Goal: Task Accomplishment & Management: Manage account settings

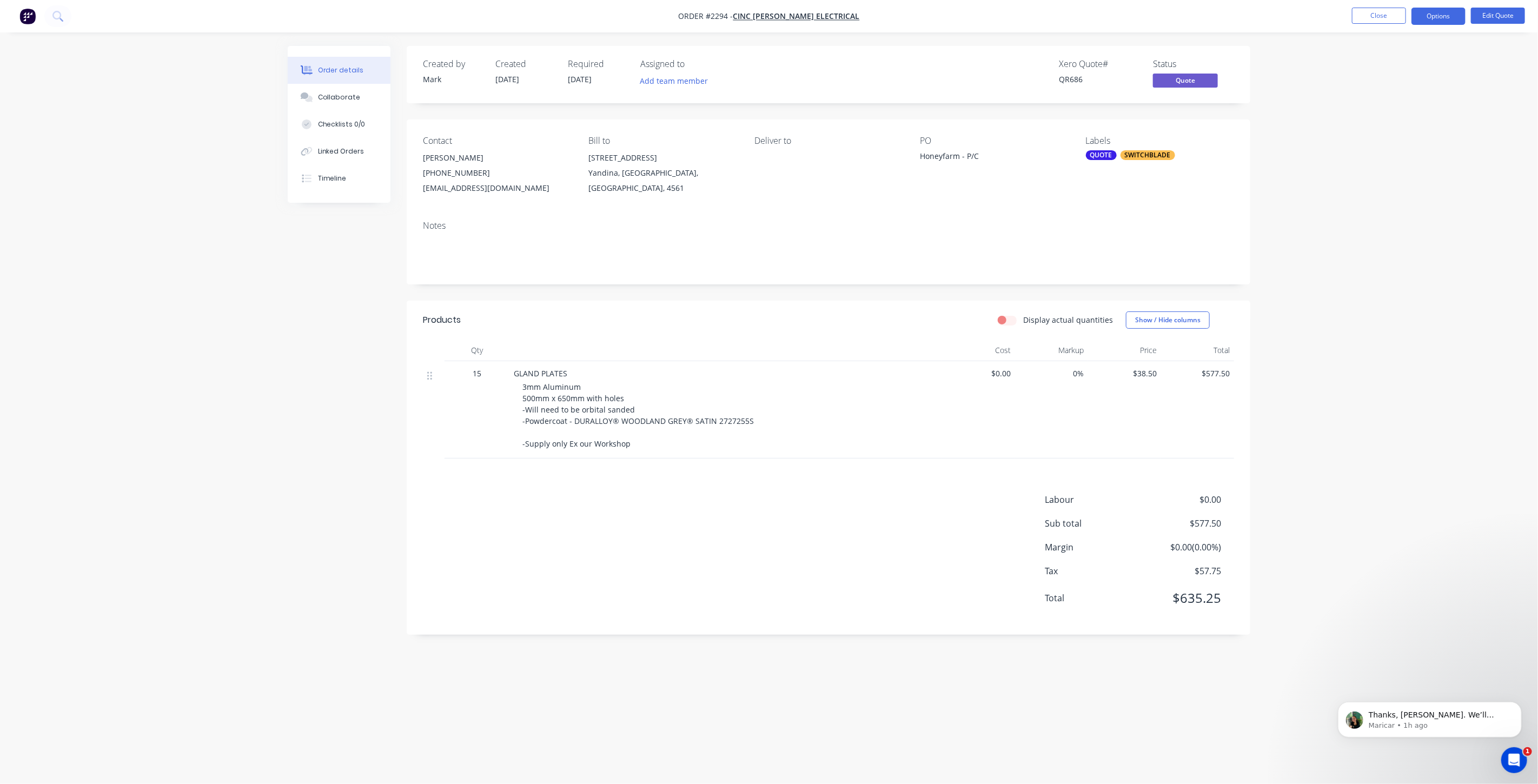
scroll to position [626, 0]
click at [1329, 218] on div "Order details Collaborate Checklists 0/0 Linked Orders Timeline Order details C…" at bounding box center [769, 392] width 1538 height 784
click at [1382, 14] on button "Close" at bounding box center [1379, 15] width 54 height 16
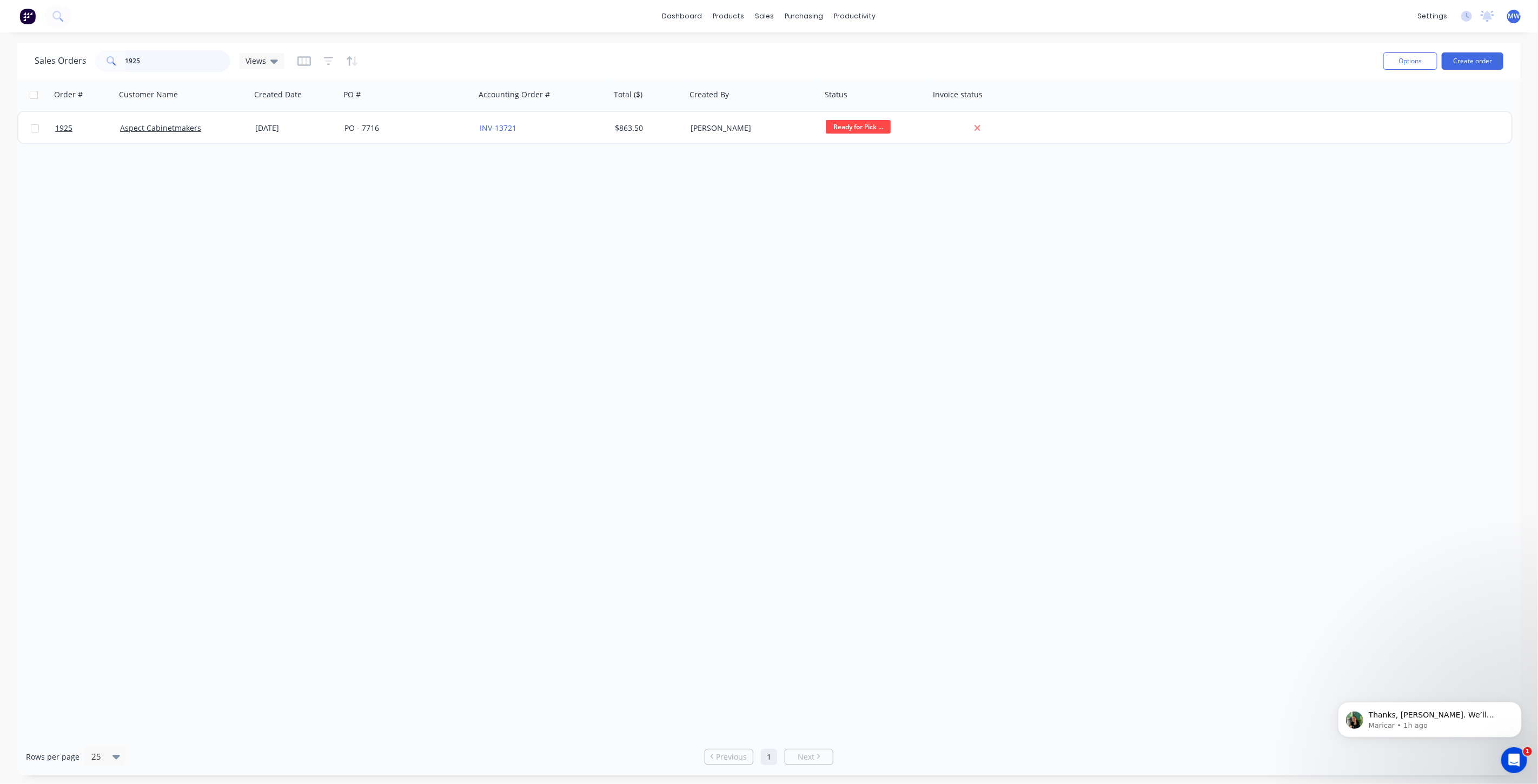
drag, startPoint x: 143, startPoint y: 62, endPoint x: 98, endPoint y: 63, distance: 45.0
click at [98, 63] on div "1925" at bounding box center [163, 61] width 136 height 21
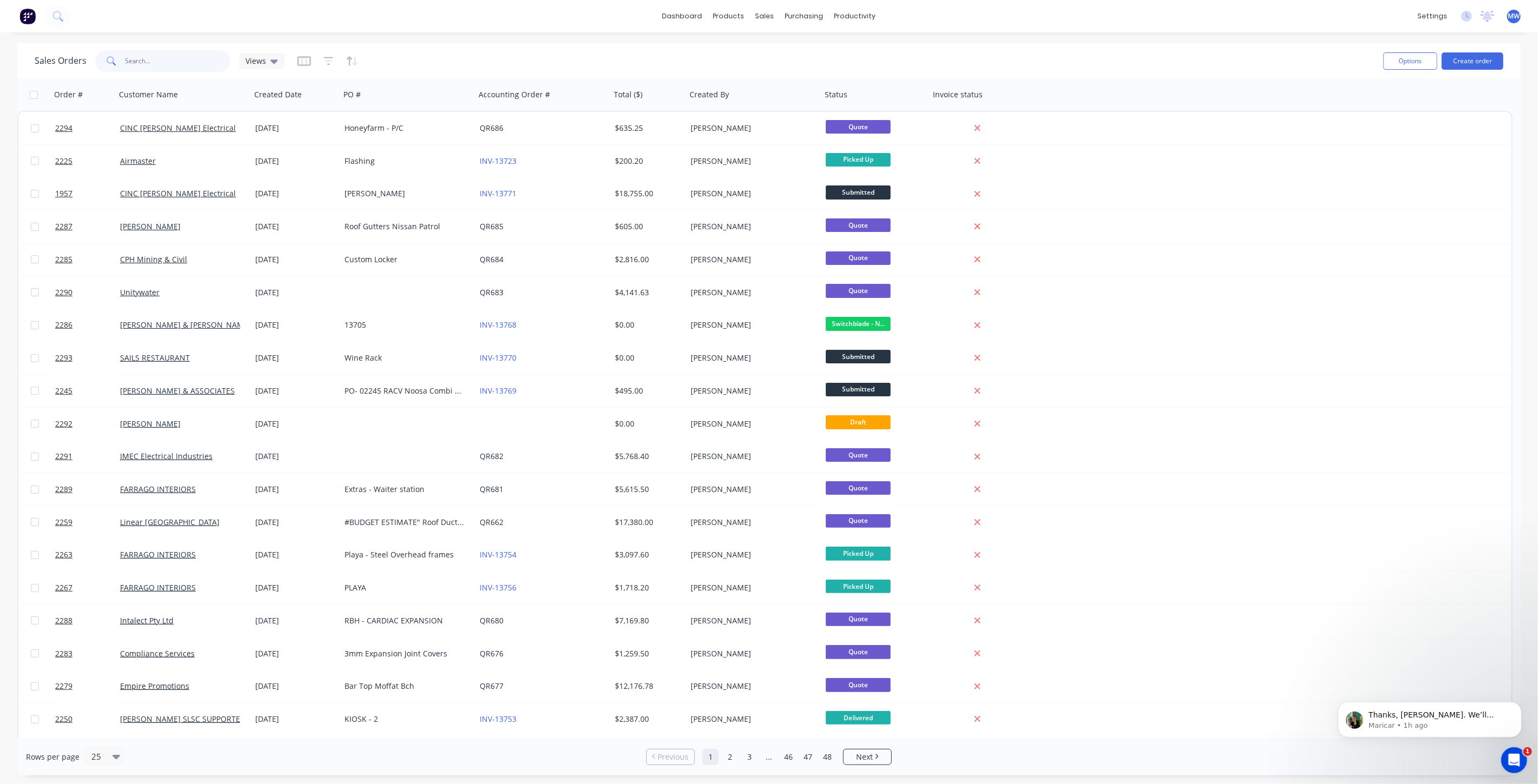
click at [156, 59] on input "text" at bounding box center [178, 61] width 105 height 21
click at [158, 61] on input "text" at bounding box center [178, 61] width 105 height 21
click at [170, 61] on input "text" at bounding box center [178, 61] width 105 height 21
type input "unitywater"
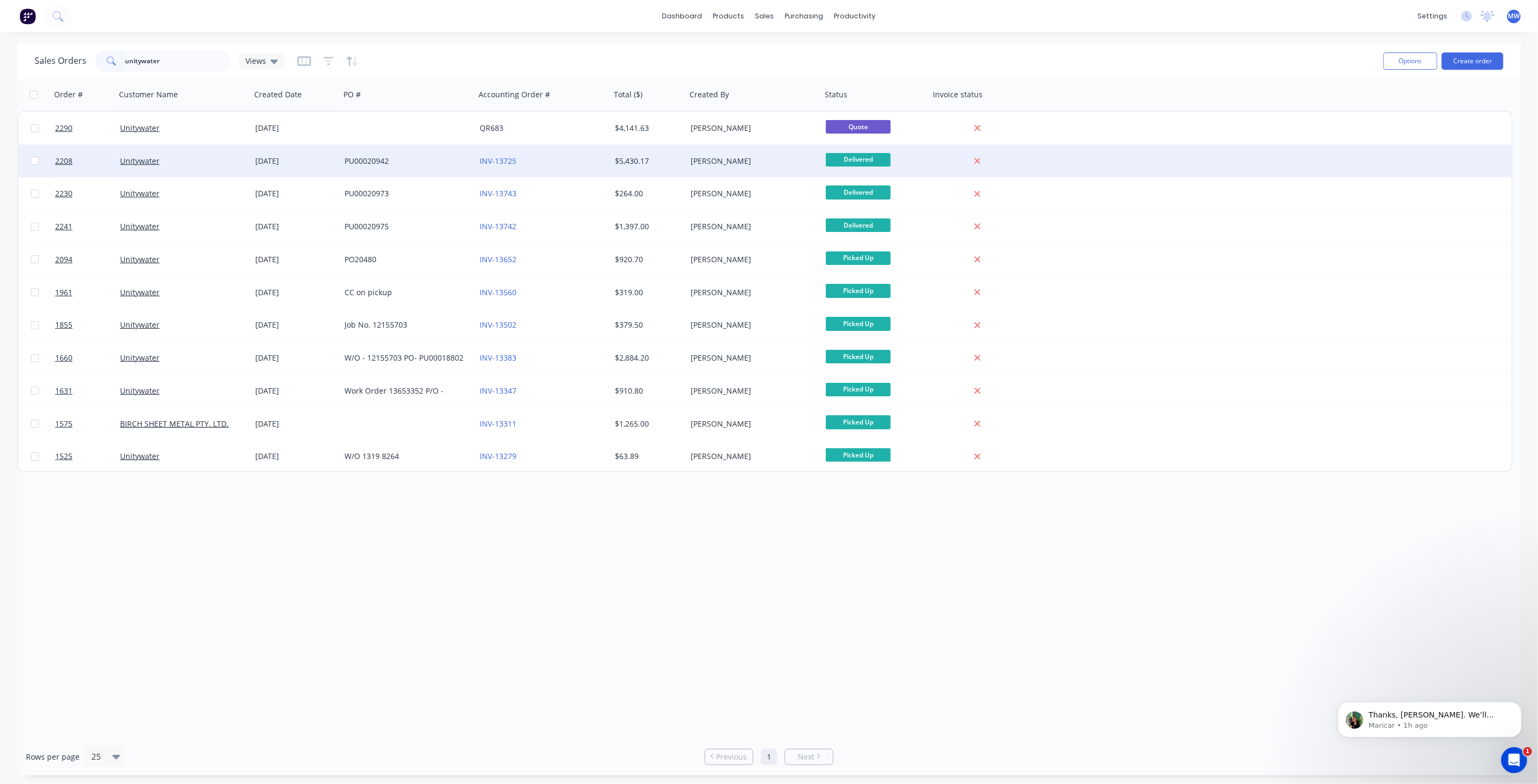
click at [367, 161] on div "PU00020942" at bounding box center [404, 161] width 120 height 11
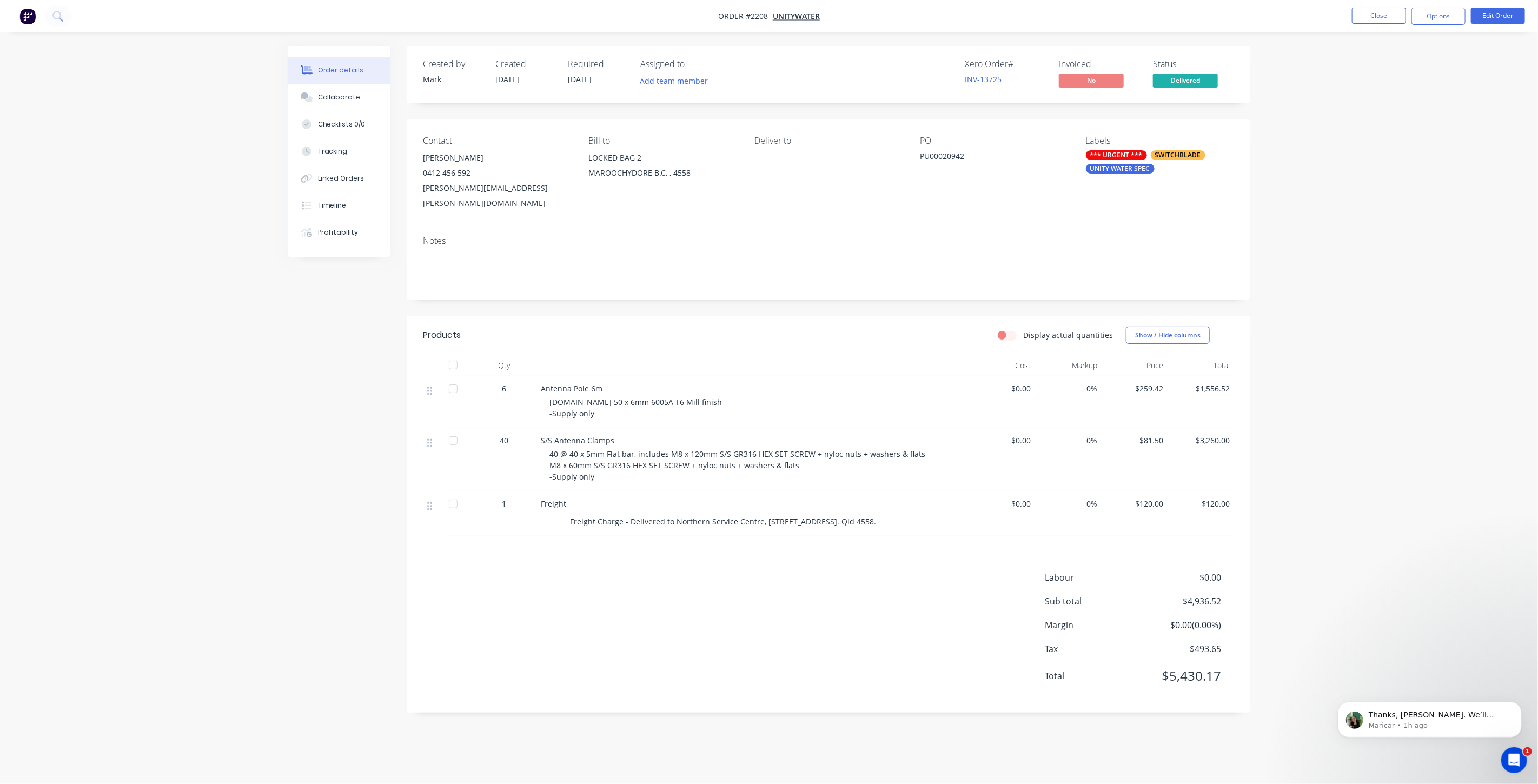
drag, startPoint x: 1350, startPoint y: 322, endPoint x: 1364, endPoint y: 301, distance: 25.2
click at [1350, 320] on div "Order details Collaborate Checklists 0/0 Tracking Linked Orders Timeline Profit…" at bounding box center [769, 392] width 1538 height 784
click at [1436, 16] on button "Options" at bounding box center [1438, 16] width 54 height 18
click at [1409, 266] on div "Duplicate" at bounding box center [1406, 260] width 100 height 16
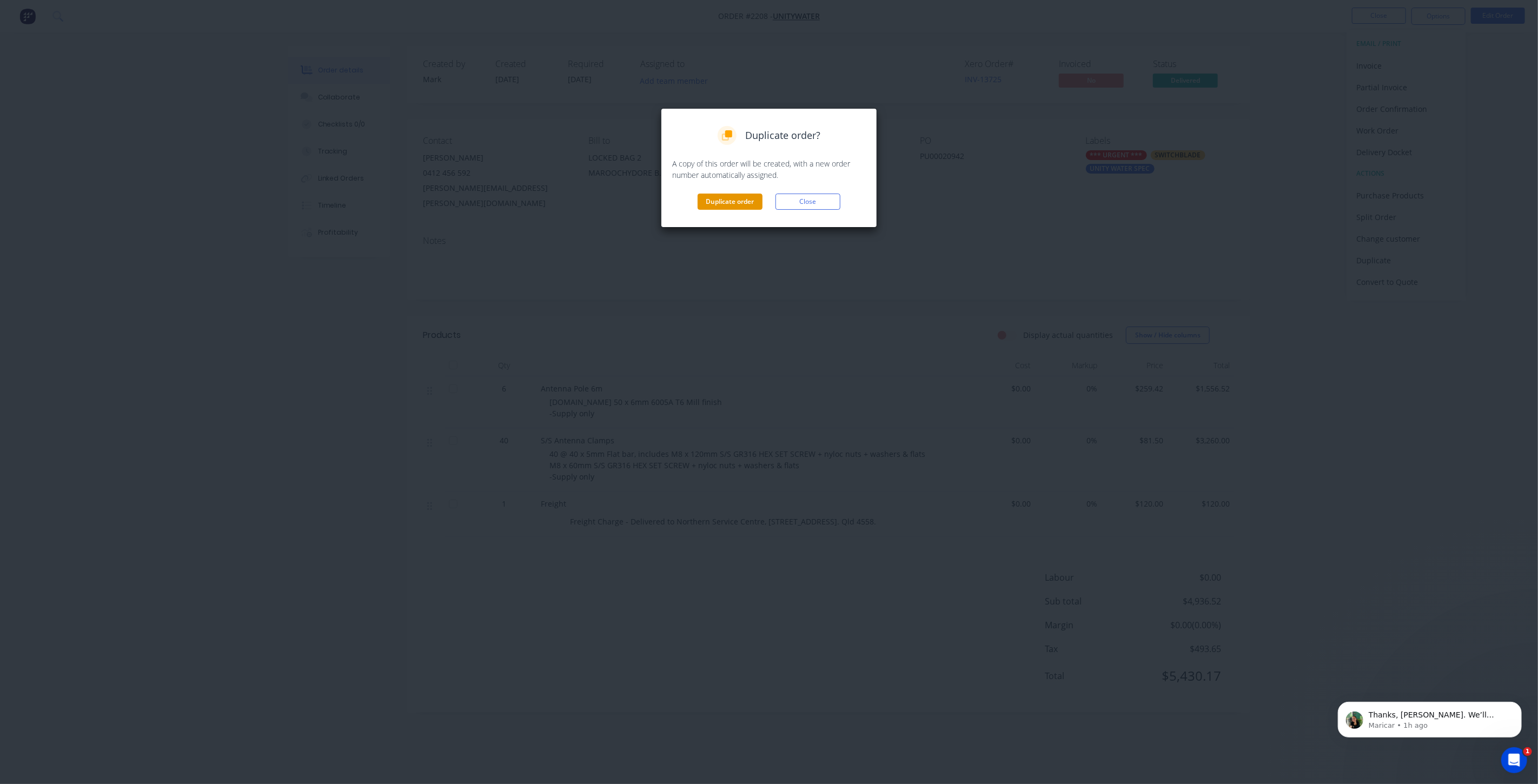
click at [755, 201] on button "Duplicate order" at bounding box center [729, 201] width 65 height 16
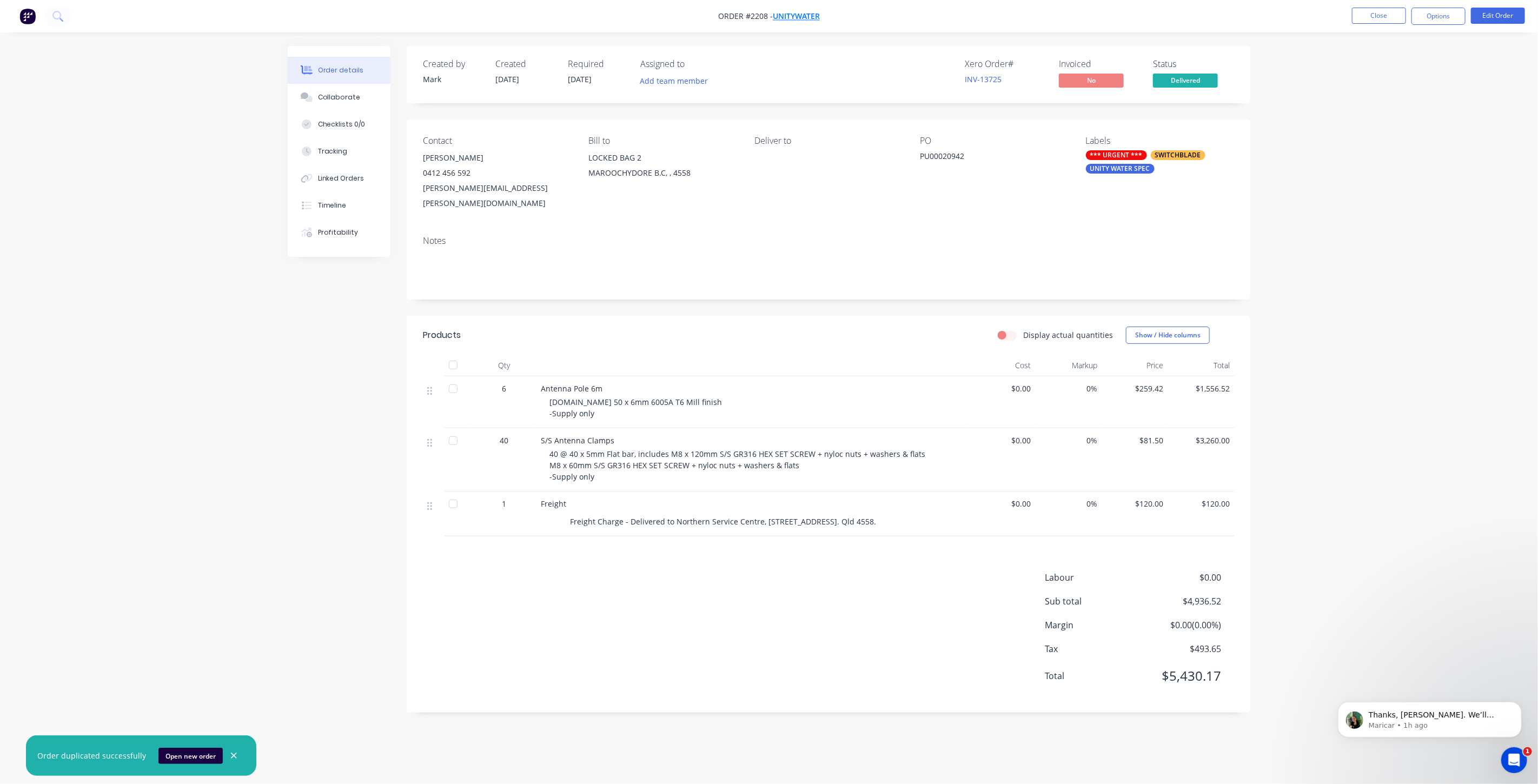
click at [790, 17] on span "Unitywater" at bounding box center [796, 16] width 47 height 10
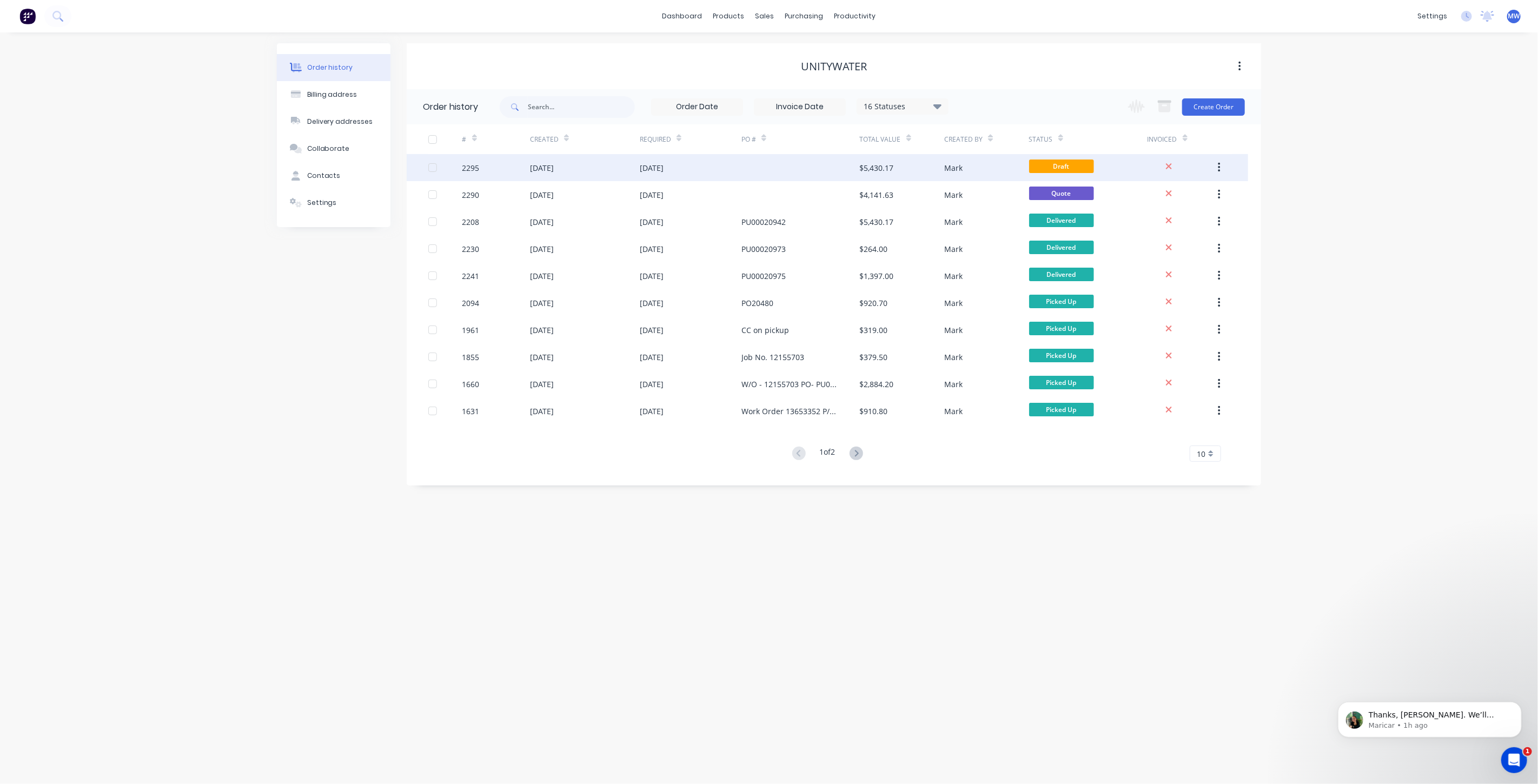
click at [733, 172] on div "[DATE]" at bounding box center [691, 167] width 102 height 27
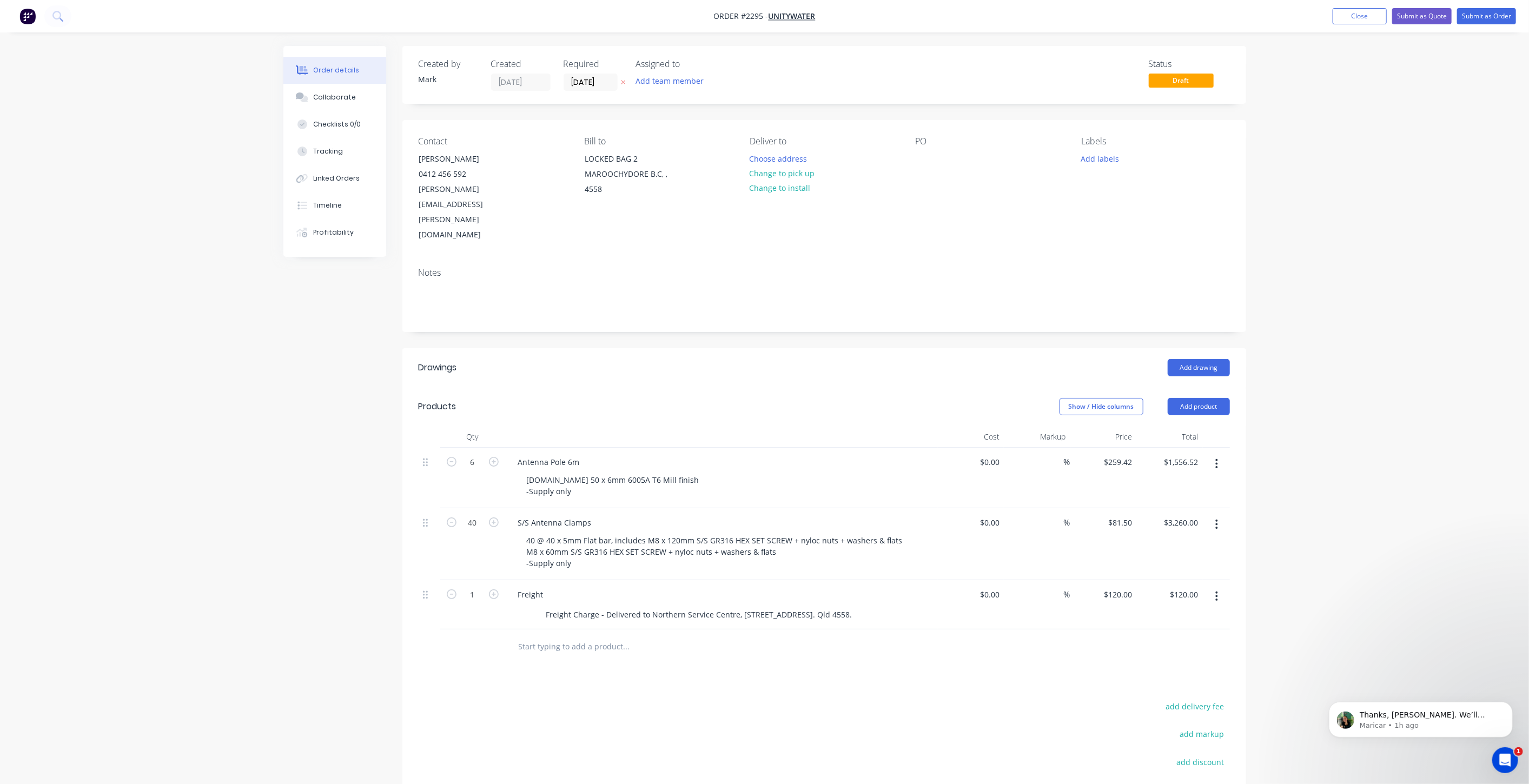
click at [1214, 515] on button "button" at bounding box center [1216, 524] width 25 height 20
click at [1195, 610] on div "Delete" at bounding box center [1178, 617] width 83 height 16
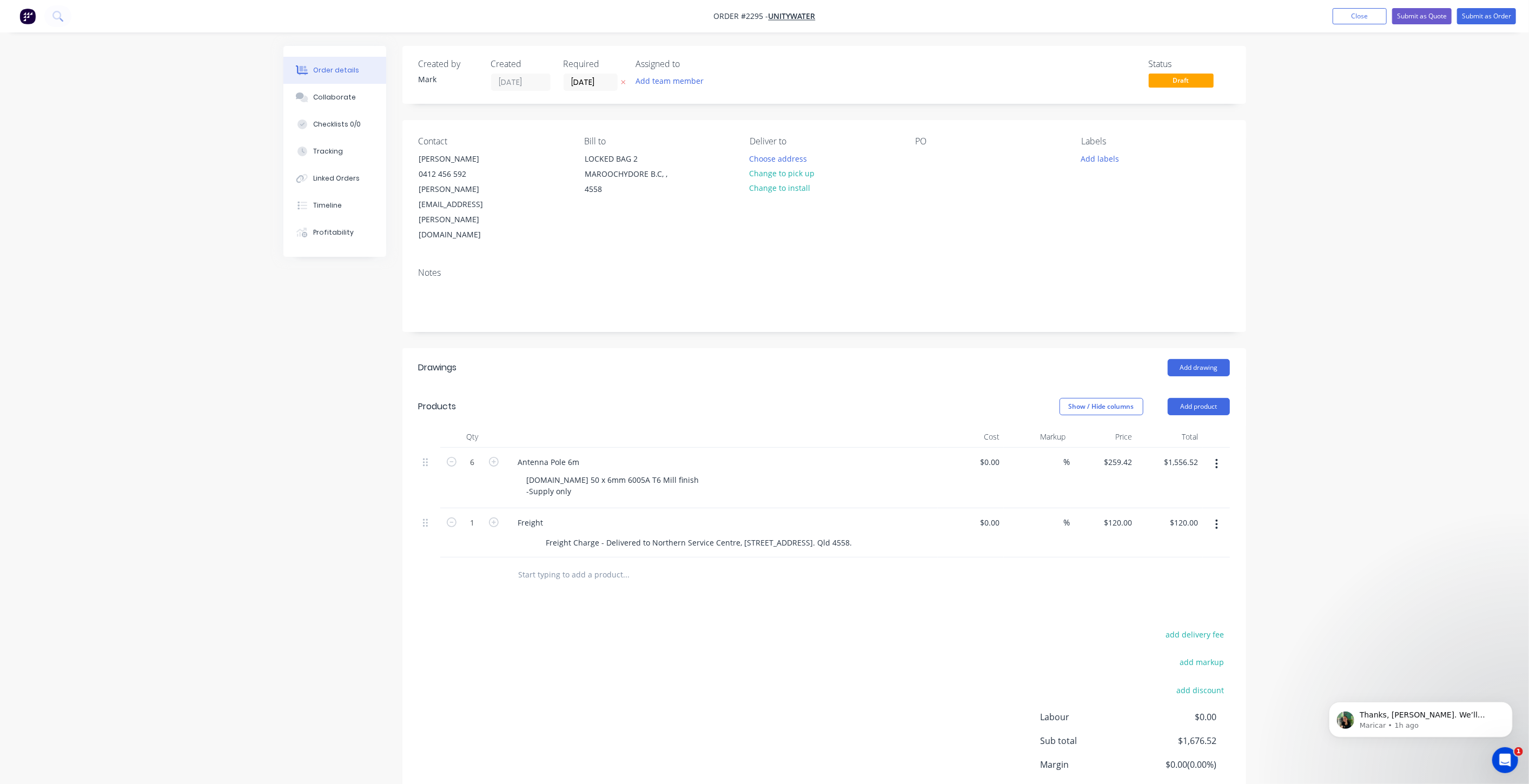
click at [1215, 518] on icon "button" at bounding box center [1217, 524] width 3 height 12
click at [1190, 610] on div "Delete" at bounding box center [1178, 617] width 83 height 16
click at [460, 457] on icon "button" at bounding box center [455, 461] width 10 height 10
type input "5"
type input "$1,297.10"
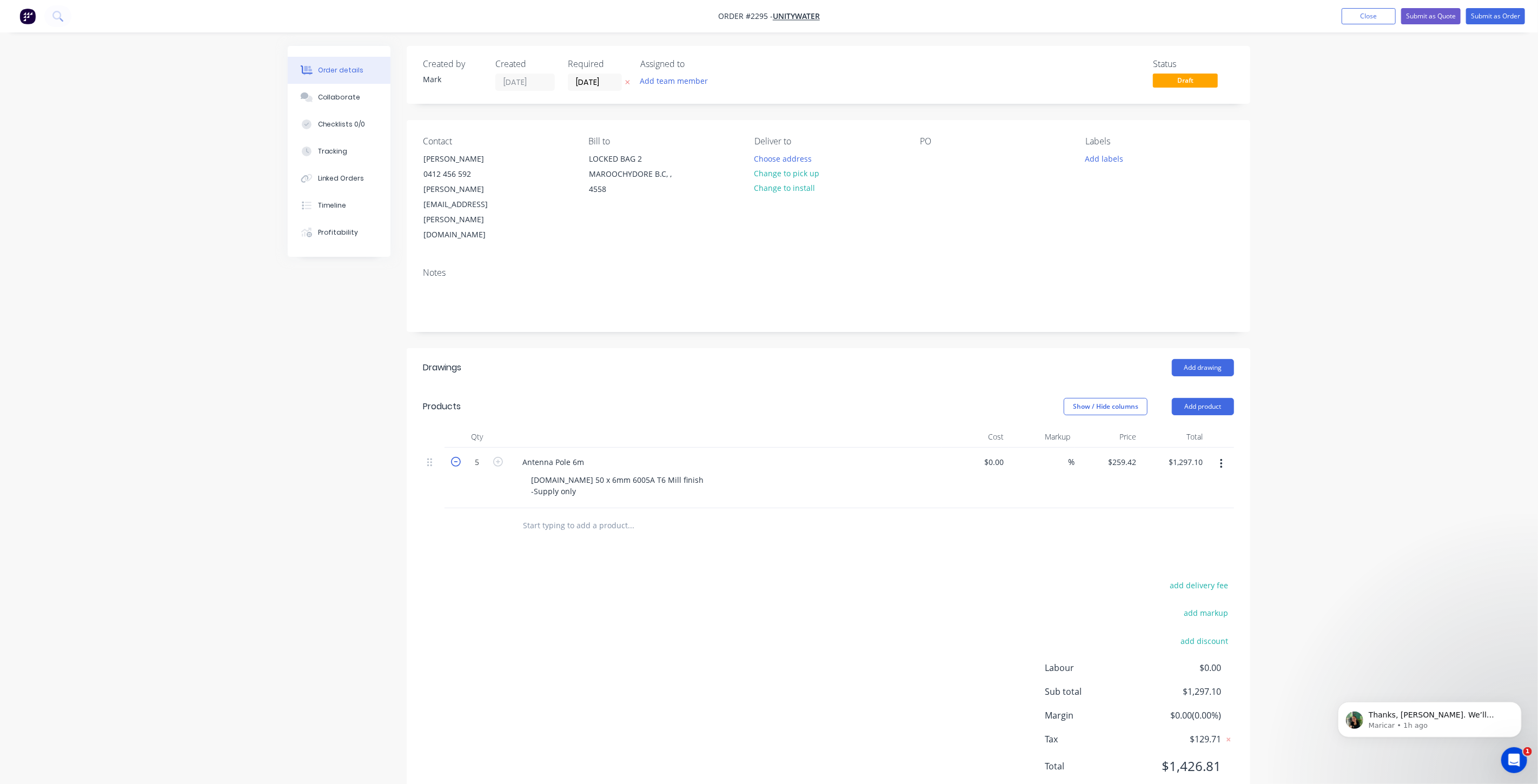
click at [460, 457] on icon "button" at bounding box center [455, 461] width 10 height 10
type input "4"
type input "$1,037.68"
click at [460, 457] on icon "button" at bounding box center [455, 461] width 10 height 10
type input "3"
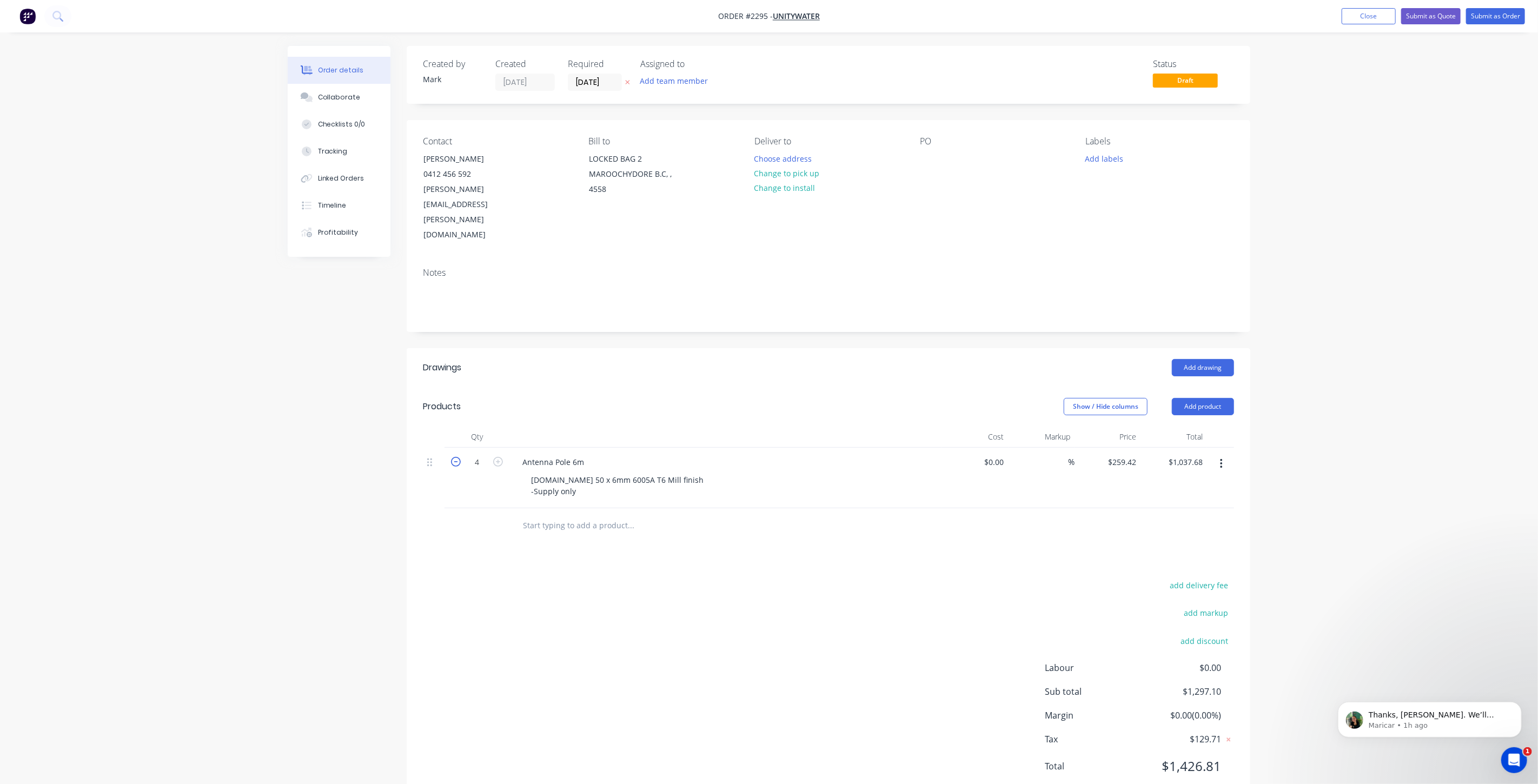
type input "$778.26"
click at [460, 457] on icon "button" at bounding box center [455, 461] width 10 height 10
type input "2"
type input "$518.84"
click at [460, 457] on icon "button" at bounding box center [455, 461] width 10 height 10
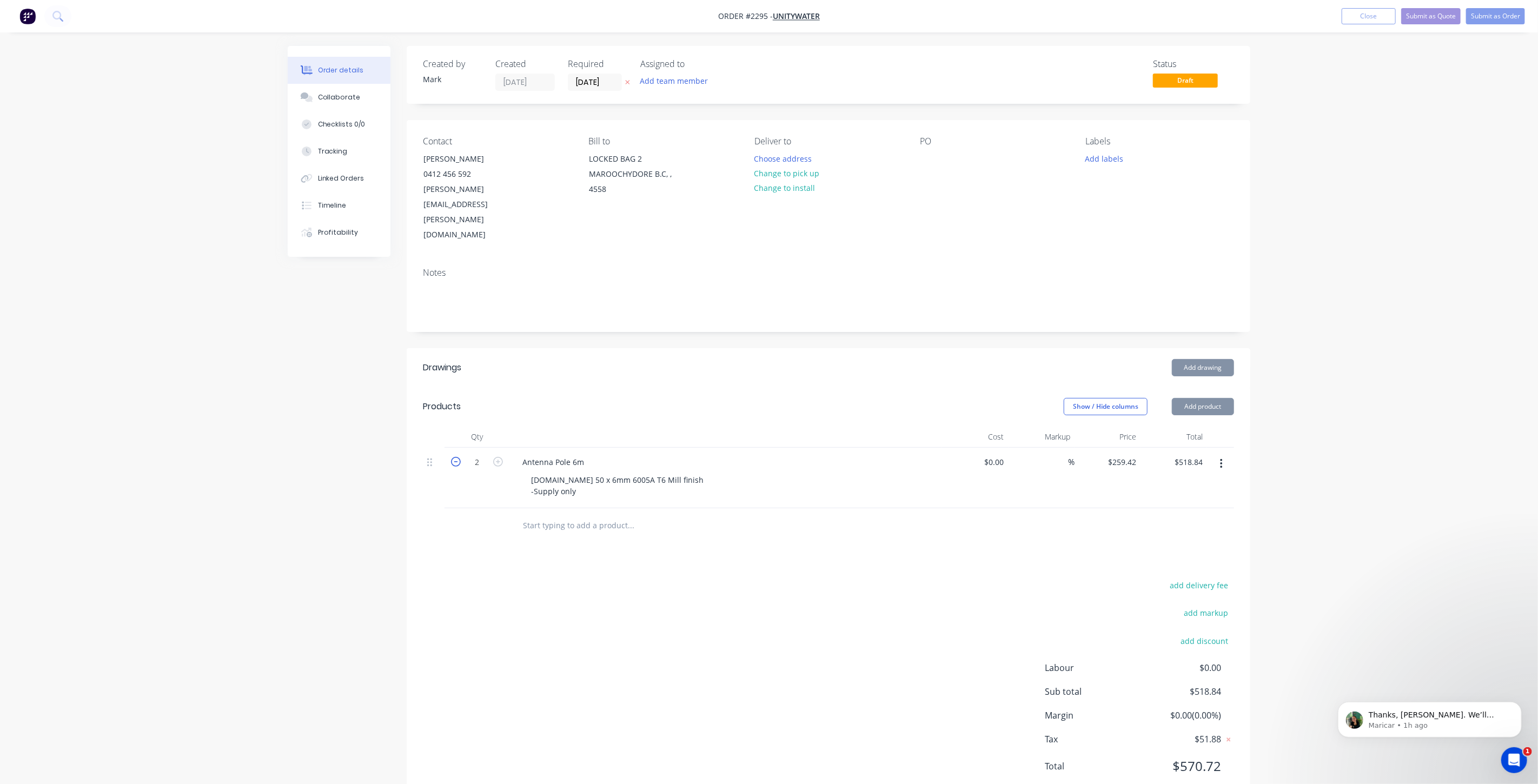
type input "1"
type input "$259.42"
click at [1361, 370] on div "Order details Collaborate Checklists 0/0 Tracking Linked Orders Timeline Profit…" at bounding box center [769, 410] width 1538 height 819
click at [592, 472] on div "Ext.Tube 50 x 6mm 6005A T6 Mill finish -Supply only" at bounding box center [617, 486] width 190 height 27
click at [1331, 424] on div "Order details Collaborate Checklists 0/0 Tracking Linked Orders Timeline Profit…" at bounding box center [769, 410] width 1538 height 819
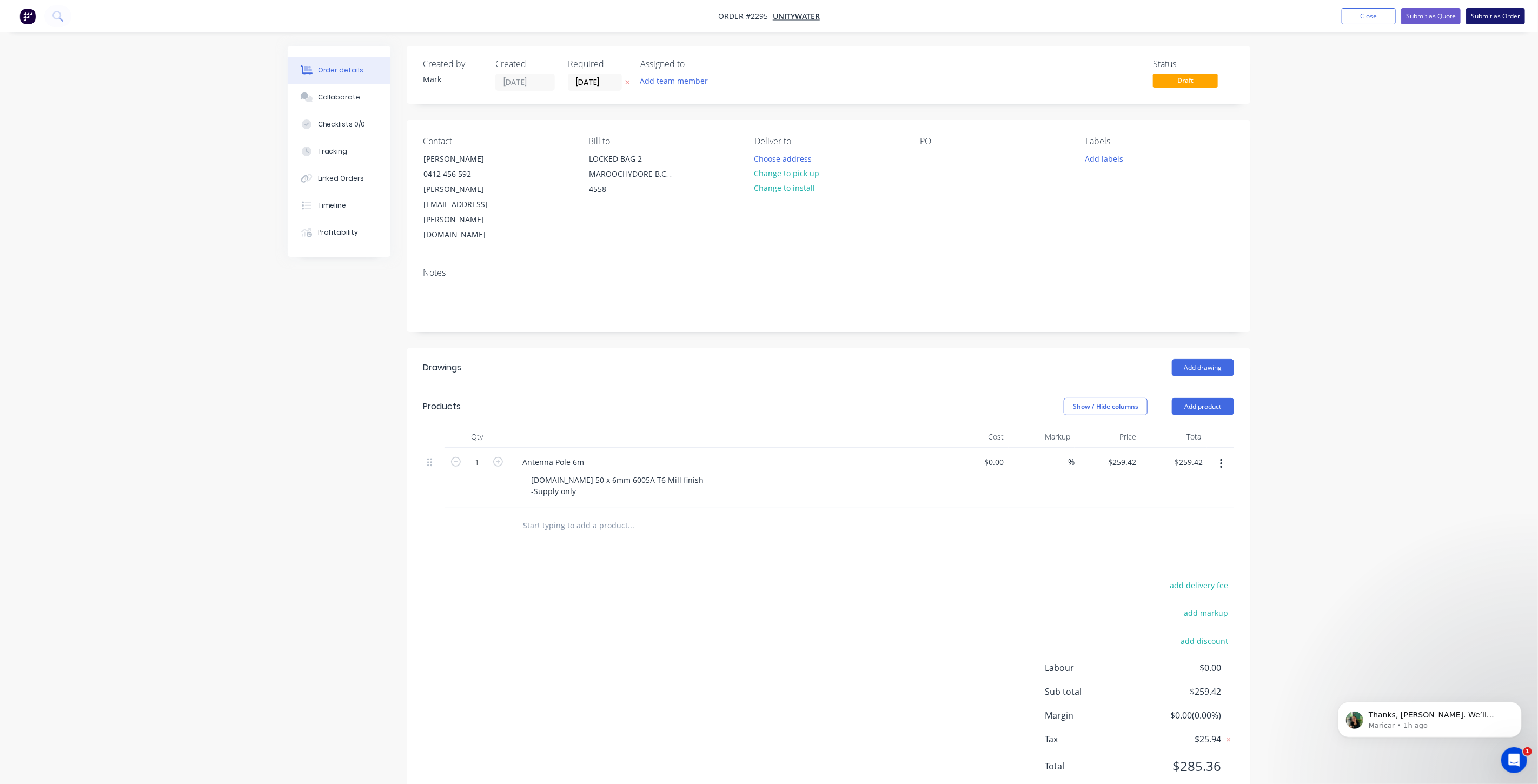
click at [1492, 14] on button "Submit as Order" at bounding box center [1495, 16] width 59 height 16
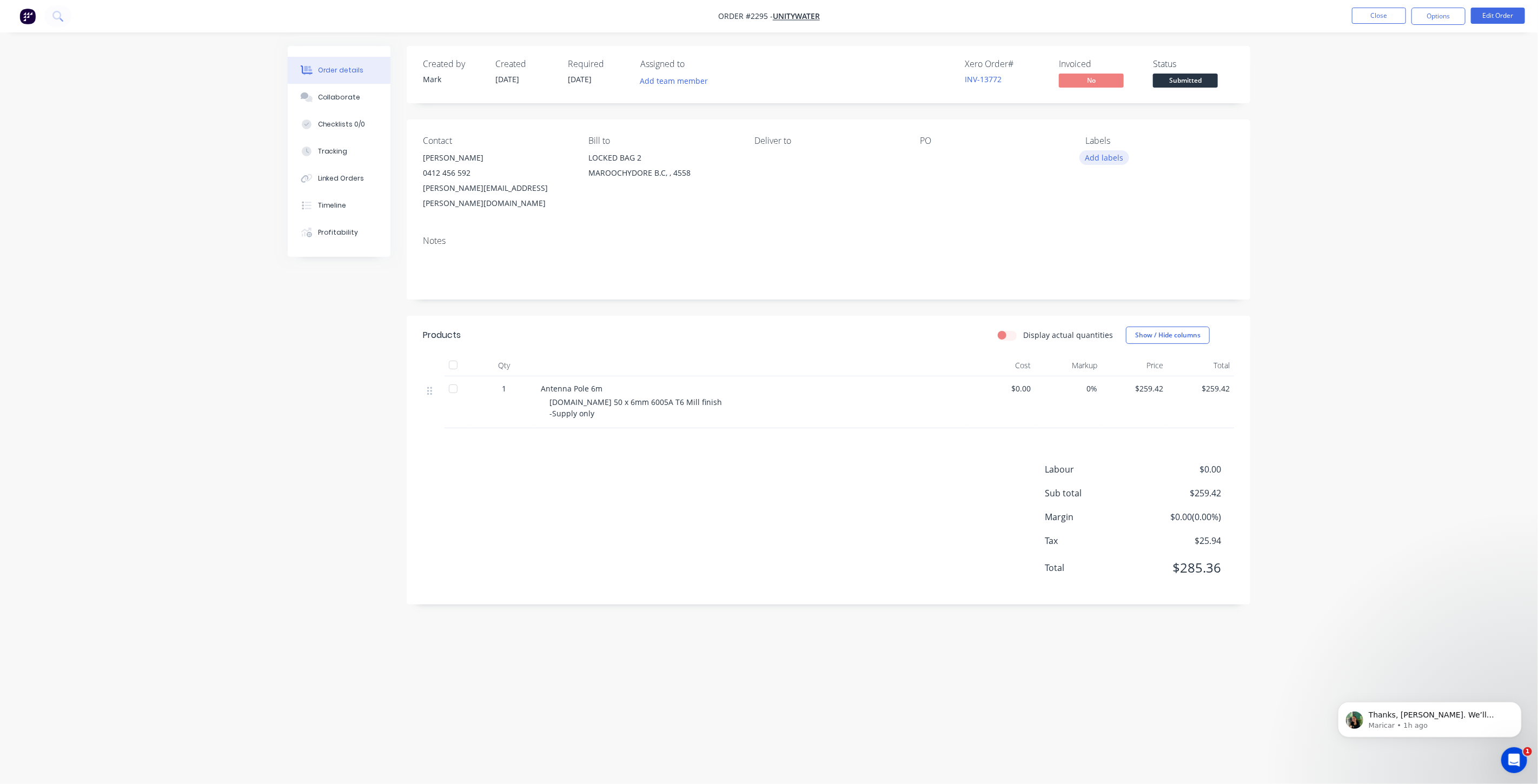
click at [1112, 158] on button "Add labels" at bounding box center [1104, 157] width 49 height 14
click at [1108, 276] on div at bounding box center [1106, 276] width 21 height 21
click at [1017, 236] on div "Notes" at bounding box center [828, 241] width 811 height 10
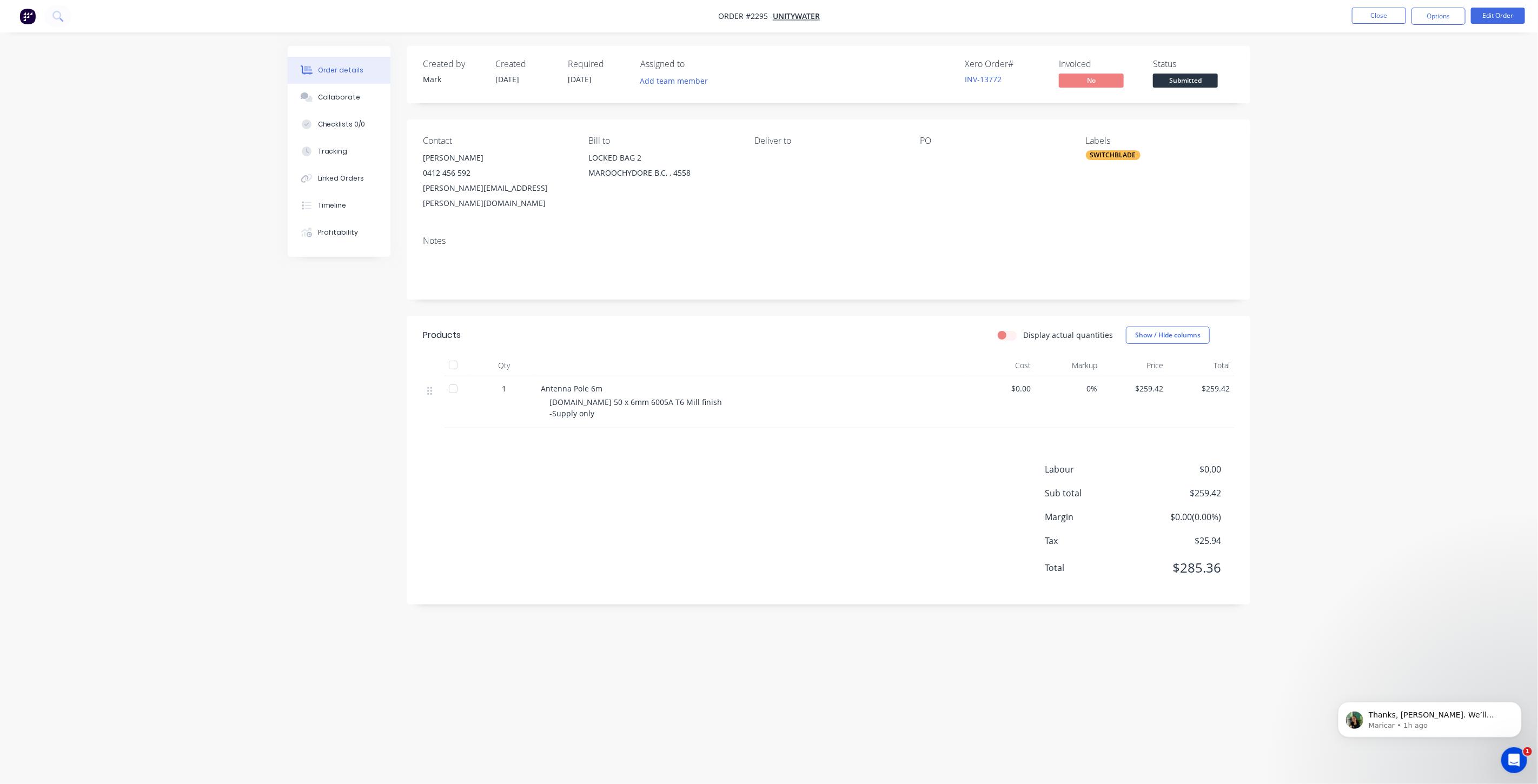
click at [1106, 158] on div "SWITCHBLADE" at bounding box center [1113, 155] width 55 height 10
click at [1106, 315] on div at bounding box center [1106, 314] width 21 height 21
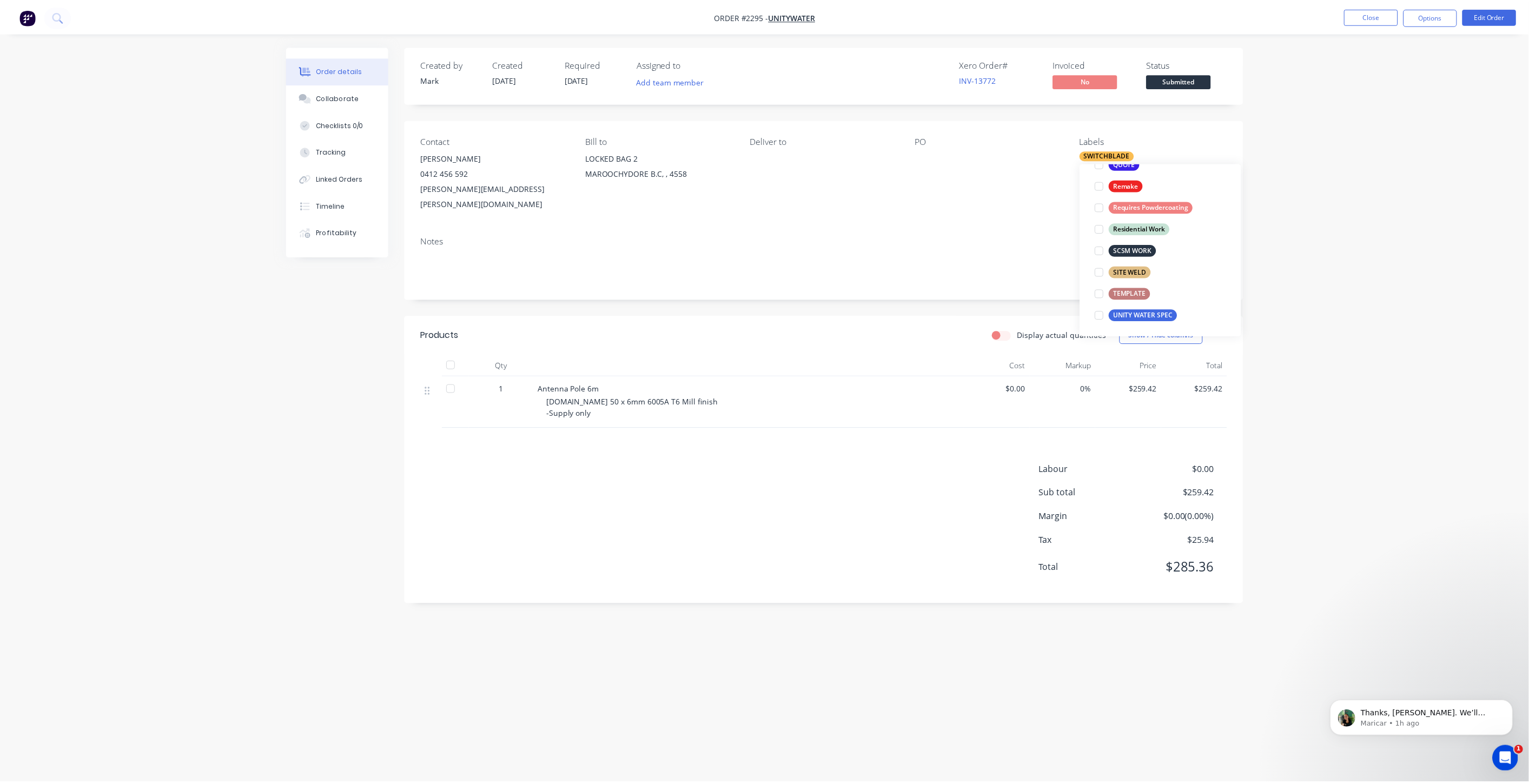
scroll to position [0, 0]
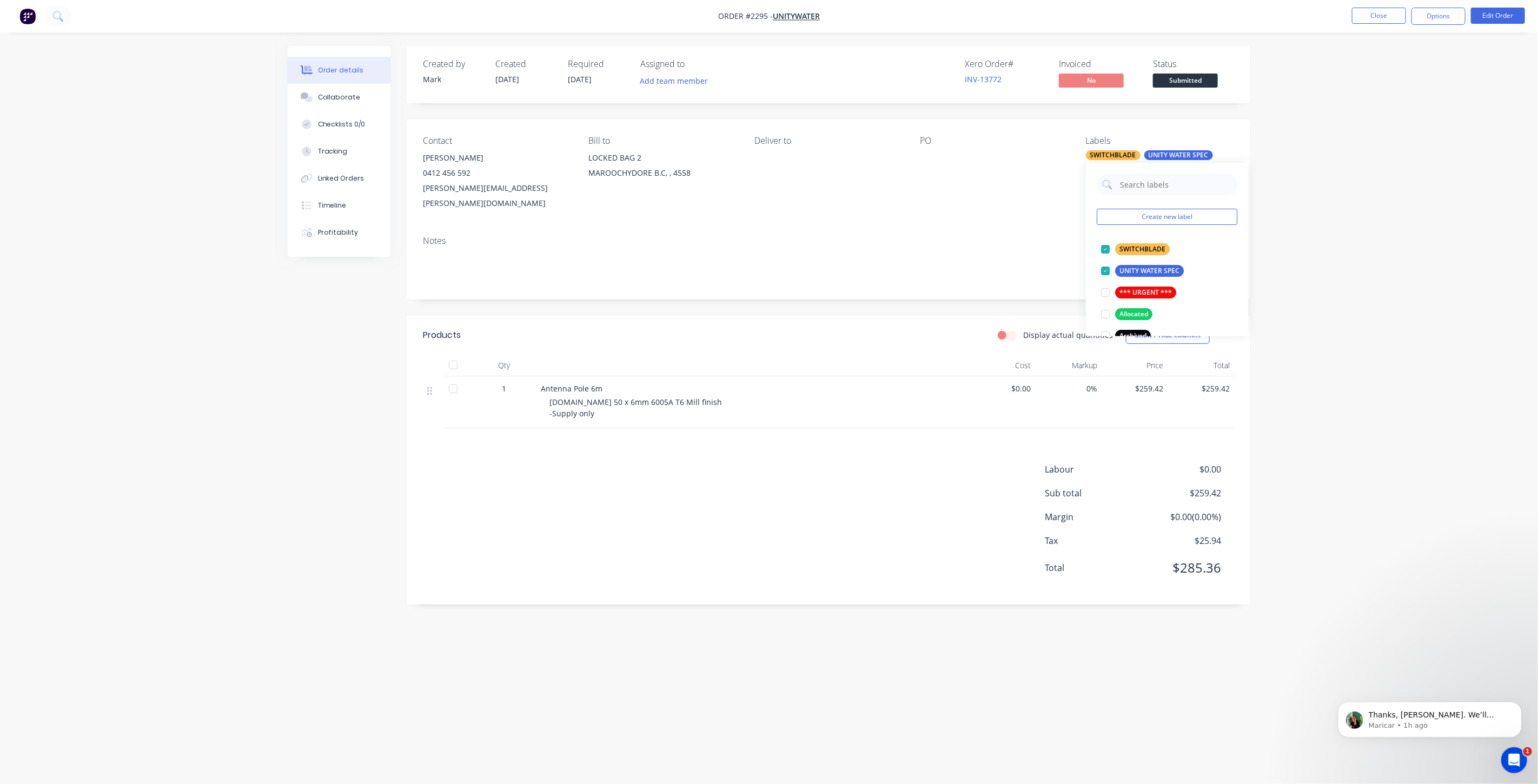
drag, startPoint x: 1311, startPoint y: 218, endPoint x: 1310, endPoint y: 202, distance: 16.0
click at [1311, 218] on div "Order details Collaborate Checklists 0/0 Tracking Linked Orders Timeline Profit…" at bounding box center [769, 392] width 1538 height 784
click at [1390, 21] on button "Close" at bounding box center [1379, 15] width 54 height 16
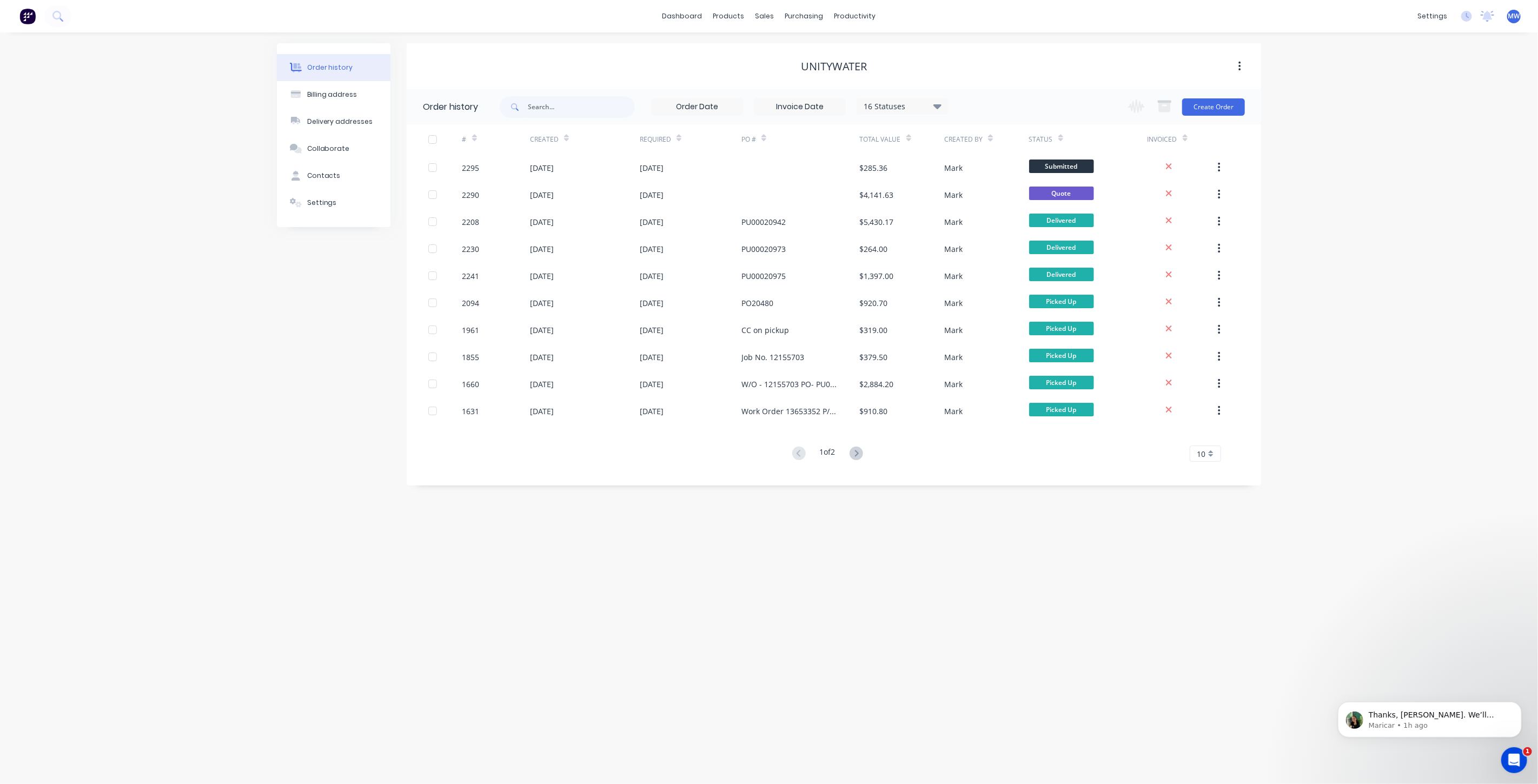
click at [158, 272] on div "Order history Billing address Delivery addresses Collaborate Contacts Settings …" at bounding box center [769, 408] width 1538 height 751
click at [791, 44] on link "Sales Orders" at bounding box center [822, 51] width 143 height 21
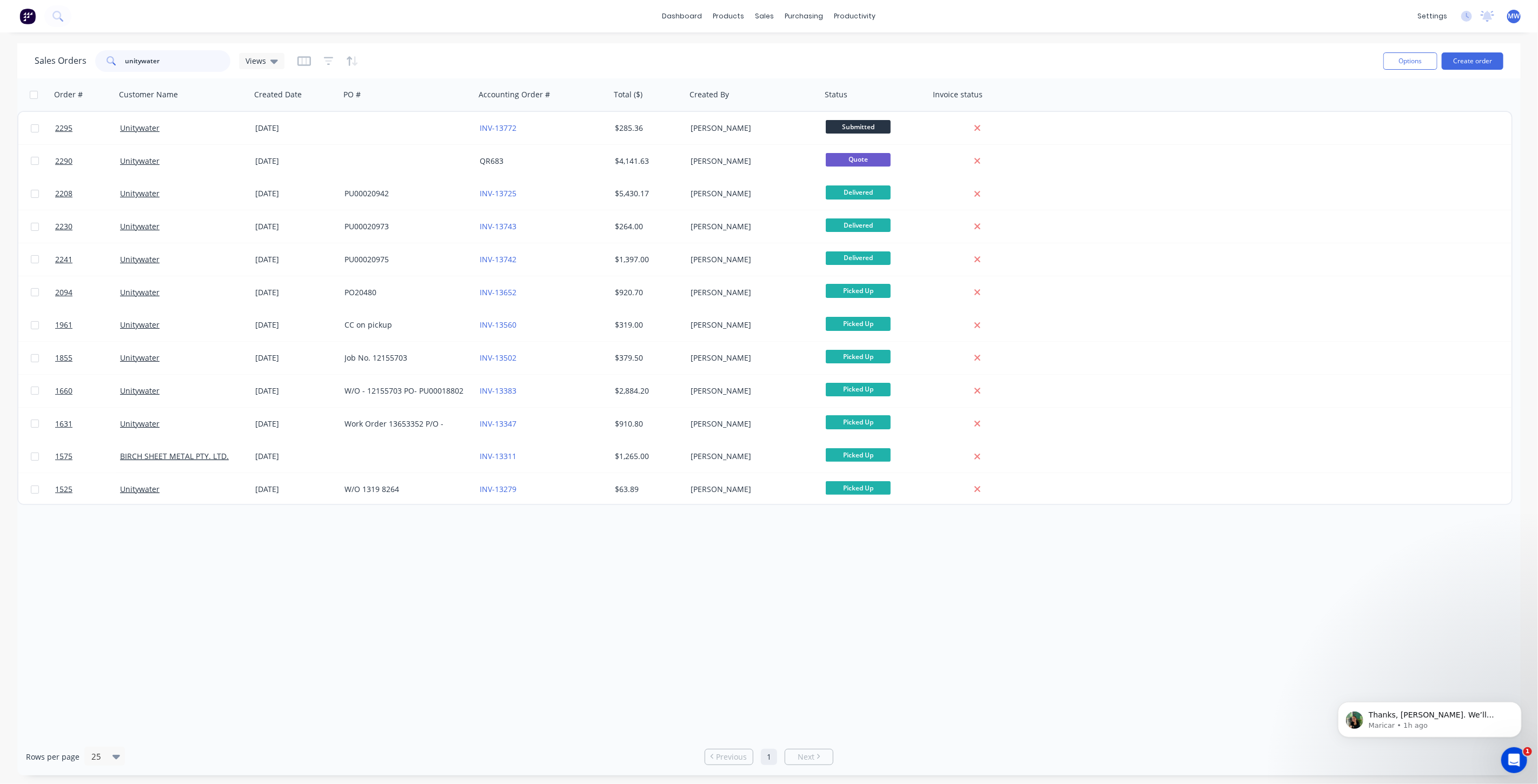
drag, startPoint x: 174, startPoint y: 61, endPoint x: 37, endPoint y: 62, distance: 137.0
click at [37, 62] on div "Sales Orders unitywater Views" at bounding box center [159, 61] width 250 height 21
type input "intalect"
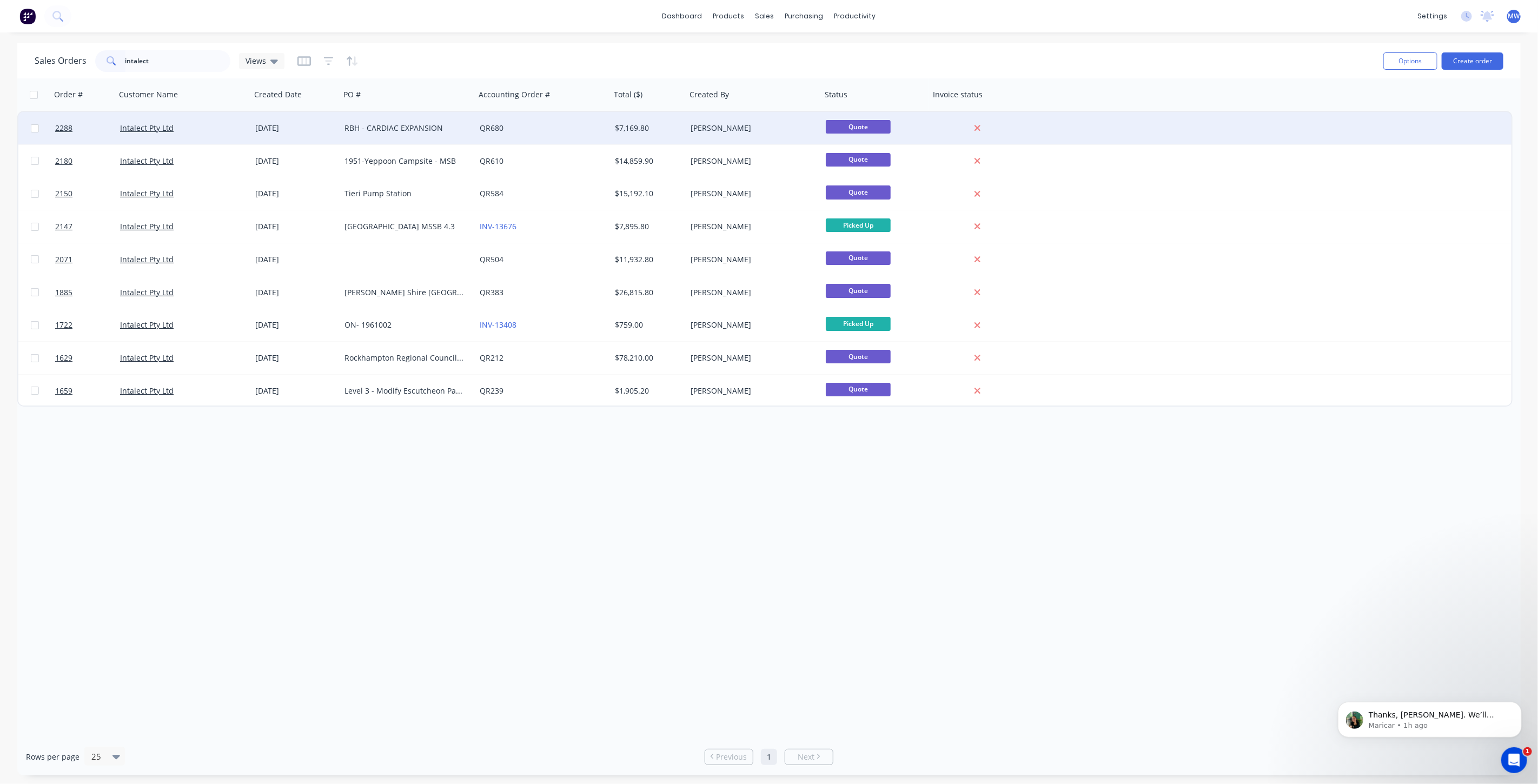
click at [433, 130] on div "RBH - CARDIAC EXPANSION" at bounding box center [404, 128] width 120 height 11
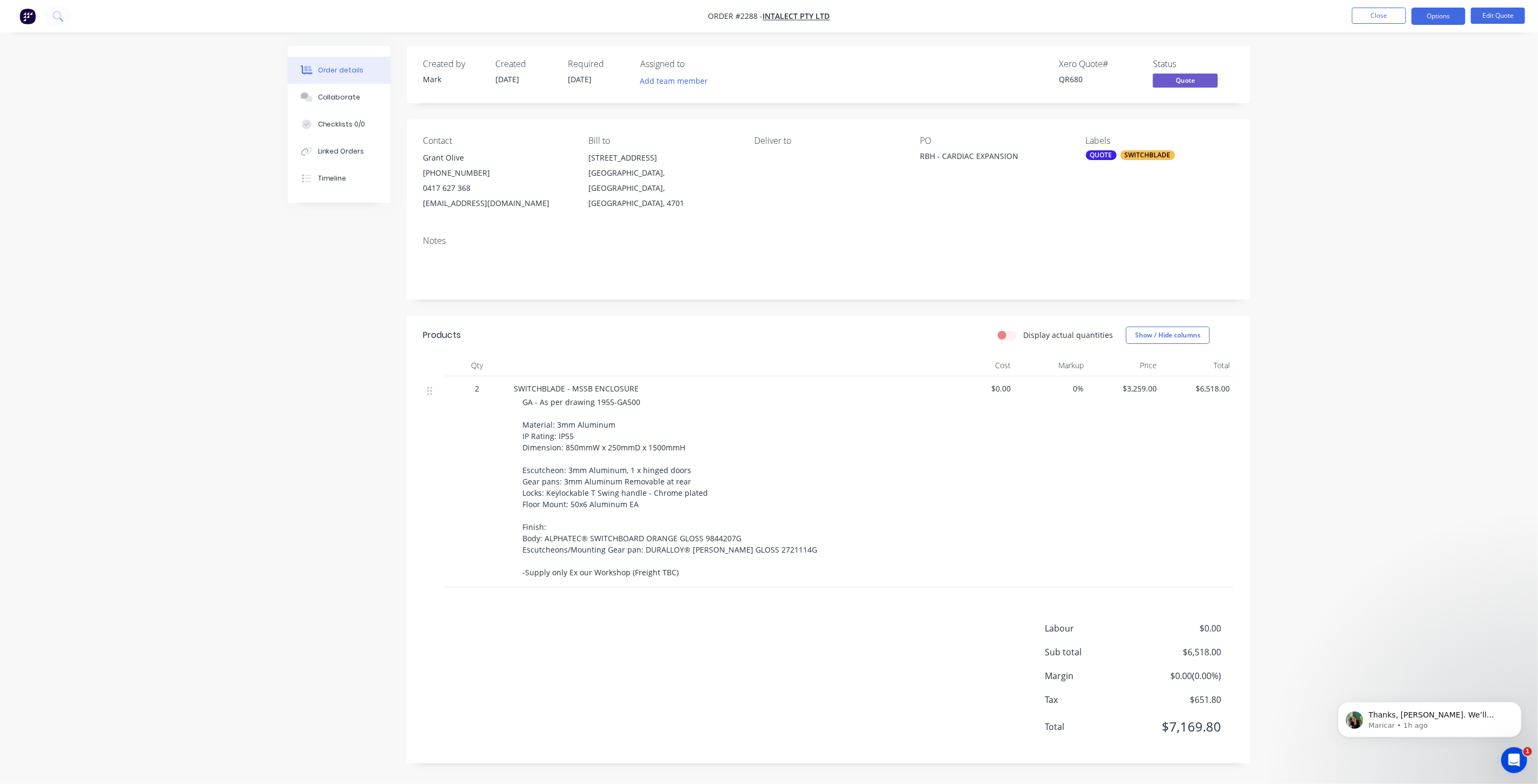
drag, startPoint x: 266, startPoint y: 257, endPoint x: 299, endPoint y: 242, distance: 36.2
click at [265, 256] on div "Order details Collaborate Checklists 0/0 Linked Orders Timeline Order details C…" at bounding box center [769, 392] width 1538 height 784
click at [1324, 167] on div "Order details Collaborate Checklists 0/0 Linked Orders Timeline Order details C…" at bounding box center [769, 392] width 1538 height 784
click at [1443, 16] on button "Options" at bounding box center [1438, 16] width 54 height 18
click at [1425, 132] on div "Convert to Order" at bounding box center [1406, 130] width 100 height 16
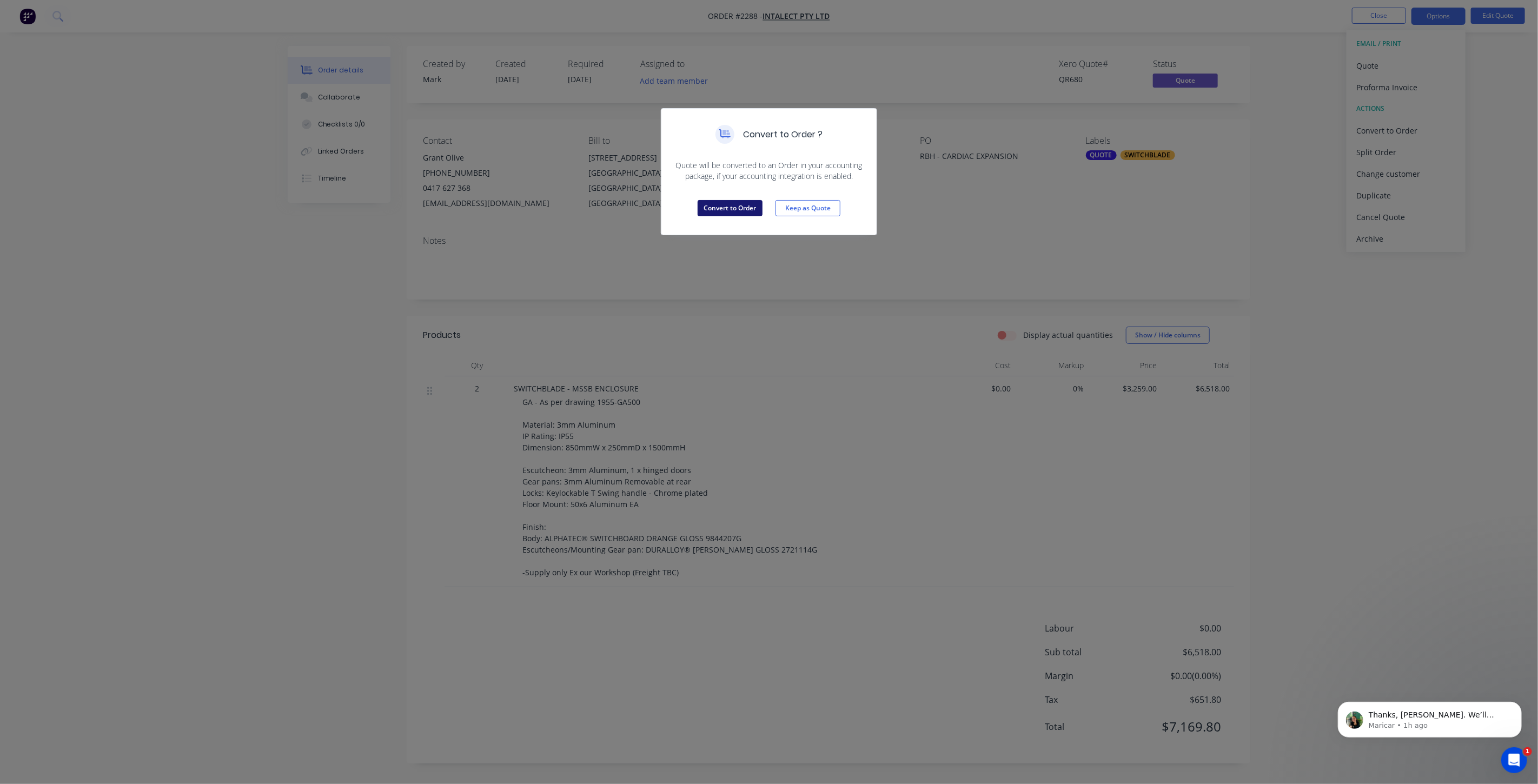
click at [729, 212] on button "Convert to Order" at bounding box center [729, 208] width 65 height 16
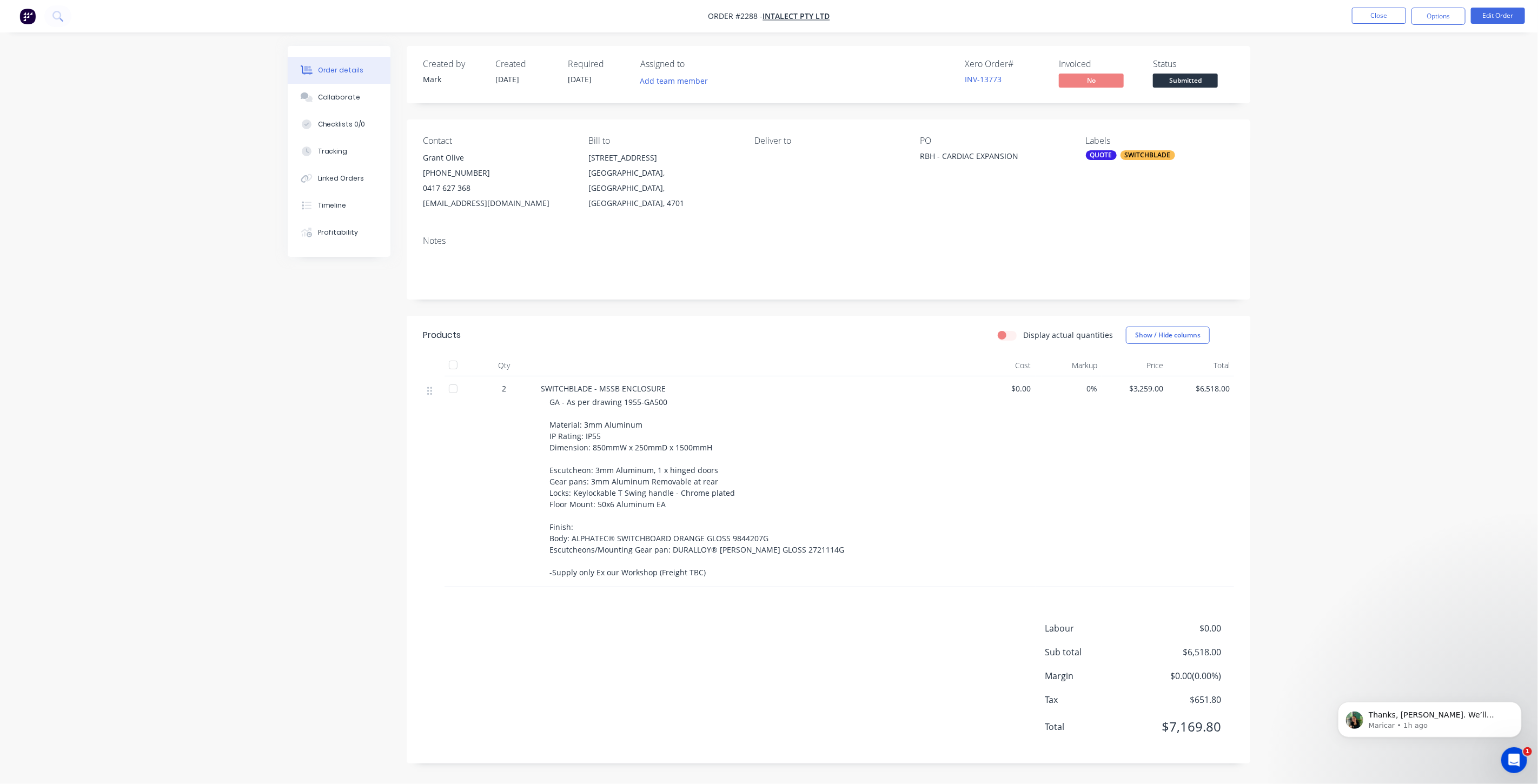
click at [277, 378] on div "Order details Collaborate Checklists 0/0 Tracking Linked Orders Timeline Profit…" at bounding box center [769, 413] width 984 height 734
click at [344, 90] on button "Collaborate" at bounding box center [339, 97] width 103 height 27
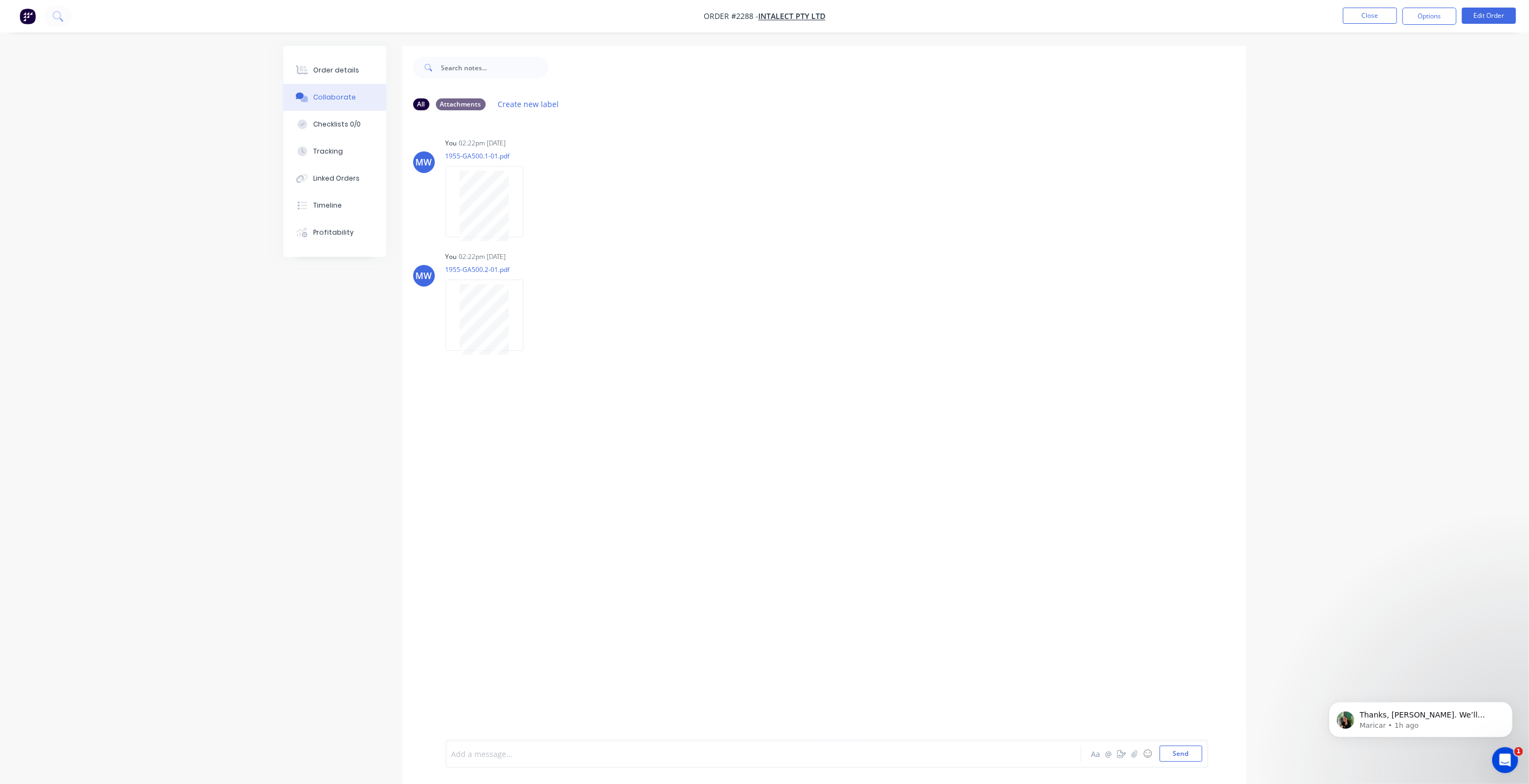
click at [547, 751] on div at bounding box center [733, 754] width 563 height 11
click at [1183, 752] on button "Send" at bounding box center [1181, 753] width 43 height 16
click at [283, 493] on div "All Attachments Create new label MW You 02:22pm 09/09/25 1955-GA500.1-01.pdf La…" at bounding box center [764, 422] width 962 height 754
click at [596, 388] on icon "button" at bounding box center [597, 389] width 2 height 10
click at [602, 403] on button "Edit" at bounding box center [636, 409] width 68 height 18
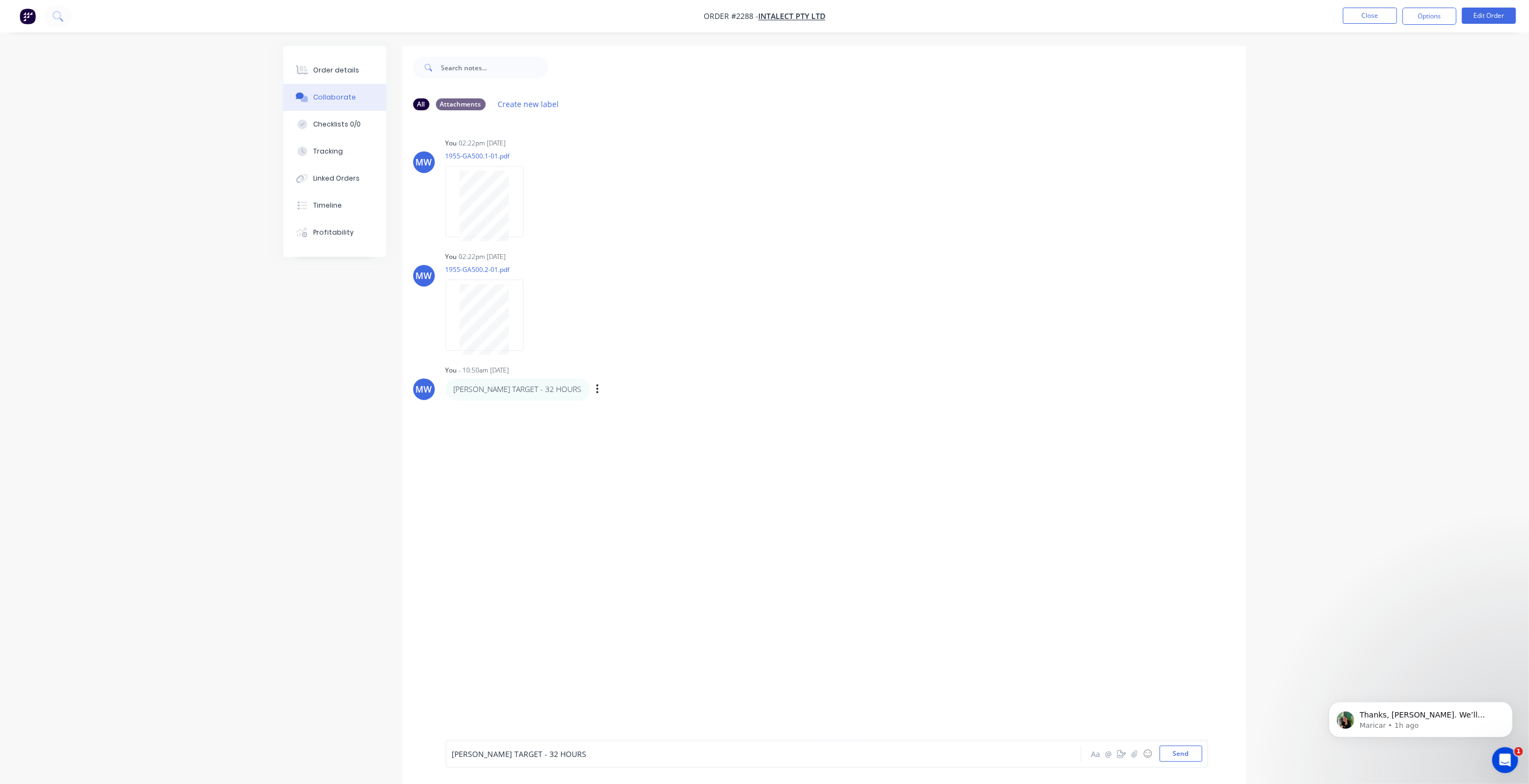
click at [464, 751] on span "TIM TARGET - 32 HOURS" at bounding box center [519, 754] width 135 height 10
click at [1171, 755] on button "Send" at bounding box center [1181, 753] width 43 height 16
click at [1355, 13] on button "Close" at bounding box center [1369, 15] width 54 height 16
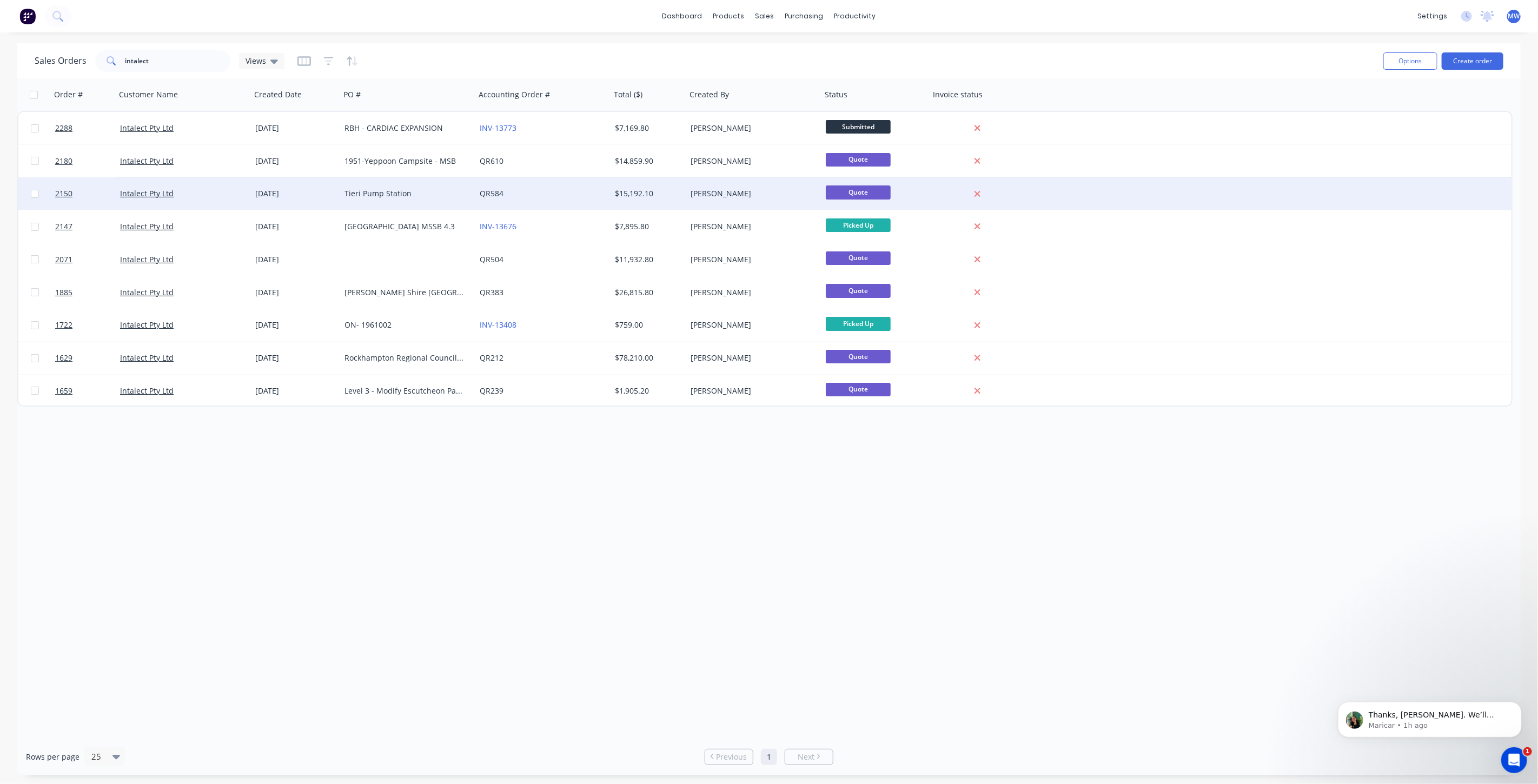
drag, startPoint x: 253, startPoint y: 533, endPoint x: 215, endPoint y: 199, distance: 336.2
click at [252, 533] on div "Order # Customer Name Created Date PO # Accounting Order # Total ($) Created By…" at bounding box center [769, 408] width 1503 height 659
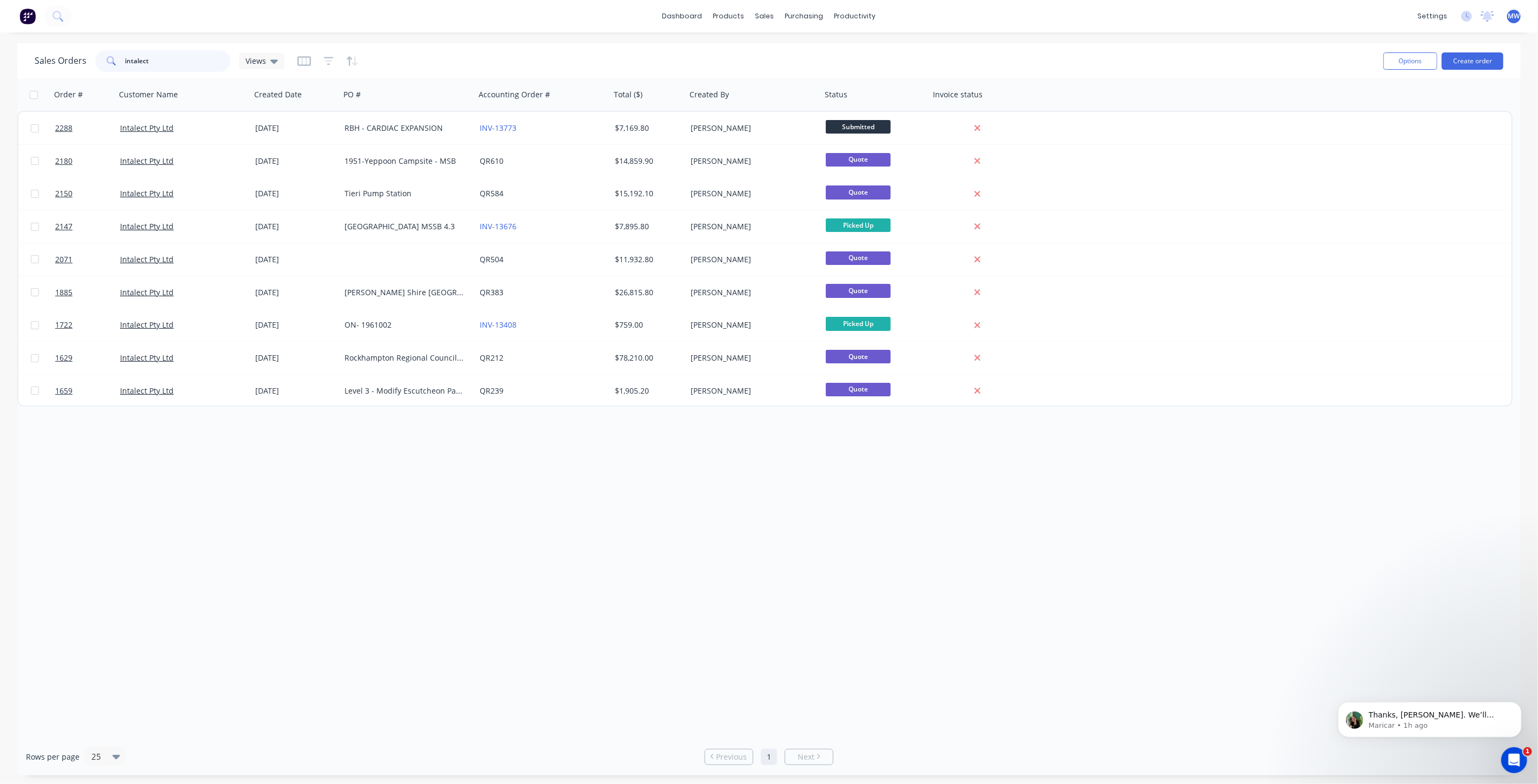
drag, startPoint x: 165, startPoint y: 62, endPoint x: 77, endPoint y: 65, distance: 88.1
click at [77, 65] on div "Sales Orders intalect Views" at bounding box center [159, 61] width 250 height 21
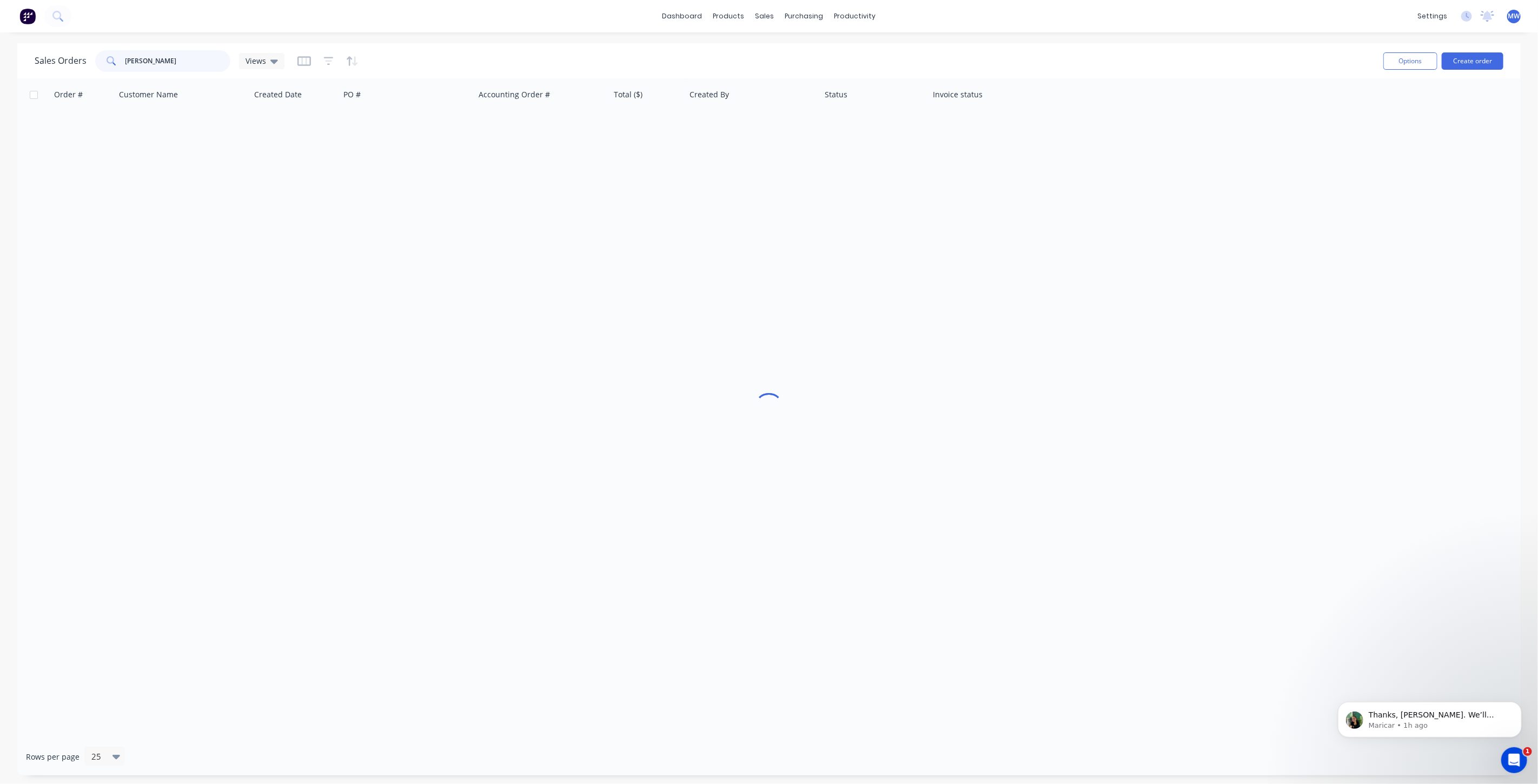
type input "ALEX"
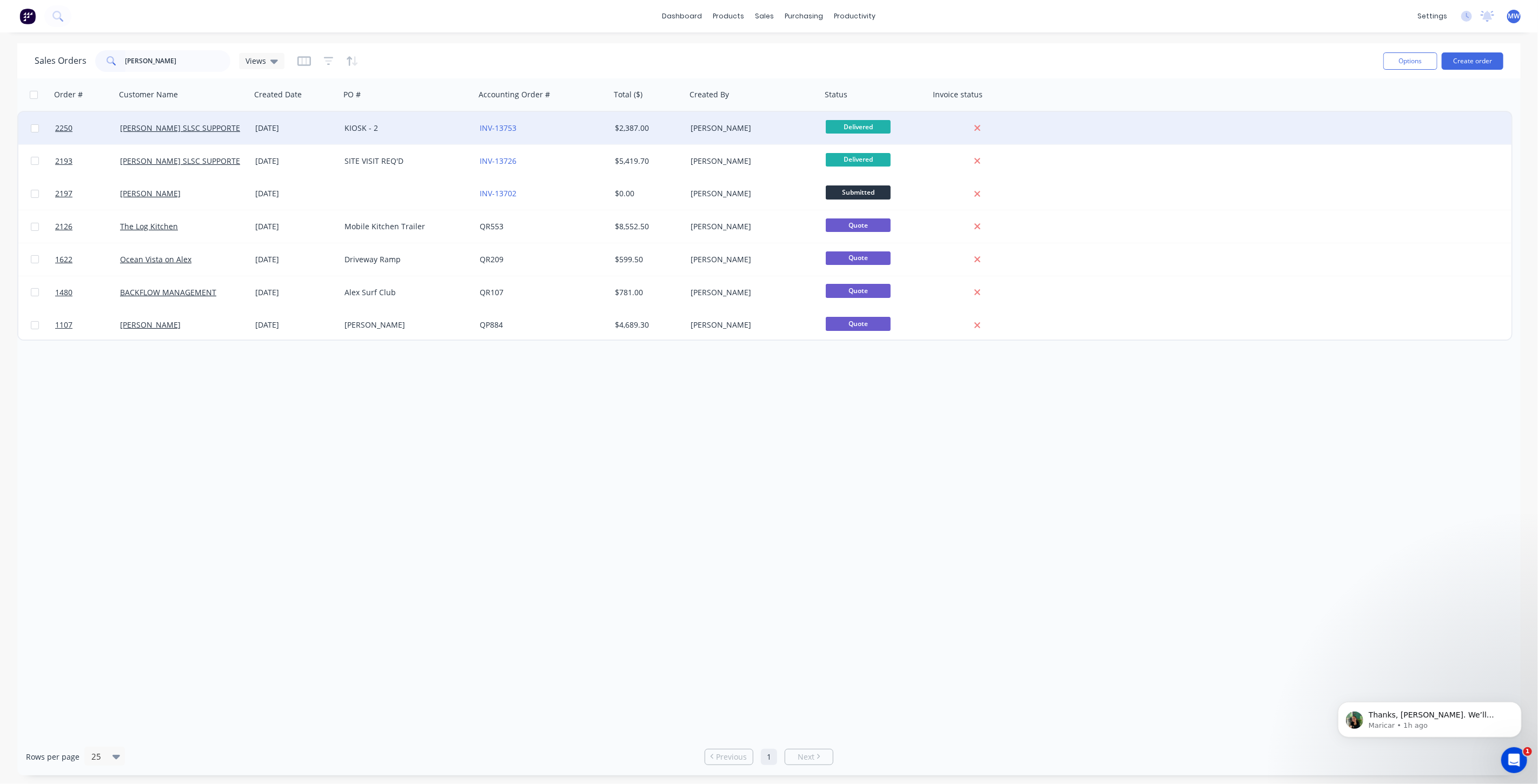
click at [417, 132] on div "KIOSK - 2" at bounding box center [404, 128] width 120 height 11
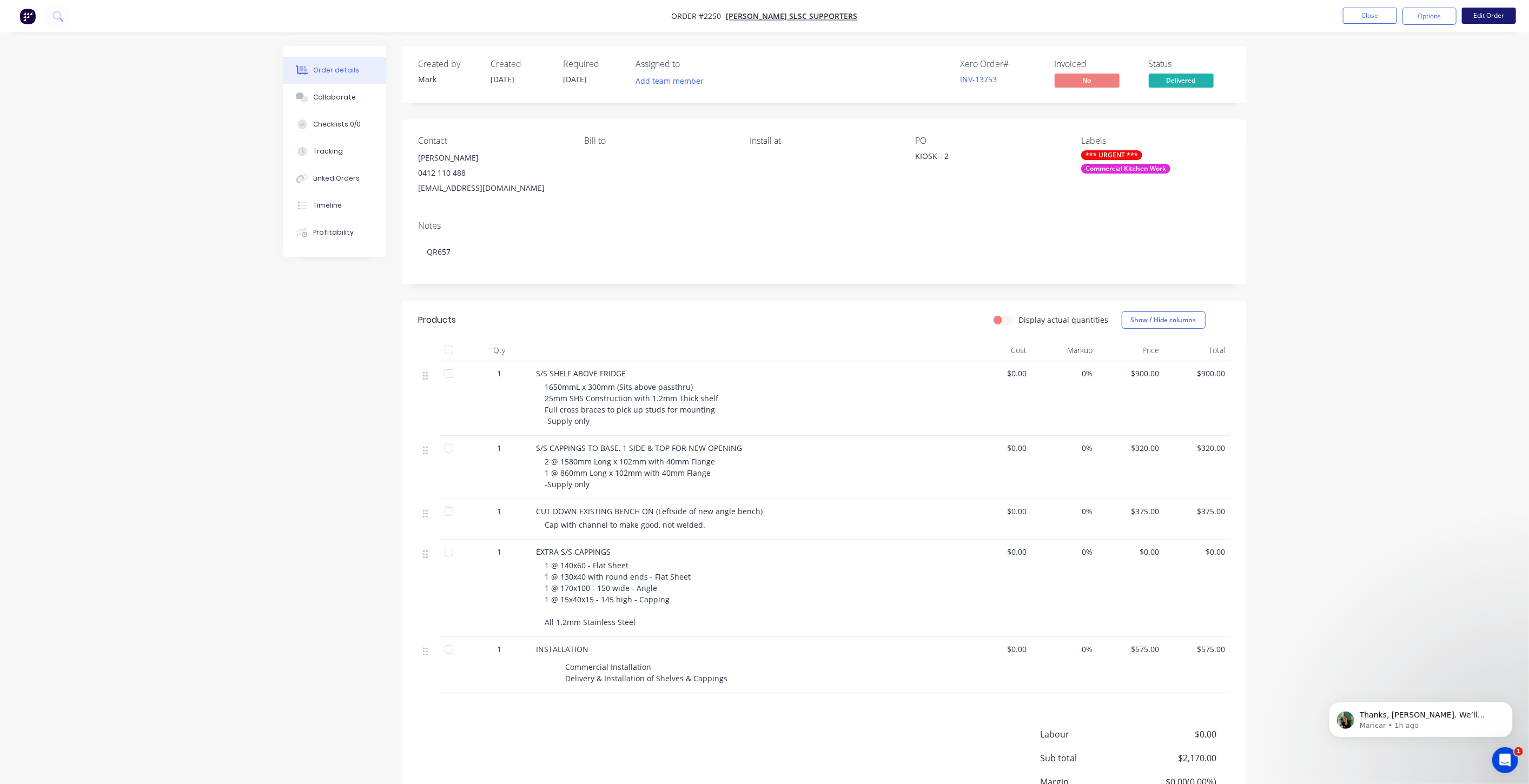
click at [1486, 14] on button "Edit Order" at bounding box center [1489, 15] width 54 height 16
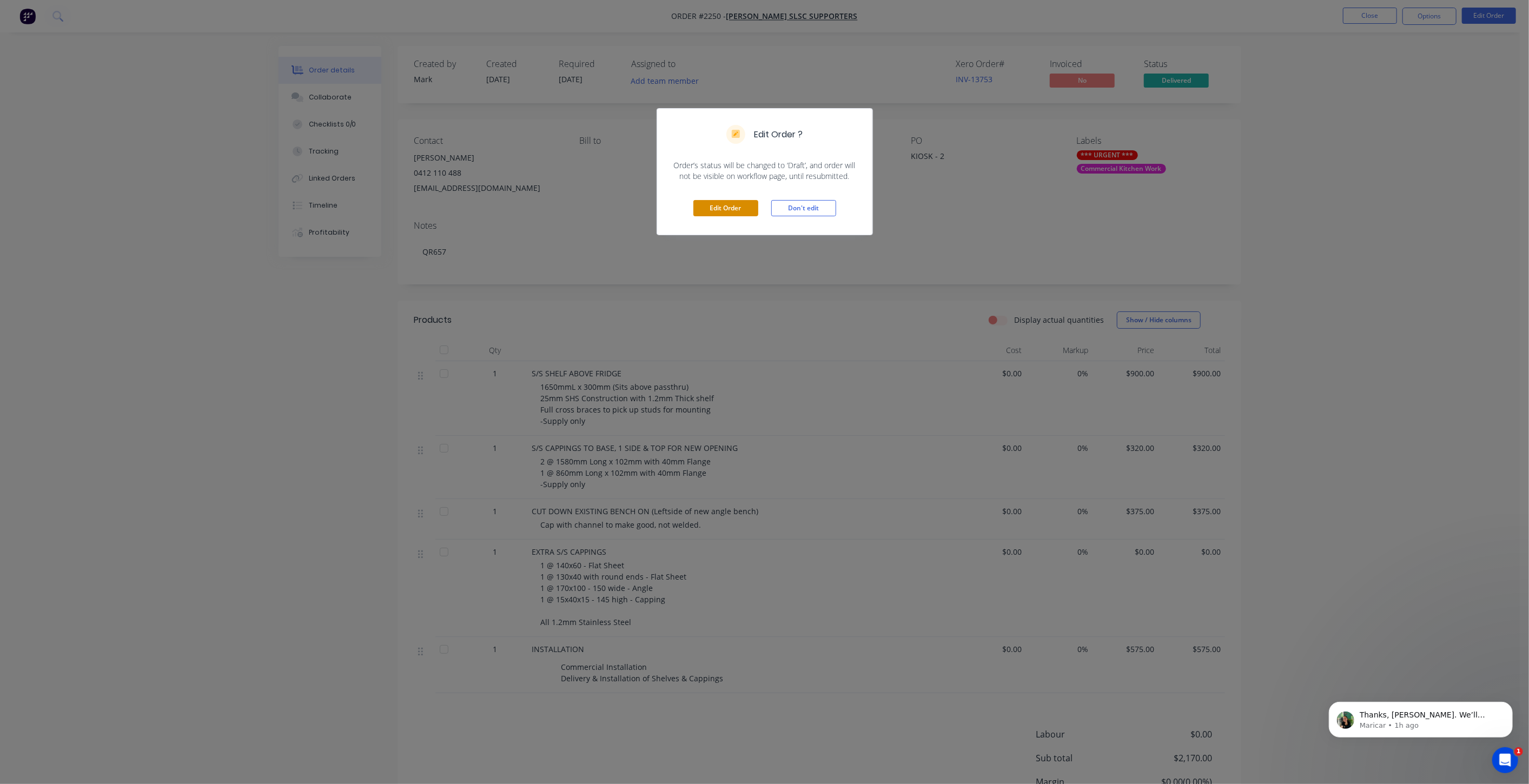
click at [752, 212] on button "Edit Order" at bounding box center [726, 208] width 65 height 16
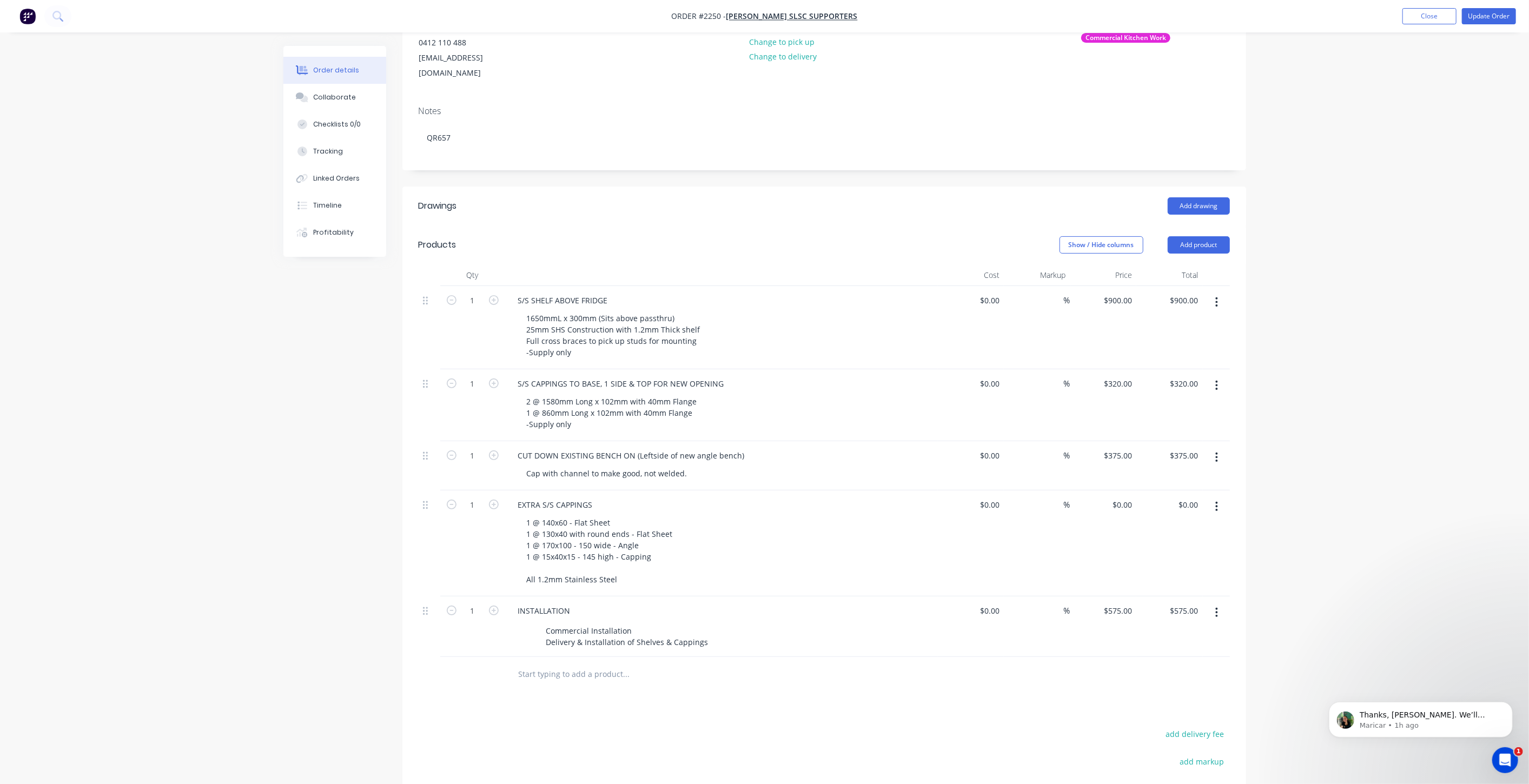
scroll to position [240, 0]
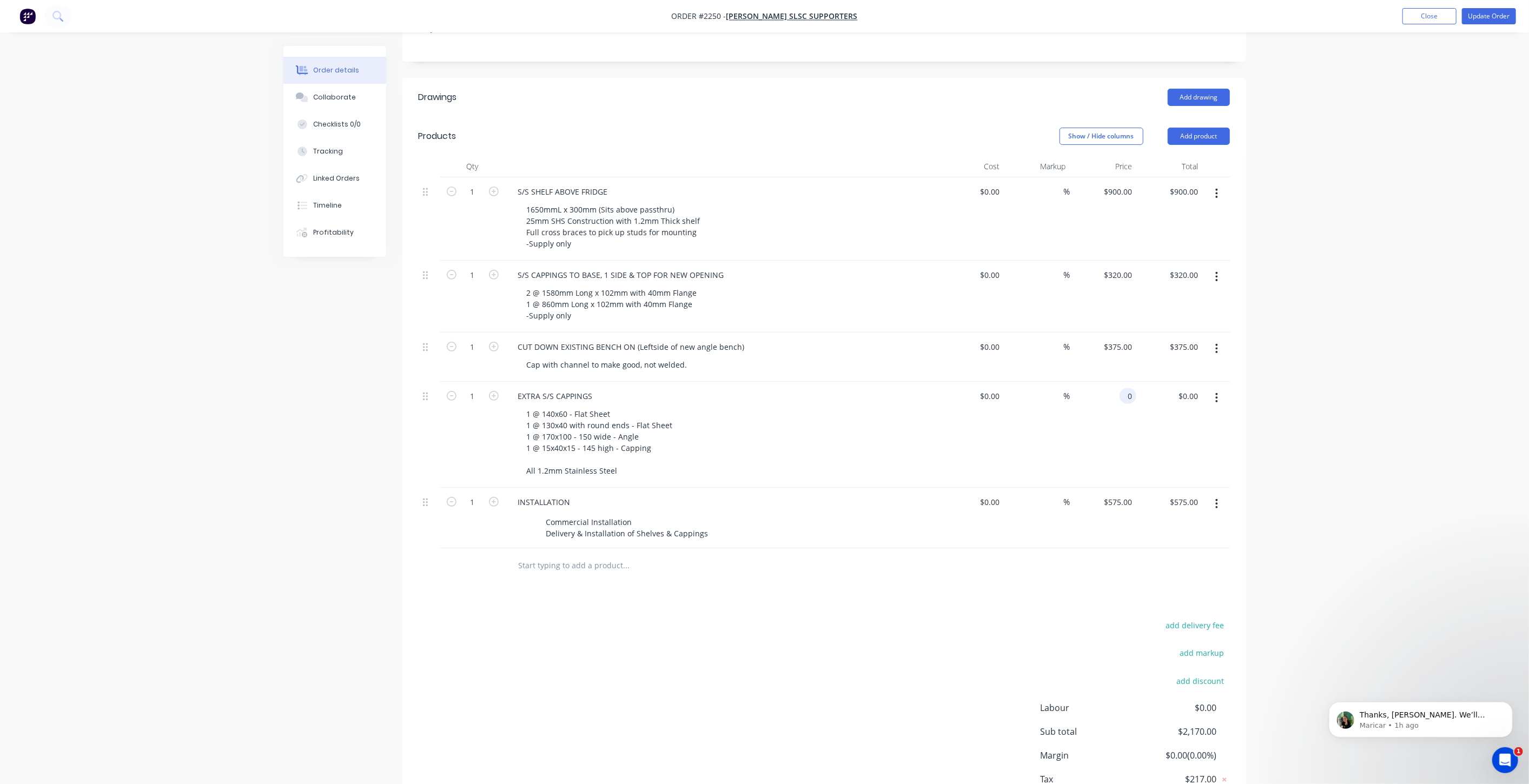
click at [1120, 388] on div "0 0" at bounding box center [1128, 396] width 17 height 16
type input "$550.00"
click at [1311, 409] on div "Order details Collaborate Checklists 0/0 Tracking Linked Orders Timeline Profit…" at bounding box center [764, 310] width 1529 height 1099
click at [643, 457] on div "1 @ 140x60 - Flat Sheet 1 @ 130x40 with round ends - Flat Sheet 1 @ 170x100 - 1…" at bounding box center [599, 441] width 163 height 72
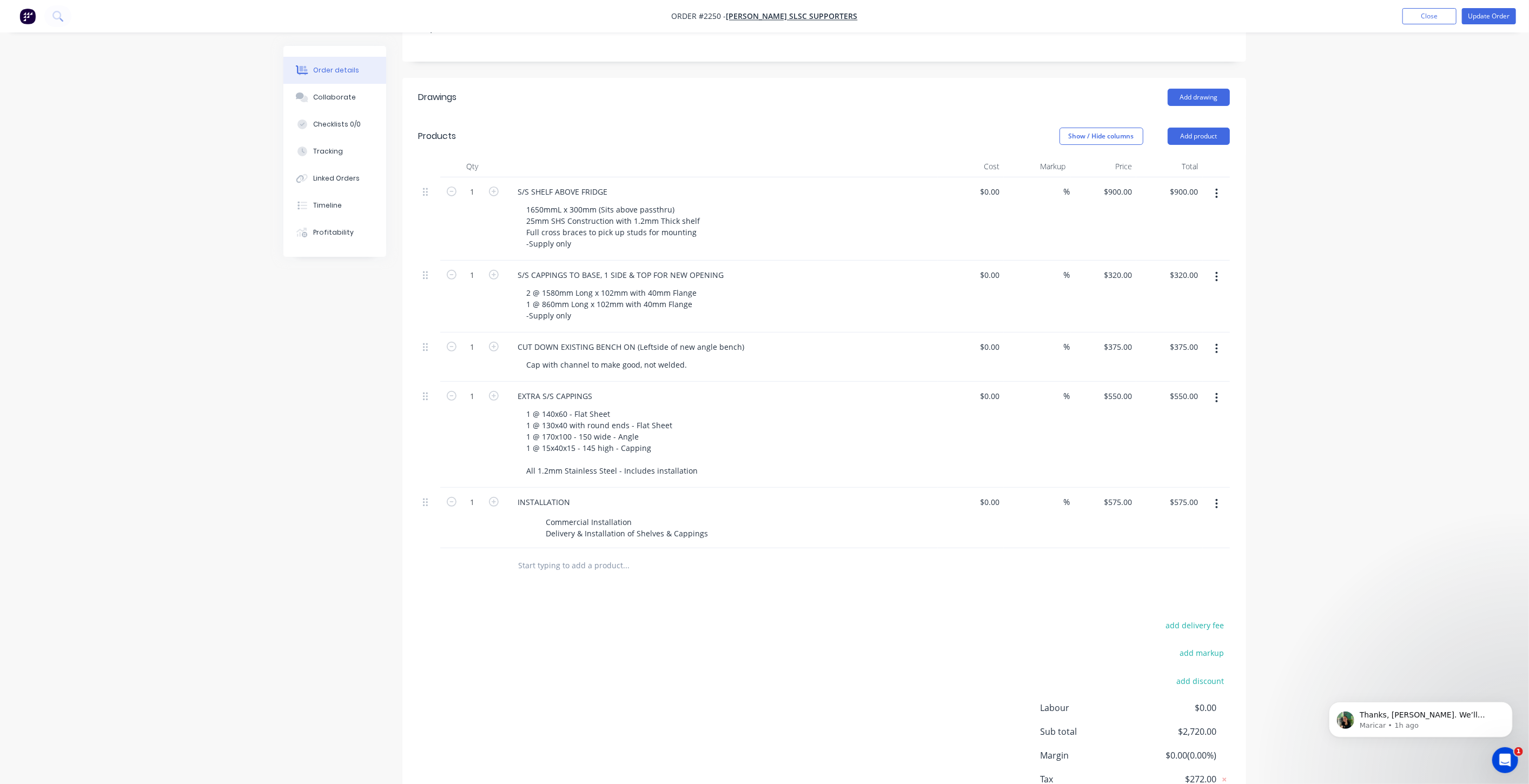
click at [565, 555] on input "text" at bounding box center [626, 566] width 216 height 21
type input "Cappings for back of upstand"
click at [641, 589] on button "Add Cappings for back of upstand to order" at bounding box center [685, 606] width 324 height 34
drag, startPoint x: 422, startPoint y: 550, endPoint x: 433, endPoint y: 483, distance: 67.9
click at [433, 483] on div "1 S/S SHELF ABOVE FRIDGE 1650mmL x 300mm (Sits above passthru) 25mm SHS Constru…" at bounding box center [824, 387] width 811 height 420
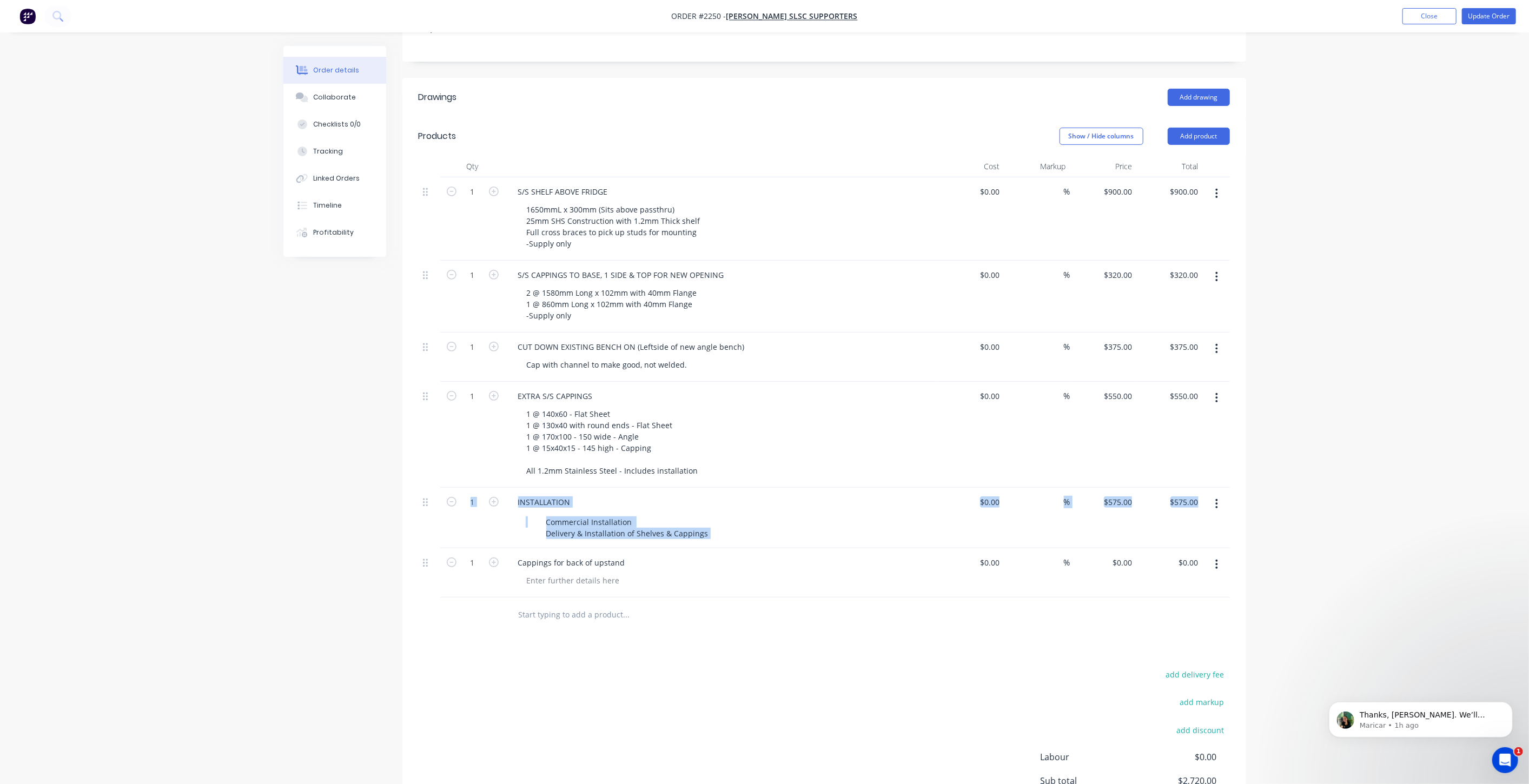
drag, startPoint x: 428, startPoint y: 549, endPoint x: 434, endPoint y: 579, distance: 30.6
click at [427, 555] on div at bounding box center [429, 562] width 13 height 14
drag, startPoint x: 425, startPoint y: 547, endPoint x: 426, endPoint y: 459, distance: 88.0
click at [426, 459] on div "1 S/S SHELF ABOVE FRIDGE 1650mmL x 300mm (Sits above passthru) 25mm SHS Constru…" at bounding box center [824, 387] width 811 height 420
click at [335, 515] on div "Created by Mark Created 01/09/25 Required 28/08/25 Assigned to Add team member …" at bounding box center [764, 356] width 962 height 1101
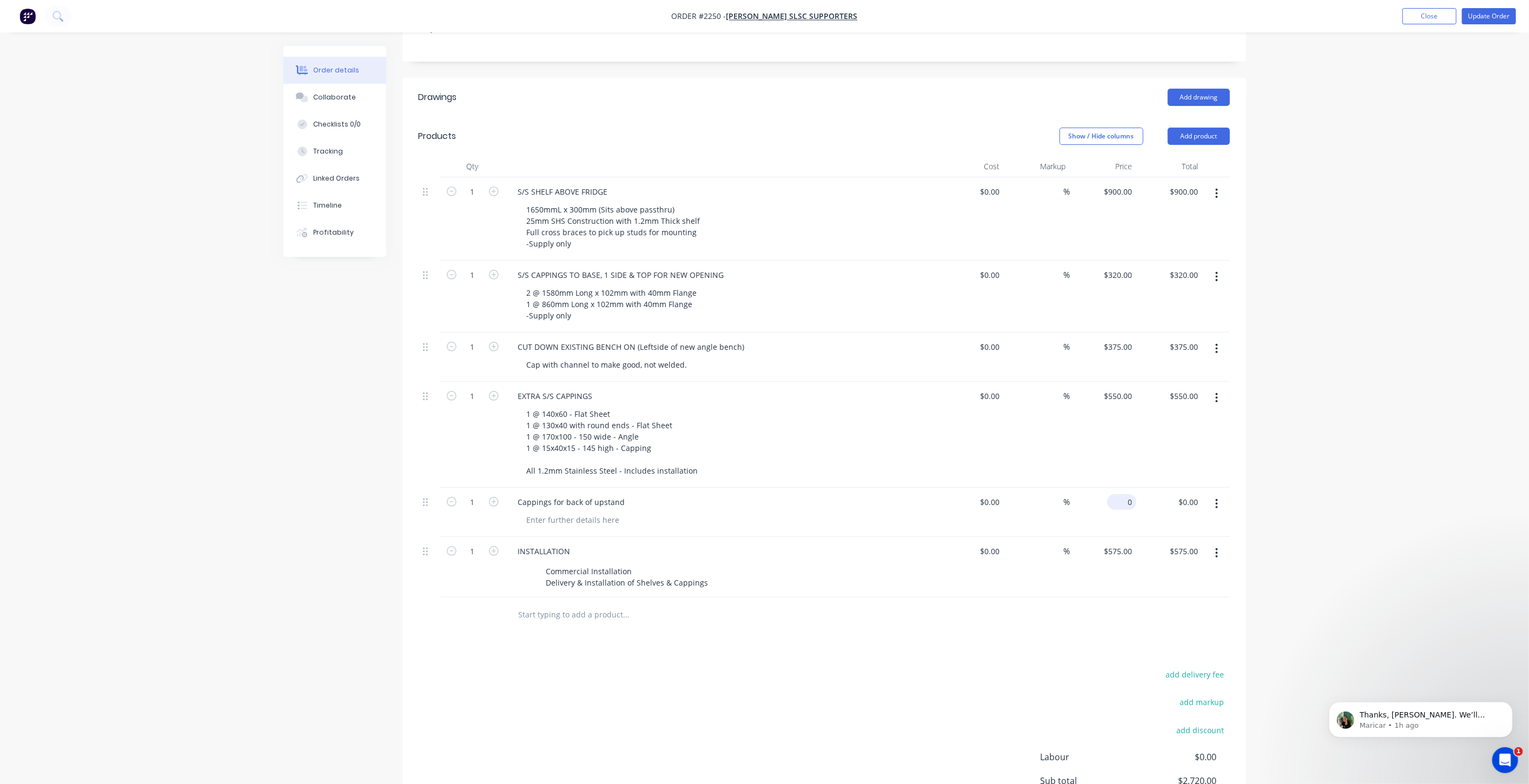
click at [1123, 494] on div "0 $0.00" at bounding box center [1122, 502] width 29 height 16
type input "$150.00"
click at [1365, 479] on div "Order details Collaborate Checklists 0/0 Tracking Linked Orders Timeline Profit…" at bounding box center [764, 334] width 1529 height 1149
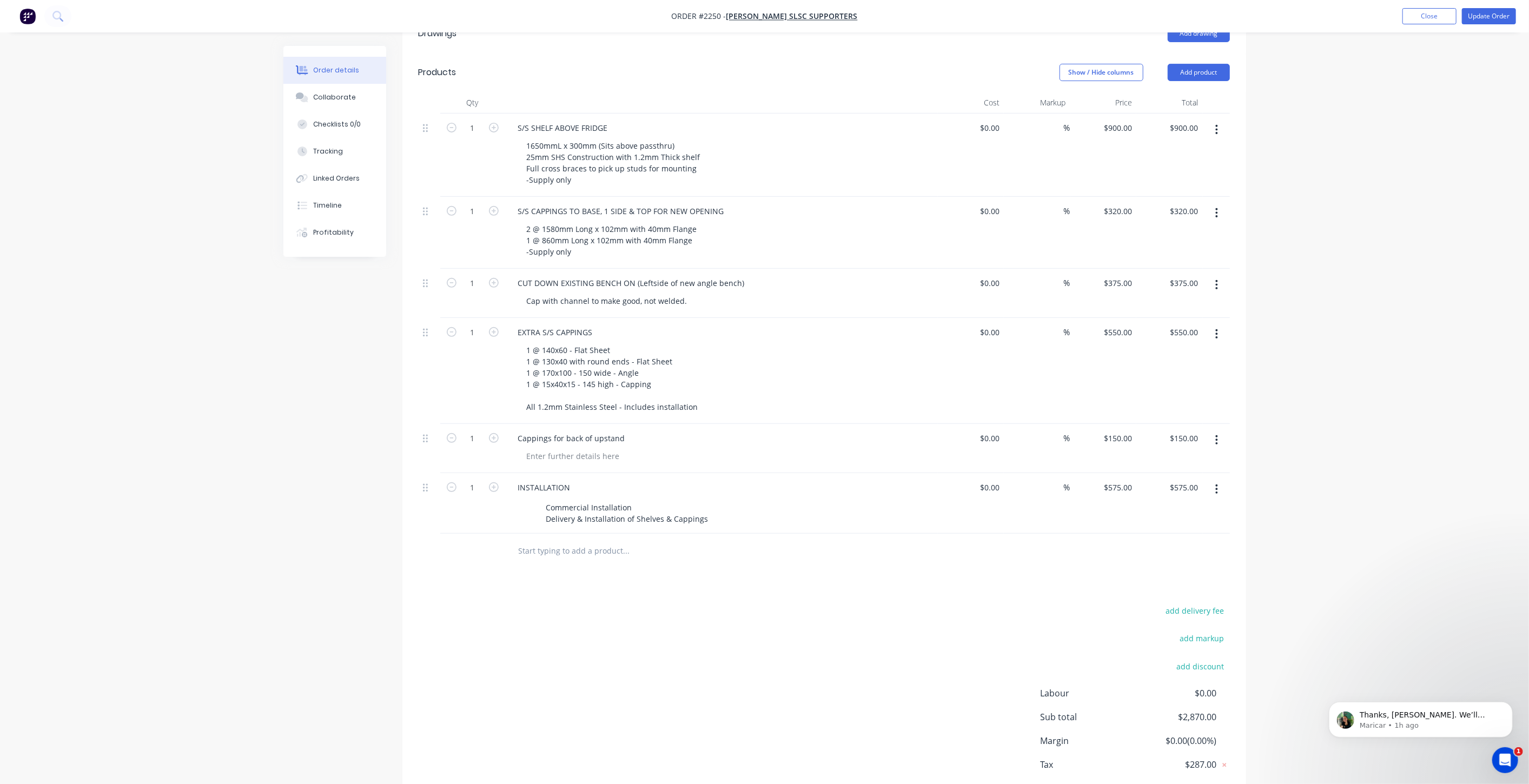
scroll to position [346, 0]
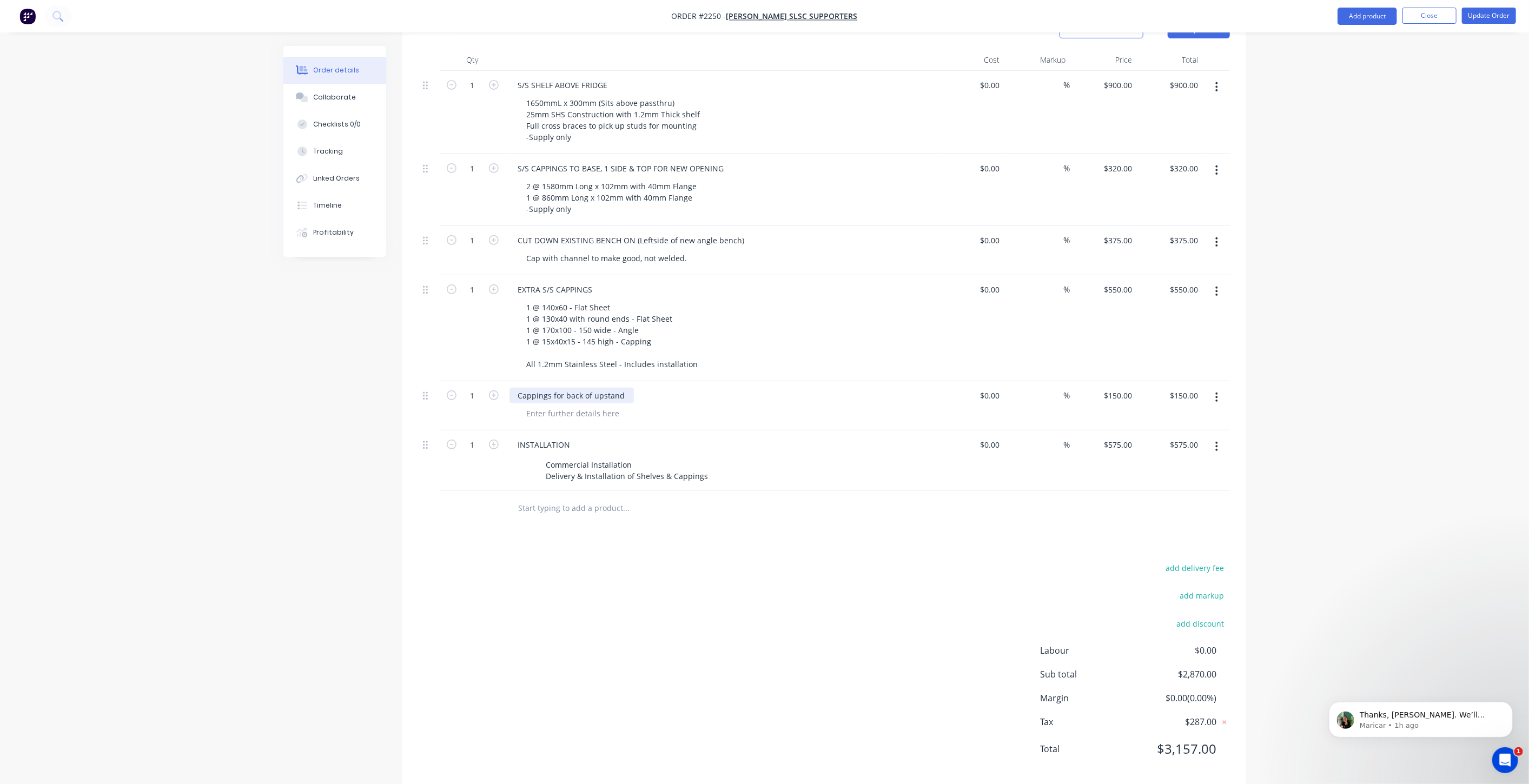
drag, startPoint x: 553, startPoint y: 378, endPoint x: 669, endPoint y: 374, distance: 116.1
click at [669, 387] on div "Cappings for back of upstand" at bounding box center [721, 395] width 424 height 16
click at [589, 406] on div at bounding box center [573, 413] width 110 height 16
click at [588, 406] on div at bounding box center [573, 413] width 110 height 16
click at [1129, 387] on input "150" at bounding box center [1119, 395] width 34 height 16
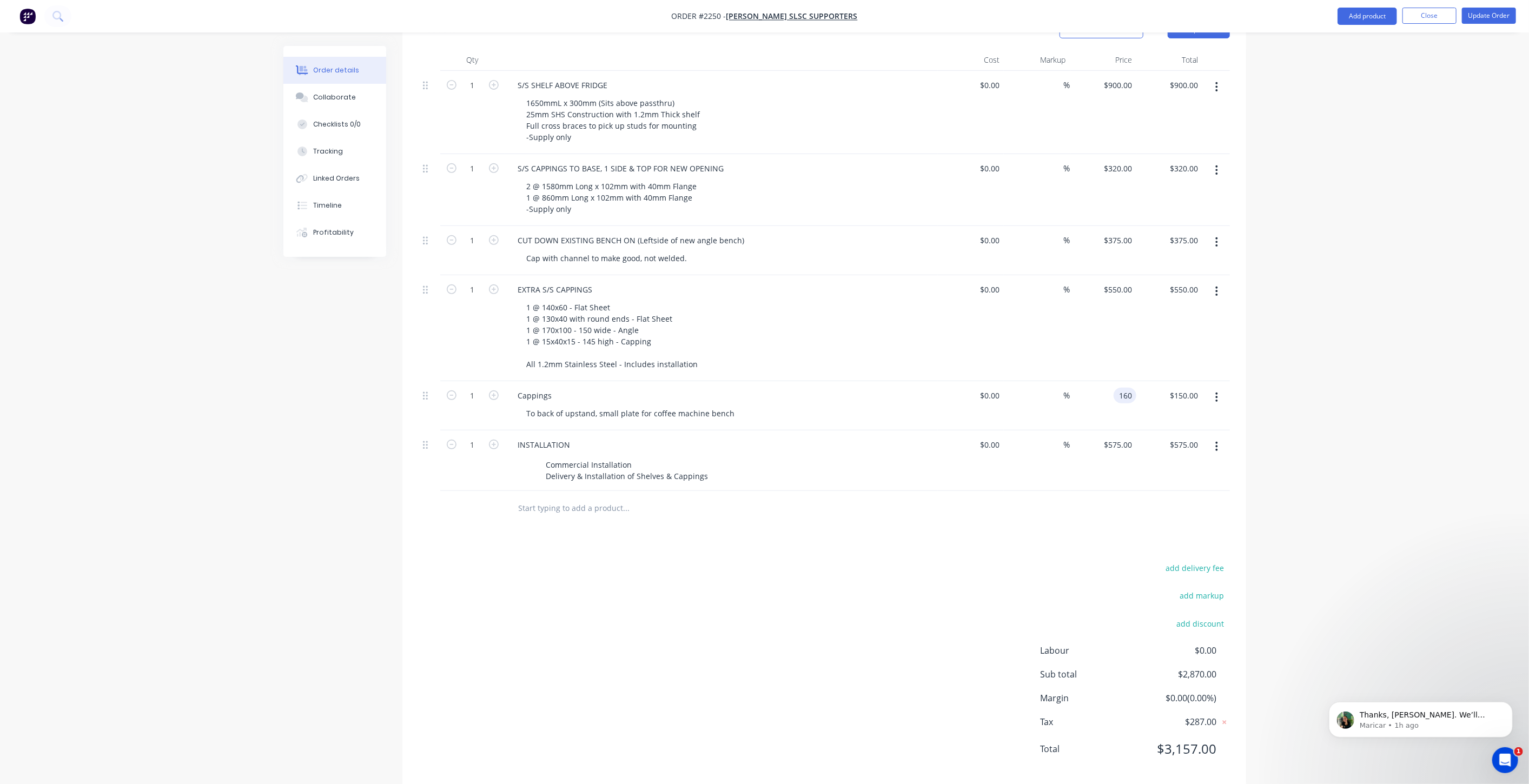
type input "$160.00"
click at [1316, 434] on div "Order details Collaborate Checklists 0/0 Tracking Linked Orders Timeline Profit…" at bounding box center [764, 228] width 1529 height 1149
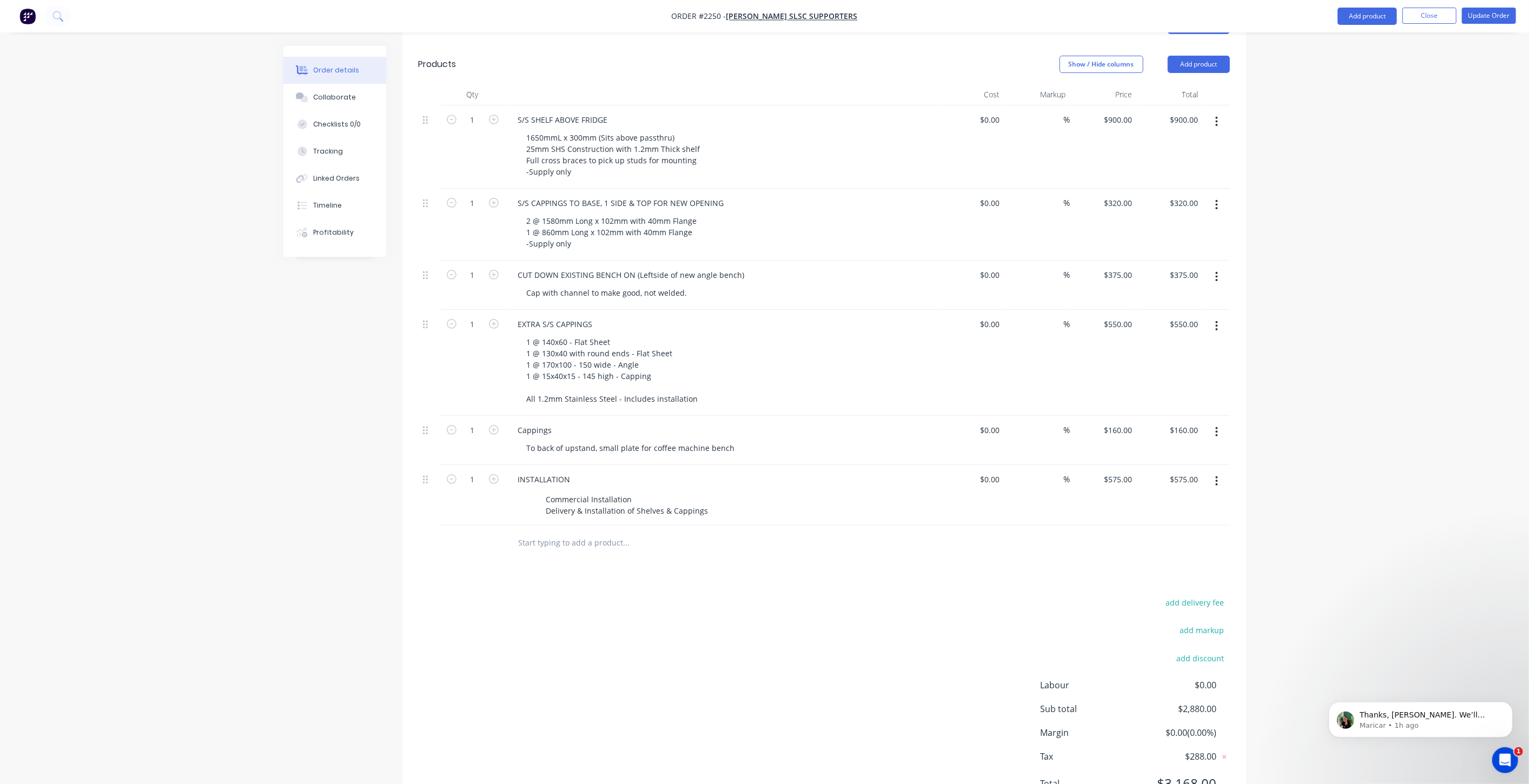
scroll to position [286, 0]
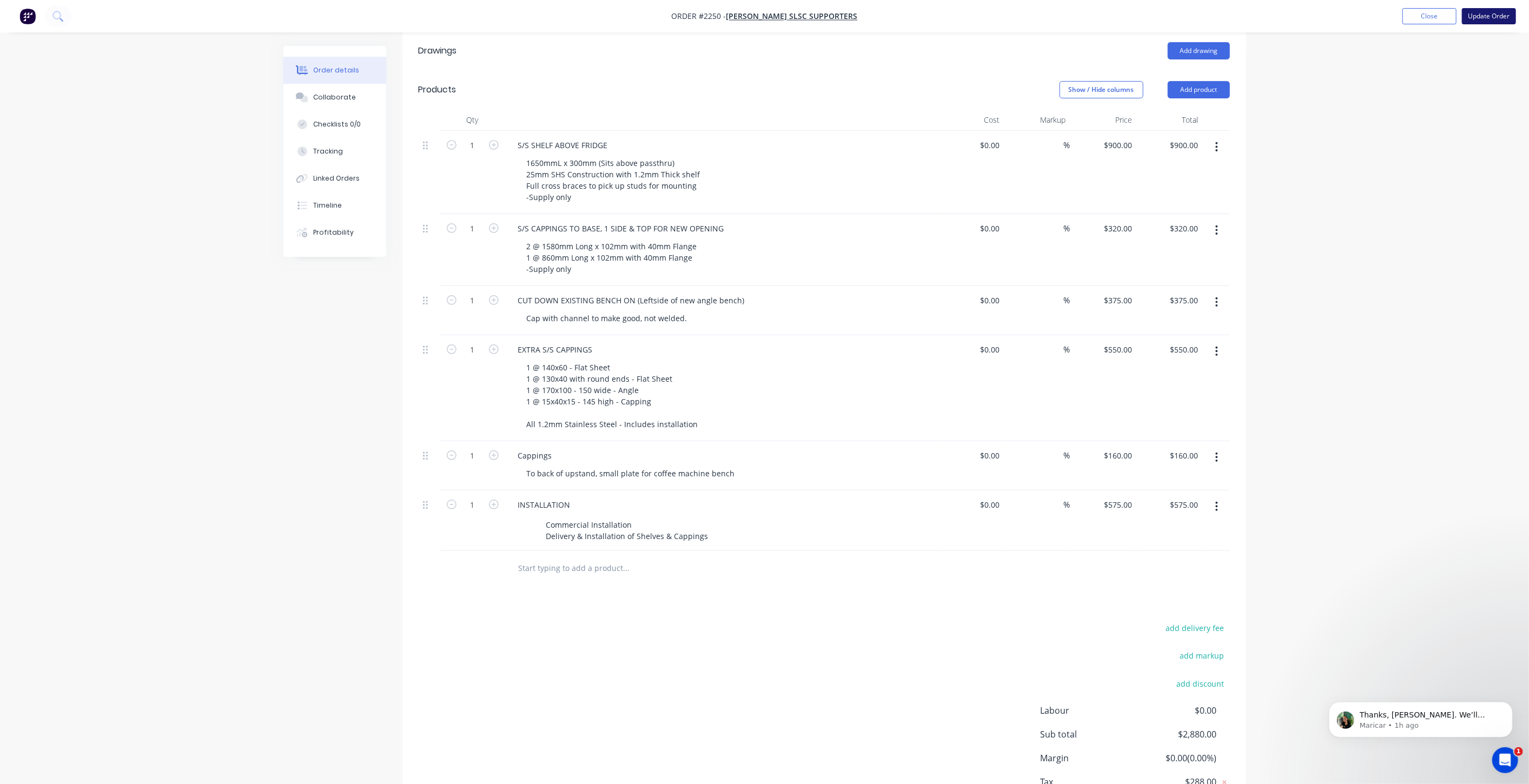
click at [1487, 18] on button "Update Order" at bounding box center [1489, 16] width 54 height 16
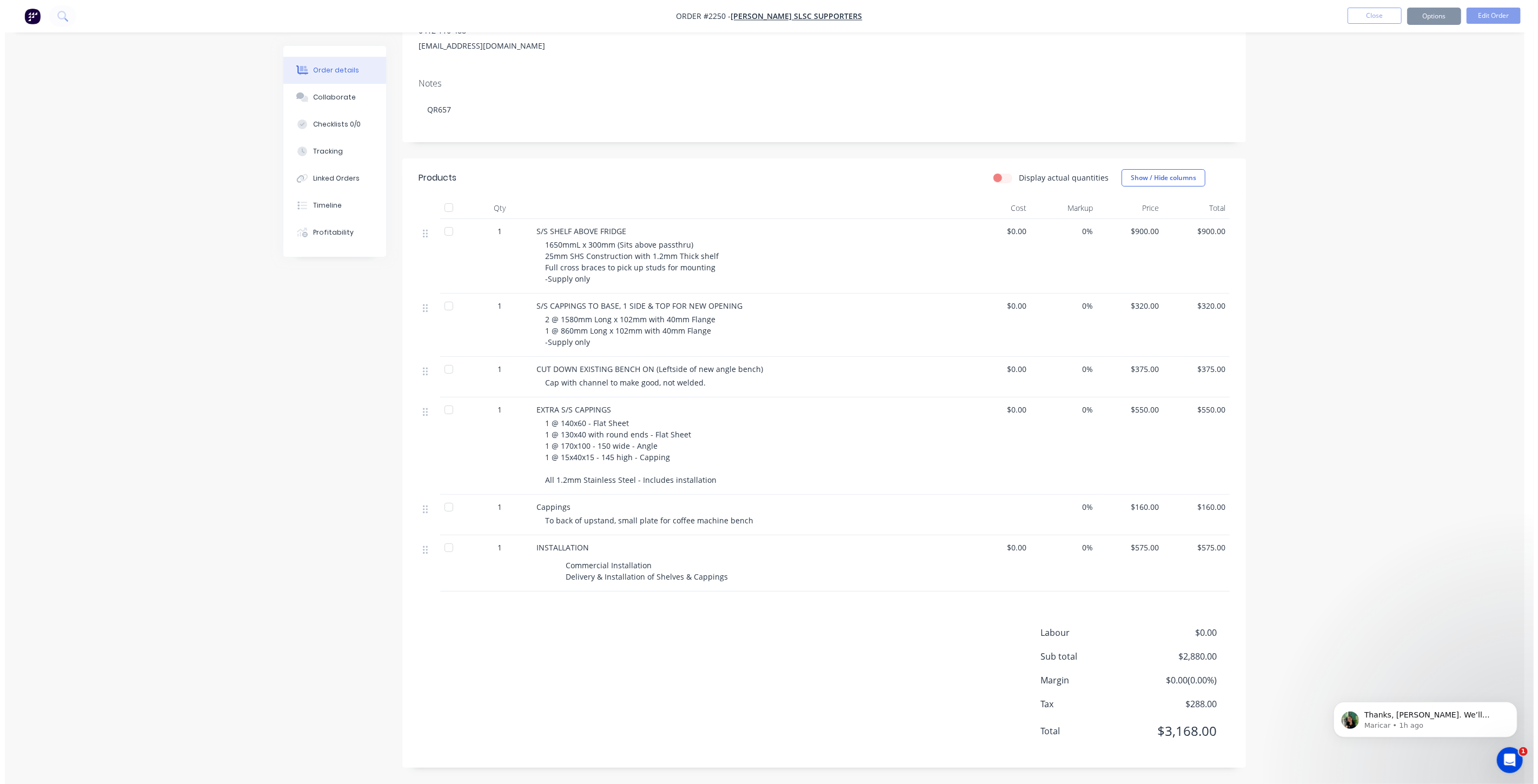
scroll to position [0, 0]
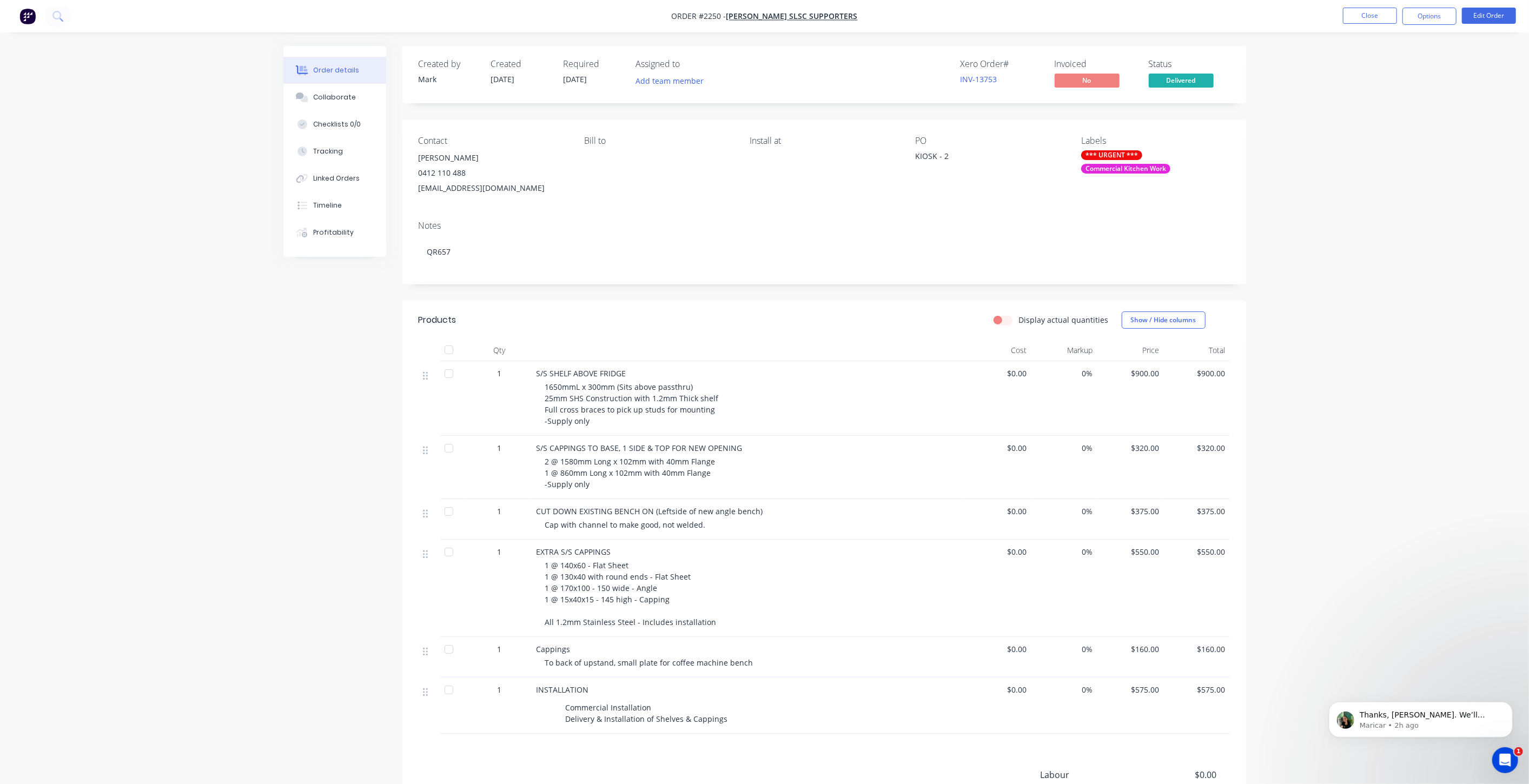
drag, startPoint x: 1245, startPoint y: 255, endPoint x: 1307, endPoint y: 237, distance: 64.6
click at [1246, 255] on div "Order details Collaborate Checklists 0/0 Tracking Linked Orders Timeline Profit…" at bounding box center [764, 486] width 985 height 880
click at [1373, 18] on button "Close" at bounding box center [1369, 15] width 54 height 16
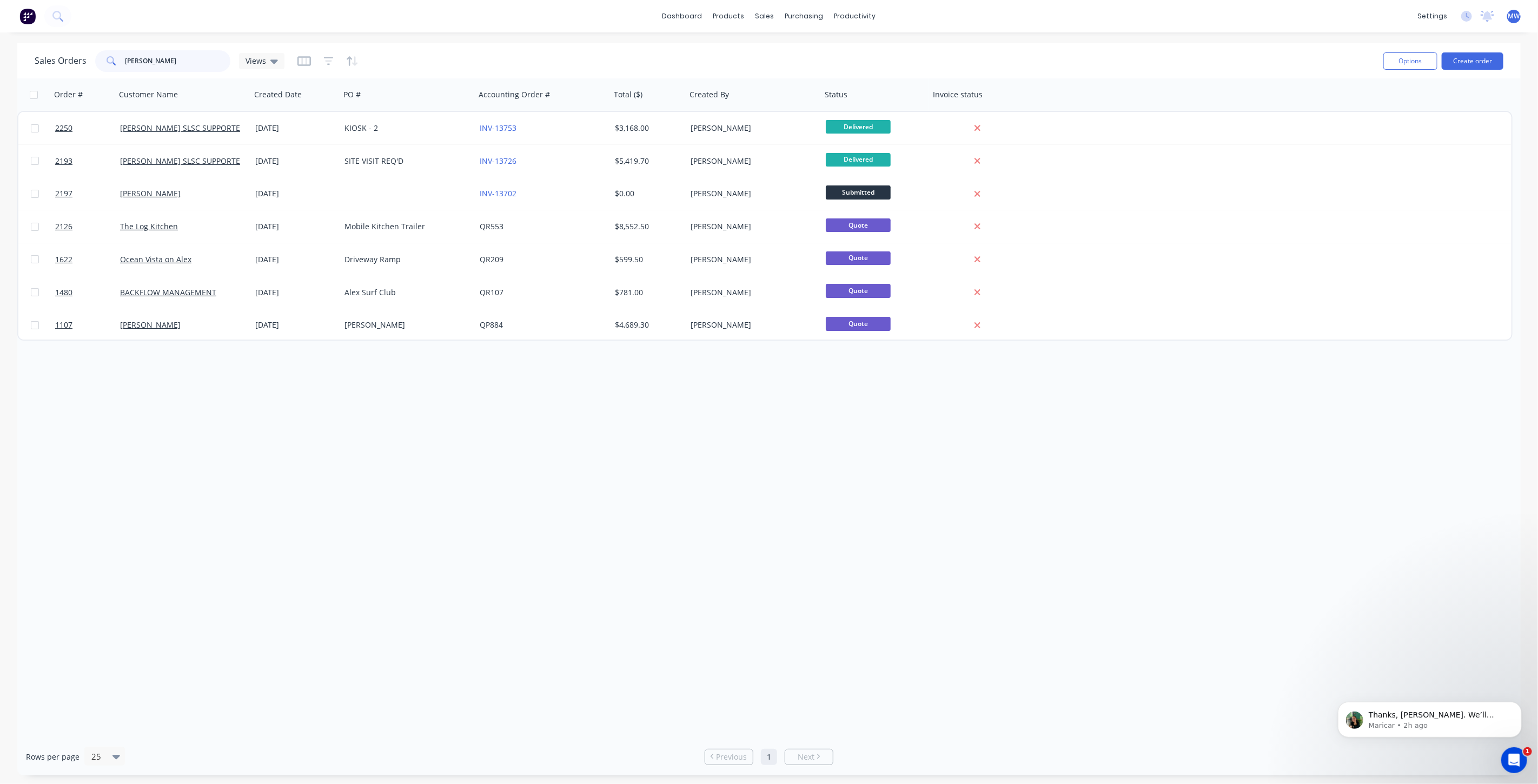
drag, startPoint x: 116, startPoint y: 66, endPoint x: 18, endPoint y: 79, distance: 98.9
click at [18, 77] on div "Sales Orders ALEX Views Options Create order" at bounding box center [769, 61] width 1503 height 35
type input "1955"
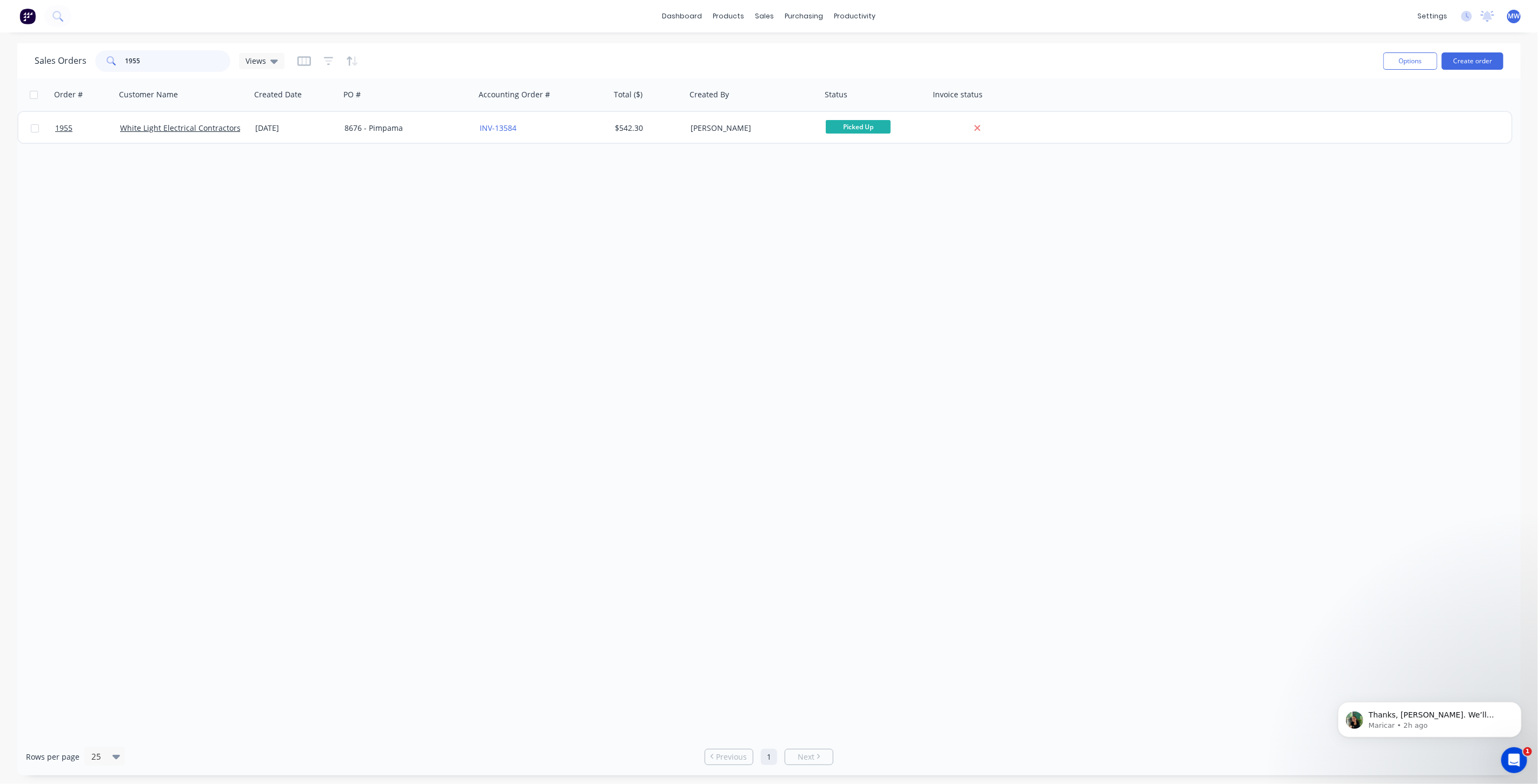
drag, startPoint x: 137, startPoint y: 57, endPoint x: 120, endPoint y: 55, distance: 17.1
click at [122, 56] on div "1955" at bounding box center [163, 61] width 136 height 21
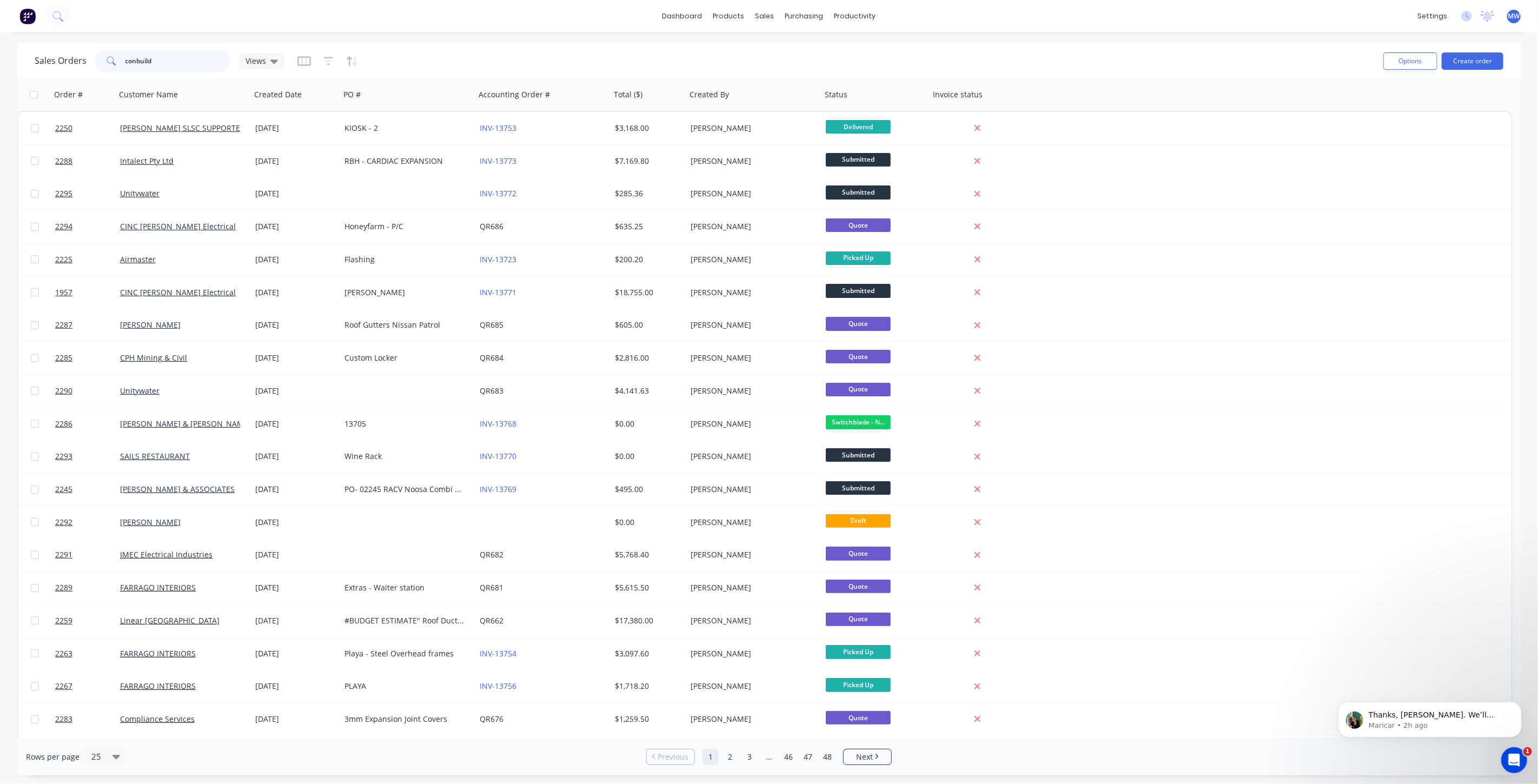
type input "conbuild"
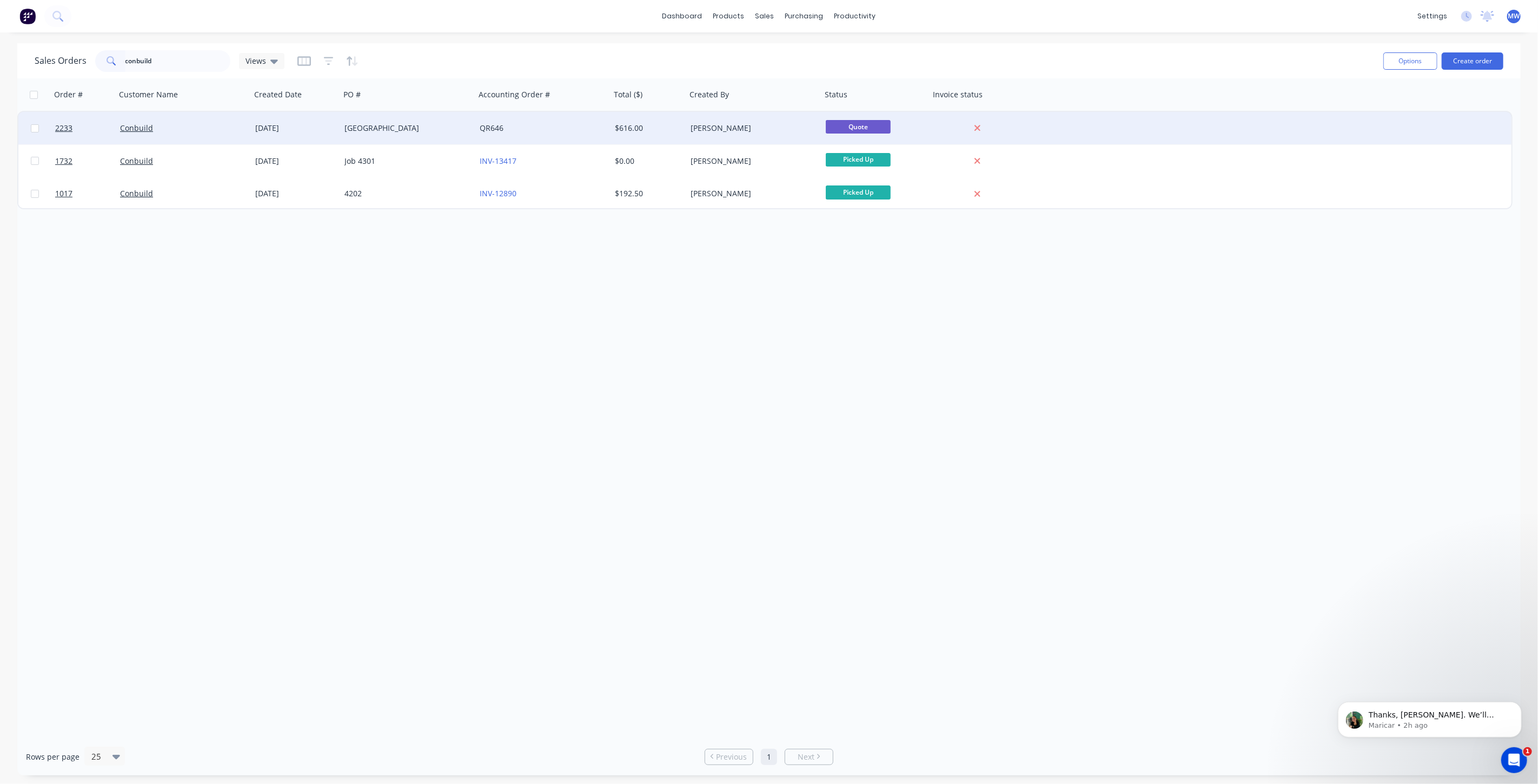
click at [153, 129] on div "Conbuild" at bounding box center [180, 128] width 120 height 11
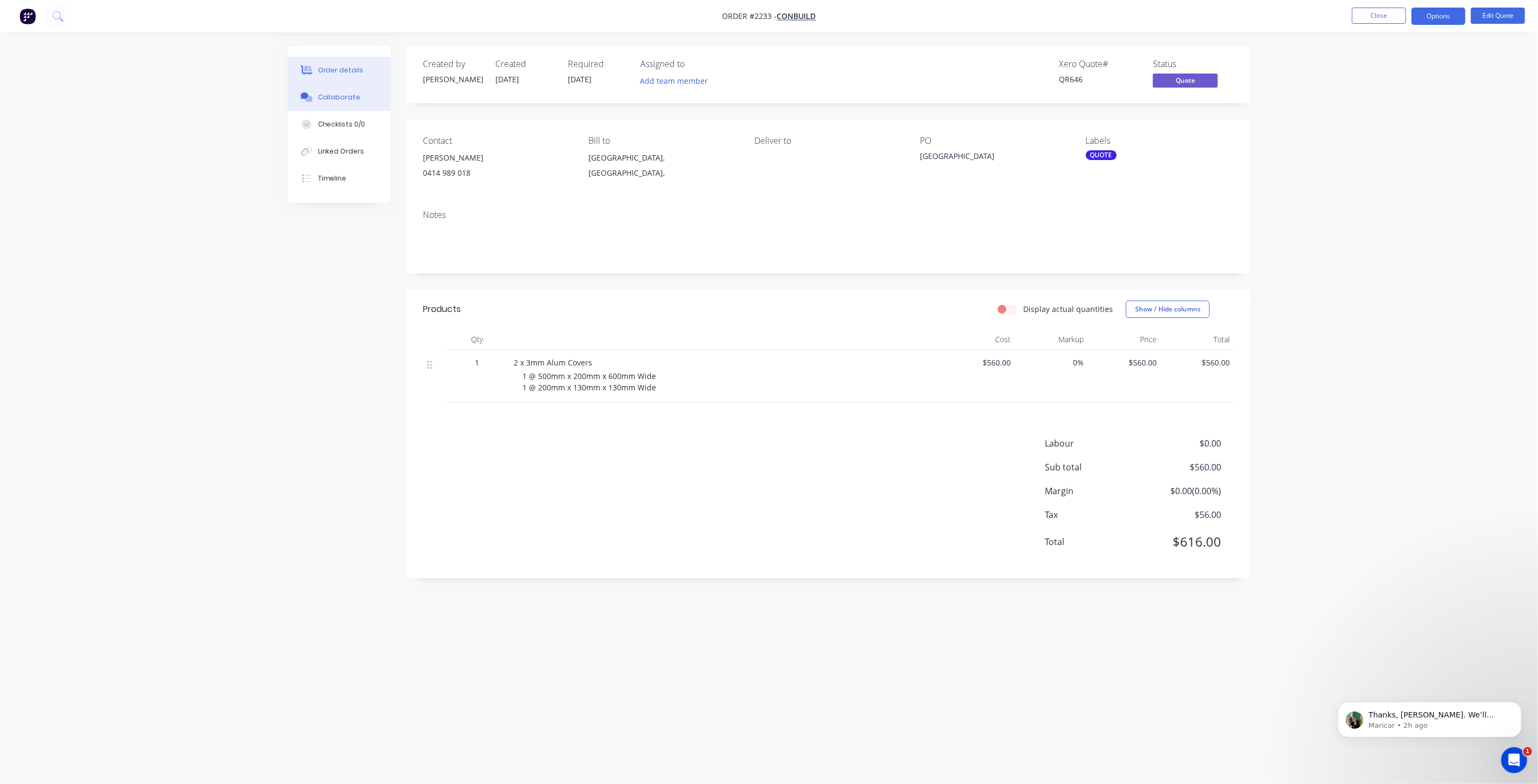
click at [356, 98] on div "Collaborate" at bounding box center [340, 97] width 43 height 10
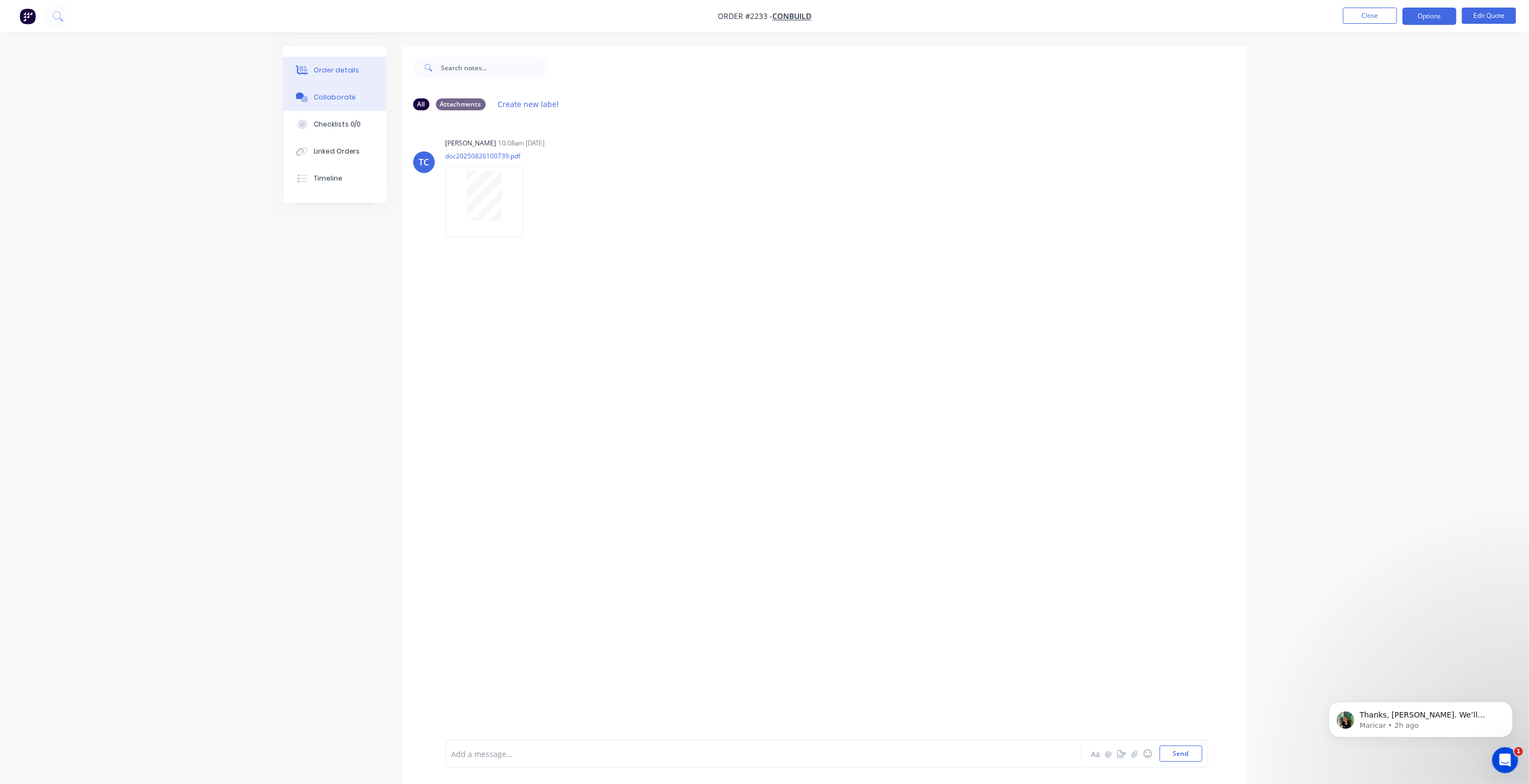
click at [349, 78] on button "Order details" at bounding box center [334, 71] width 103 height 27
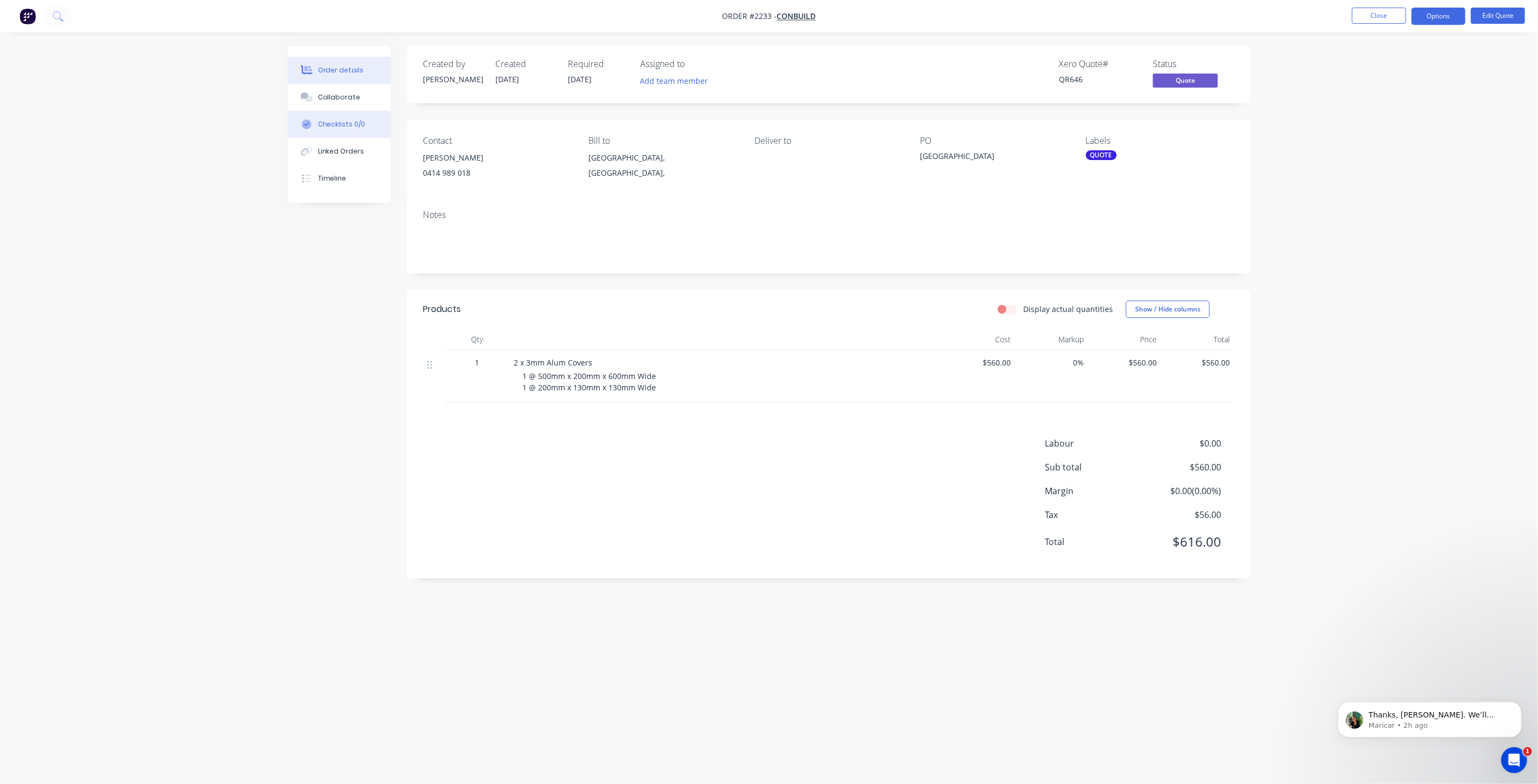
click at [343, 111] on button "Checklists 0/0" at bounding box center [339, 125] width 103 height 27
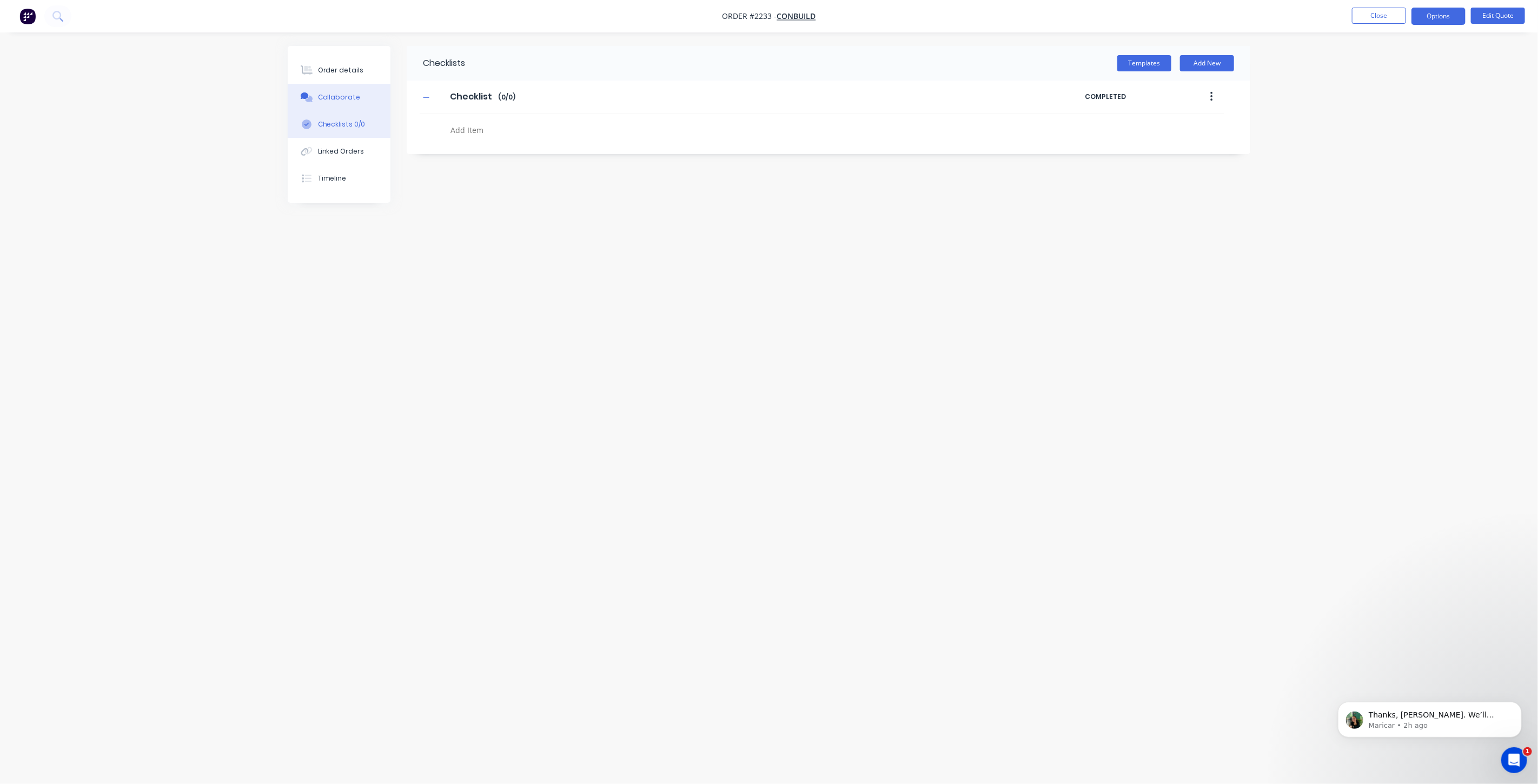
click at [343, 95] on div "Collaborate" at bounding box center [340, 97] width 43 height 10
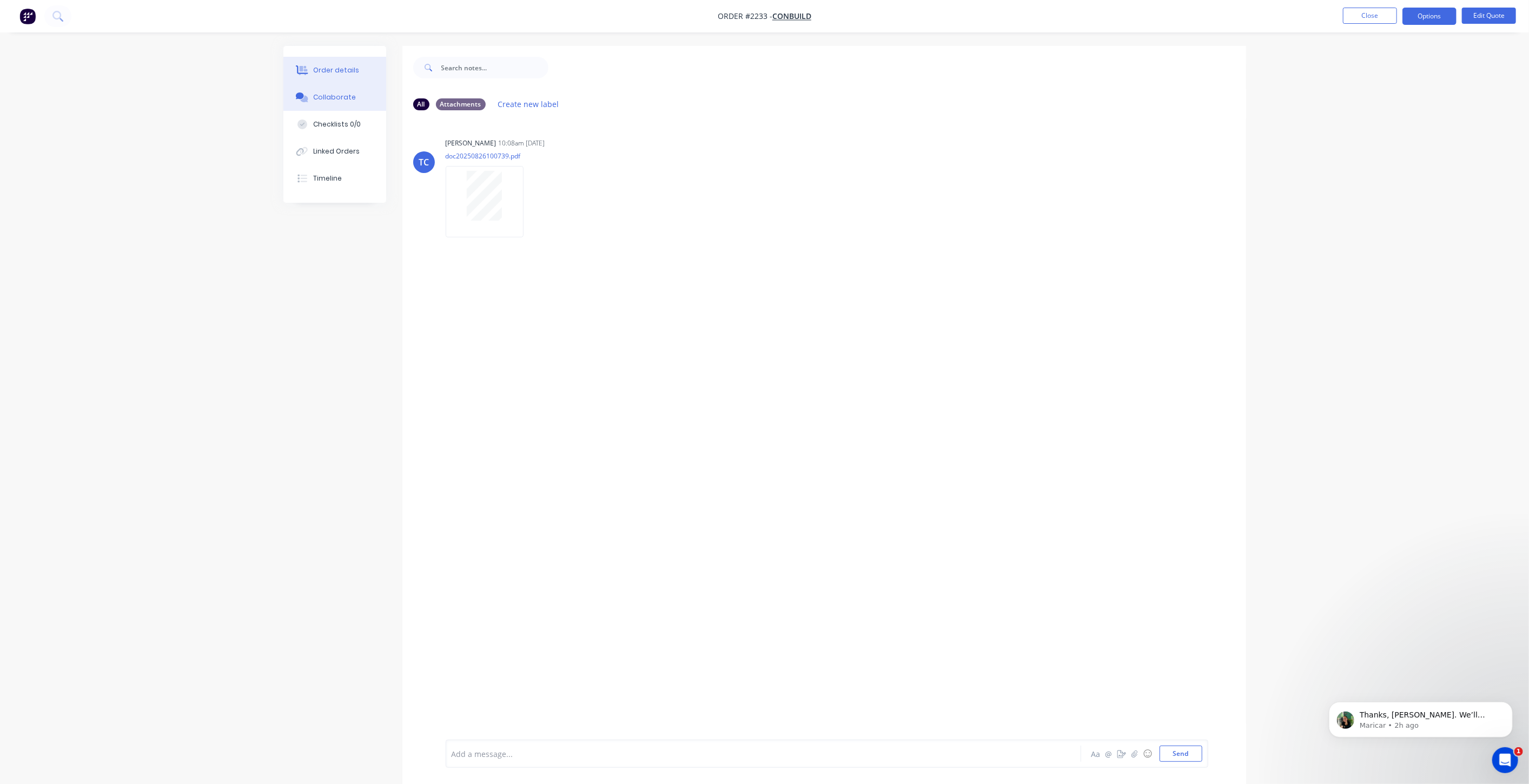
click at [335, 65] on div "Order details" at bounding box center [336, 70] width 46 height 10
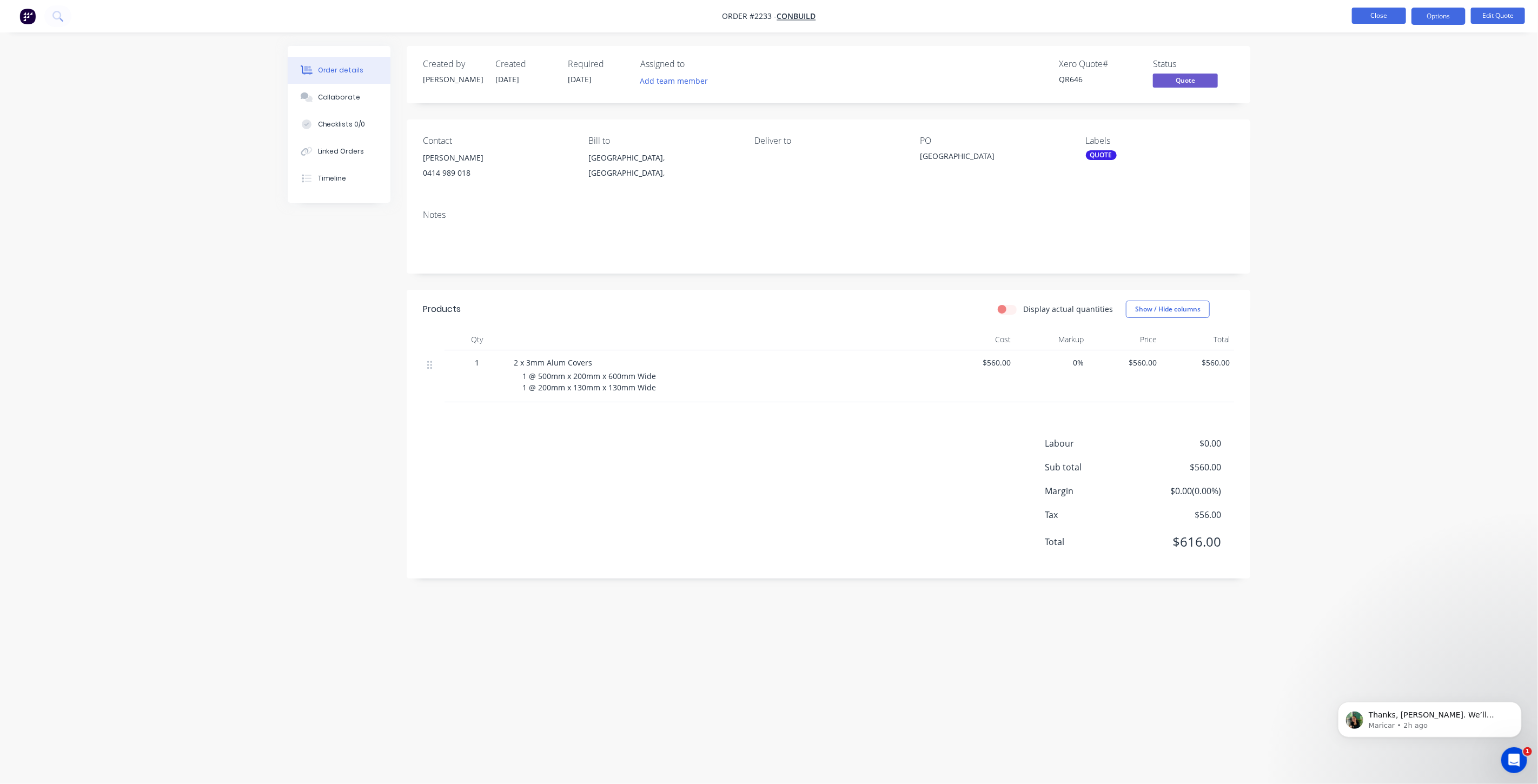
click at [1332, 121] on div "Order details Collaborate Checklists 0/0 Linked Orders Timeline Order details C…" at bounding box center [769, 392] width 1538 height 784
click at [1378, 14] on button "Close" at bounding box center [1379, 15] width 54 height 16
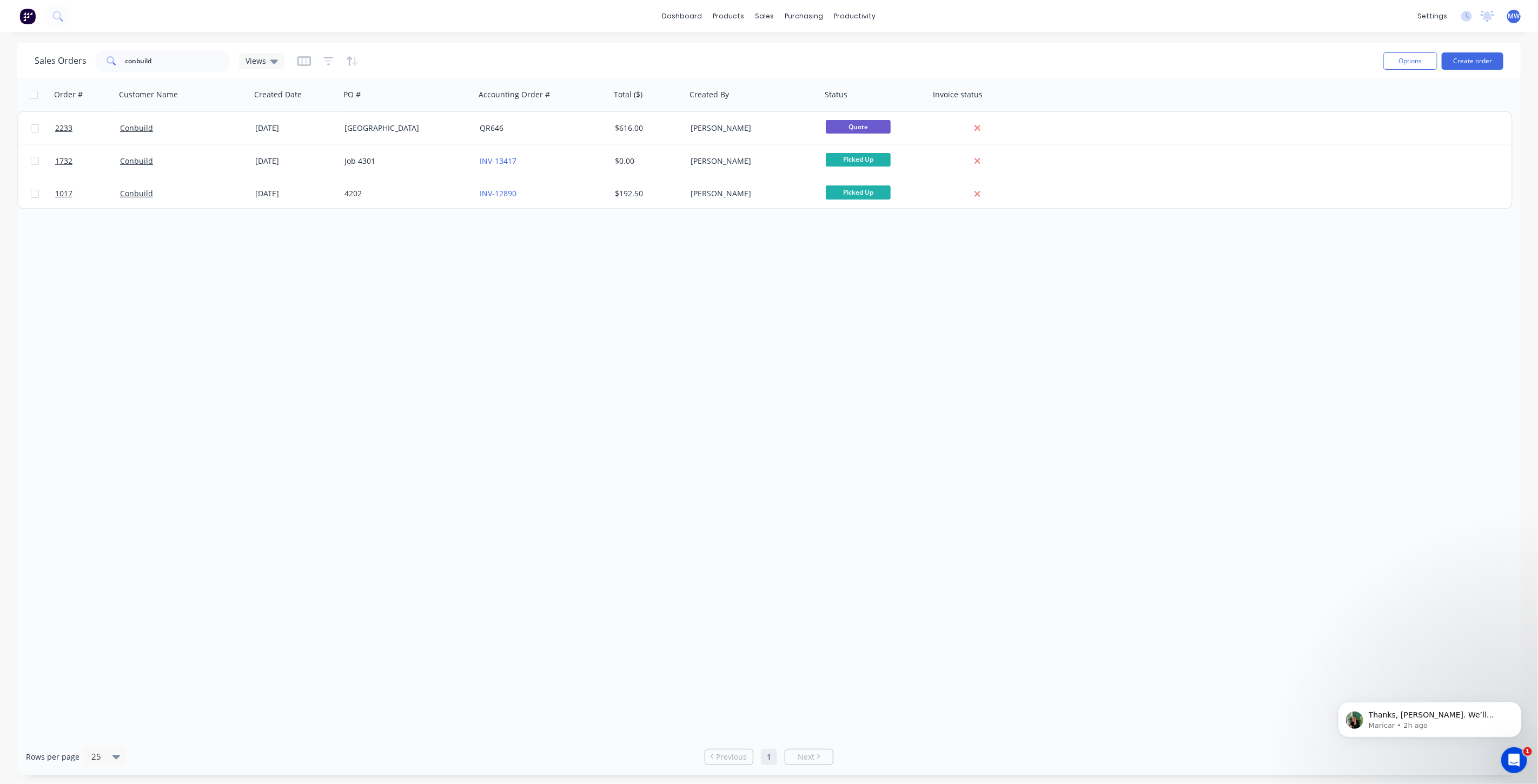
drag, startPoint x: 380, startPoint y: 318, endPoint x: 428, endPoint y: 38, distance: 284.1
click at [380, 317] on div "Order # Customer Name Created Date PO # Accounting Order # Total ($) Created By…" at bounding box center [769, 408] width 1503 height 659
click at [796, 50] on div "Sales Orders" at bounding box center [805, 52] width 44 height 10
drag, startPoint x: 173, startPoint y: 56, endPoint x: 74, endPoint y: 56, distance: 99.0
click at [79, 56] on div "Sales Orders conbuild Views" at bounding box center [159, 61] width 250 height 21
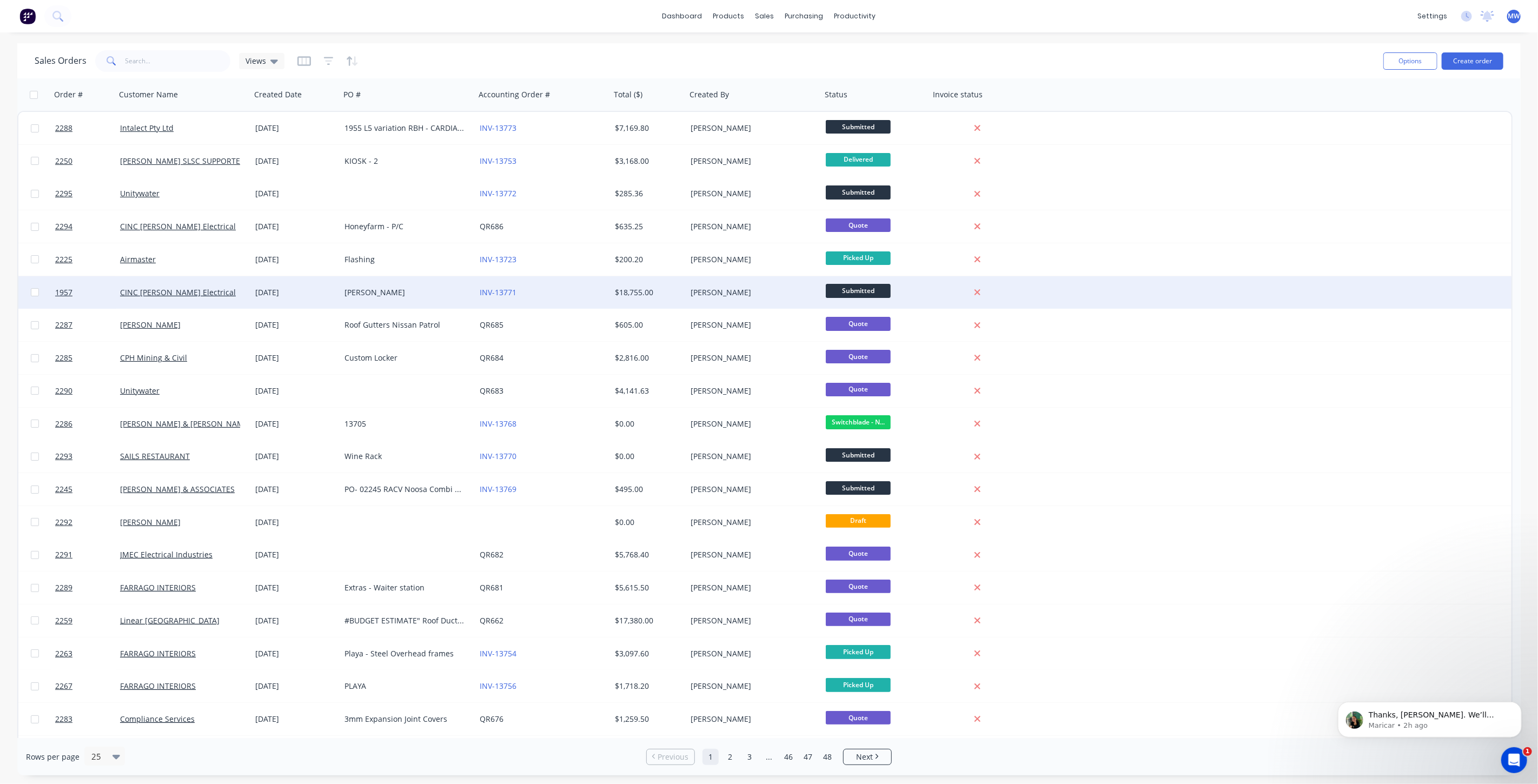
click at [215, 295] on div "CINC [PERSON_NAME] Electrical" at bounding box center [180, 292] width 120 height 11
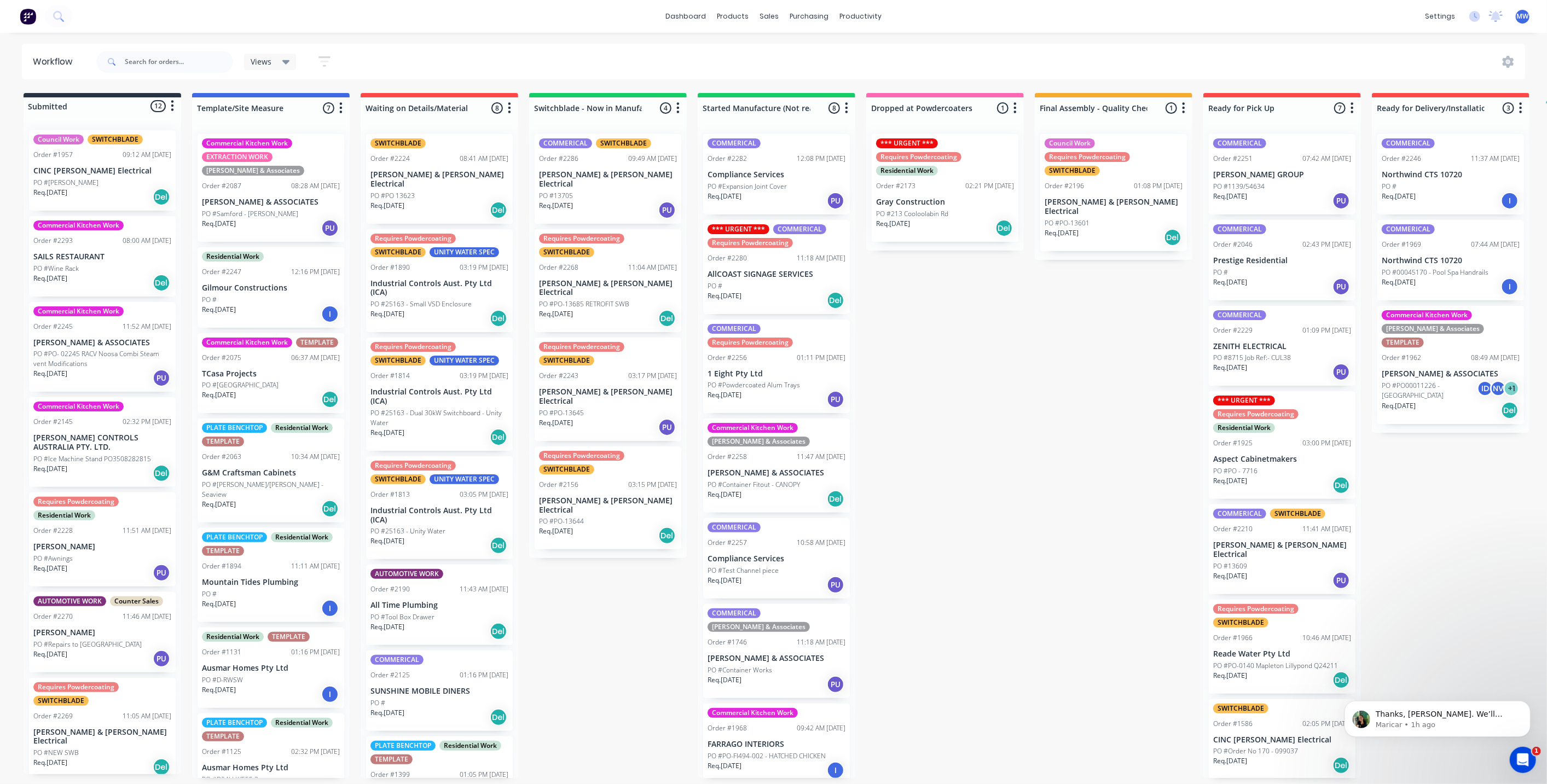
click at [987, 396] on div "Submitted 12 Status colour #273444 hex #273444 Save Cancel Summaries Total orde…" at bounding box center [904, 435] width 1825 height 685
click at [1022, 444] on div "Submitted 12 Status colour #273444 hex #273444 Save Cancel Summaries Total orde…" at bounding box center [904, 435] width 1825 height 685
click at [612, 599] on div "Submitted 12 Status colour #273444 hex #273444 Save Cancel Summaries Total orde…" at bounding box center [904, 435] width 1825 height 685
click at [435, 201] on div "Req. 25/09/25 Del" at bounding box center [439, 210] width 138 height 18
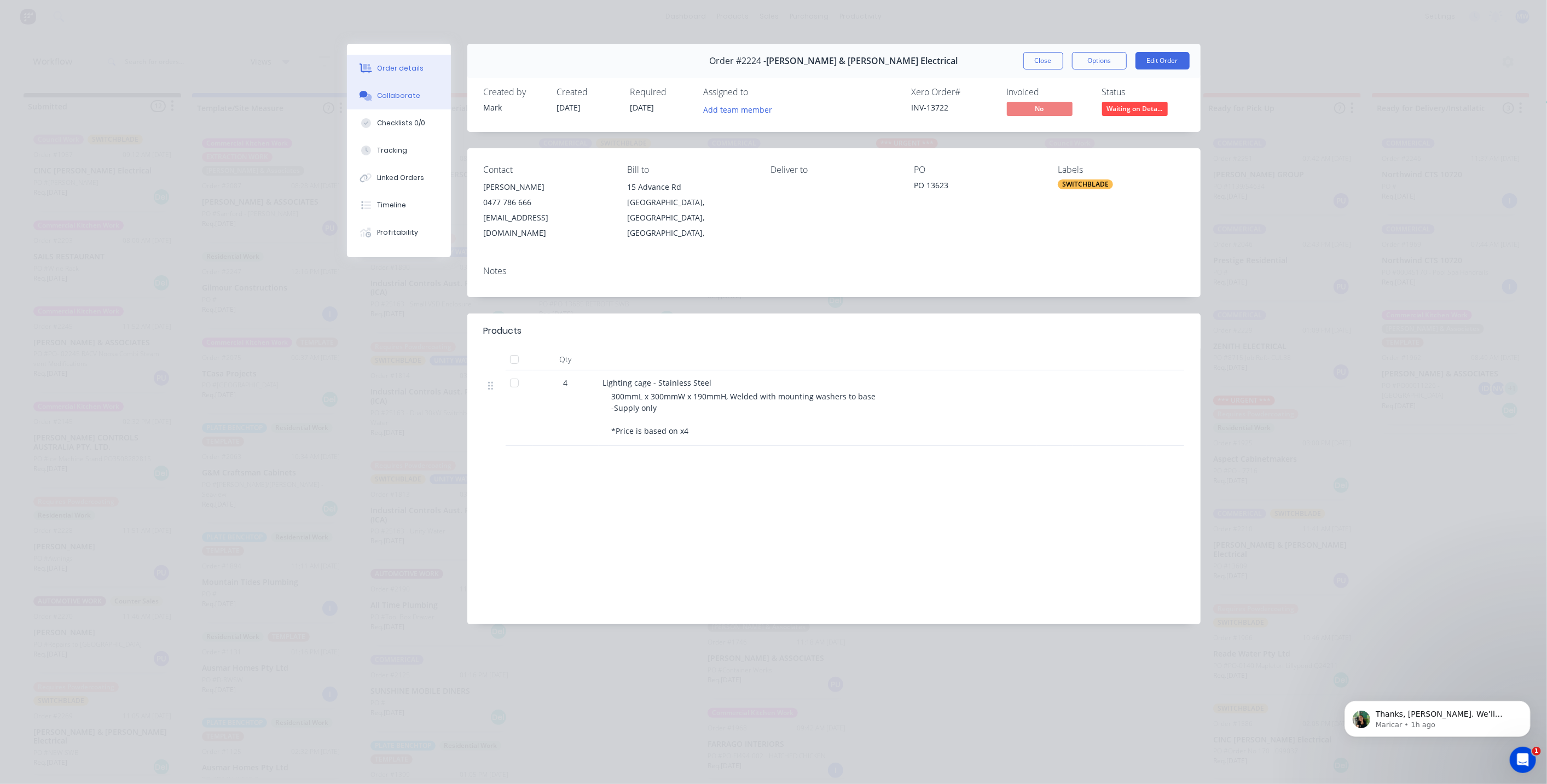
click at [404, 100] on div "Collaborate" at bounding box center [398, 95] width 43 height 10
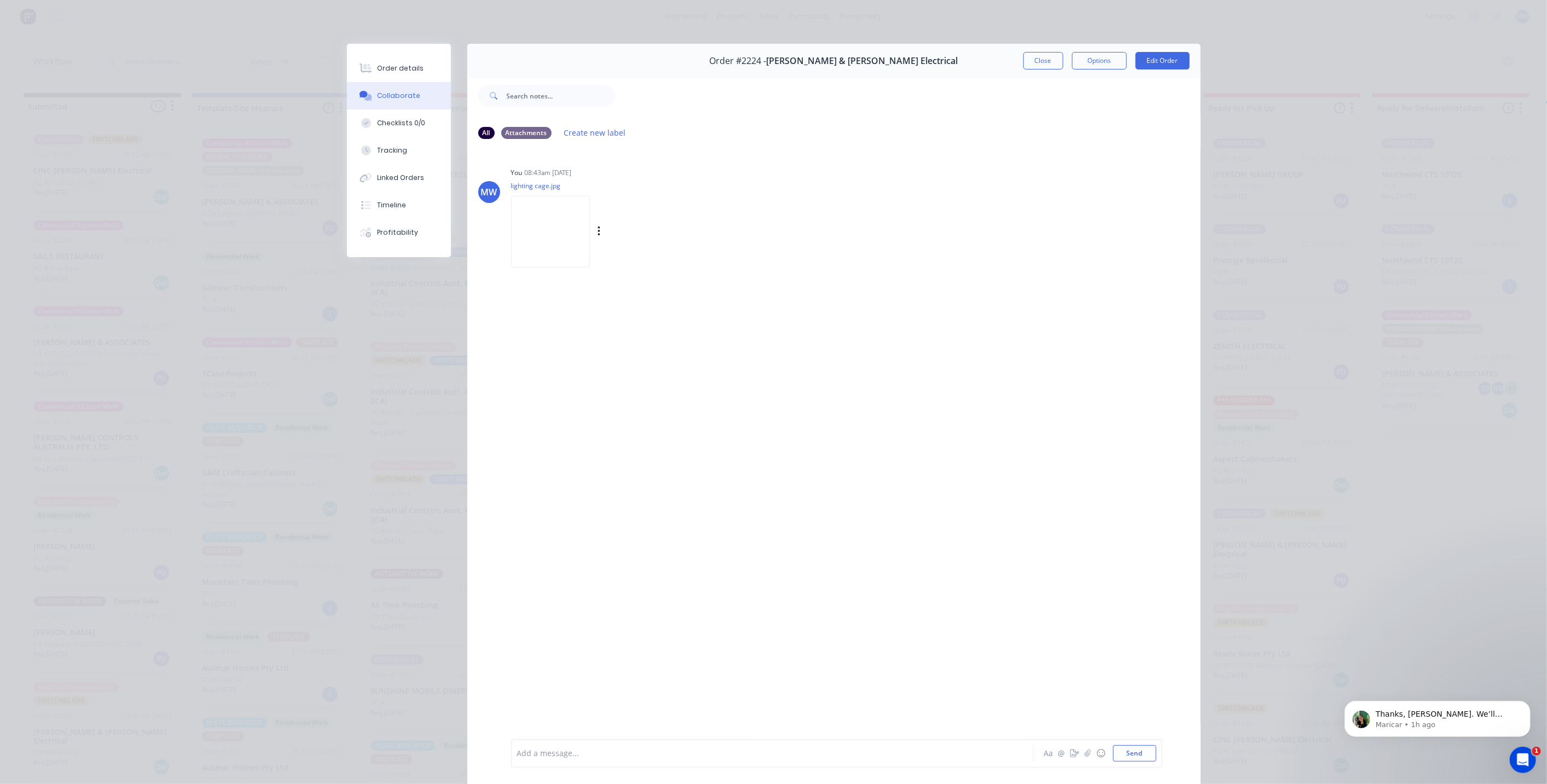
click at [539, 230] on img at bounding box center [550, 231] width 79 height 72
click at [1035, 60] on button "Close" at bounding box center [1043, 60] width 40 height 18
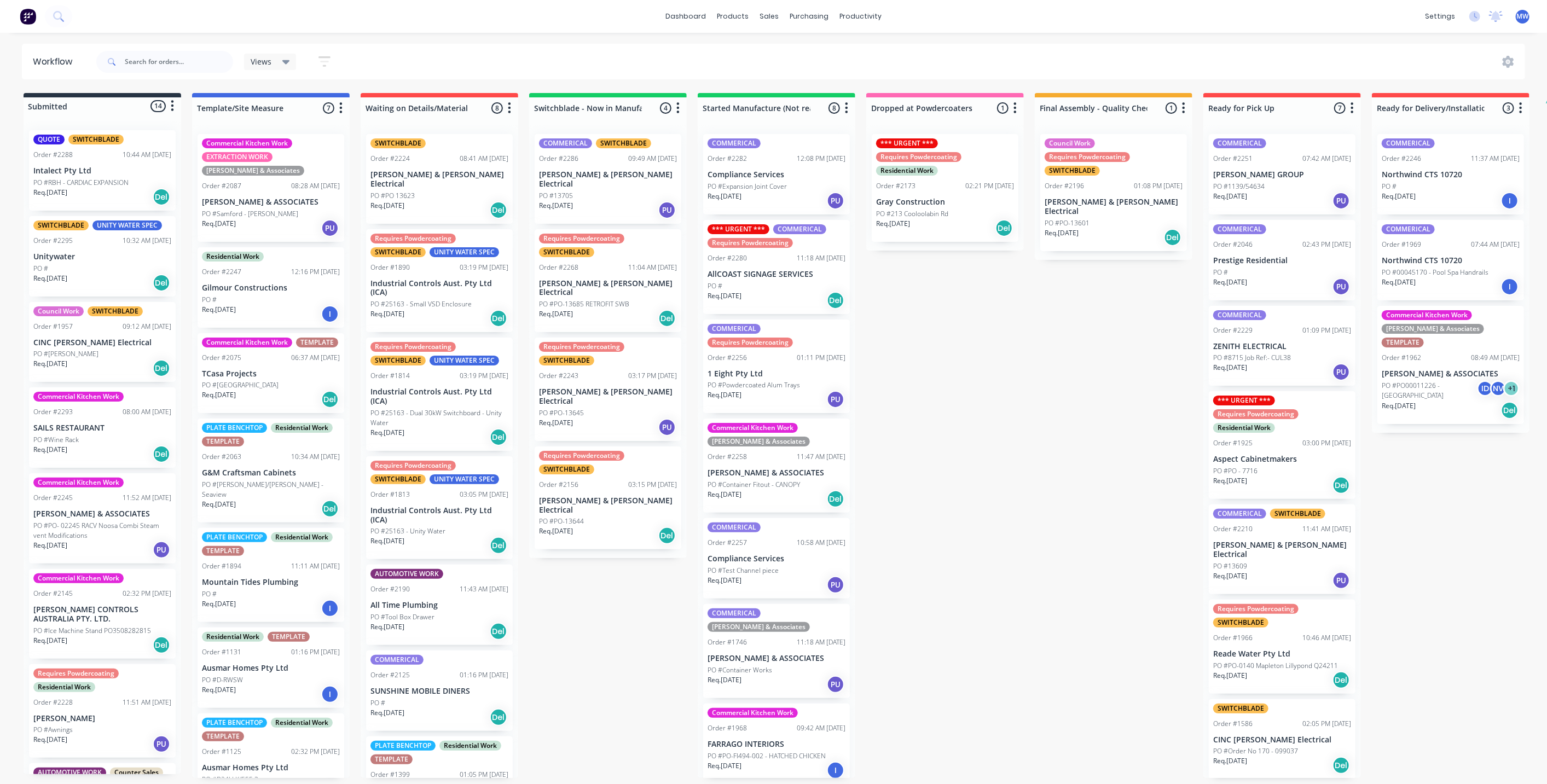
click at [118, 173] on p "Intalect Pty Ltd" at bounding box center [102, 171] width 138 height 9
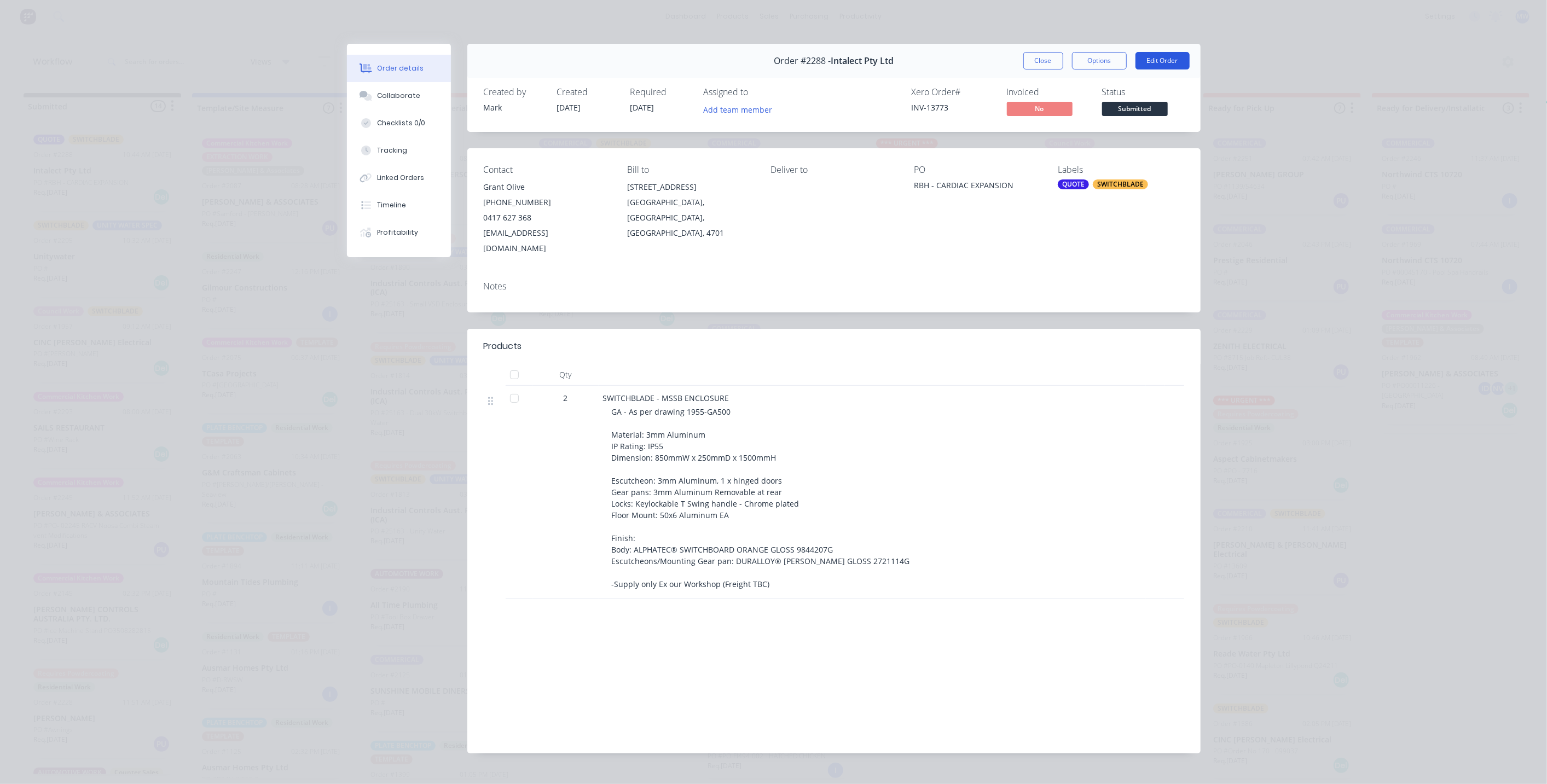
click at [1144, 63] on button "Edit Order" at bounding box center [1163, 60] width 54 height 18
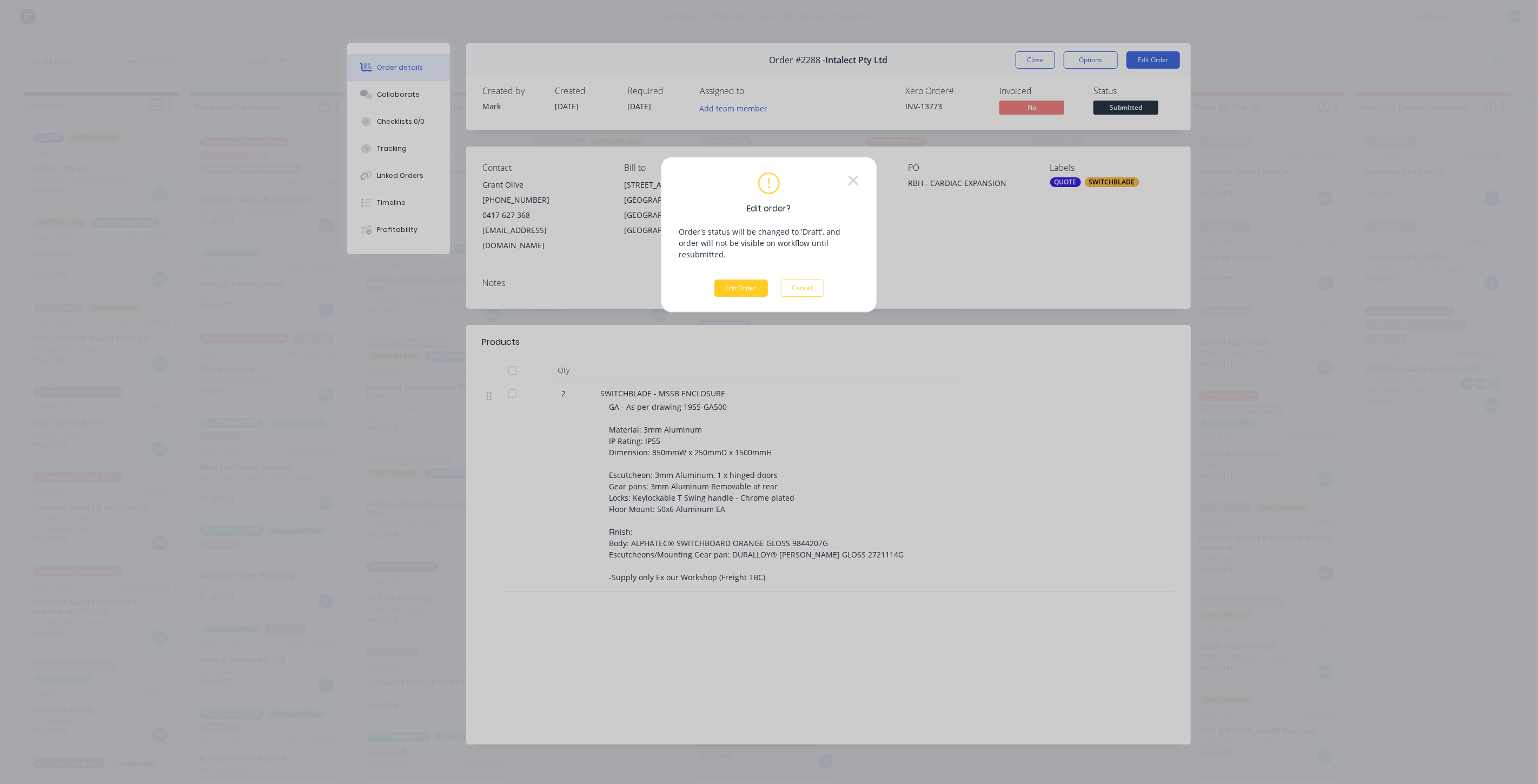
click at [743, 279] on button "Edit Order" at bounding box center [741, 288] width 53 height 18
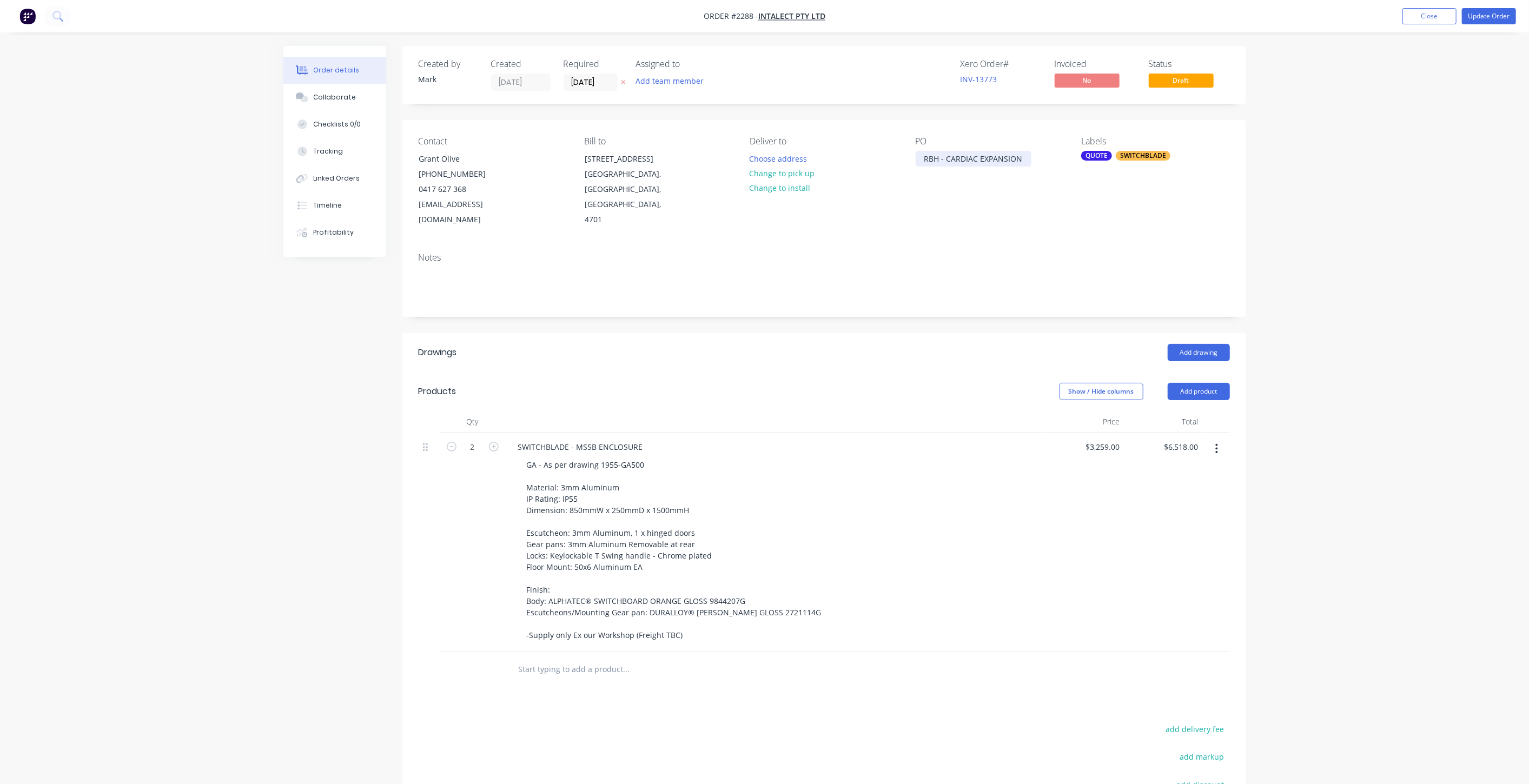
click at [924, 156] on div "RBH - CARDIAC EXPANSION" at bounding box center [973, 158] width 116 height 16
paste div
click at [1483, 18] on button "Update Order" at bounding box center [1489, 16] width 54 height 16
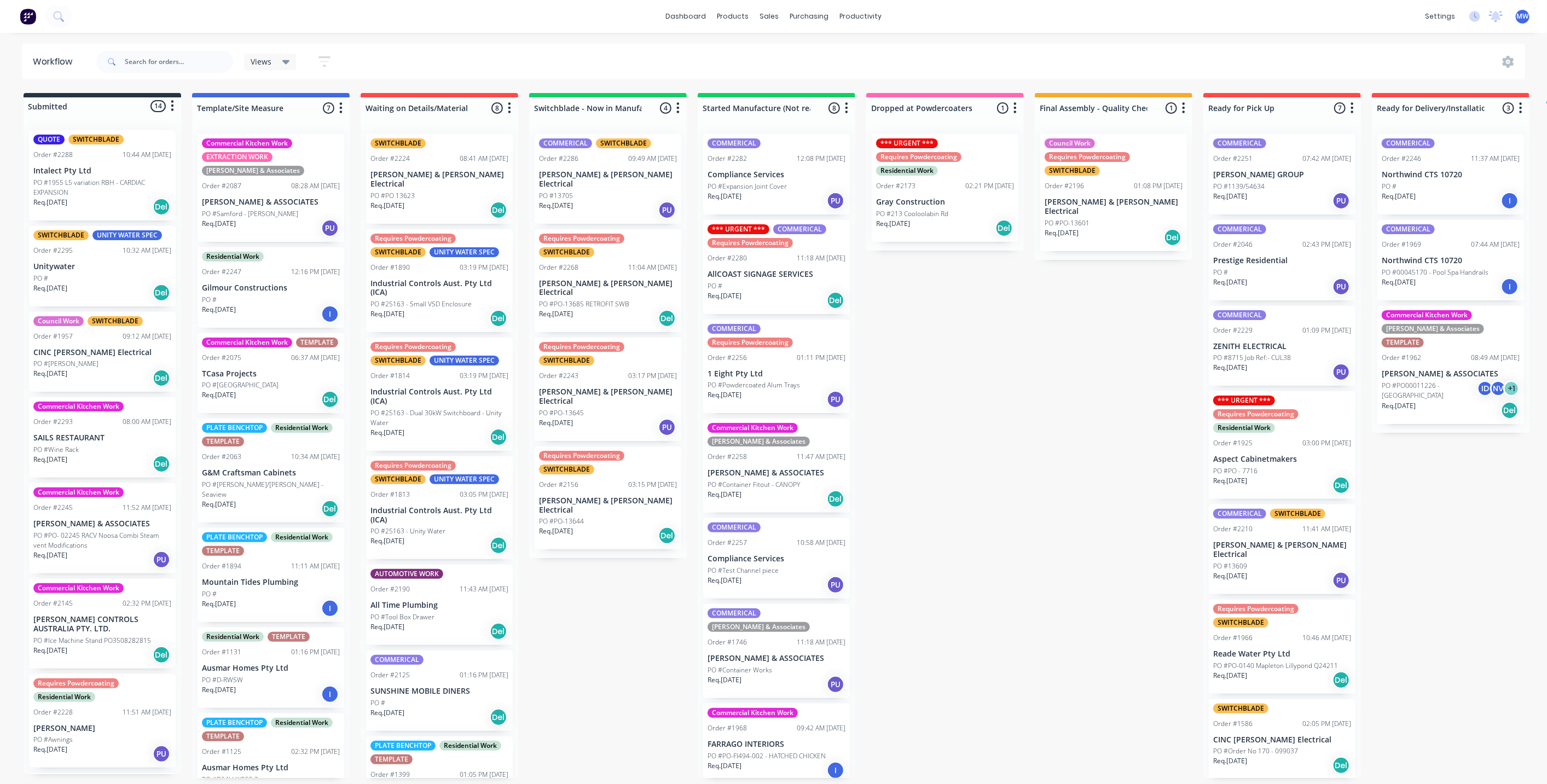
click at [90, 183] on p "PO #1955 L5 variation RBH - CARDIAC EXPANSION" at bounding box center [102, 188] width 138 height 20
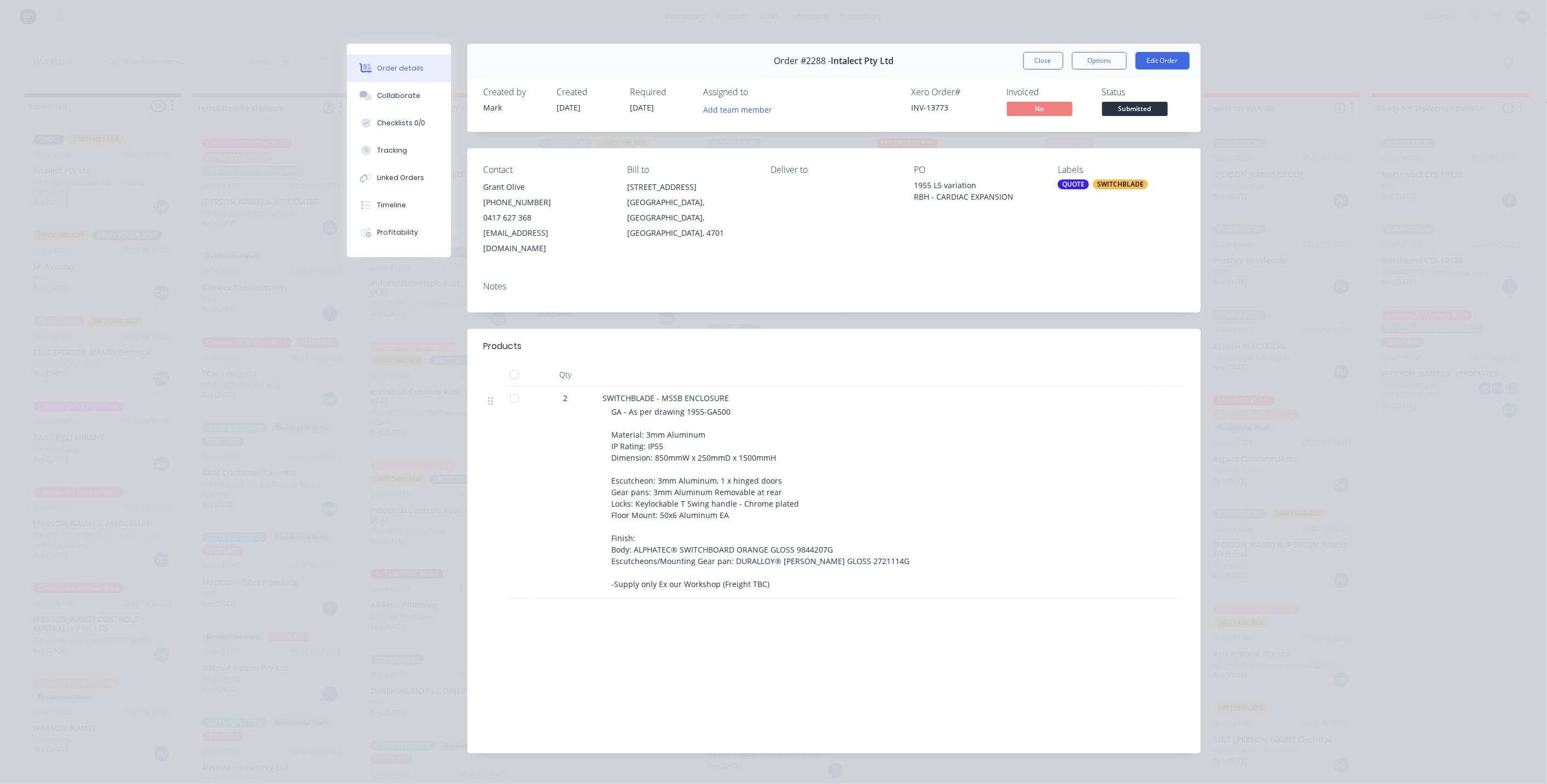
click at [1073, 181] on div "QUOTE" at bounding box center [1073, 184] width 31 height 10
click at [1072, 279] on div at bounding box center [1072, 280] width 22 height 22
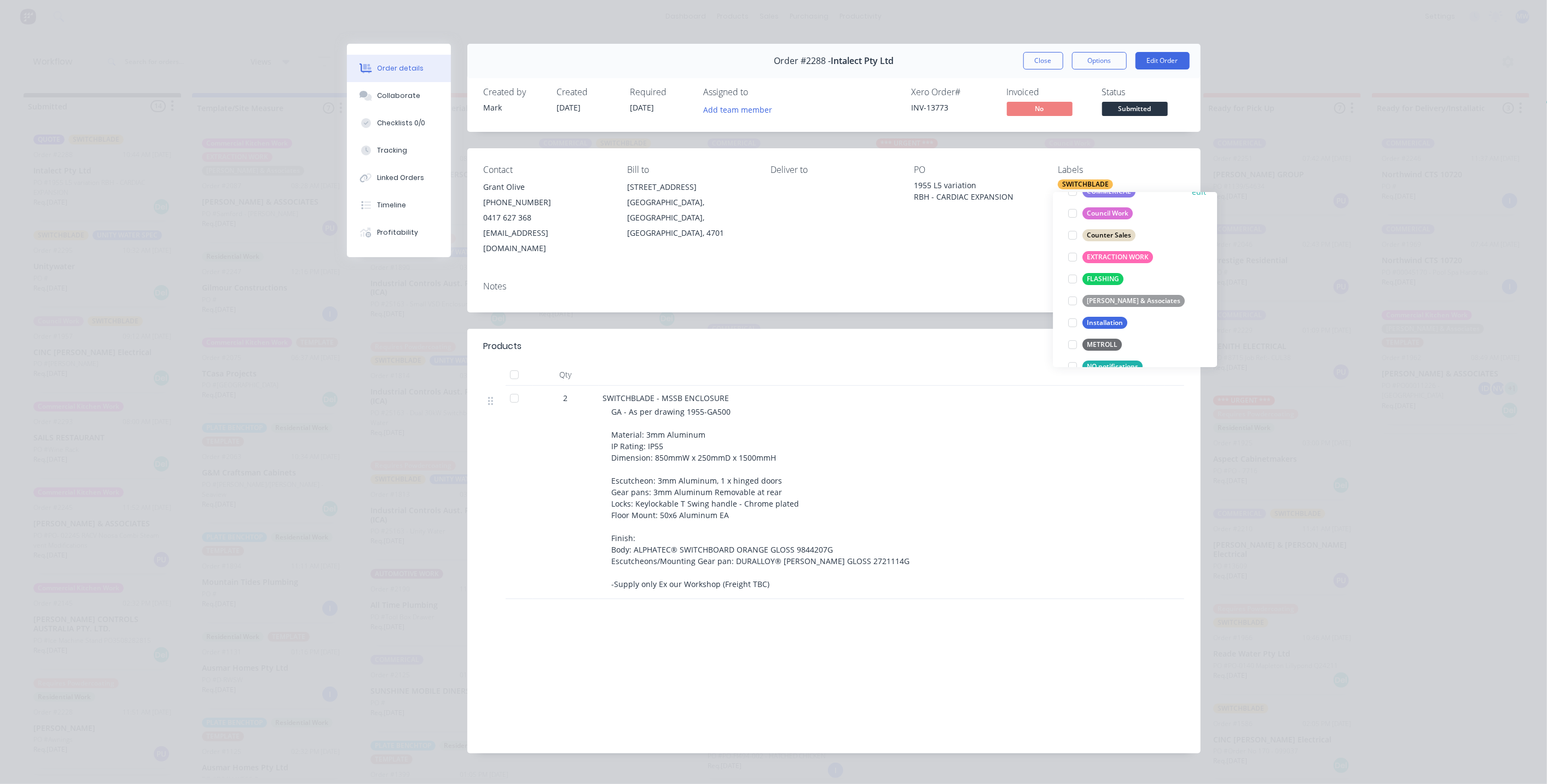
scroll to position [243, 0]
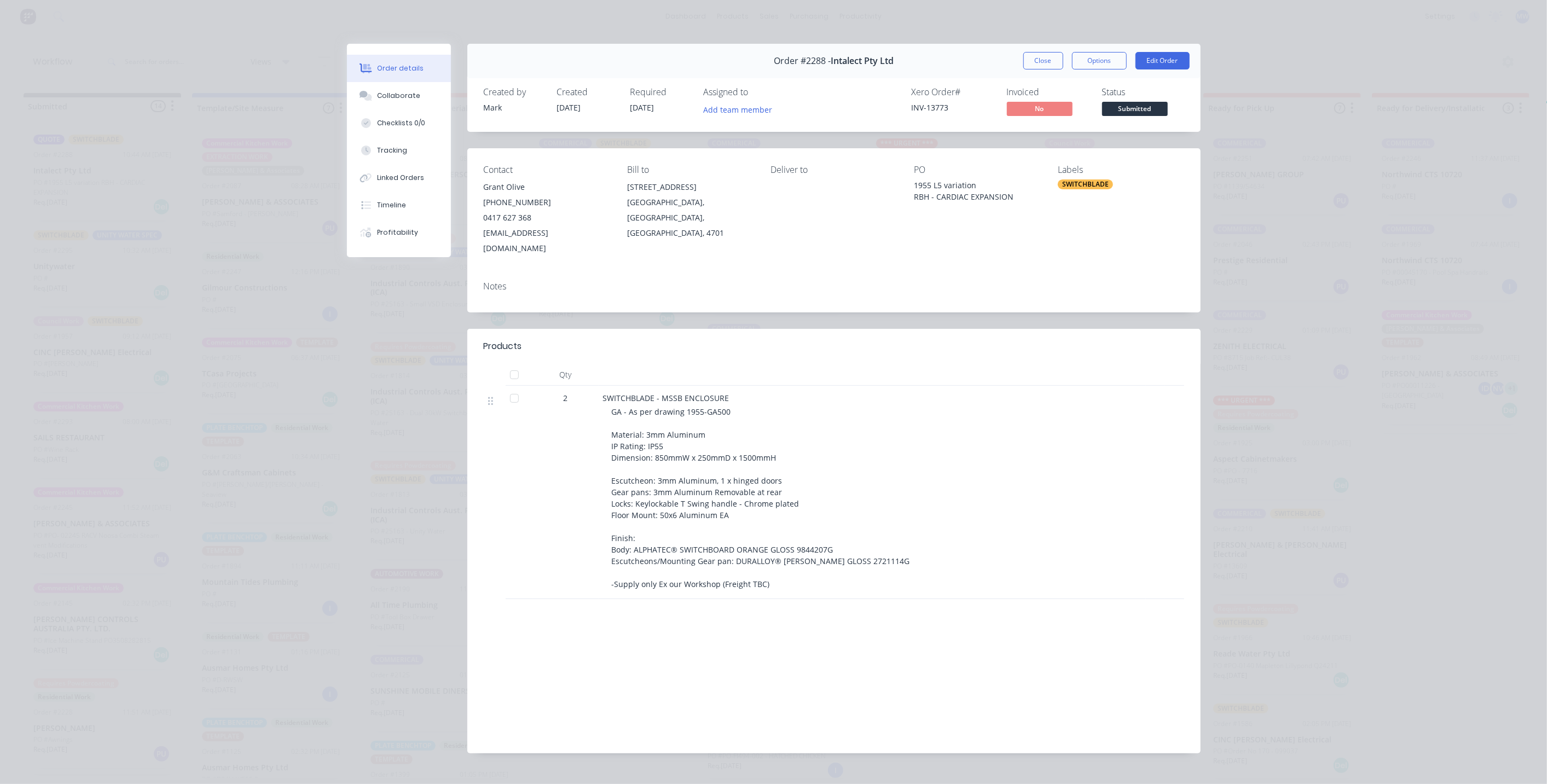
click at [1289, 283] on div "Order details Collaborate Checklists 0/0 Tracking Linked Orders Timeline Profit…" at bounding box center [774, 392] width 1547 height 784
click at [1032, 60] on button "Close" at bounding box center [1043, 60] width 40 height 18
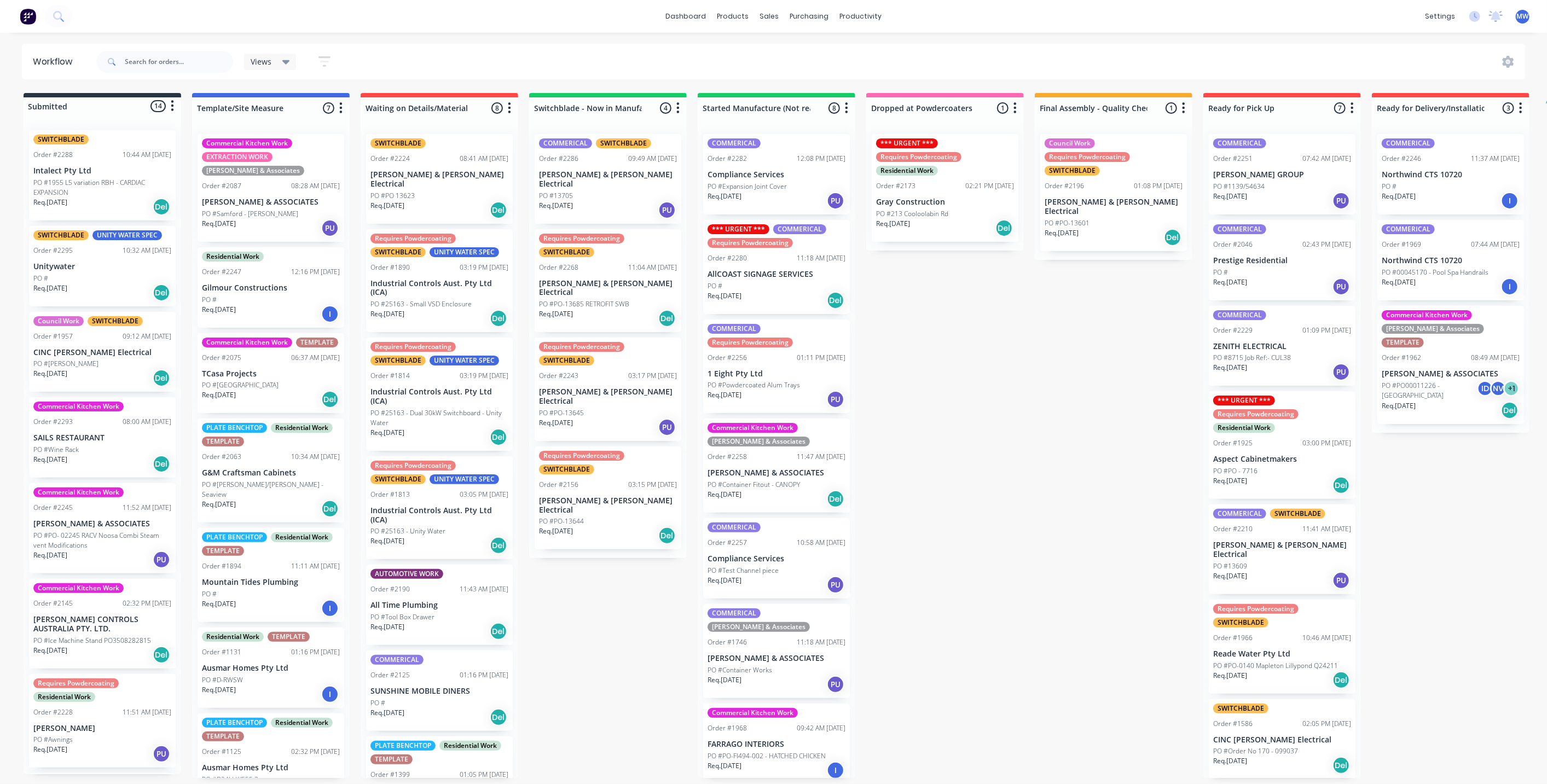
click at [622, 656] on div "Submitted 14 Status colour #273444 hex #273444 Save Cancel Summaries Total orde…" at bounding box center [904, 435] width 1825 height 685
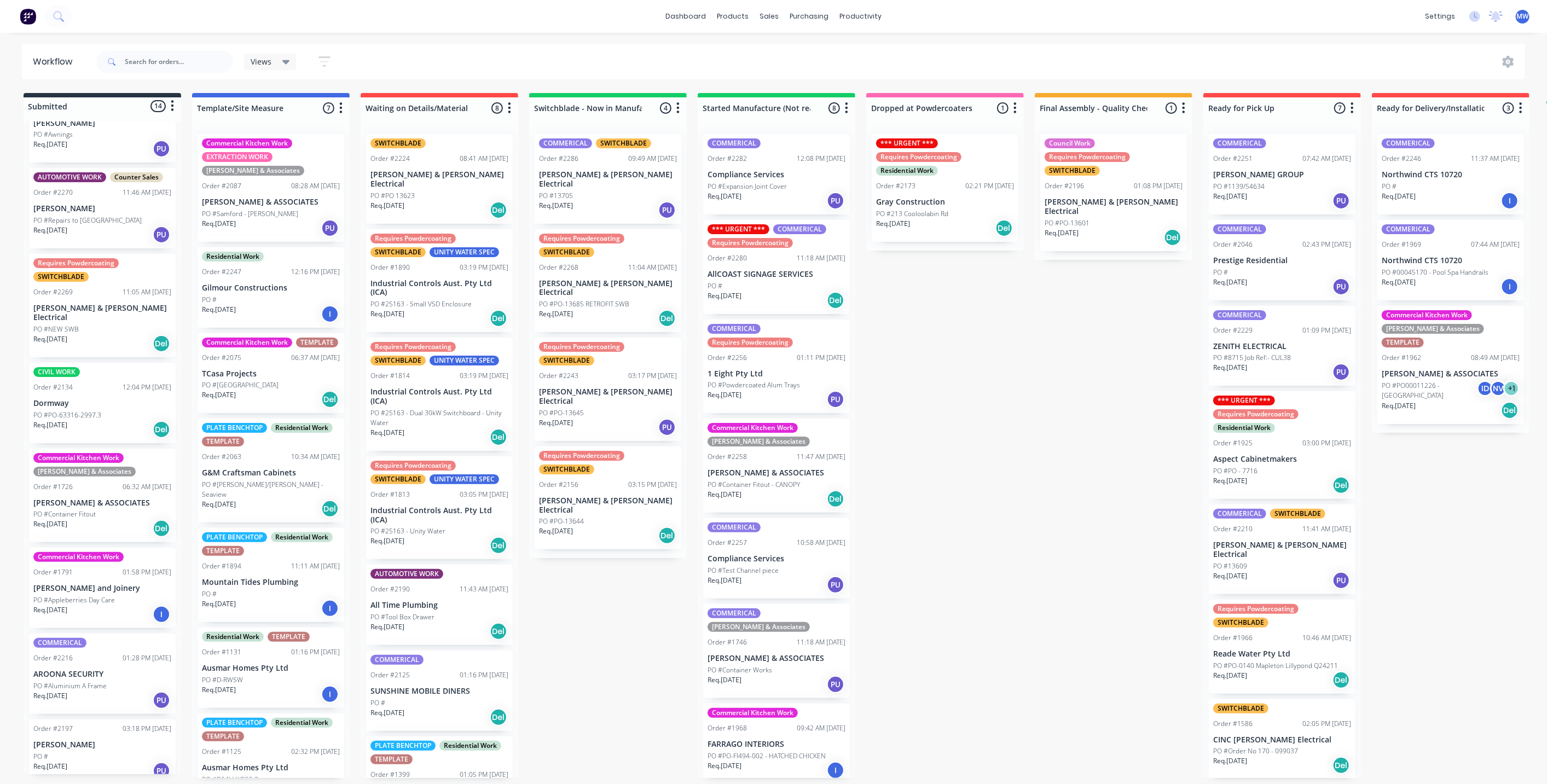
scroll to position [3, 0]
click at [633, 605] on div "Submitted 14 Status colour #273444 hex #273444 Save Cancel Summaries Total orde…" at bounding box center [904, 435] width 1825 height 685
click at [639, 684] on div "Submitted 14 Status colour #273444 hex #273444 Save Cancel Summaries Total orde…" at bounding box center [904, 435] width 1825 height 685
click at [1081, 400] on div "Submitted 14 Status colour #273444 hex #273444 Save Cancel Summaries Total orde…" at bounding box center [904, 435] width 1825 height 685
click at [1237, 529] on div "Order #2210" at bounding box center [1233, 528] width 39 height 10
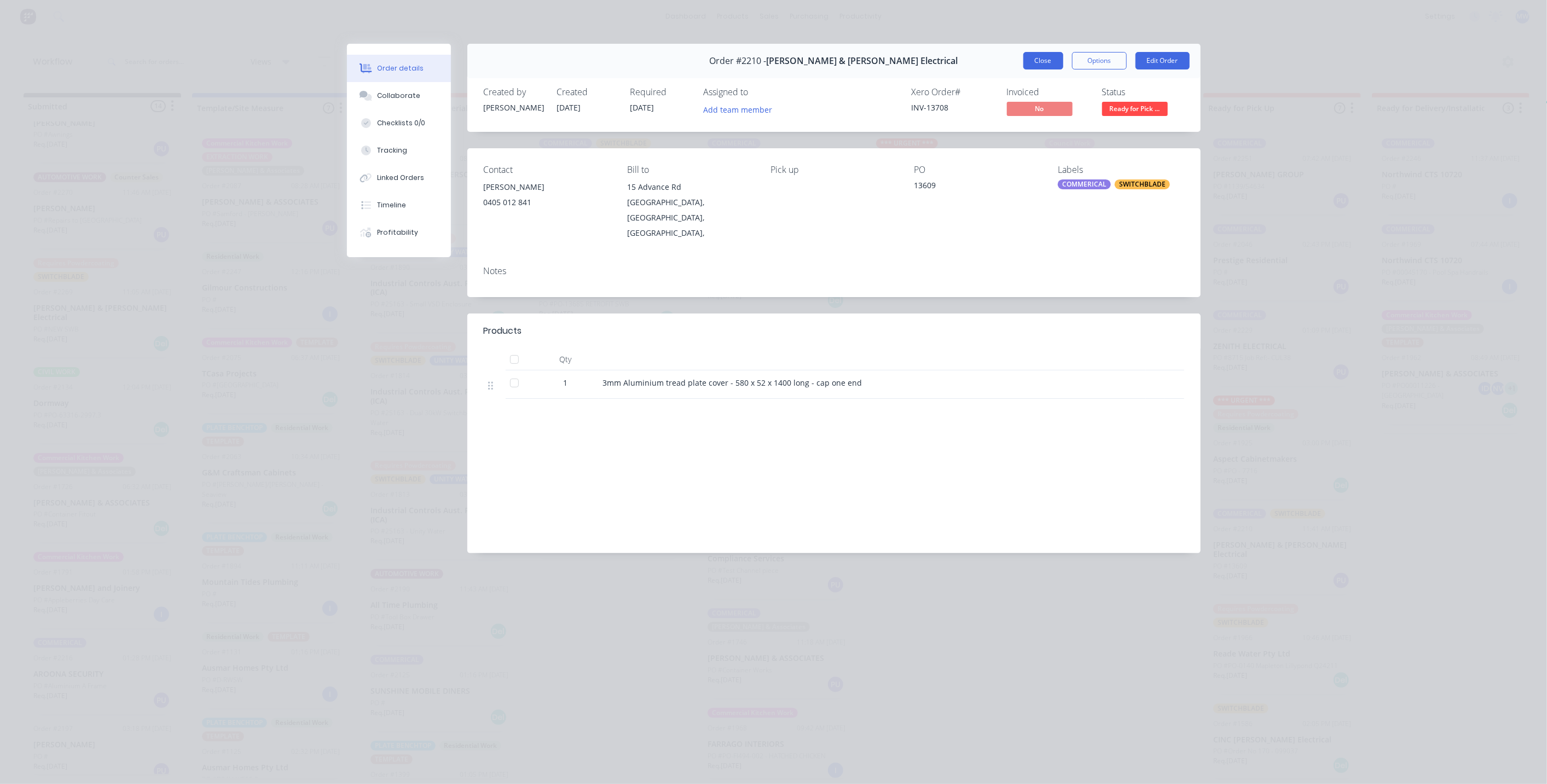
click at [1041, 59] on button "Close" at bounding box center [1043, 60] width 40 height 18
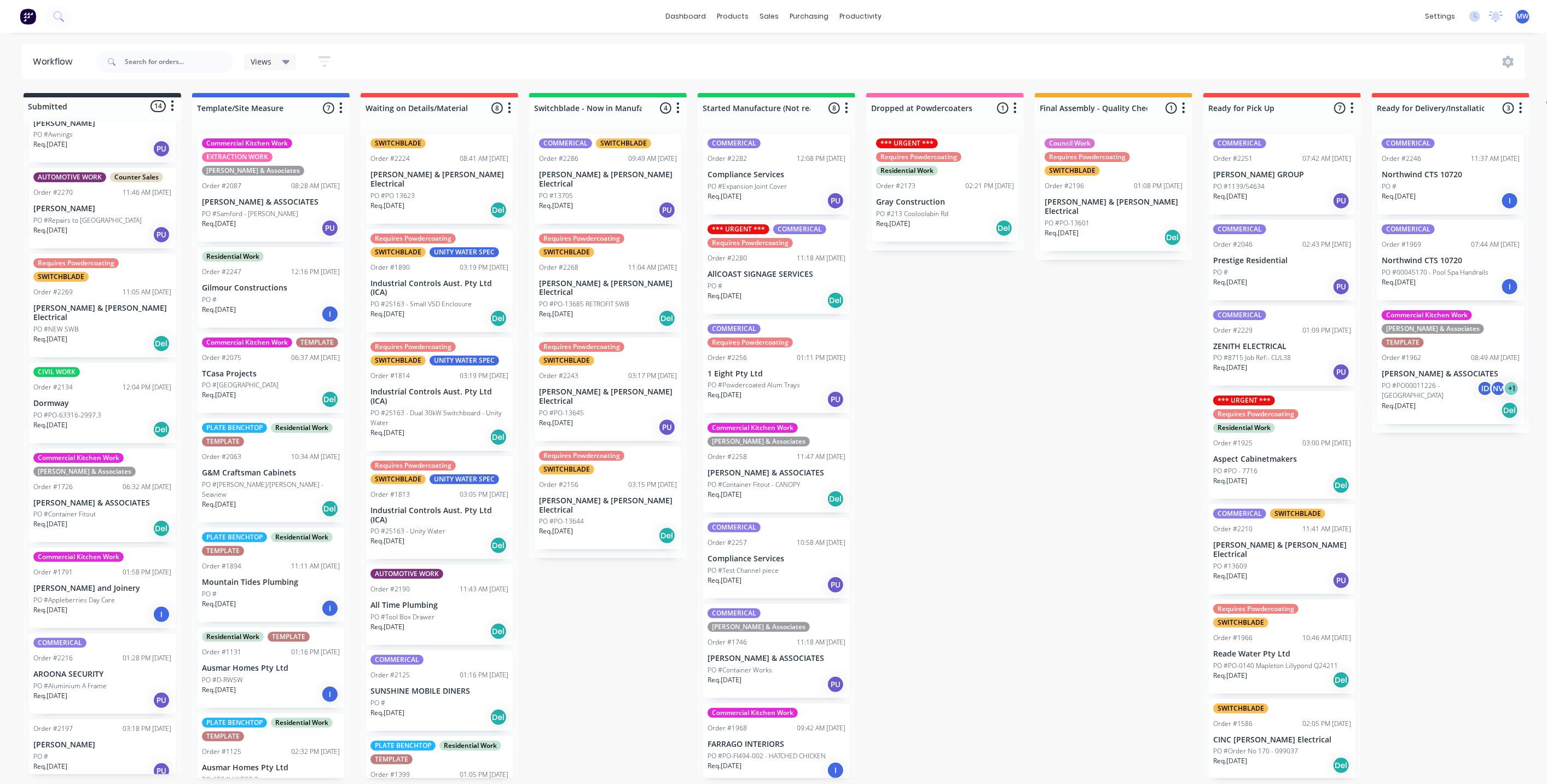
click at [1149, 563] on div "Submitted 14 Status colour #273444 hex #273444 Save Cancel Summaries Total orde…" at bounding box center [904, 435] width 1825 height 685
click at [1305, 543] on p "[PERSON_NAME] & [PERSON_NAME] Electrical" at bounding box center [1282, 550] width 138 height 18
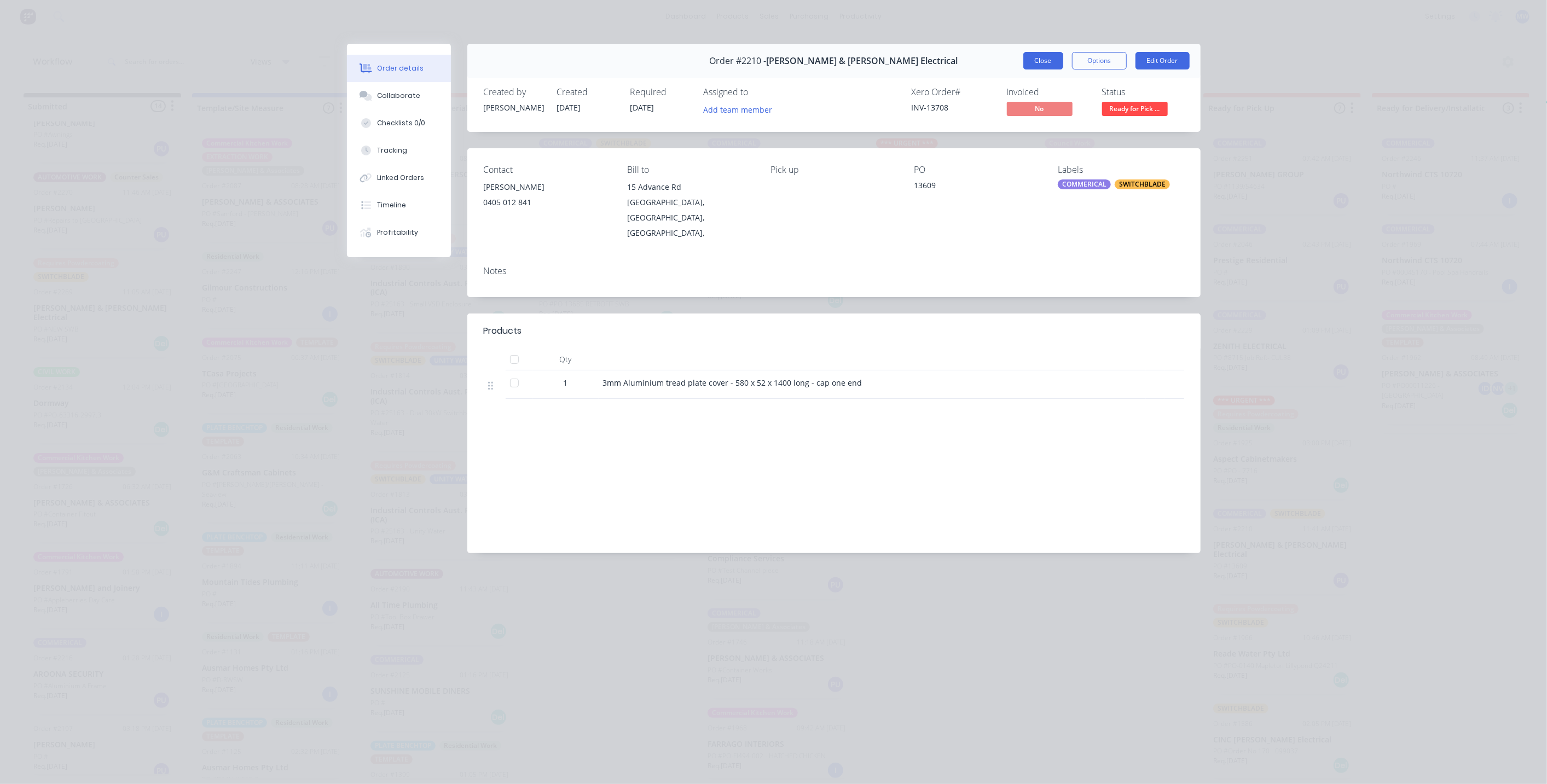
click at [1038, 65] on button "Close" at bounding box center [1043, 60] width 40 height 18
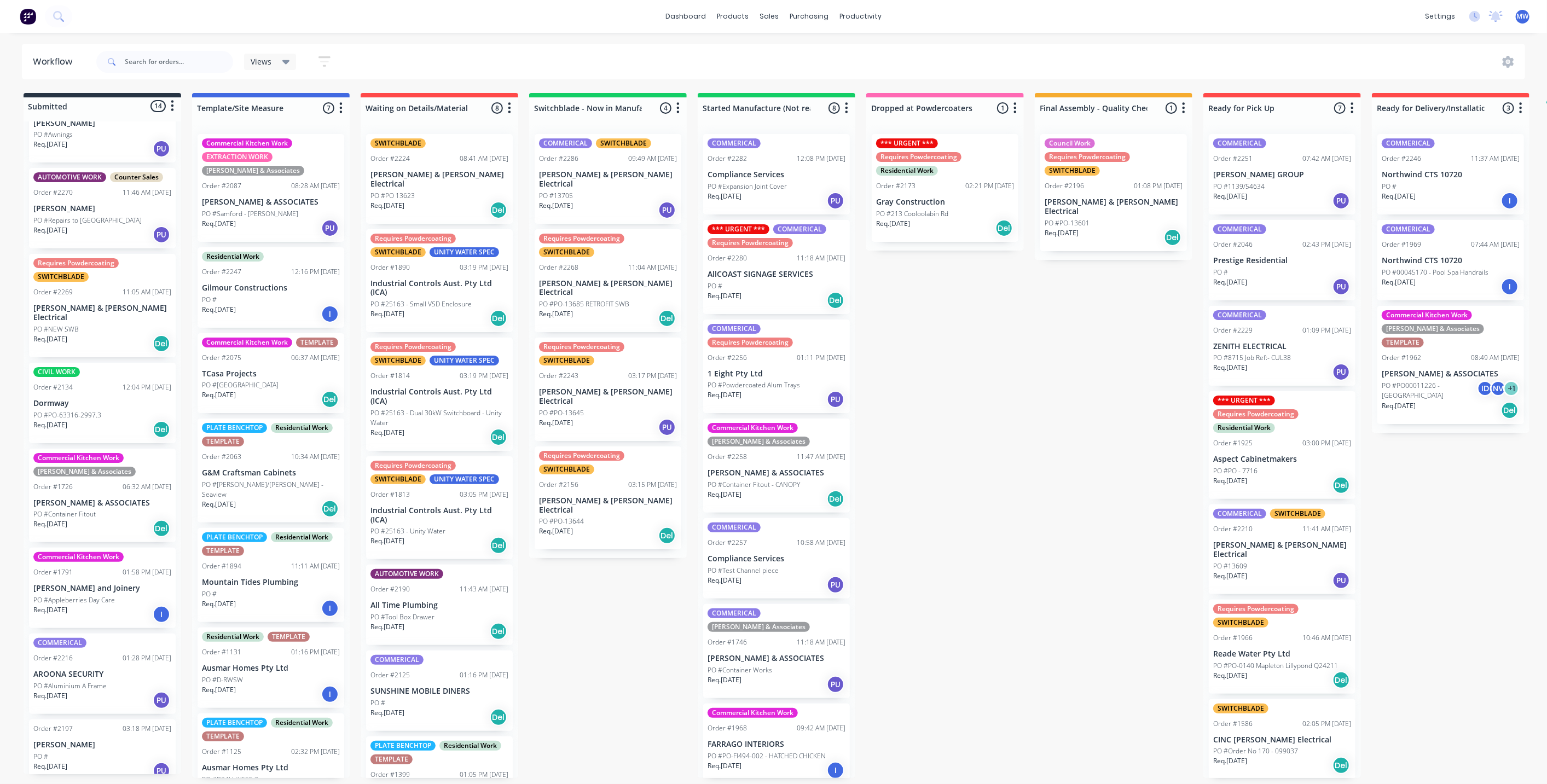
click at [1002, 460] on div "Submitted 14 Status colour #273444 hex #273444 Save Cancel Summaries Total orde…" at bounding box center [904, 435] width 1825 height 685
click at [1125, 526] on div "Submitted 14 Status colour #273444 hex #273444 Save Cancel Summaries Total orde…" at bounding box center [904, 435] width 1825 height 685
click at [1317, 561] on div "PO #13609" at bounding box center [1282, 566] width 138 height 10
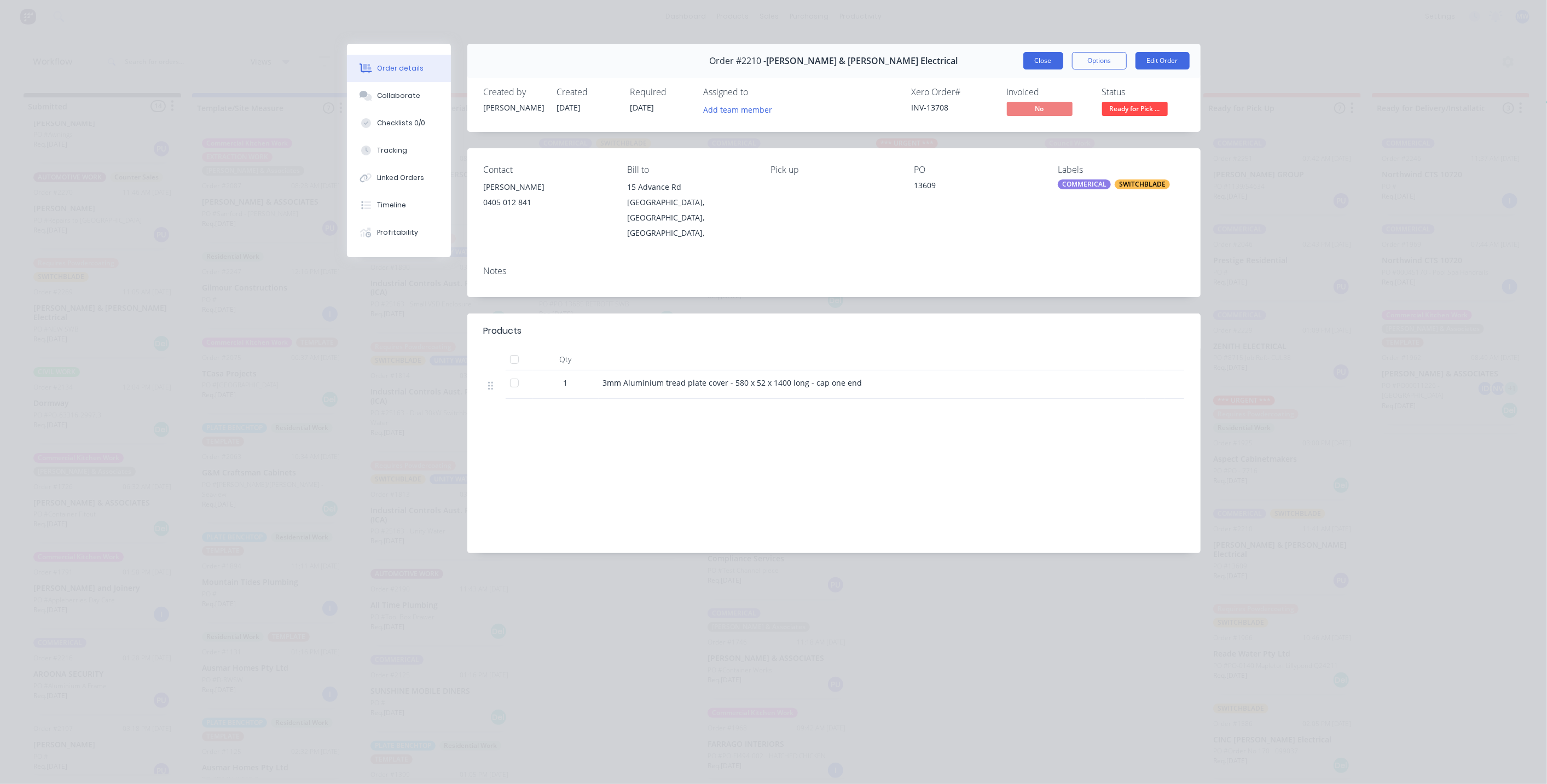
click at [1042, 67] on button "Close" at bounding box center [1043, 60] width 40 height 18
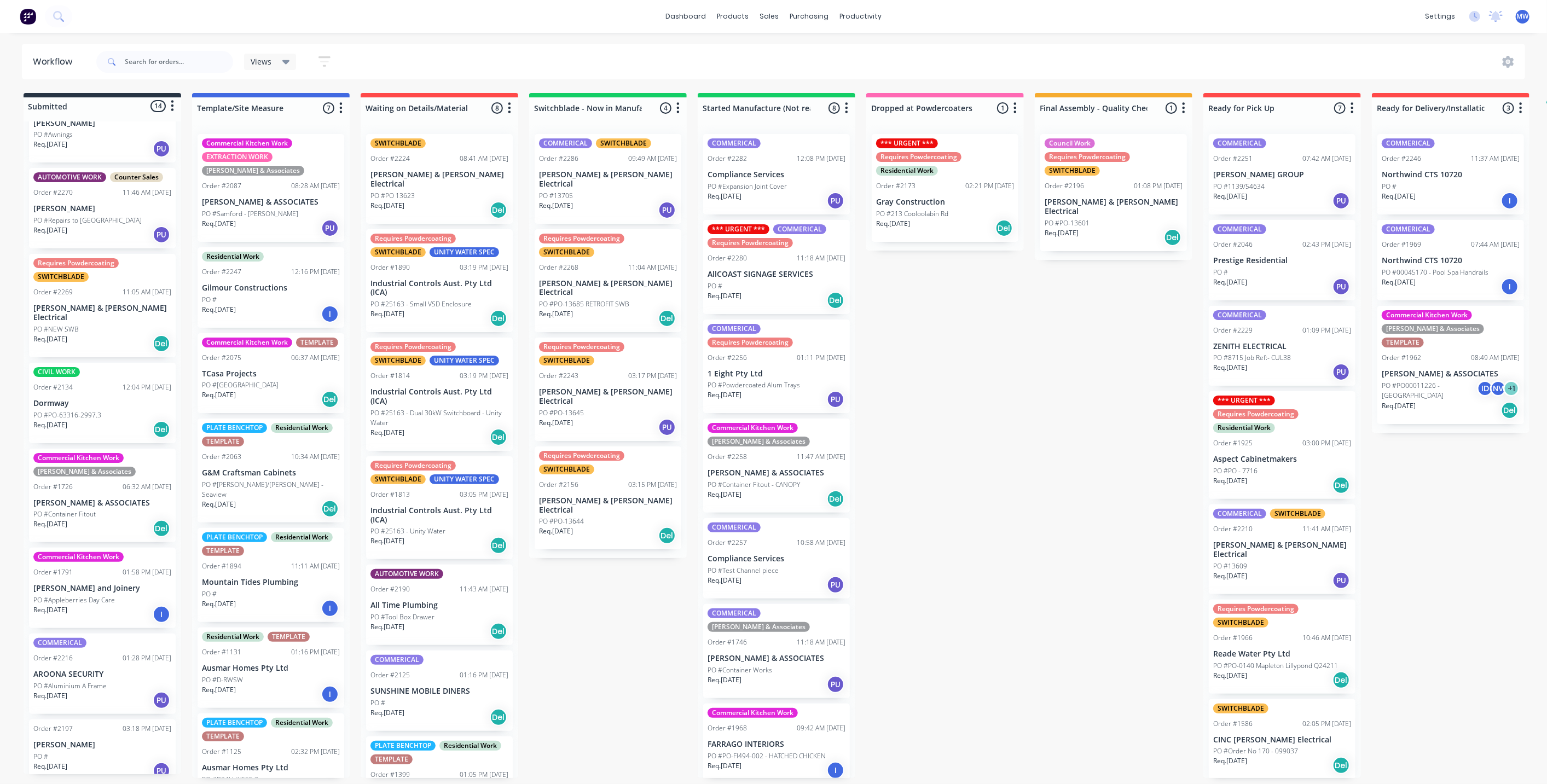
click at [1103, 199] on p "[PERSON_NAME] & [PERSON_NAME] Electrical" at bounding box center [1113, 206] width 138 height 18
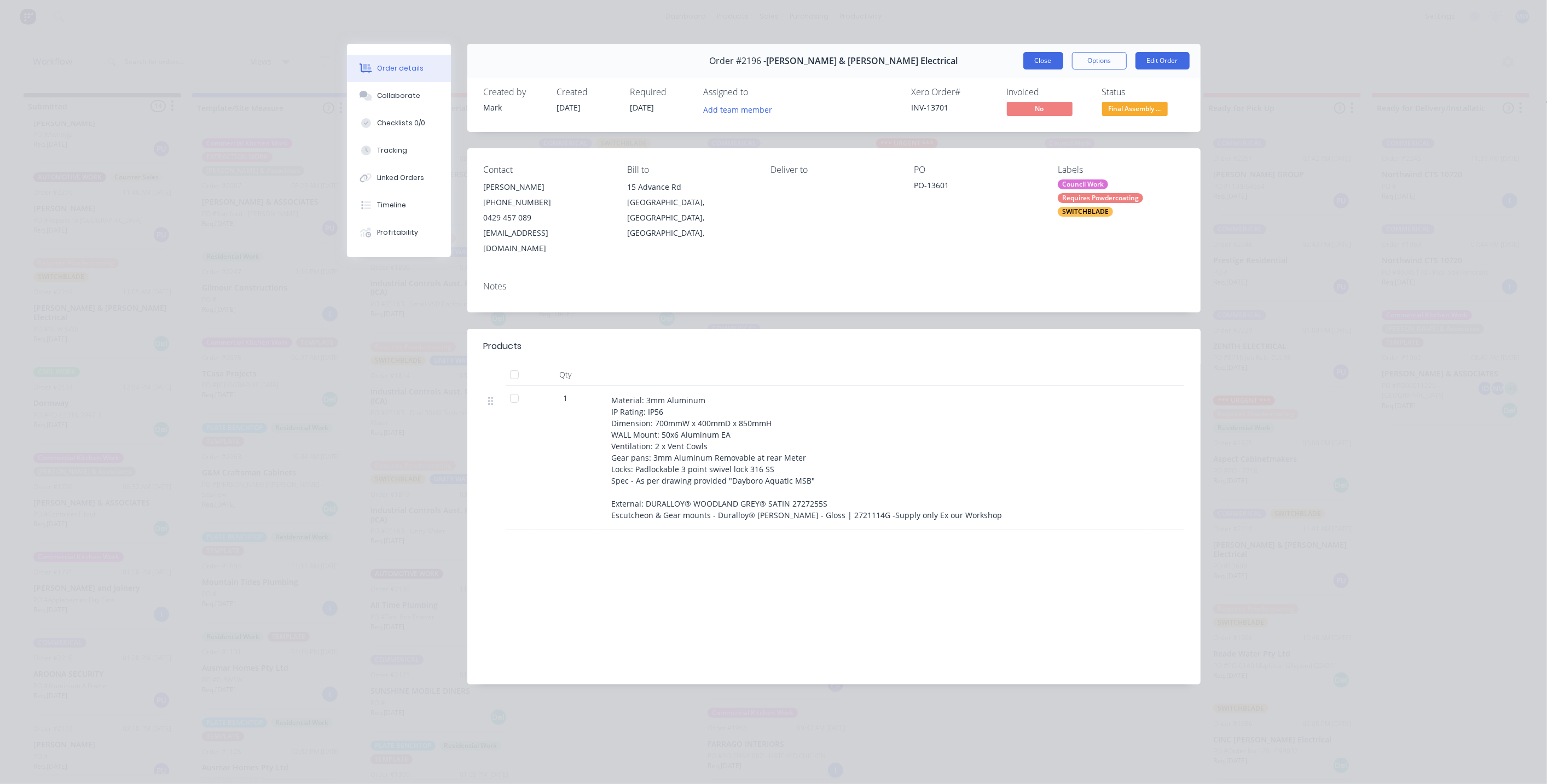
click at [1045, 60] on button "Close" at bounding box center [1043, 60] width 40 height 18
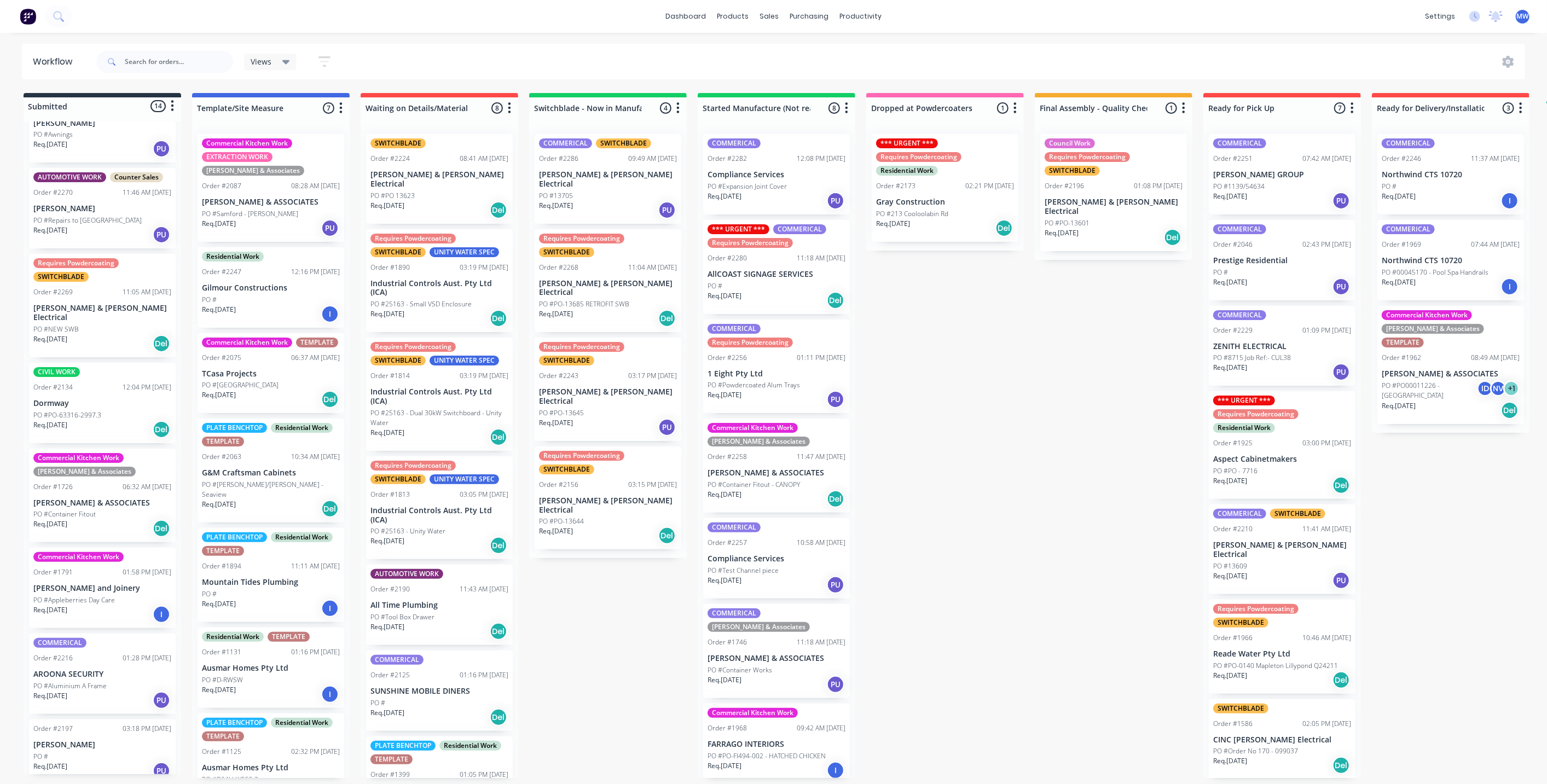
click at [1018, 433] on div "Submitted 14 Status colour #273444 hex #273444 Save Cancel Summaries Total orde…" at bounding box center [904, 435] width 1825 height 685
drag, startPoint x: 1071, startPoint y: 471, endPoint x: 1077, endPoint y: 444, distance: 27.7
click at [1070, 471] on div "Submitted 14 Status colour #273444 hex #273444 Save Cancel Summaries Total orde…" at bounding box center [904, 435] width 1825 height 685
click at [1045, 405] on div "Submitted 14 Status colour #273444 hex #273444 Save Cancel Summaries Total orde…" at bounding box center [904, 435] width 1825 height 685
click at [1421, 514] on div "Submitted 14 Status colour #273444 hex #273444 Save Cancel Summaries Total orde…" at bounding box center [904, 435] width 1825 height 685
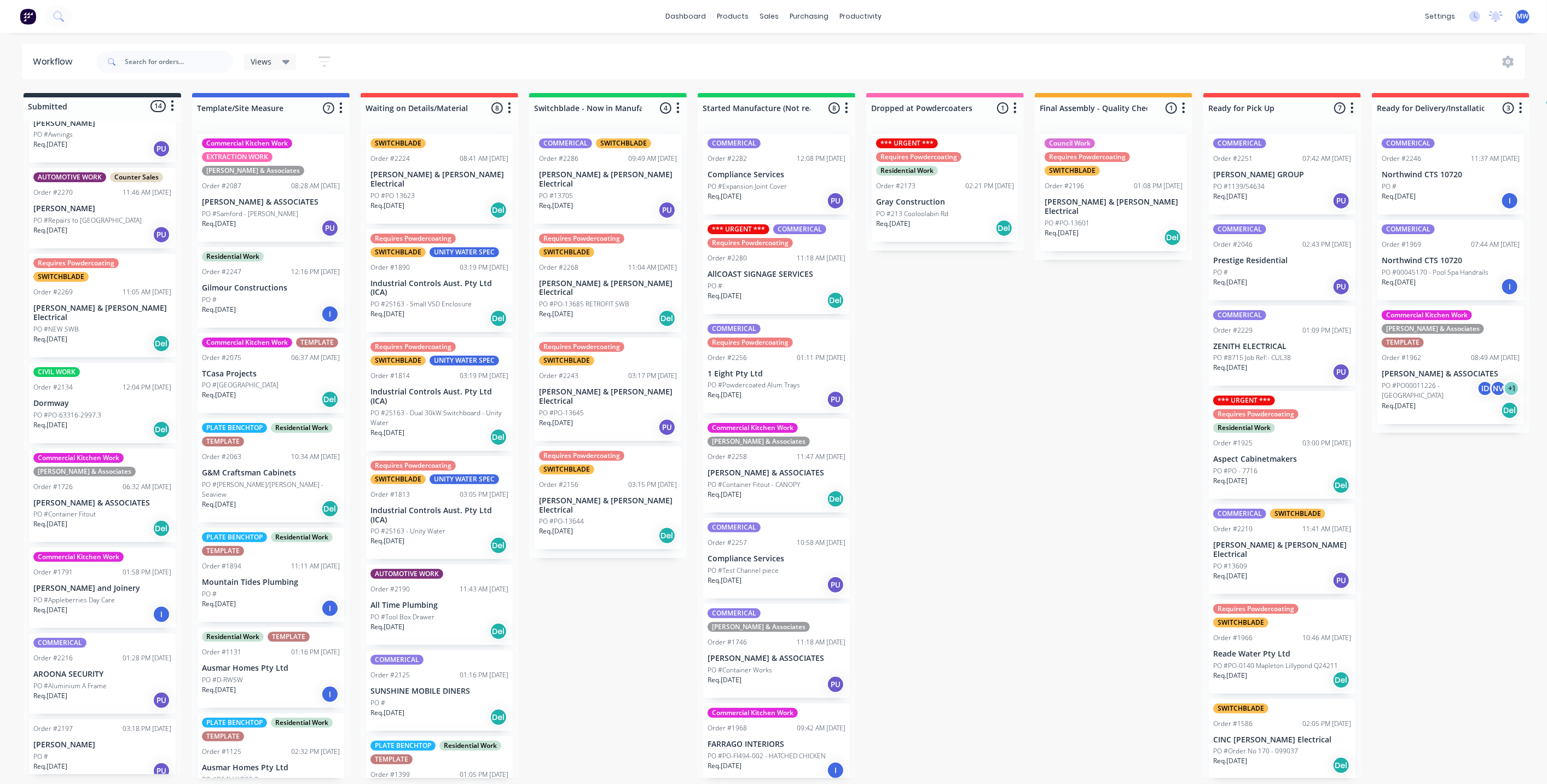
click at [1047, 473] on div "Submitted 14 Status colour #273444 hex #273444 Save Cancel Summaries Total orde…" at bounding box center [904, 435] width 1825 height 685
click at [1463, 554] on div "Submitted 14 Status colour #273444 hex #273444 Save Cancel Summaries Total orde…" at bounding box center [904, 435] width 1825 height 685
click at [1085, 504] on div "Submitted 14 Status colour #273444 hex #273444 Save Cancel Summaries Total orde…" at bounding box center [904, 435] width 1825 height 685
click at [1485, 569] on div "Submitted 14 Status colour #273444 hex #273444 Save Cancel Summaries Total orde…" at bounding box center [904, 435] width 1825 height 685
click at [1151, 534] on div "Submitted 14 Status colour #273444 hex #273444 Save Cancel Summaries Total orde…" at bounding box center [904, 435] width 1825 height 685
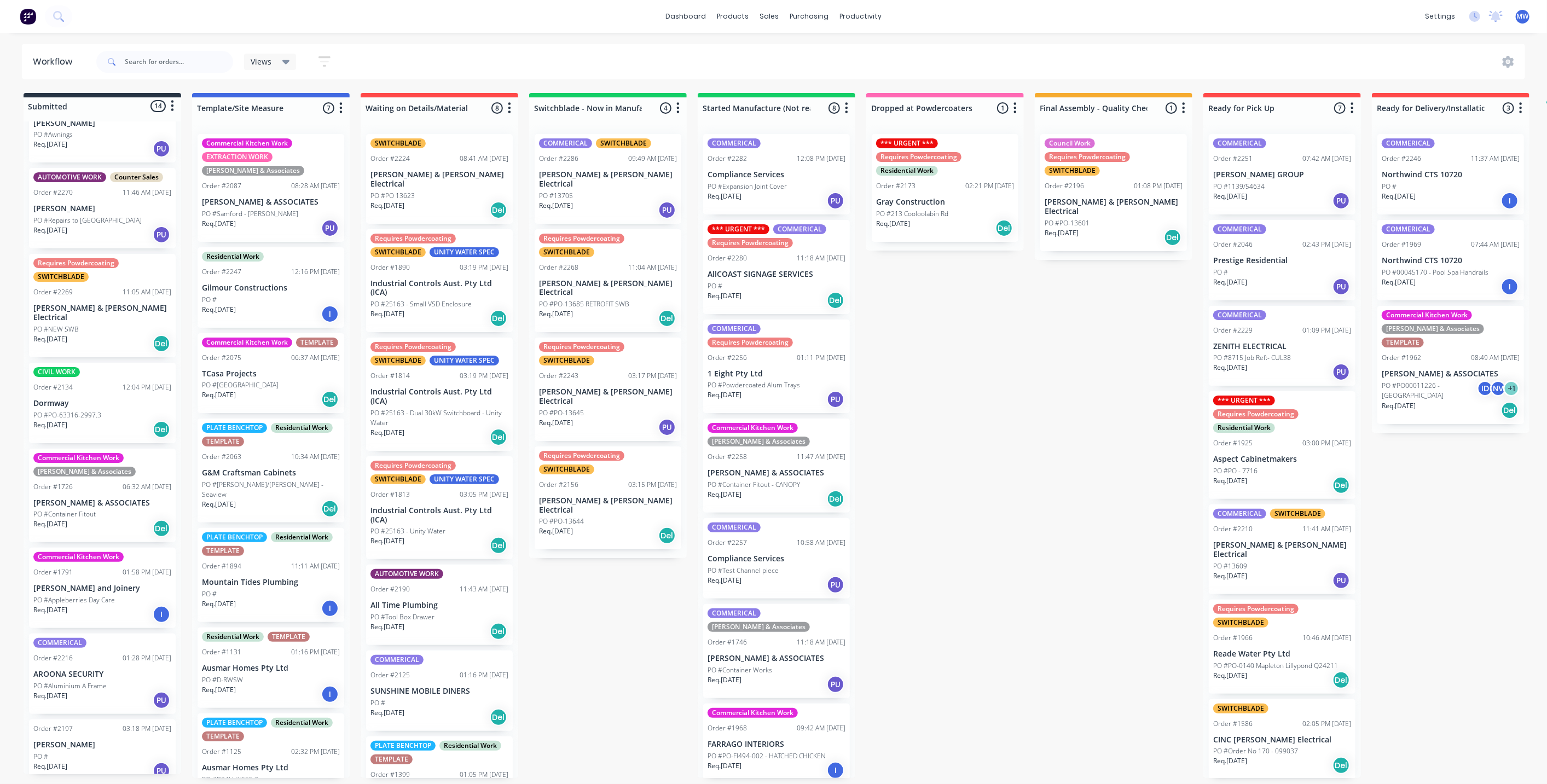
drag, startPoint x: 1478, startPoint y: 560, endPoint x: 1109, endPoint y: 531, distance: 370.1
click at [1478, 560] on div "Submitted 14 Status colour #273444 hex #273444 Save Cancel Summaries Total orde…" at bounding box center [904, 435] width 1825 height 685
click at [1092, 528] on div "Submitted 14 Status colour #273444 hex #273444 Save Cancel Summaries Total orde…" at bounding box center [904, 435] width 1825 height 685
click at [1485, 531] on div "Submitted 14 Status colour #273444 hex #273444 Save Cancel Summaries Total orde…" at bounding box center [904, 435] width 1825 height 685
drag, startPoint x: 1064, startPoint y: 518, endPoint x: 1134, endPoint y: 516, distance: 70.0
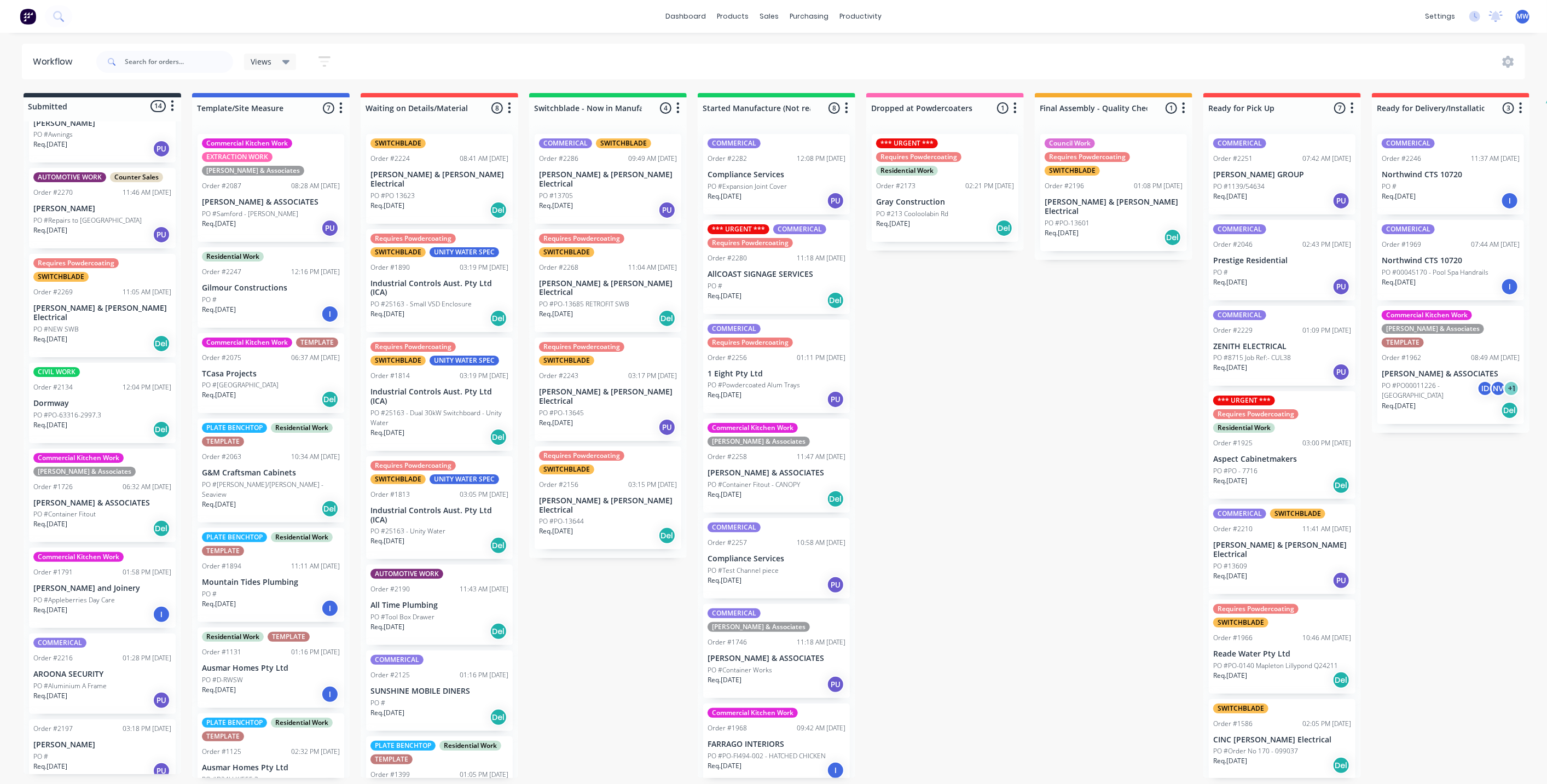
click at [1065, 518] on div "Submitted 14 Status colour #273444 hex #273444 Save Cancel Summaries Total orde…" at bounding box center [904, 435] width 1825 height 685
click at [1475, 539] on div "Submitted 14 Status colour #273444 hex #273444 Save Cancel Summaries Total orde…" at bounding box center [904, 435] width 1825 height 685
drag, startPoint x: 1078, startPoint y: 512, endPoint x: 1417, endPoint y: 571, distance: 344.1
click at [1079, 512] on div "Submitted 14 Status colour #273444 hex #273444 Save Cancel Summaries Total orde…" at bounding box center [904, 435] width 1825 height 685
click at [1419, 565] on div "Submitted 14 Status colour #273444 hex #273444 Save Cancel Summaries Total orde…" at bounding box center [904, 435] width 1825 height 685
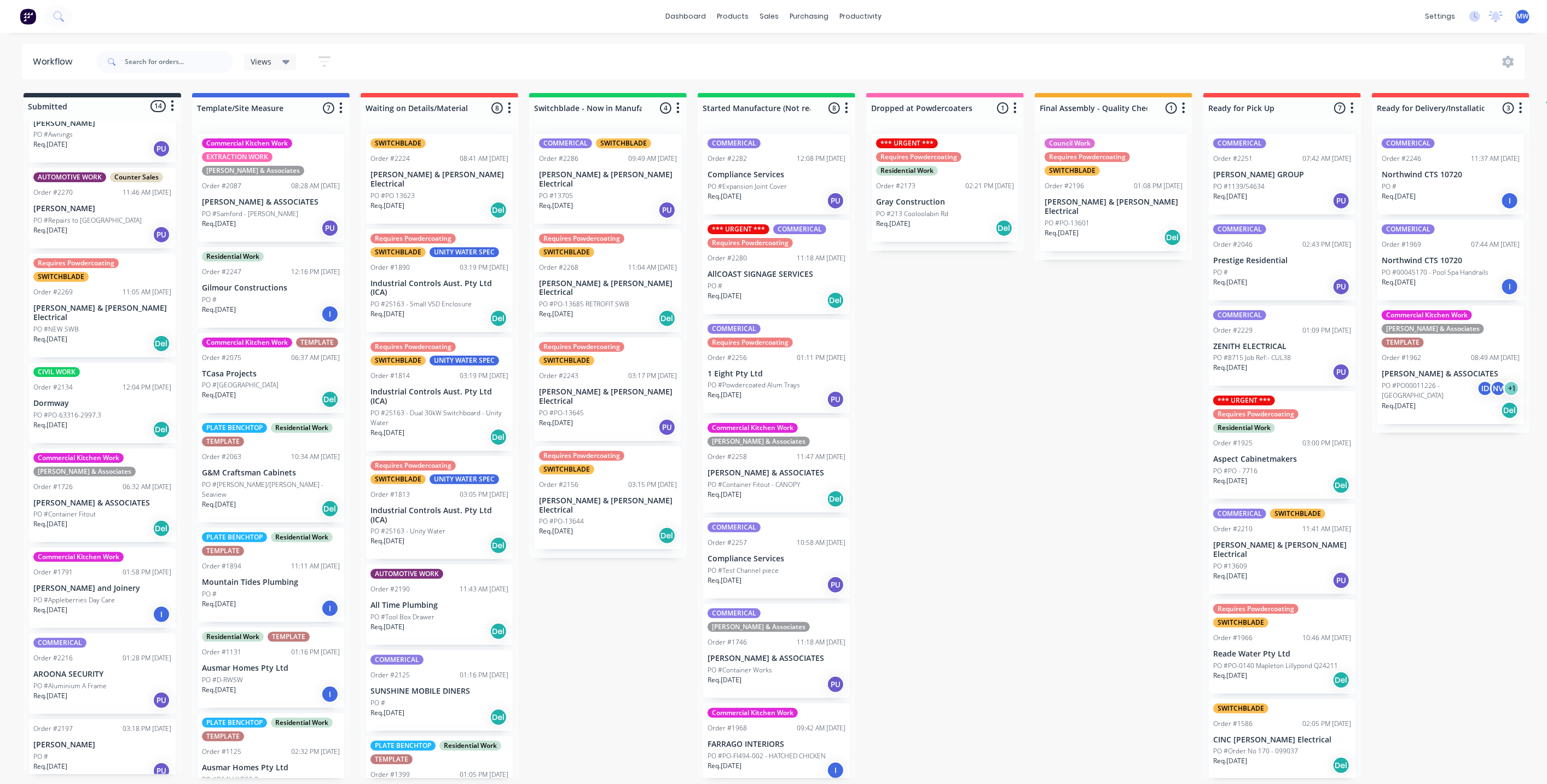
click at [1052, 429] on div "Submitted 14 Status colour #273444 hex #273444 Save Cancel Summaries Total orde…" at bounding box center [904, 435] width 1825 height 685
click at [988, 429] on div "Submitted 14 Status colour #273444 hex #273444 Save Cancel Summaries Total orde…" at bounding box center [904, 435] width 1825 height 685
click at [1044, 437] on div "Submitted 14 Status colour #273444 hex #273444 Save Cancel Summaries Total orde…" at bounding box center [904, 435] width 1825 height 685
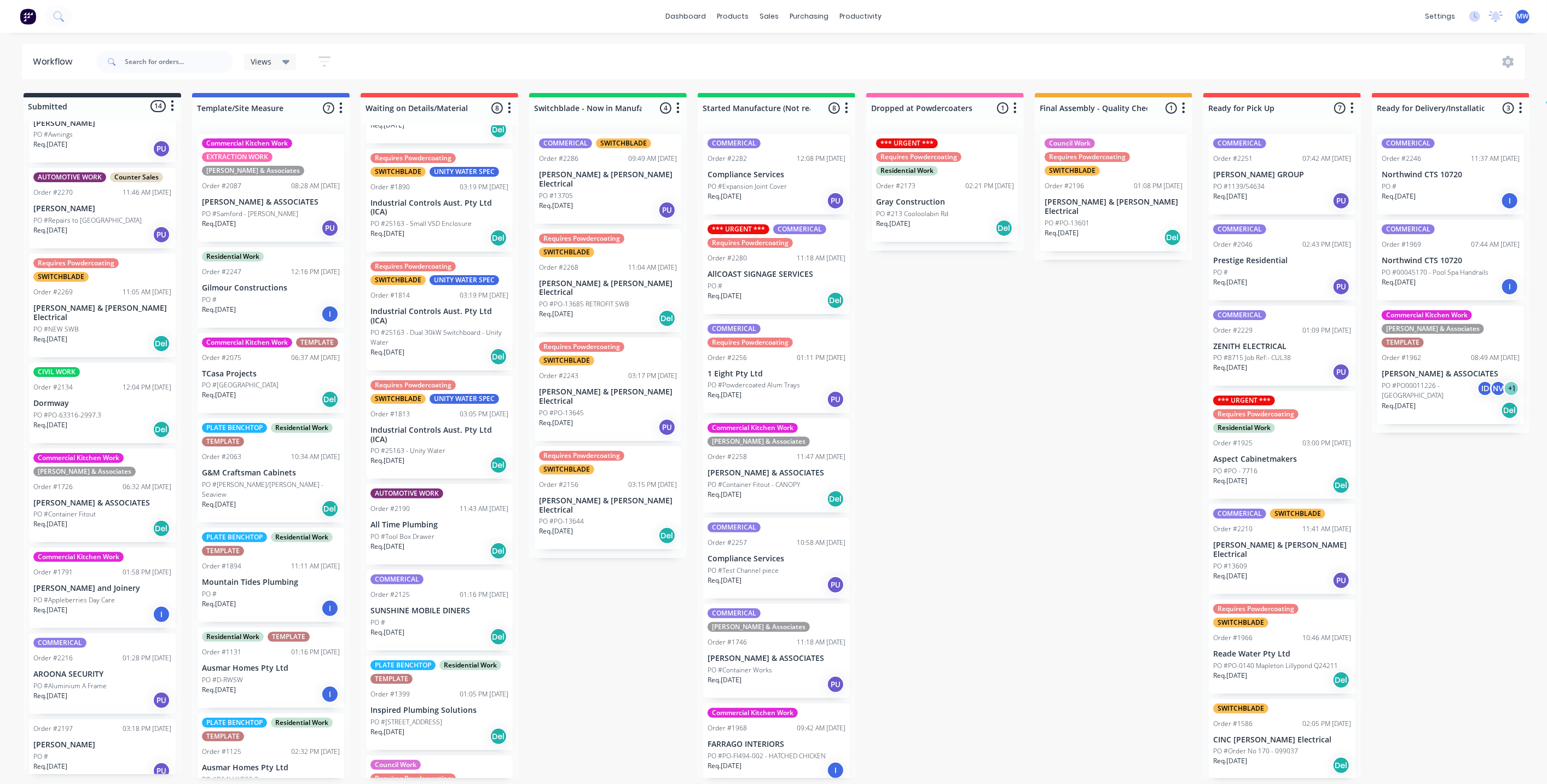
scroll to position [155, 0]
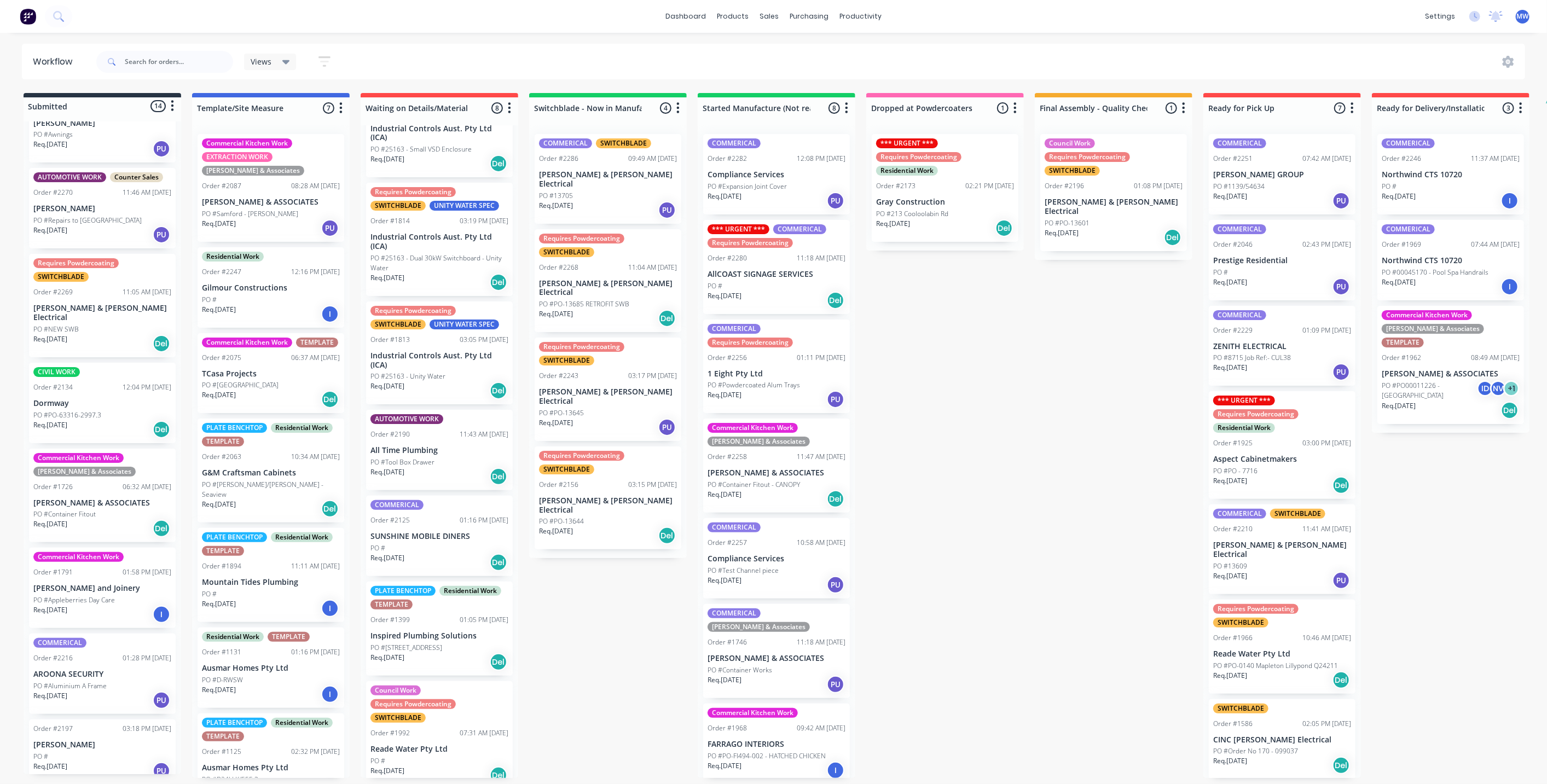
click at [247, 477] on div "PLATE BENCHTOP Residential Work TEMPLATE Order #2063 10:34 AM 17/07/25 G&M Craf…" at bounding box center [270, 470] width 146 height 104
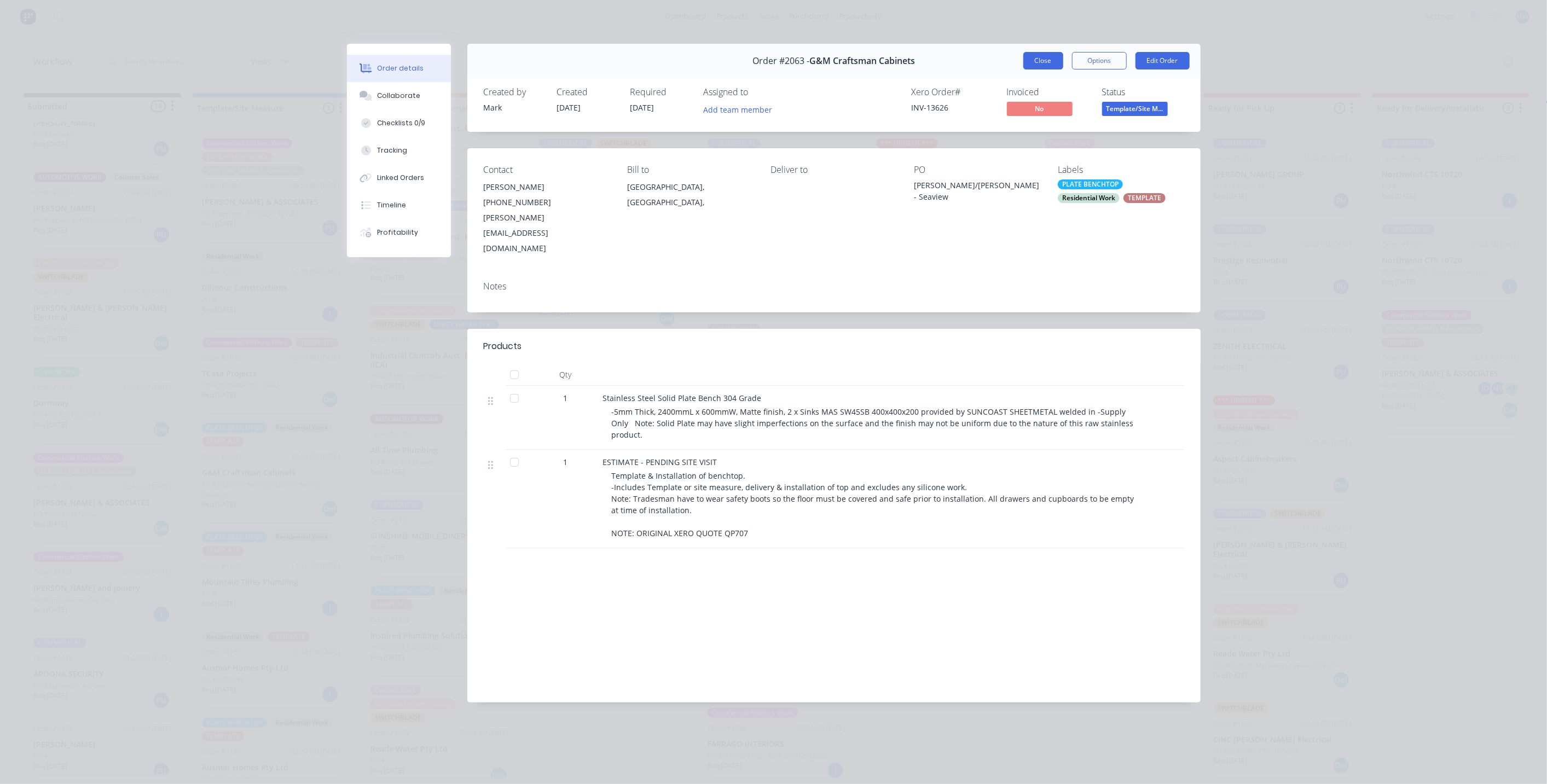
click at [1035, 66] on button "Close" at bounding box center [1043, 60] width 40 height 18
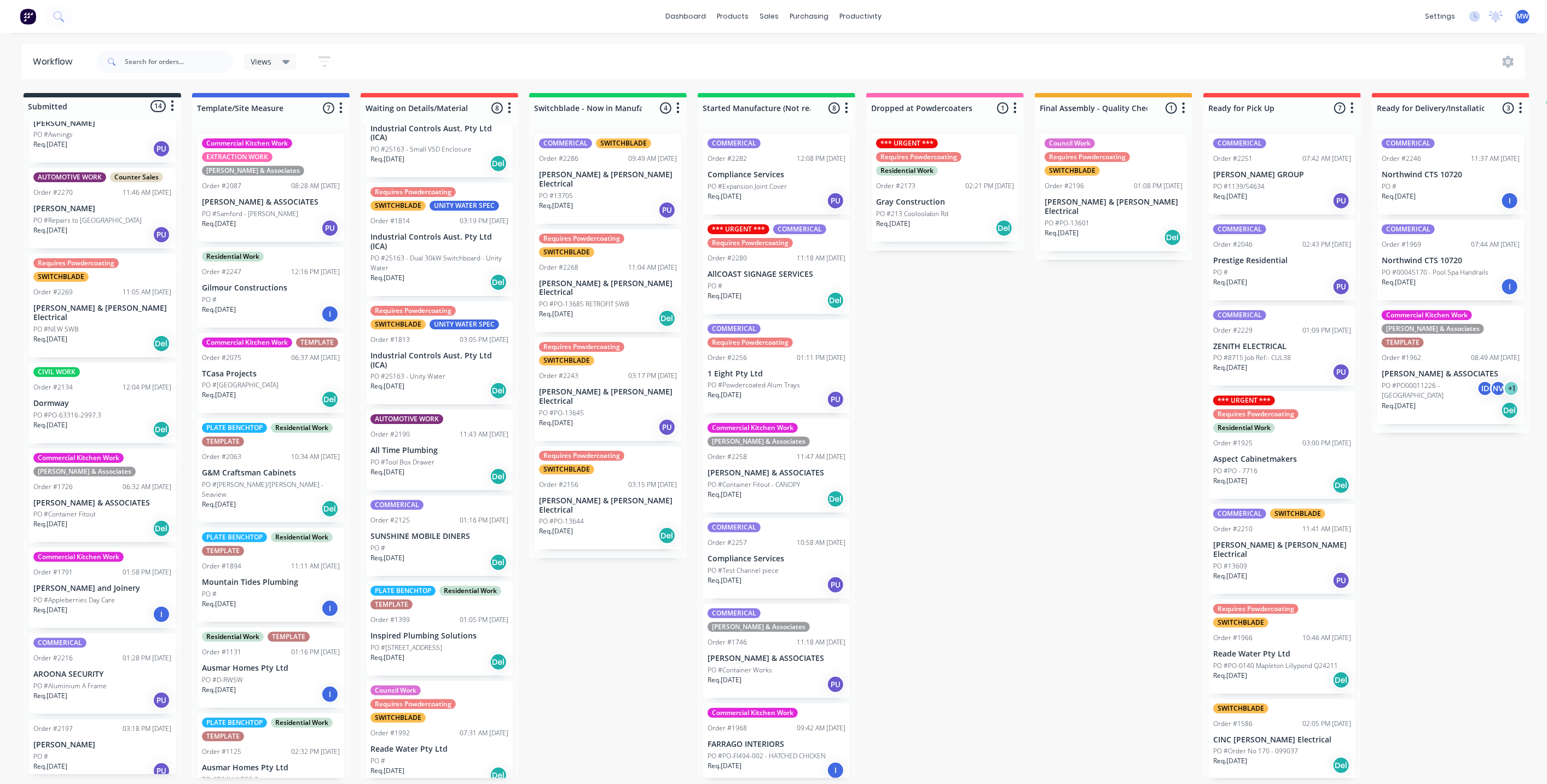
drag, startPoint x: 594, startPoint y: 608, endPoint x: 690, endPoint y: 391, distance: 237.3
click at [594, 605] on div "Submitted 14 Status colour #273444 hex #273444 Save Cancel Summaries Total orde…" at bounding box center [904, 435] width 1825 height 685
click at [602, 646] on div "Submitted 14 Status colour #273444 hex #273444 Save Cancel Summaries Total orde…" at bounding box center [904, 435] width 1825 height 685
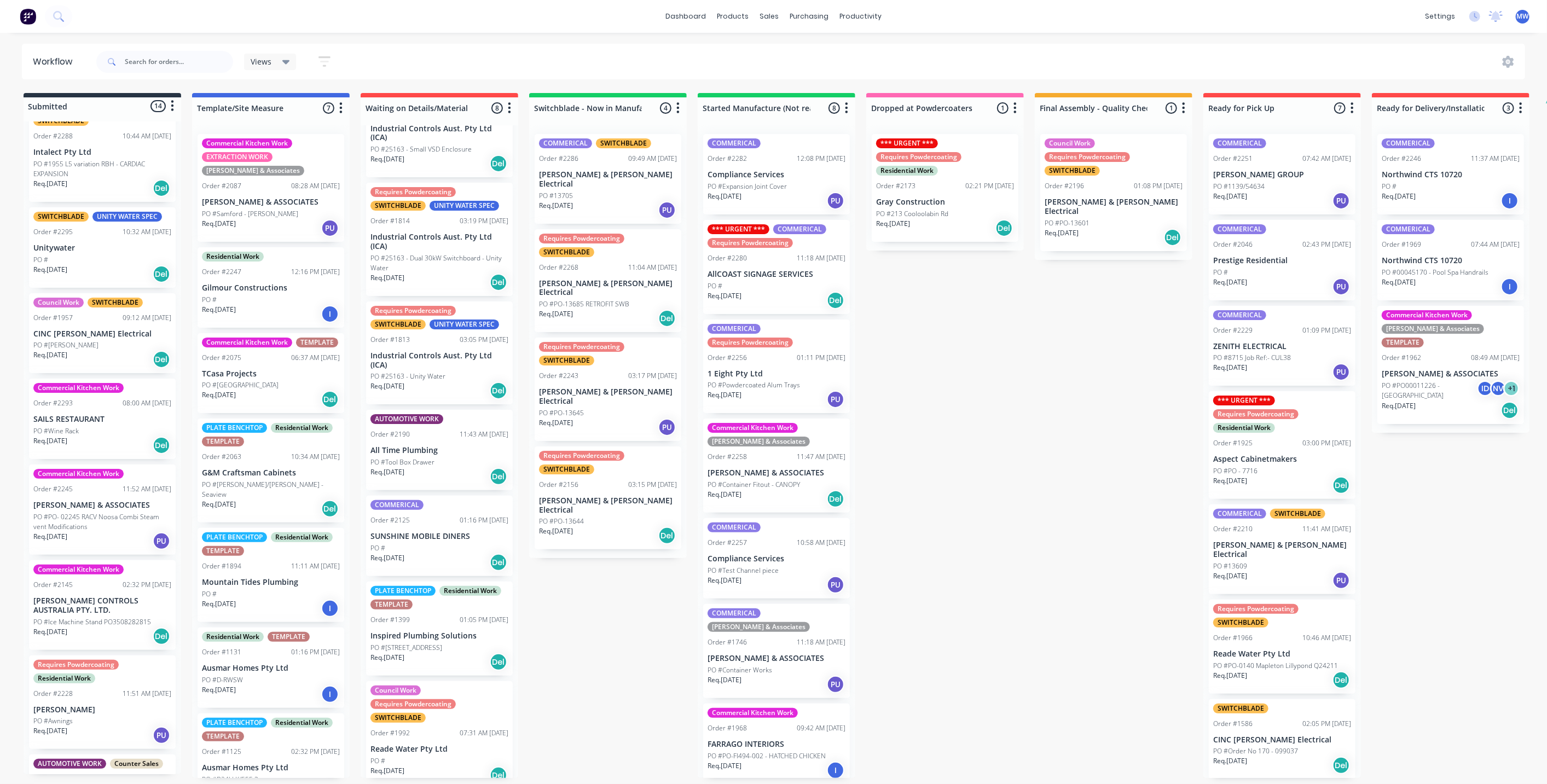
scroll to position [0, 0]
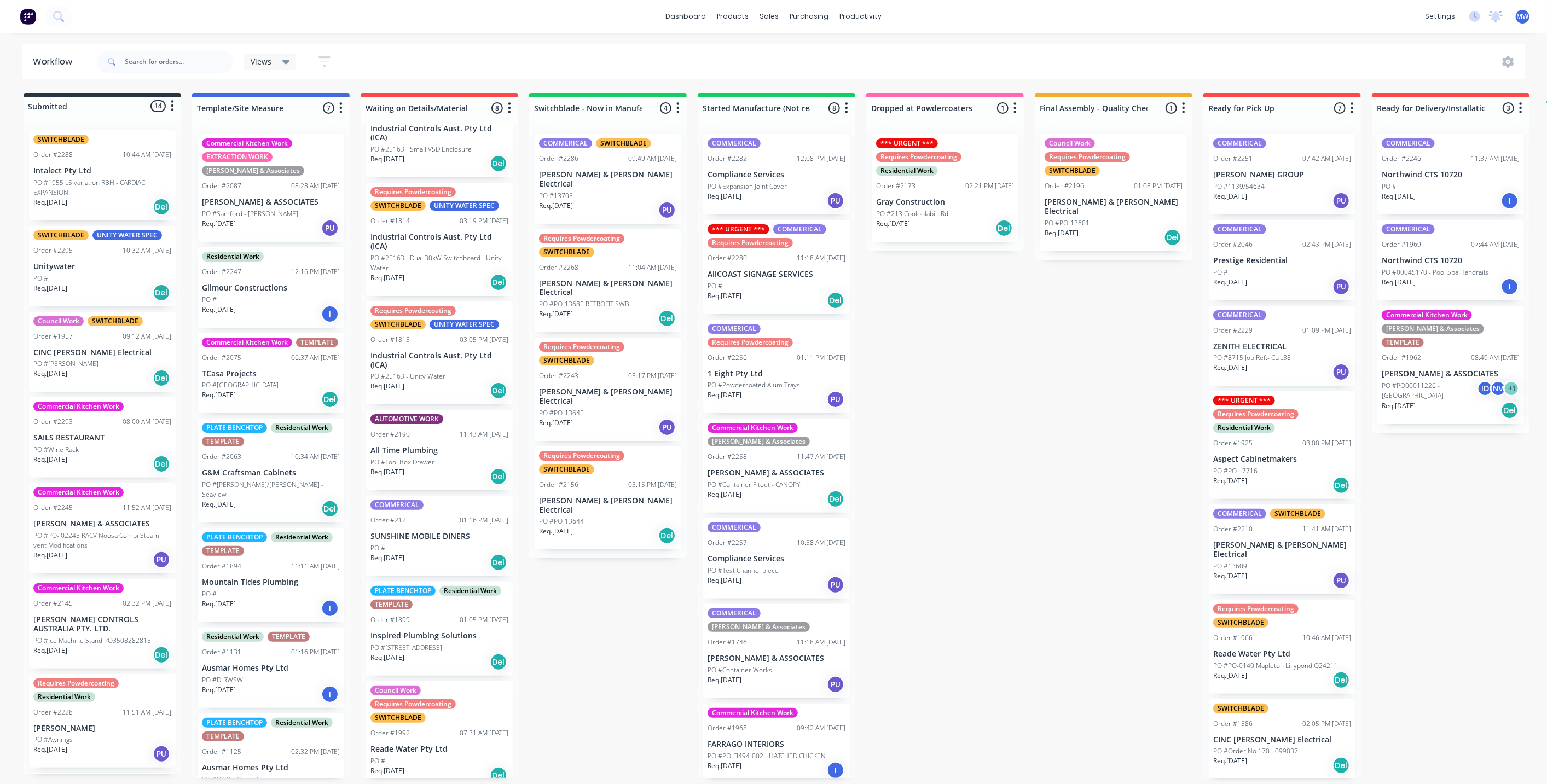
click at [1288, 277] on div "Req. 14/07/25 PU" at bounding box center [1282, 286] width 138 height 18
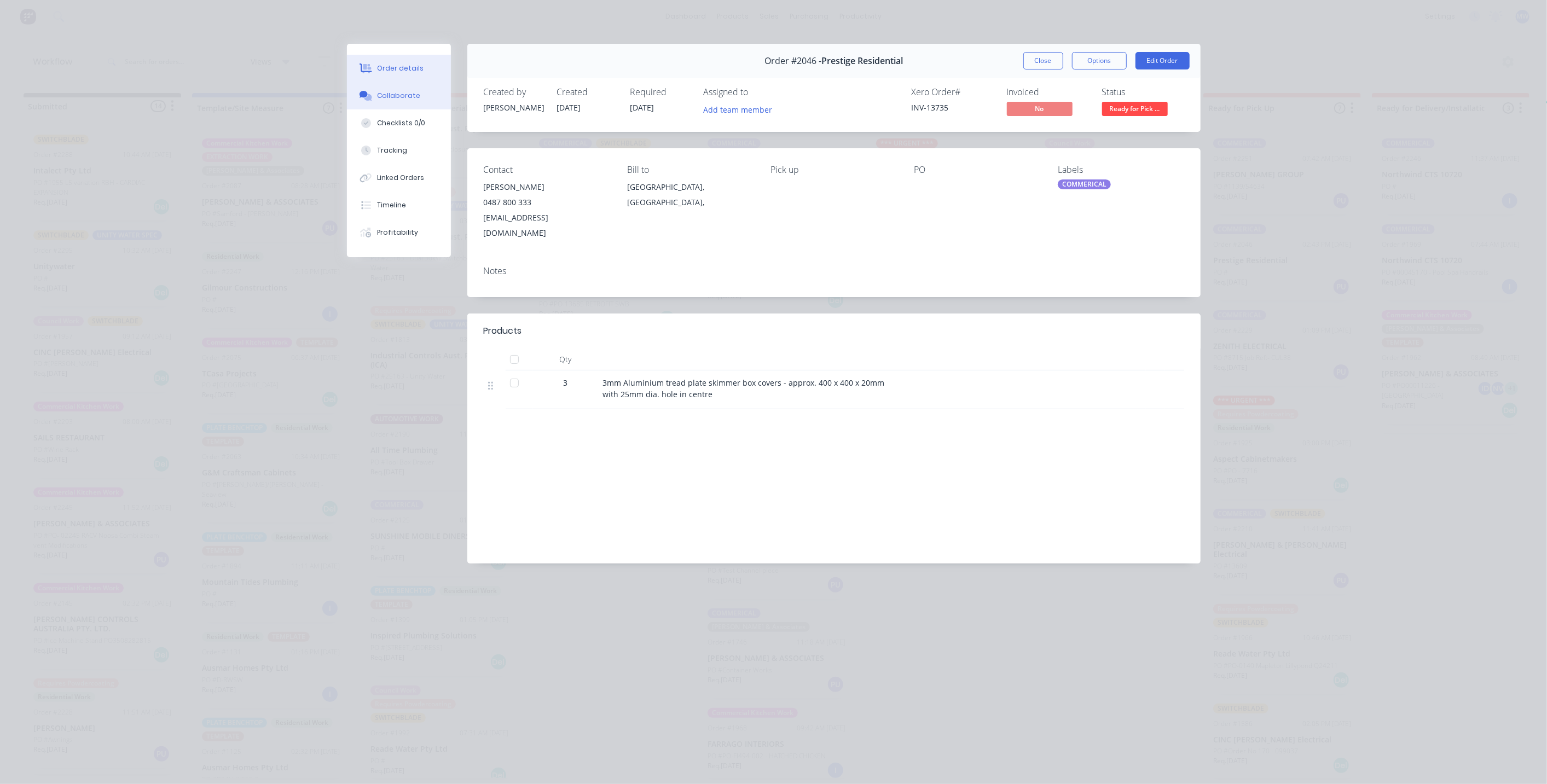
click at [392, 97] on div "Collaborate" at bounding box center [398, 95] width 43 height 10
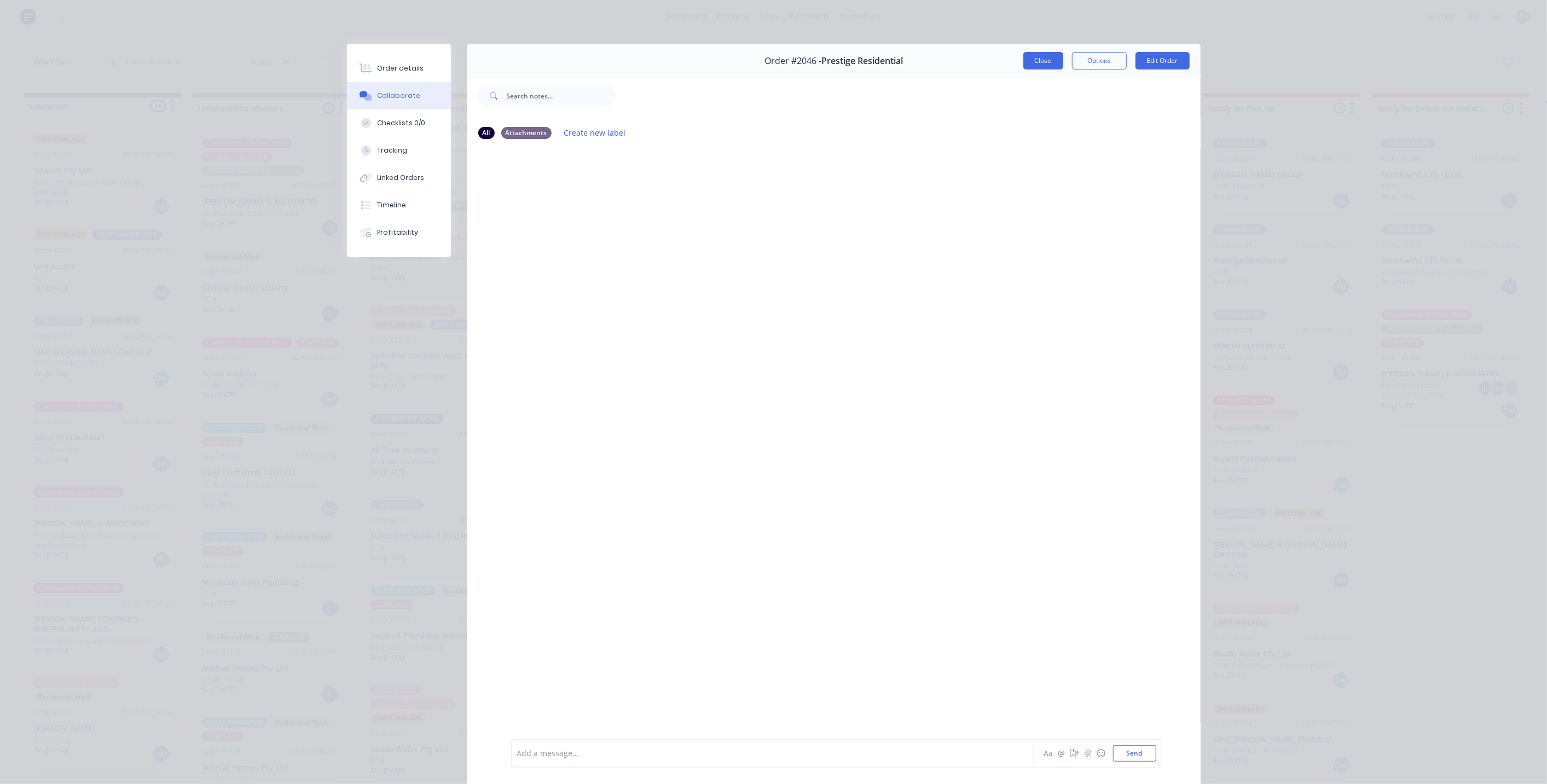
click at [1045, 54] on button "Close" at bounding box center [1043, 60] width 40 height 18
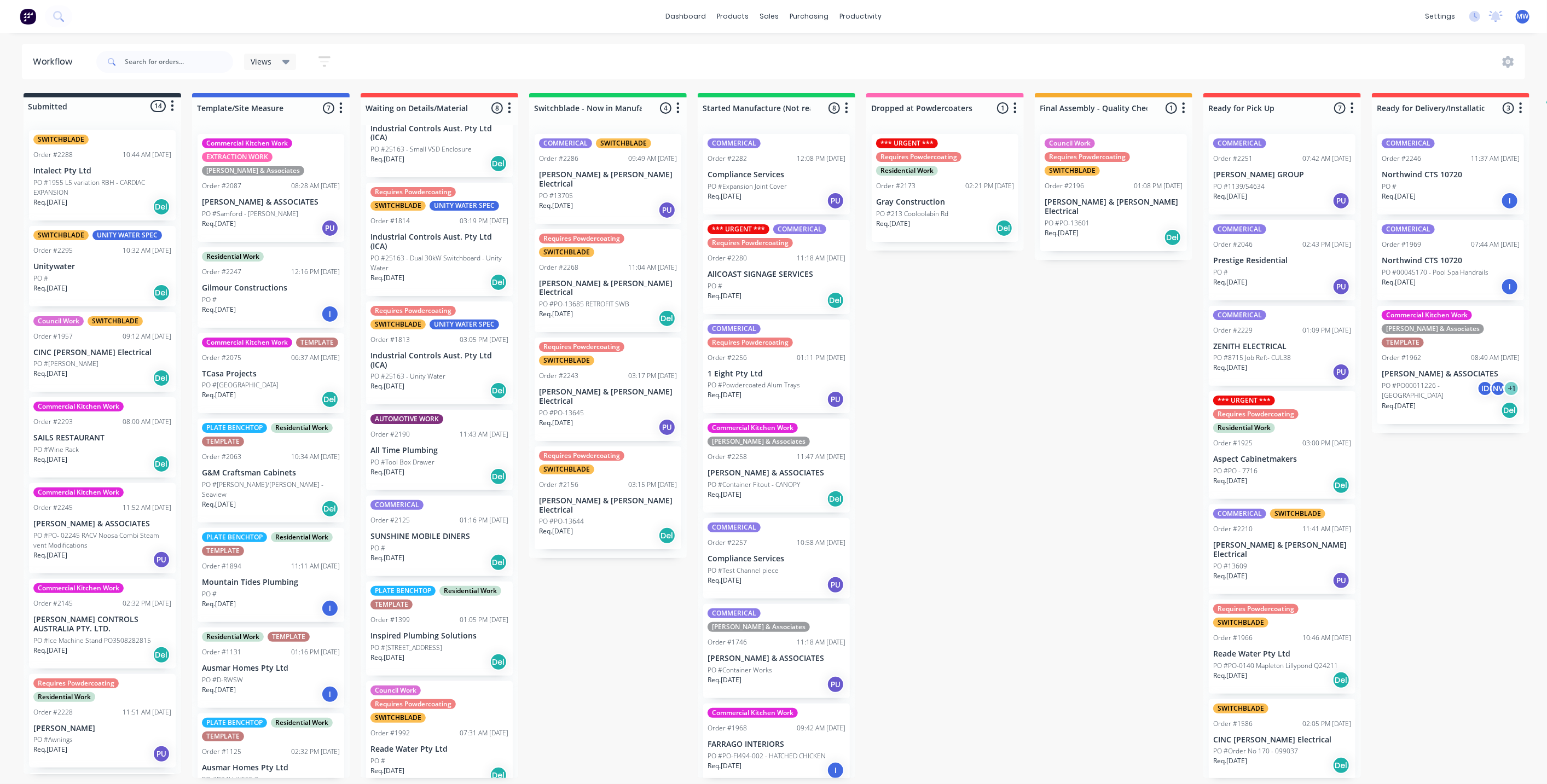
click at [934, 405] on div "Submitted 14 Status colour #273444 hex #273444 Save Cancel Summaries Total orde…" at bounding box center [904, 435] width 1825 height 685
click at [1022, 443] on div "Submitted 14 Status colour #273444 hex #273444 Save Cancel Summaries Total orde…" at bounding box center [904, 435] width 1825 height 685
click at [1018, 380] on div "Submitted 14 Status colour #273444 hex #273444 Save Cancel Summaries Total orde…" at bounding box center [904, 435] width 1825 height 685
click at [1008, 410] on div "Submitted 14 Status colour #273444 hex #273444 Save Cancel Summaries Total orde…" at bounding box center [904, 435] width 1825 height 685
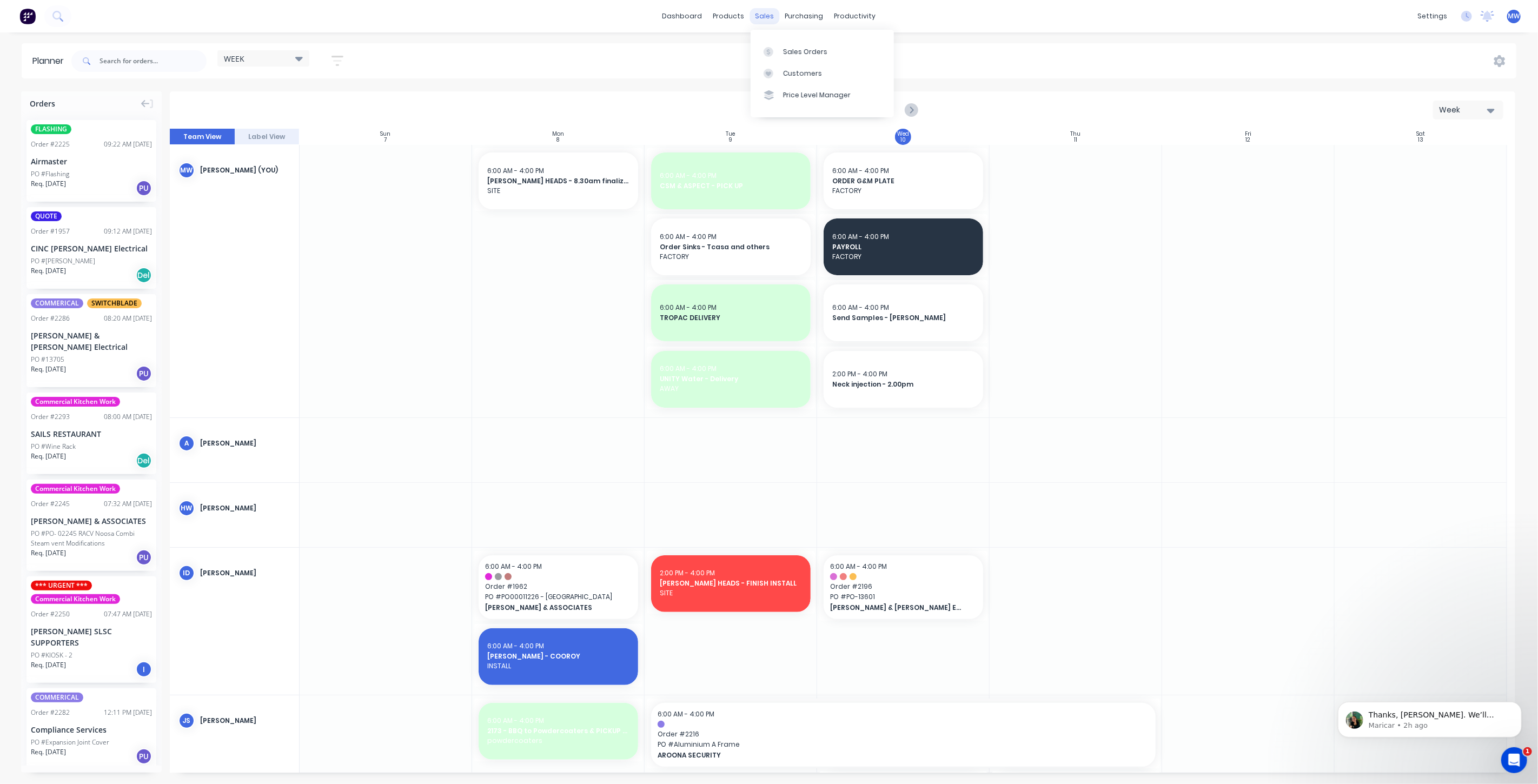
drag, startPoint x: 761, startPoint y: 14, endPoint x: 770, endPoint y: 24, distance: 13.5
click at [762, 14] on div "sales" at bounding box center [764, 16] width 30 height 16
click at [802, 47] on div "Sales Orders" at bounding box center [805, 52] width 44 height 10
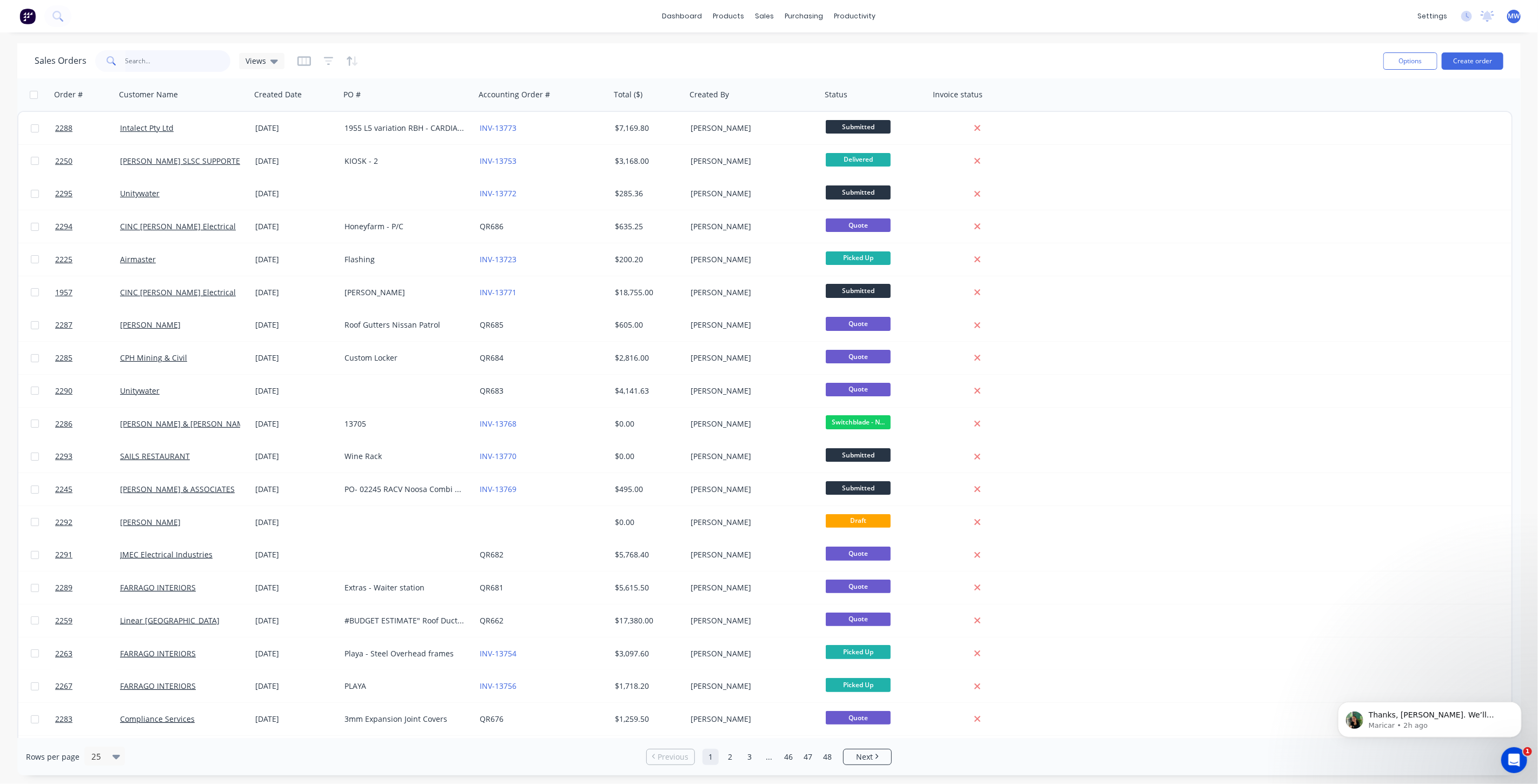
click at [180, 61] on input "text" at bounding box center [178, 61] width 105 height 21
type input "intalect"
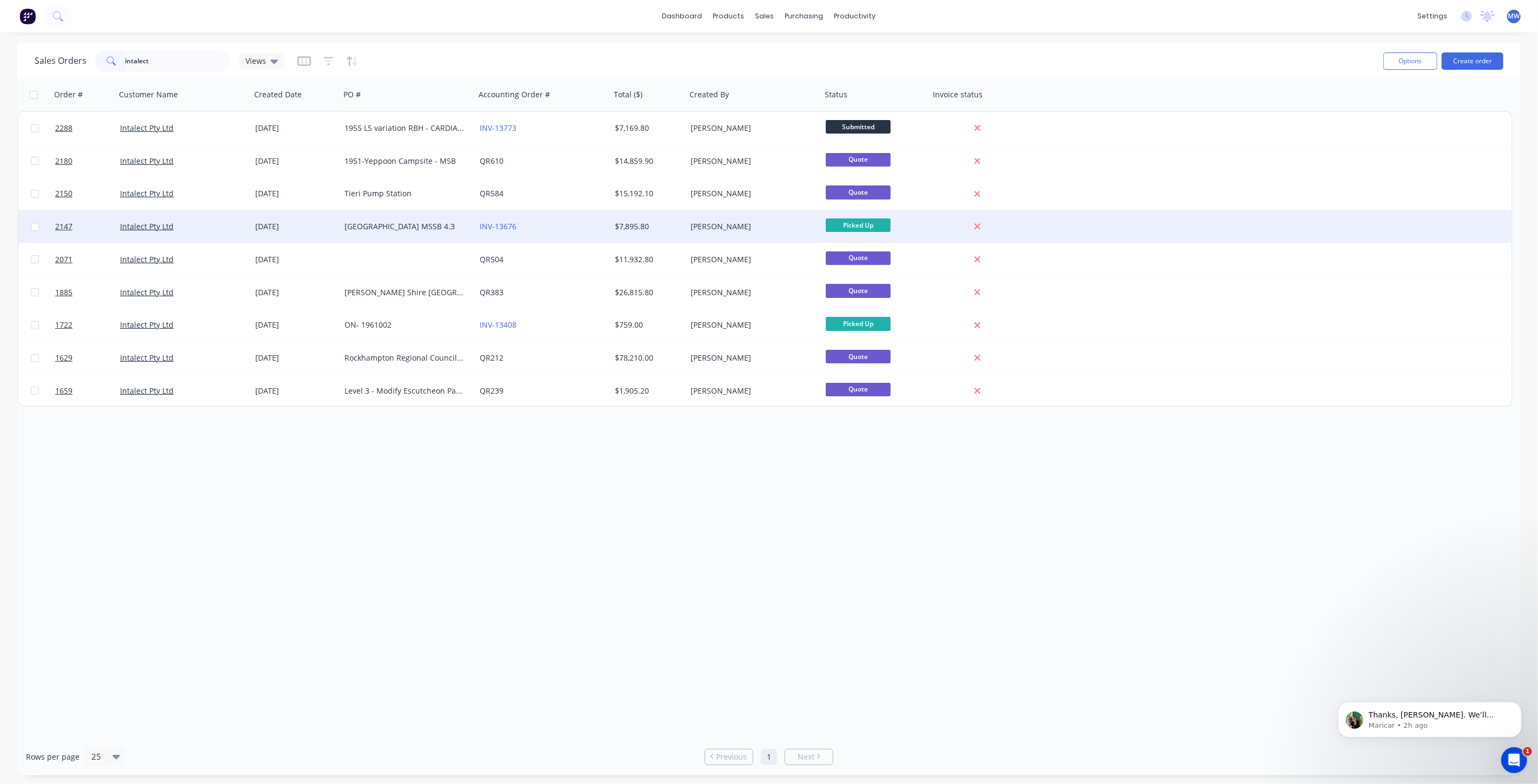
click at [359, 231] on div "[GEOGRAPHIC_DATA] MSSB 4.3" at bounding box center [404, 226] width 120 height 11
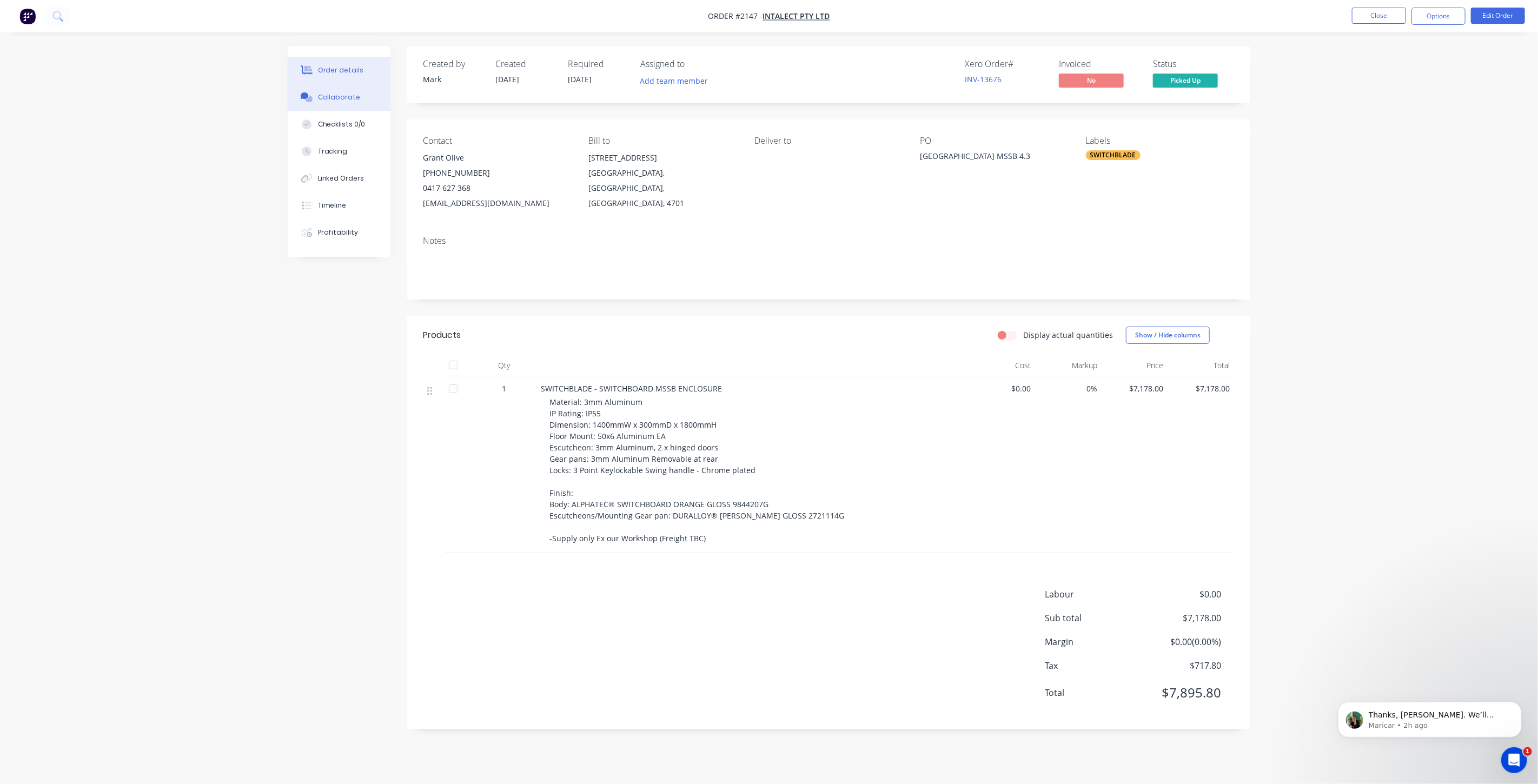
click at [338, 96] on div "Collaborate" at bounding box center [340, 97] width 43 height 10
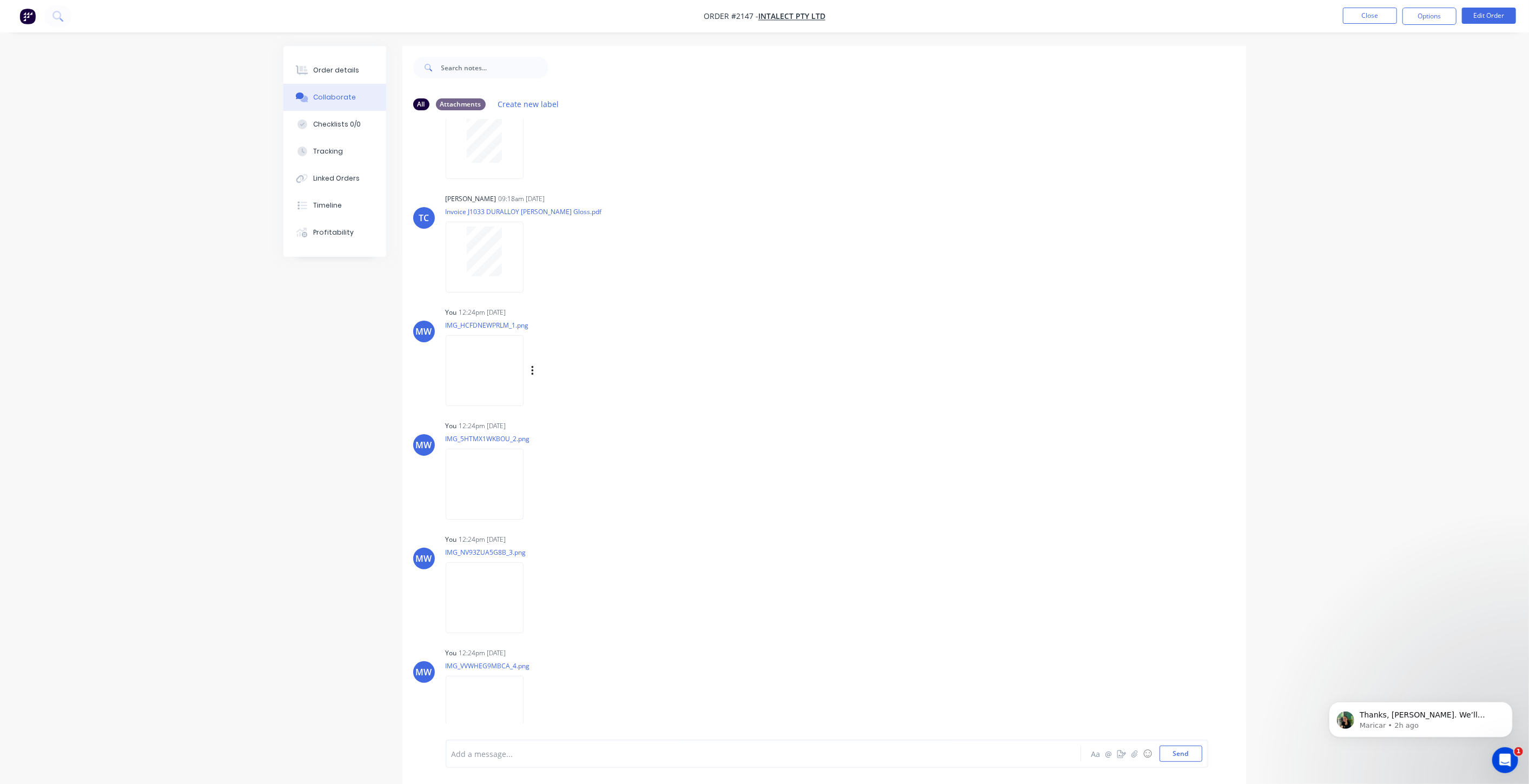
scroll to position [840, 0]
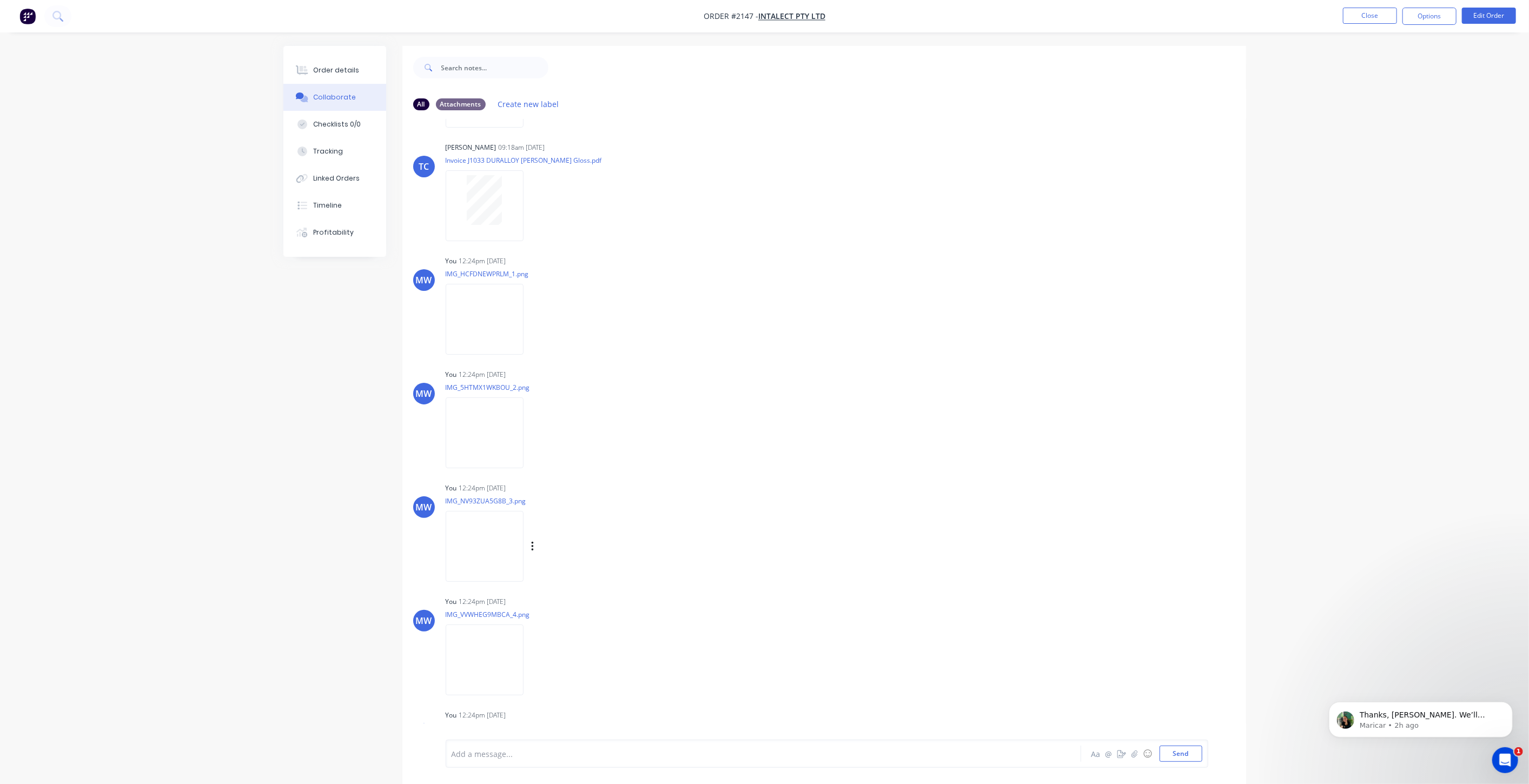
click at [497, 535] on img at bounding box center [484, 546] width 78 height 71
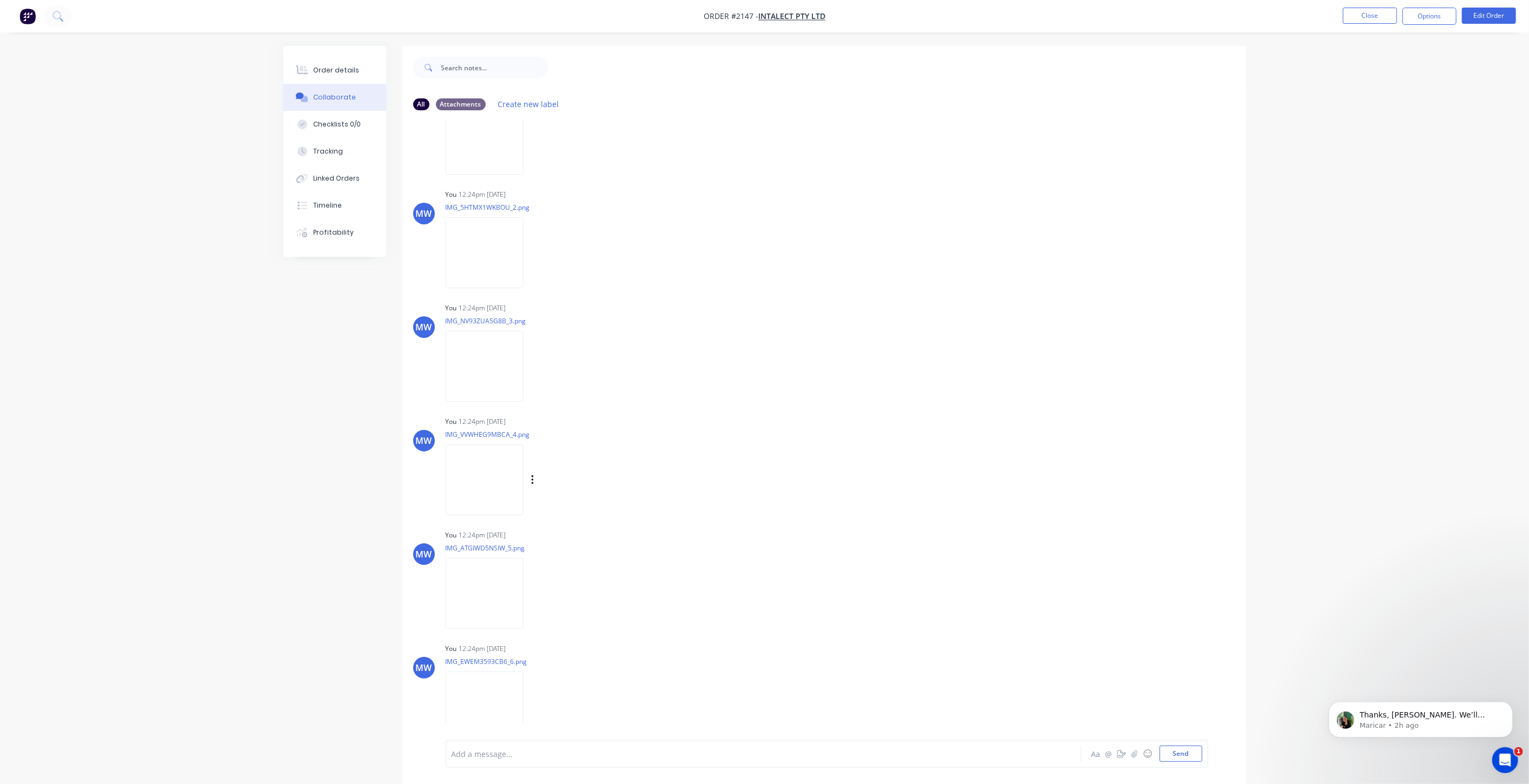
click at [509, 474] on img at bounding box center [484, 480] width 78 height 71
click at [280, 513] on div "Order details Collaborate Checklists 0/0 Tracking Linked Orders Timeline Profit…" at bounding box center [764, 422] width 985 height 754
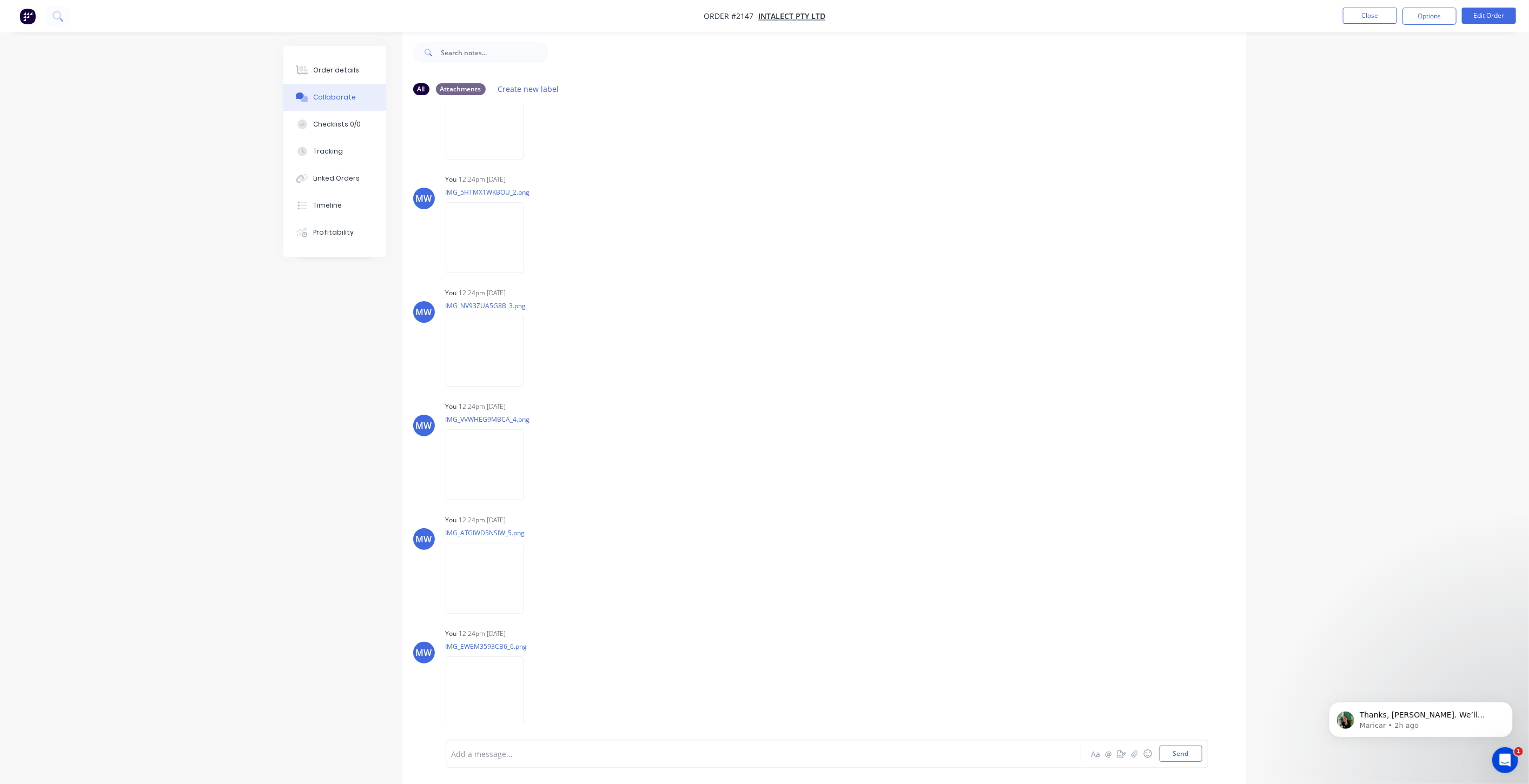
scroll to position [0, 0]
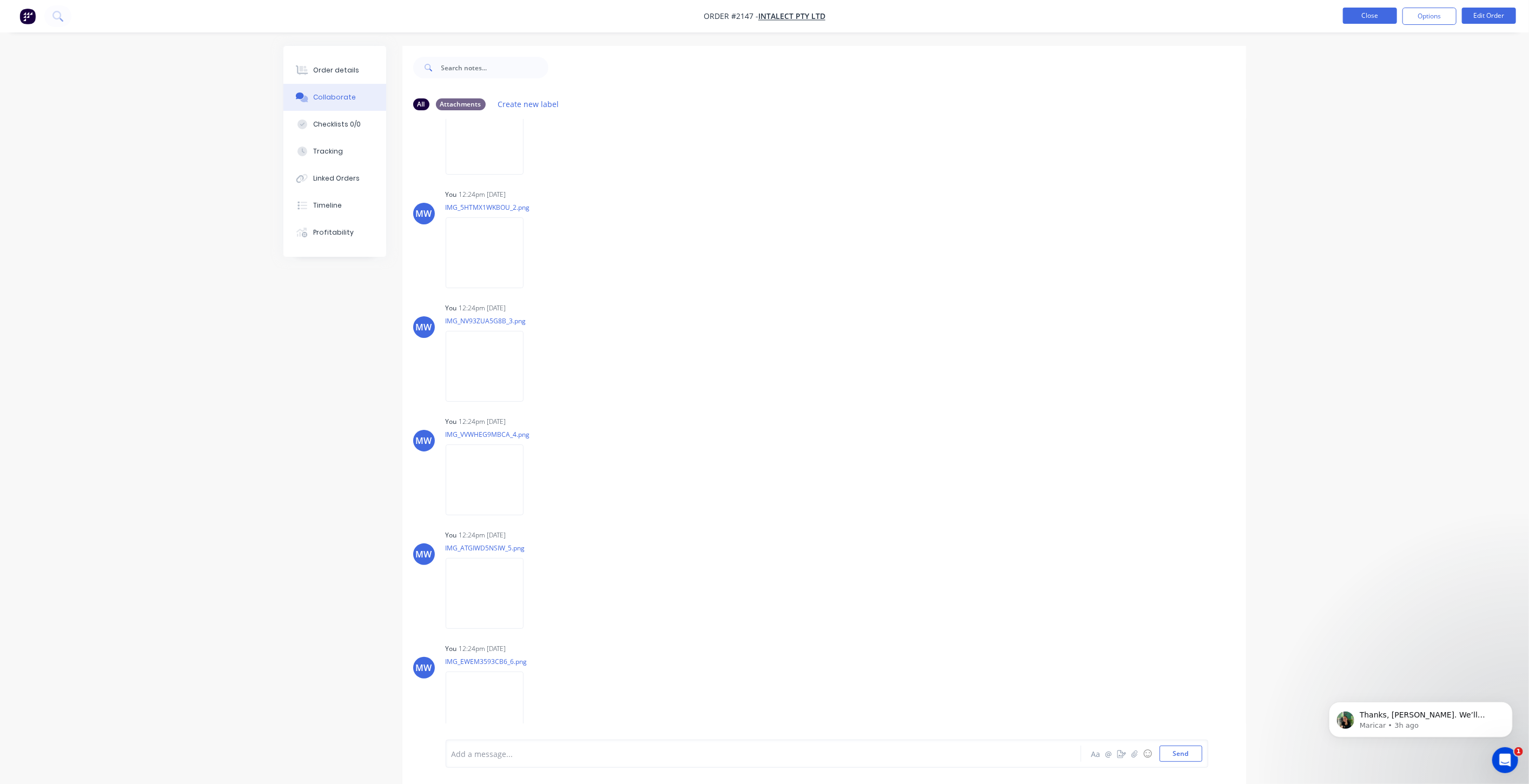
click at [1377, 10] on button "Close" at bounding box center [1369, 15] width 54 height 16
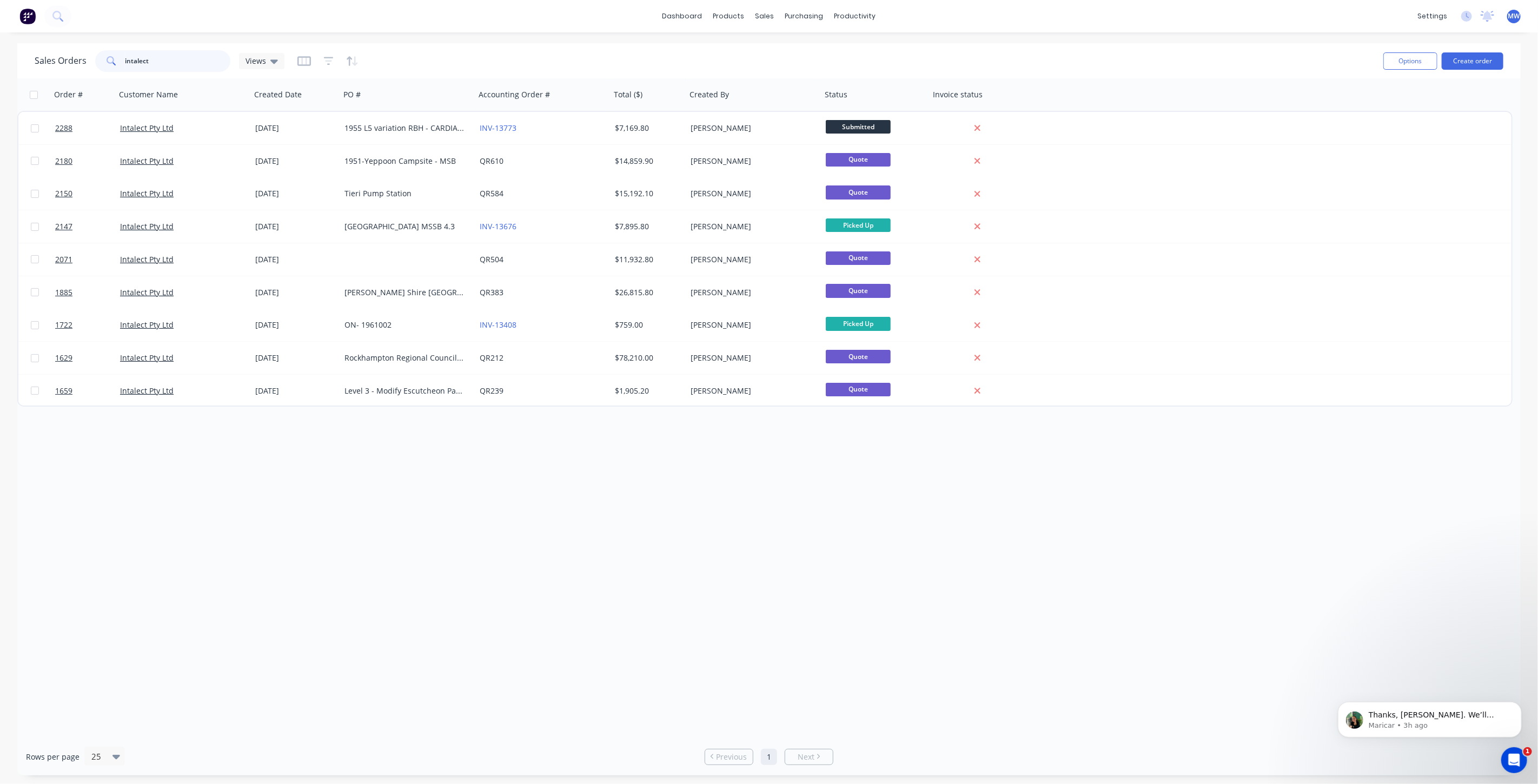
drag, startPoint x: 190, startPoint y: 59, endPoint x: 46, endPoint y: 64, distance: 144.1
click at [46, 64] on div "Sales Orders intalect Views" at bounding box center [159, 61] width 250 height 21
type input "unitywater"
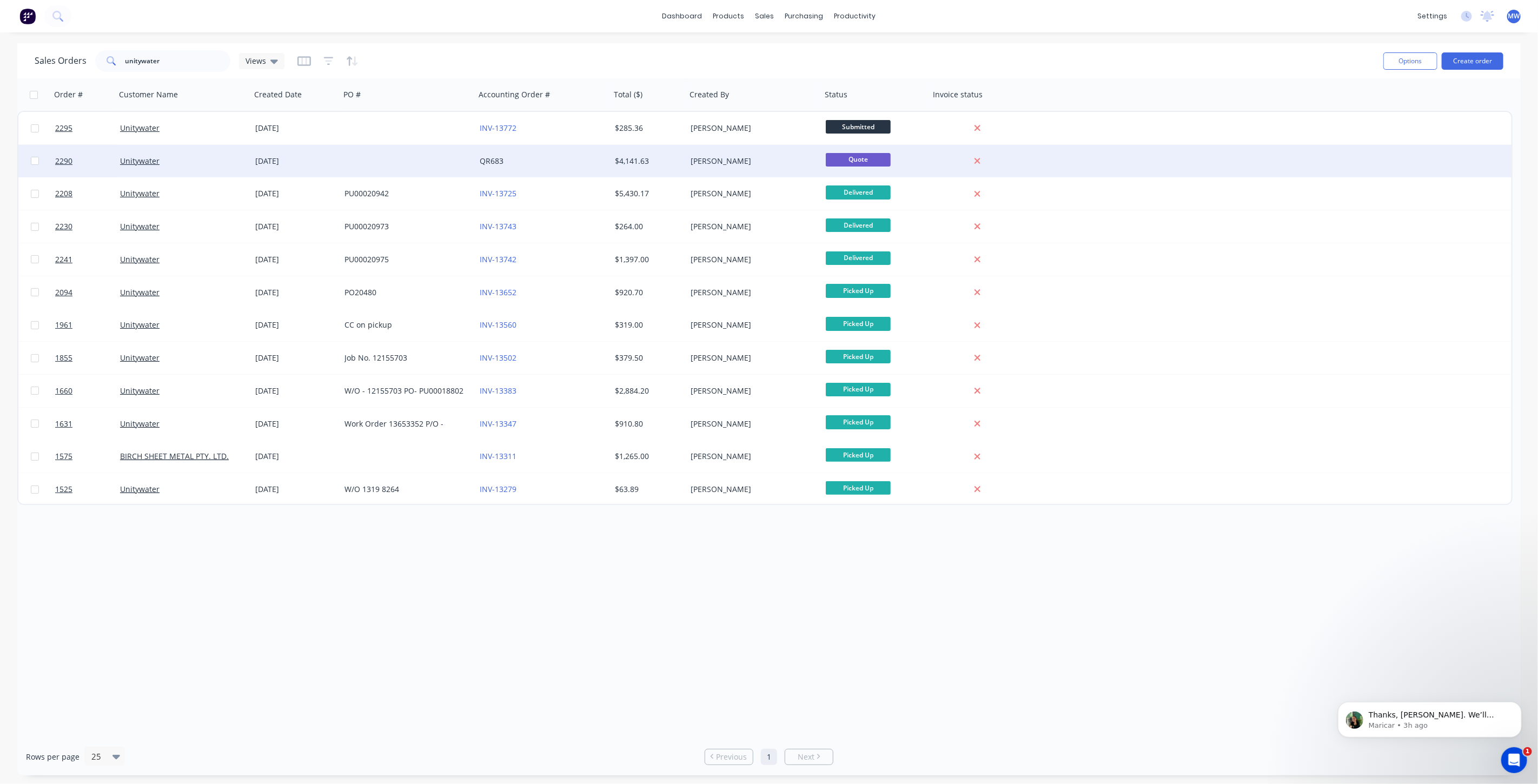
click at [377, 161] on div at bounding box center [408, 161] width 136 height 33
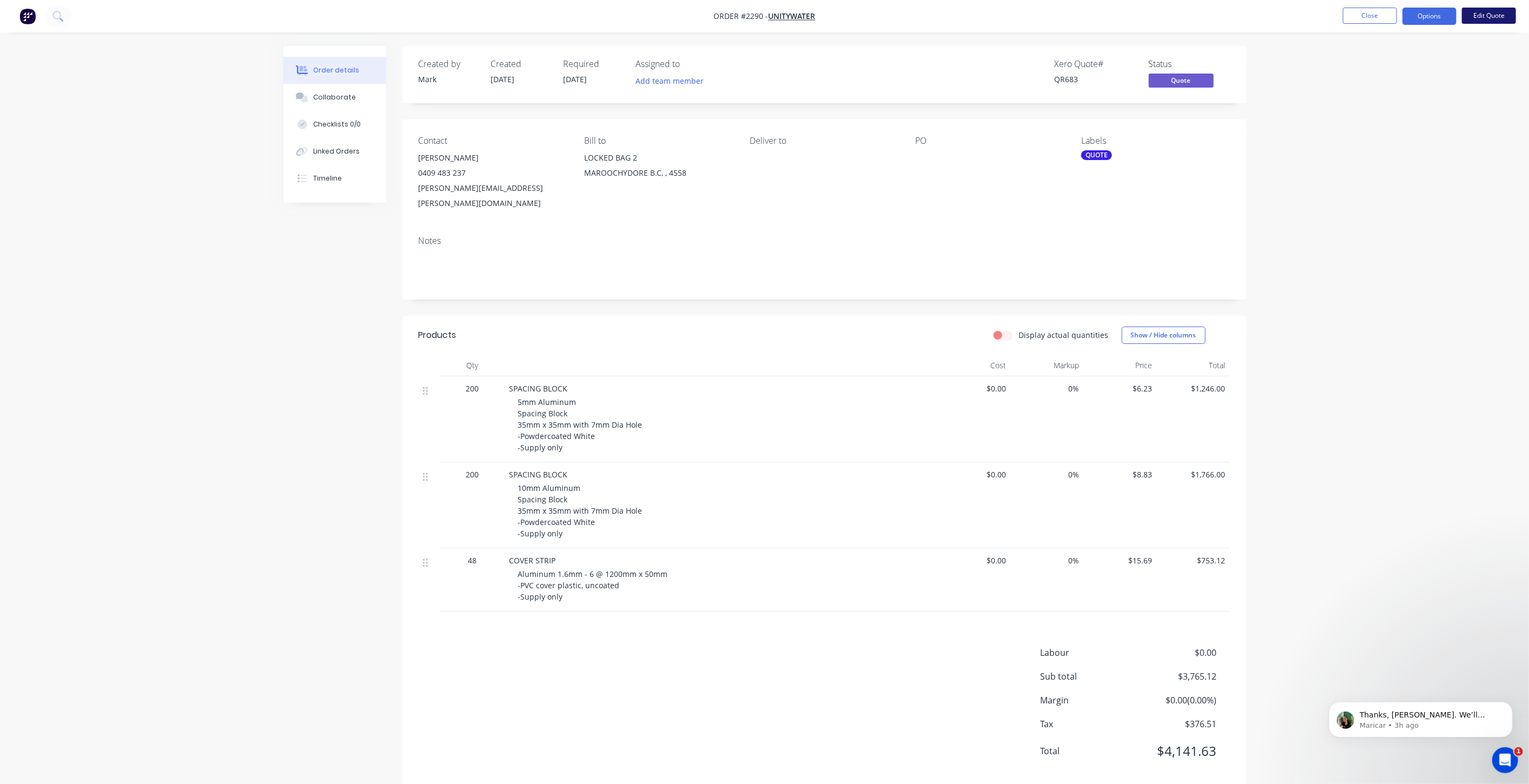
click at [1485, 22] on button "Edit Quote" at bounding box center [1489, 15] width 54 height 16
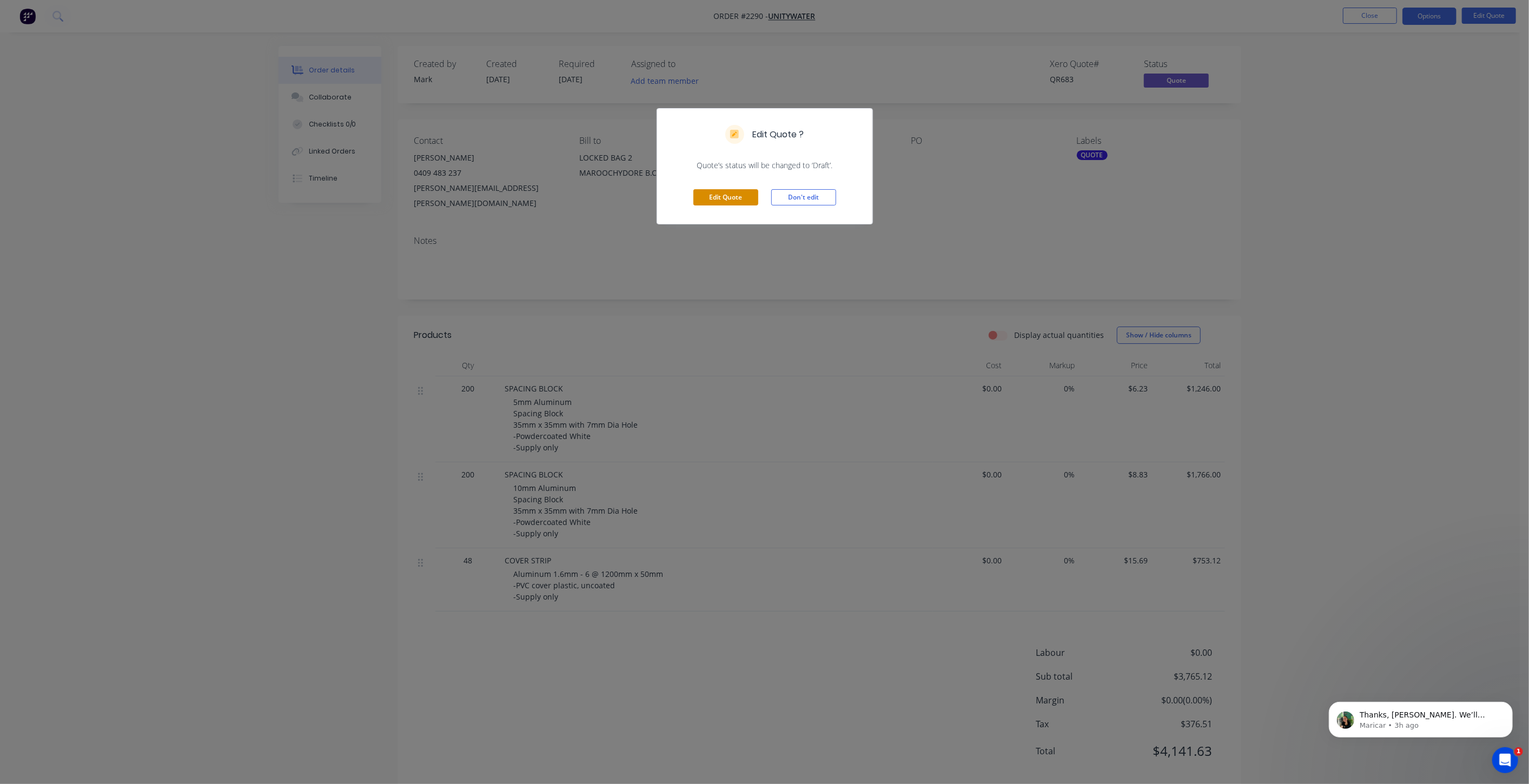
click at [745, 199] on button "Edit Quote" at bounding box center [726, 197] width 65 height 16
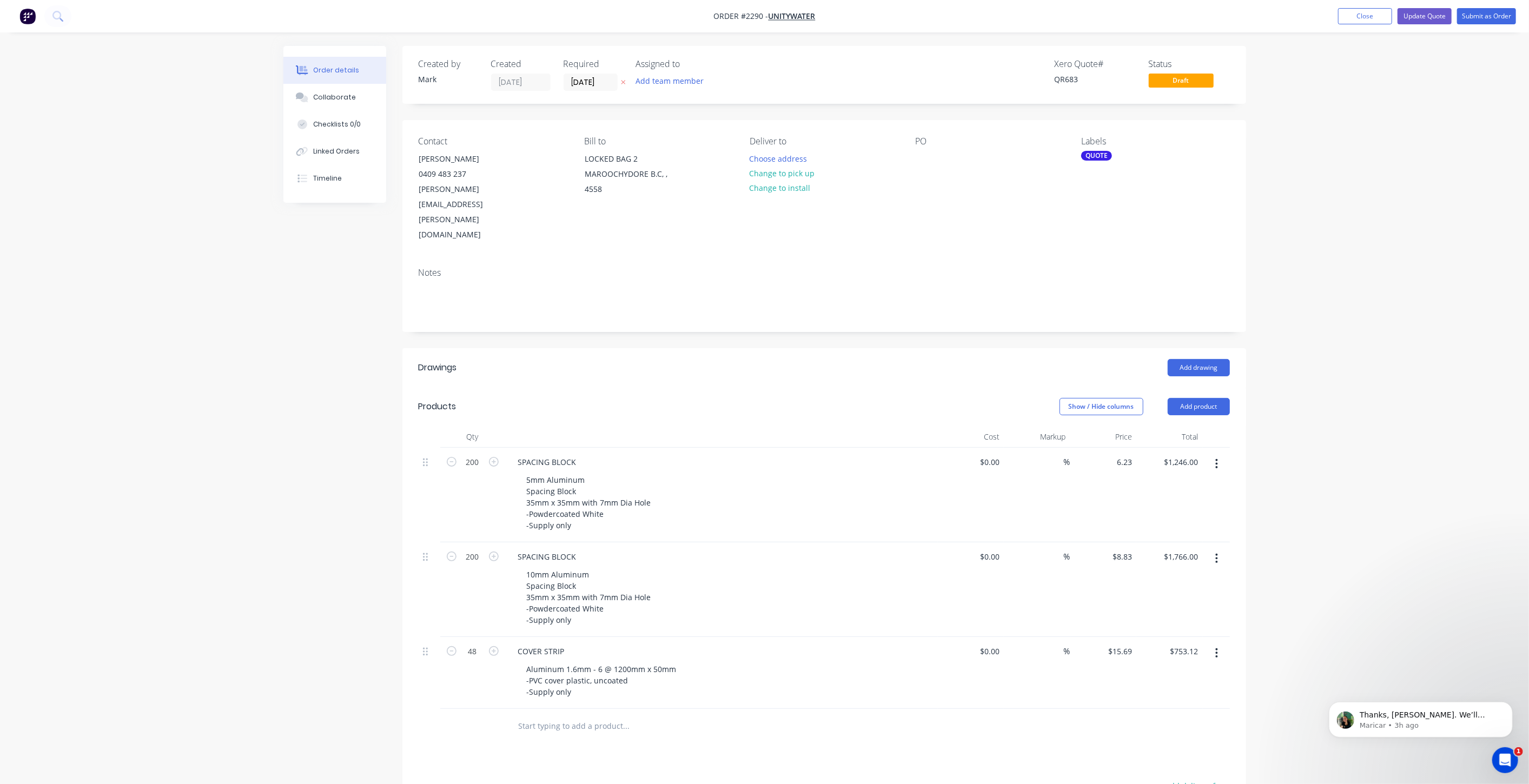
drag, startPoint x: 1126, startPoint y: 413, endPoint x: 1170, endPoint y: 435, distance: 49.2
click at [1126, 454] on input "6.23" at bounding box center [1124, 462] width 25 height 16
type input "$5.33"
type input "$1,066.00"
click at [1128, 549] on input "8.83" at bounding box center [1125, 556] width 21 height 16
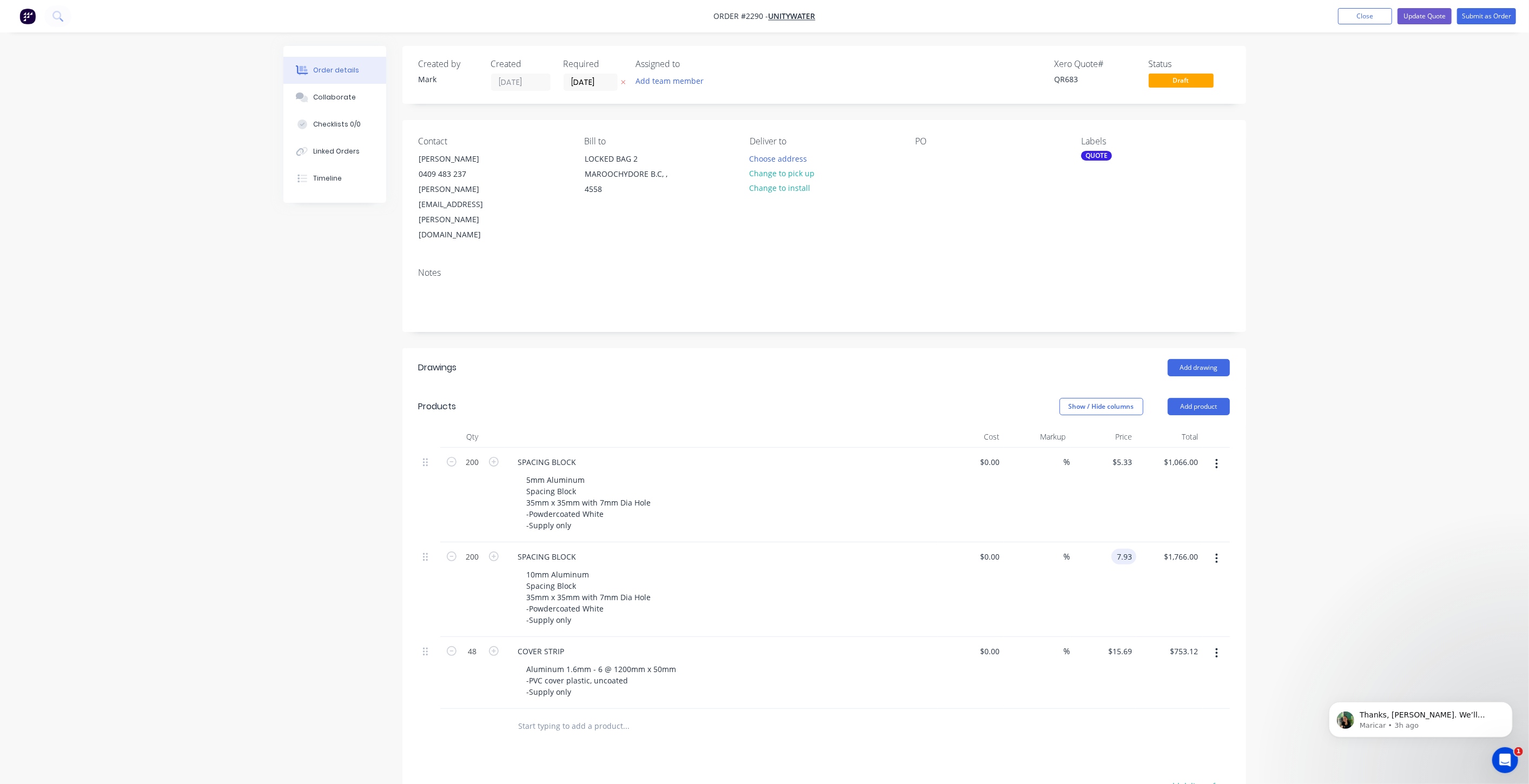
type input "$7.93"
type input "$1,586.00"
click at [1405, 519] on div "Order details Collaborate Checklists 0/0 Linked Orders Timeline Order details C…" at bounding box center [764, 509] width 1529 height 1019
click at [1320, 514] on div "Order details Collaborate Checklists 0/0 Linked Orders Timeline Order details C…" at bounding box center [764, 509] width 1529 height 1019
click at [567, 715] on input "text" at bounding box center [626, 726] width 216 height 21
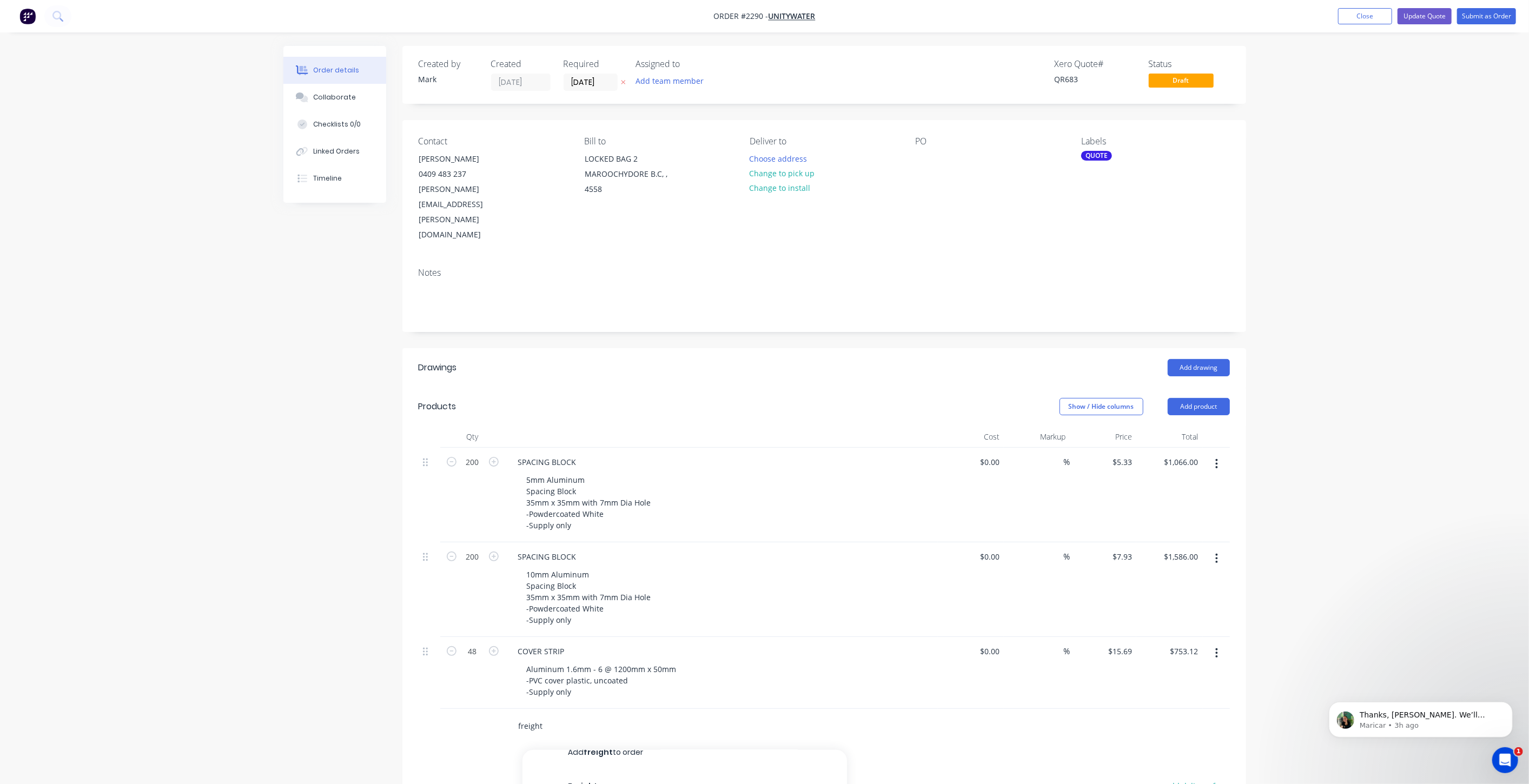
scroll to position [21, 0]
type input "freight"
click at [642, 763] on div "Freight Product" at bounding box center [685, 786] width 324 height 46
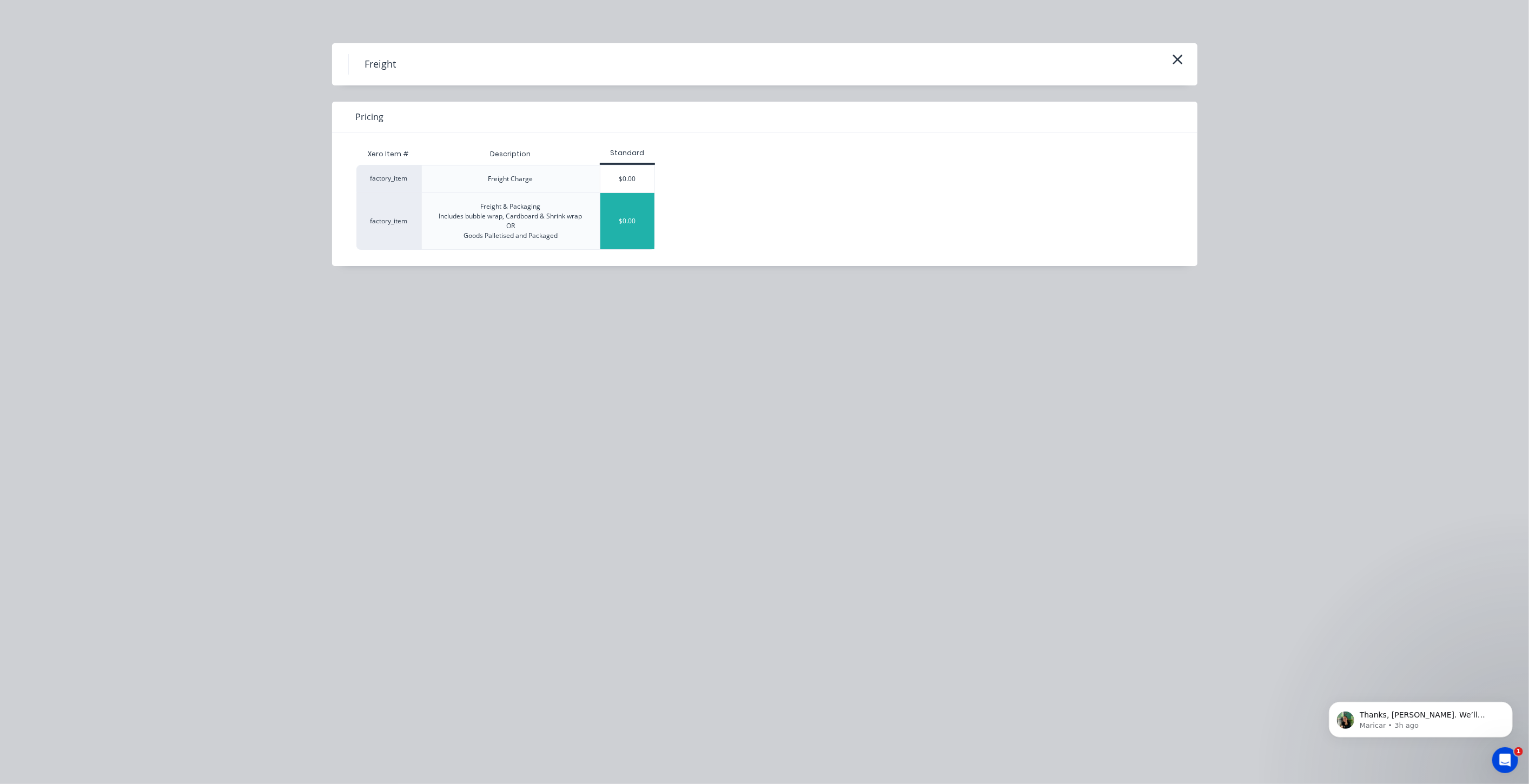
click at [626, 209] on div "$0.00" at bounding box center [627, 221] width 54 height 56
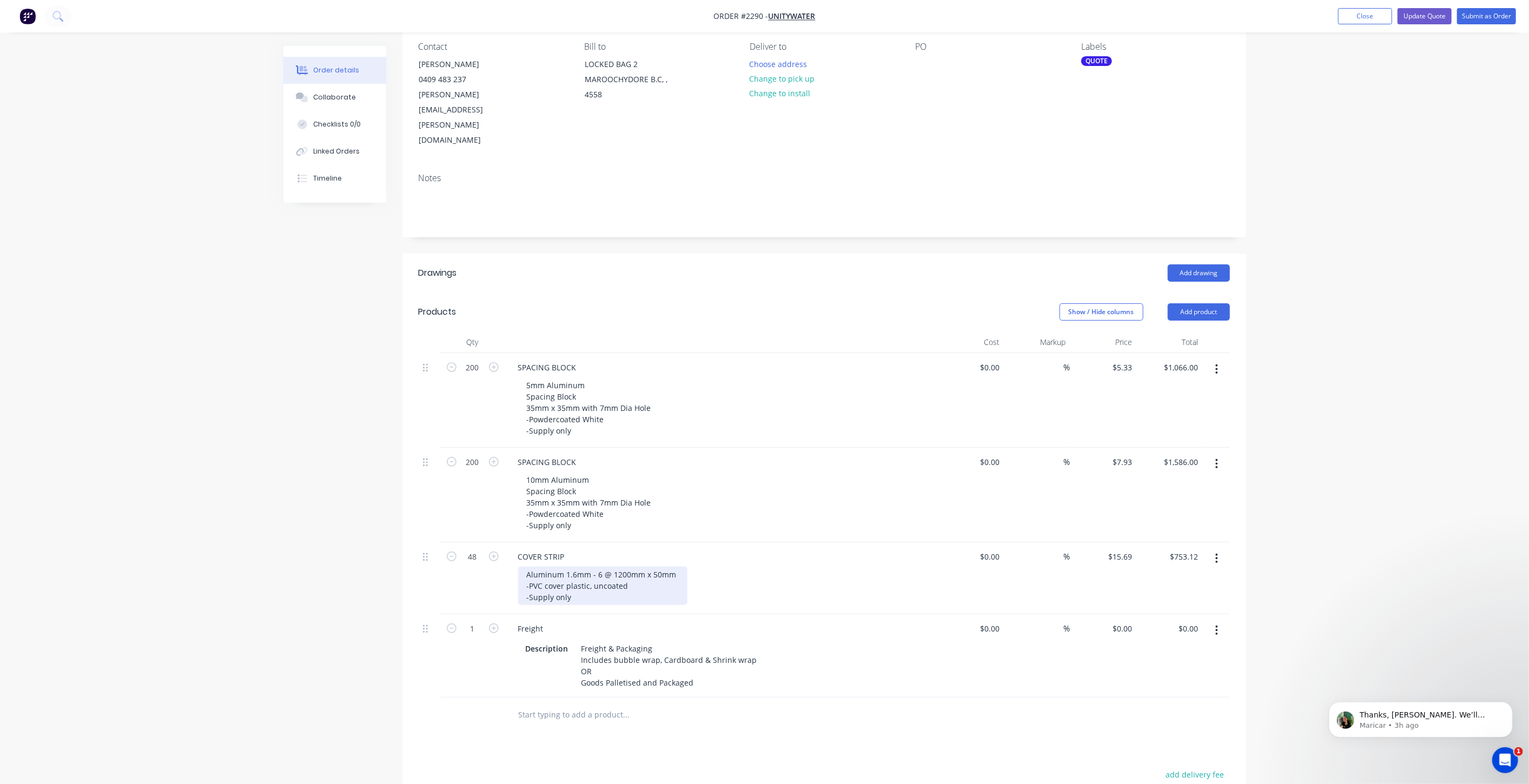
scroll to position [240, 0]
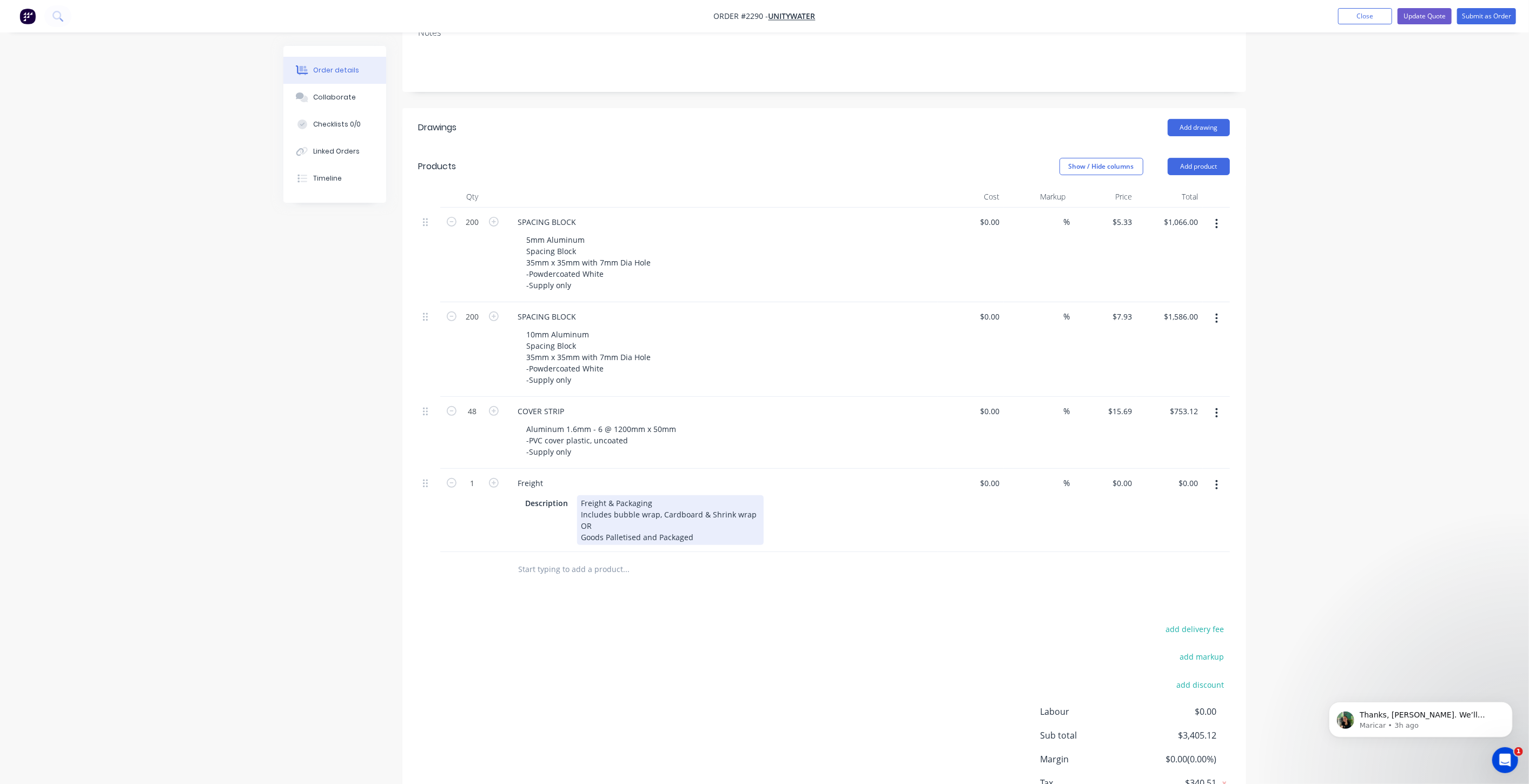
click at [613, 496] on div "Freight & Packaging Includes bubble wrap, Cardboard & Shrink wrap OR Goods Pall…" at bounding box center [670, 520] width 187 height 49
drag, startPoint x: 568, startPoint y: 456, endPoint x: 444, endPoint y: 445, distance: 124.5
click at [443, 469] on div "1 Freight Description Freight & Packaging Includes bubble wrap, Cardboard & Shr…" at bounding box center [824, 510] width 811 height 83
click at [353, 456] on div "Created by [PERSON_NAME] Created [DATE] Required [DATE] Assigned to Add team me…" at bounding box center [764, 334] width 962 height 1056
click at [551, 475] on div "Freight" at bounding box center [721, 483] width 424 height 16
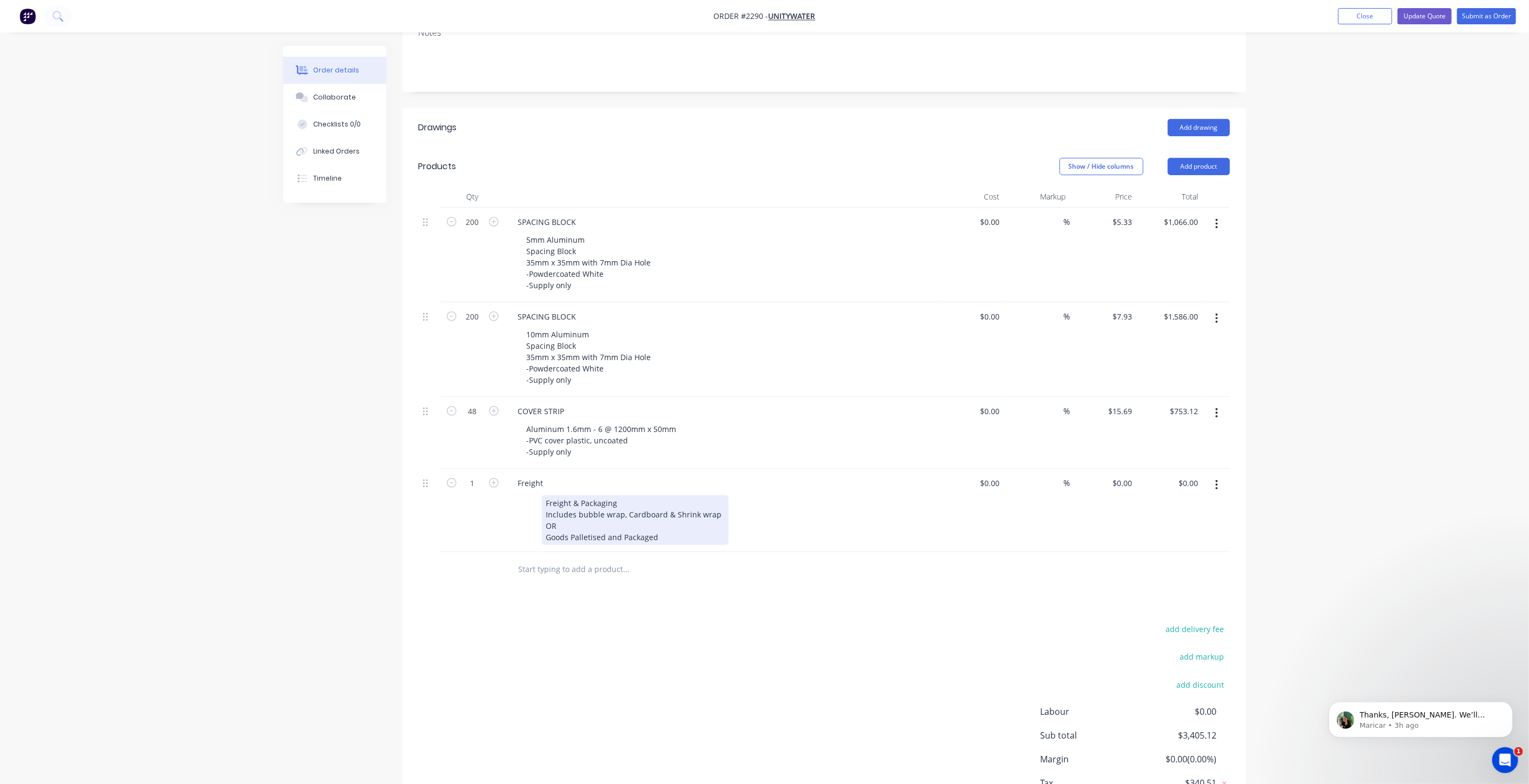
click at [594, 496] on div "Freight & Packaging Includes bubble wrap, Cardboard & Shrink wrap OR Goods Pall…" at bounding box center [635, 520] width 187 height 49
drag, startPoint x: 573, startPoint y: 454, endPoint x: 669, endPoint y: 495, distance: 104.4
click at [669, 496] on div "Freight & Packaging Includes bubble wrap, Cardboard & Shrink wrap OR Goods Pall…" at bounding box center [635, 520] width 187 height 49
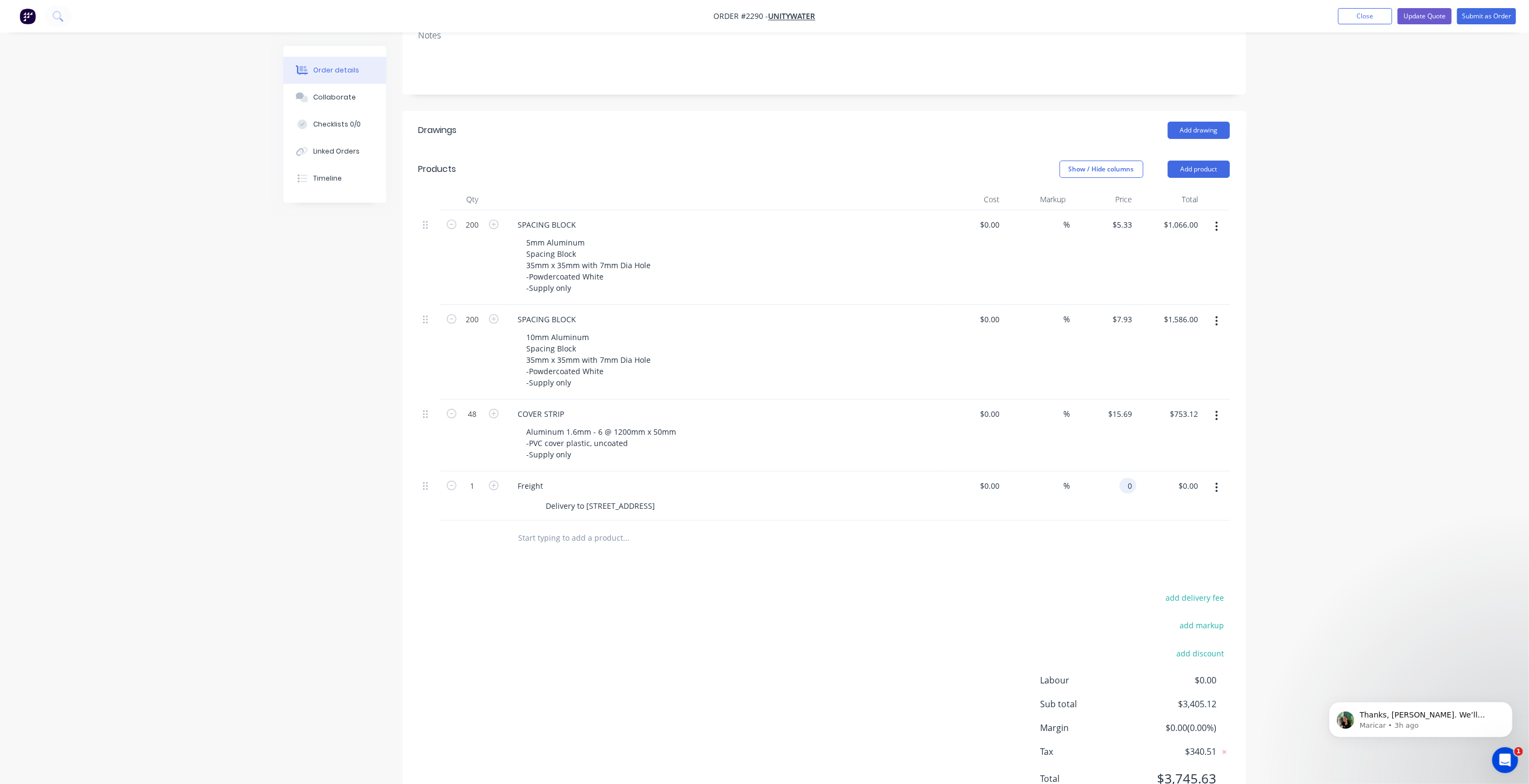
click at [1122, 478] on div "0 0" at bounding box center [1128, 486] width 17 height 16
type input "$120.00"
click at [1363, 453] on div "Order details Collaborate Checklists 0/0 Linked Orders Timeline Order details C…" at bounding box center [764, 297] width 1529 height 1069
click at [1400, 400] on div "Order details Collaborate Checklists 0/0 Linked Orders Timeline Order details C…" at bounding box center [764, 297] width 1529 height 1069
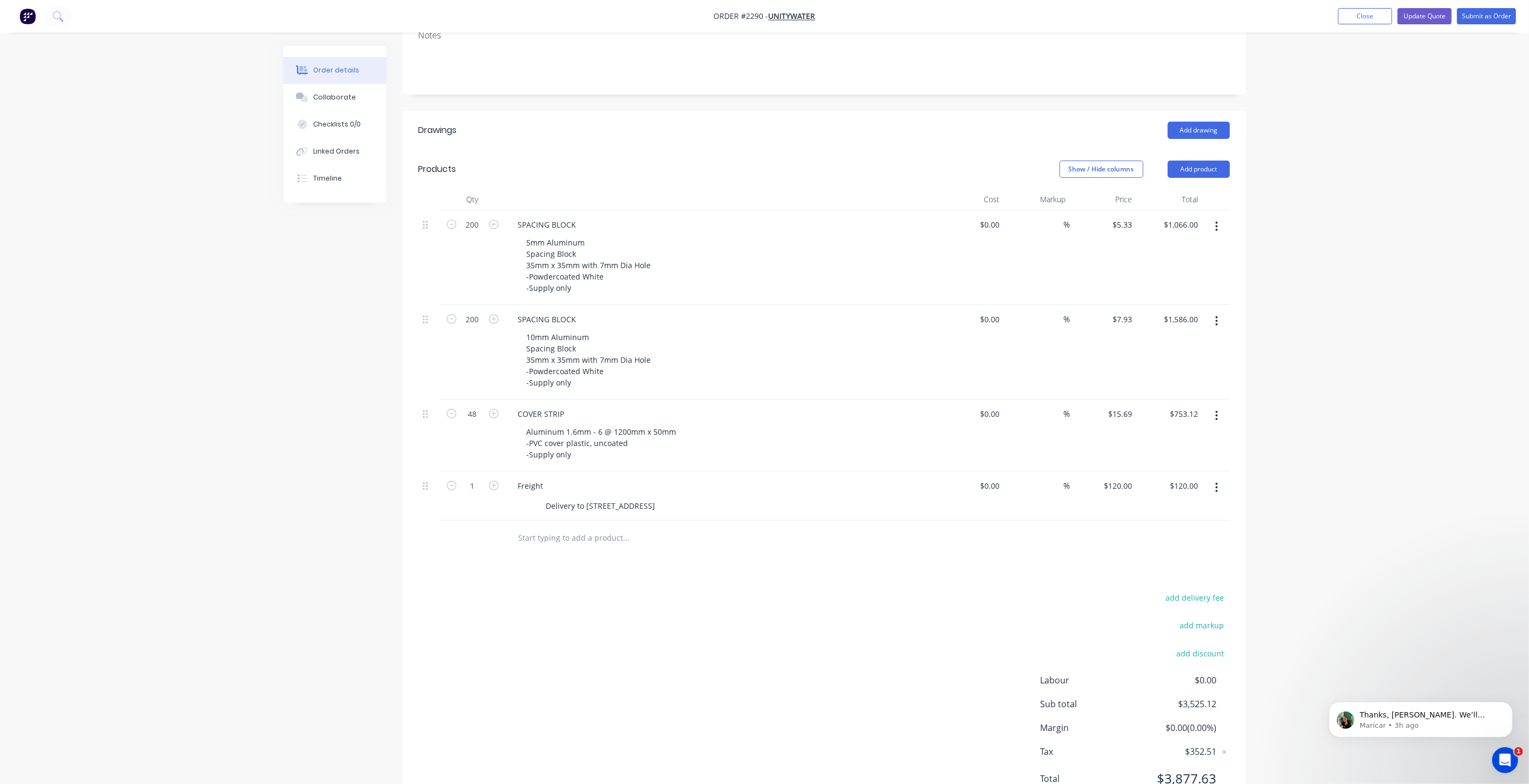
scroll to position [117, 0]
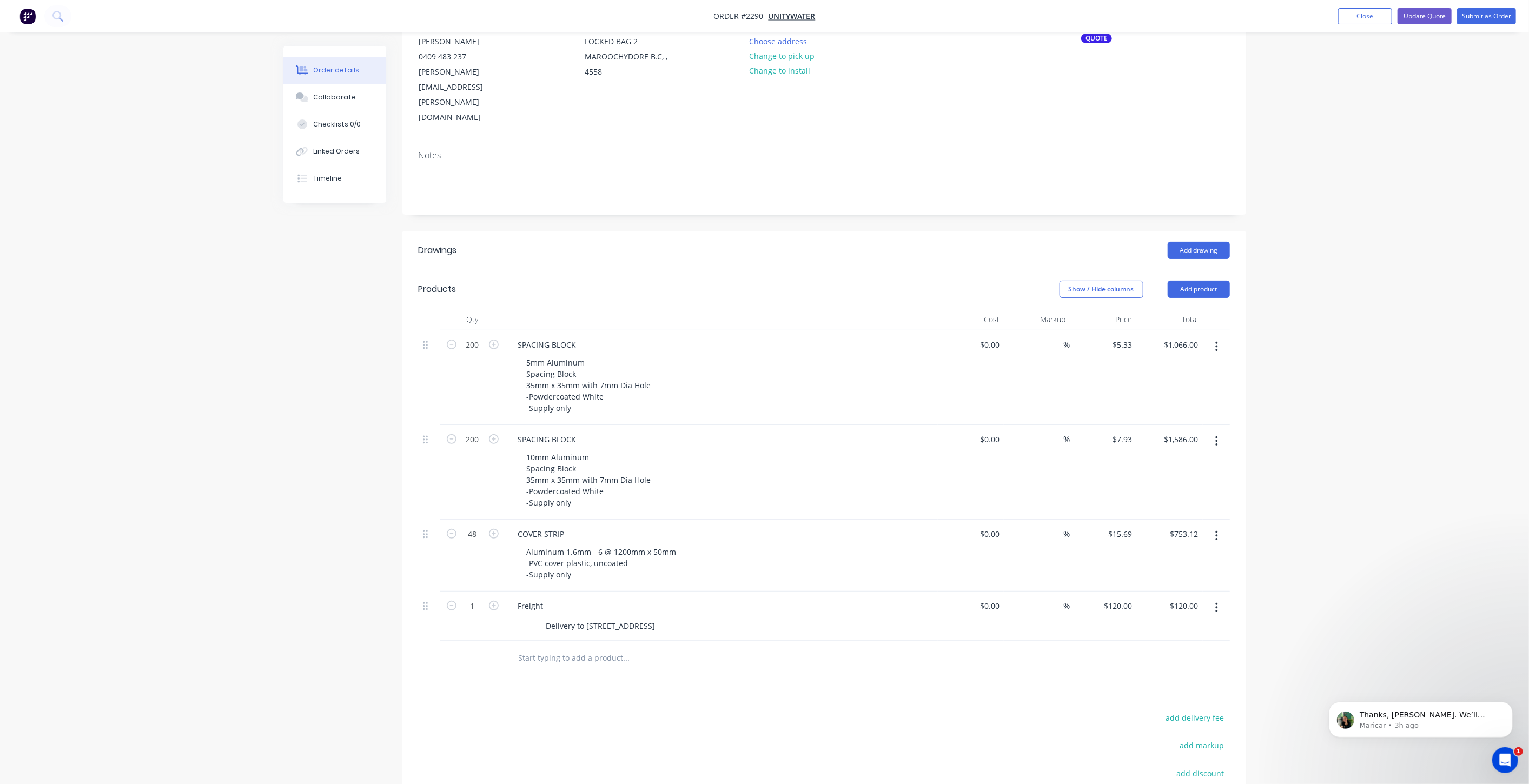
click at [1305, 438] on div "Order details Collaborate Checklists 0/0 Linked Orders Timeline Order details C…" at bounding box center [764, 417] width 1529 height 1069
click at [1306, 419] on div "Order details Collaborate Checklists 0/0 Linked Orders Timeline Order details C…" at bounding box center [764, 417] width 1529 height 1069
click at [630, 355] on div "5mm Aluminum Spacing Block 35mm x 35mm with 7mm Dia Hole -Powdercoated White -S…" at bounding box center [589, 385] width 142 height 61
drag, startPoint x: 611, startPoint y: 353, endPoint x: 518, endPoint y: 351, distance: 93.0
click at [518, 355] on div "5mm Aluminum Spacing Block 35mm x 35mm with 7mm Dia Hole -Powdercoated White -S…" at bounding box center [589, 385] width 142 height 61
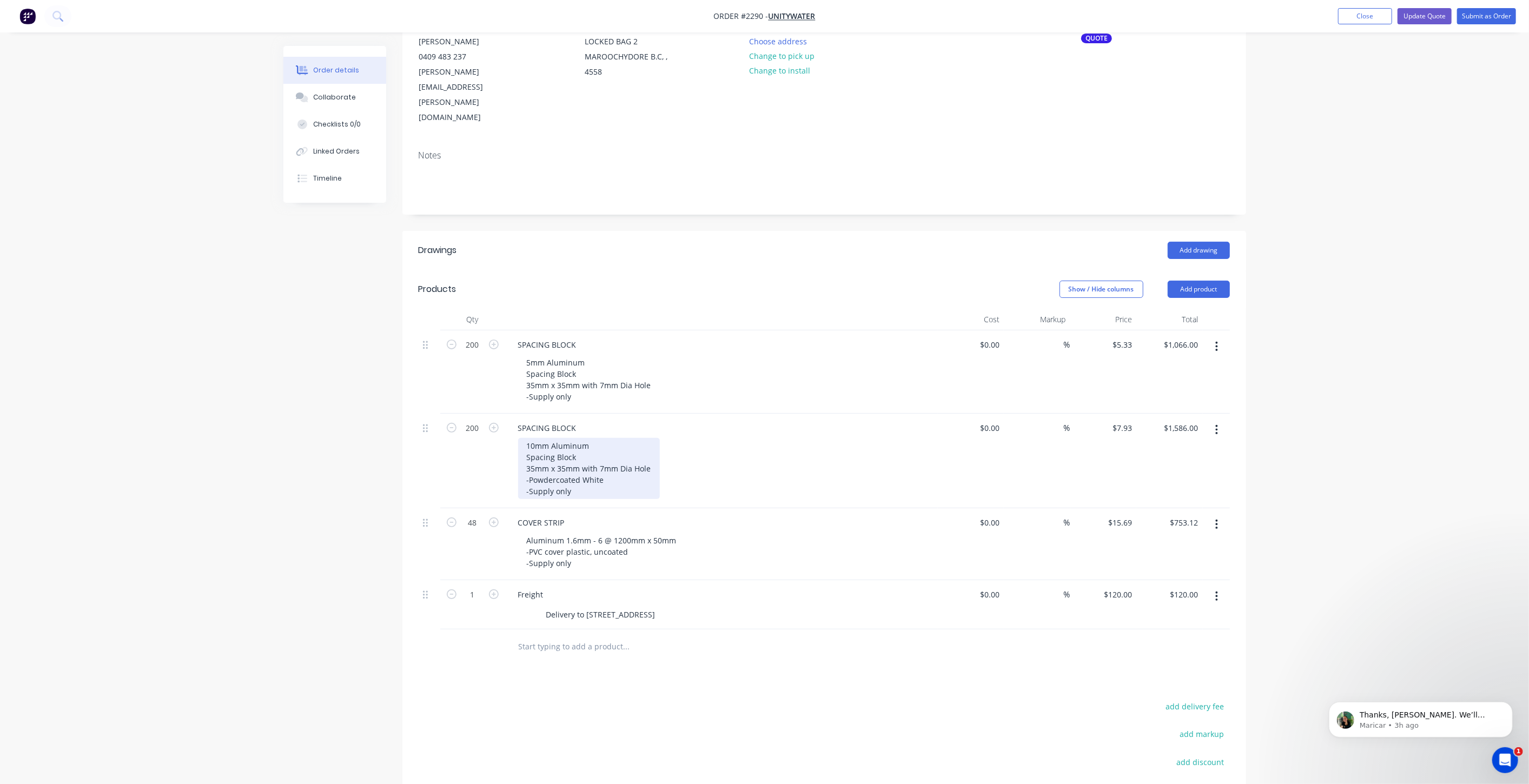
click at [605, 446] on div "10mm Aluminum Spacing Block 35mm x 35mm with 7mm Dia Hole -Powdercoated White -…" at bounding box center [589, 468] width 142 height 61
drag, startPoint x: 611, startPoint y: 435, endPoint x: 528, endPoint y: 430, distance: 83.2
click at [516, 429] on div "SPACING BLOCK 10mm Aluminum Spacing Block 35mm x 35mm with 7mm Dia Hole -Powder…" at bounding box center [721, 461] width 433 height 94
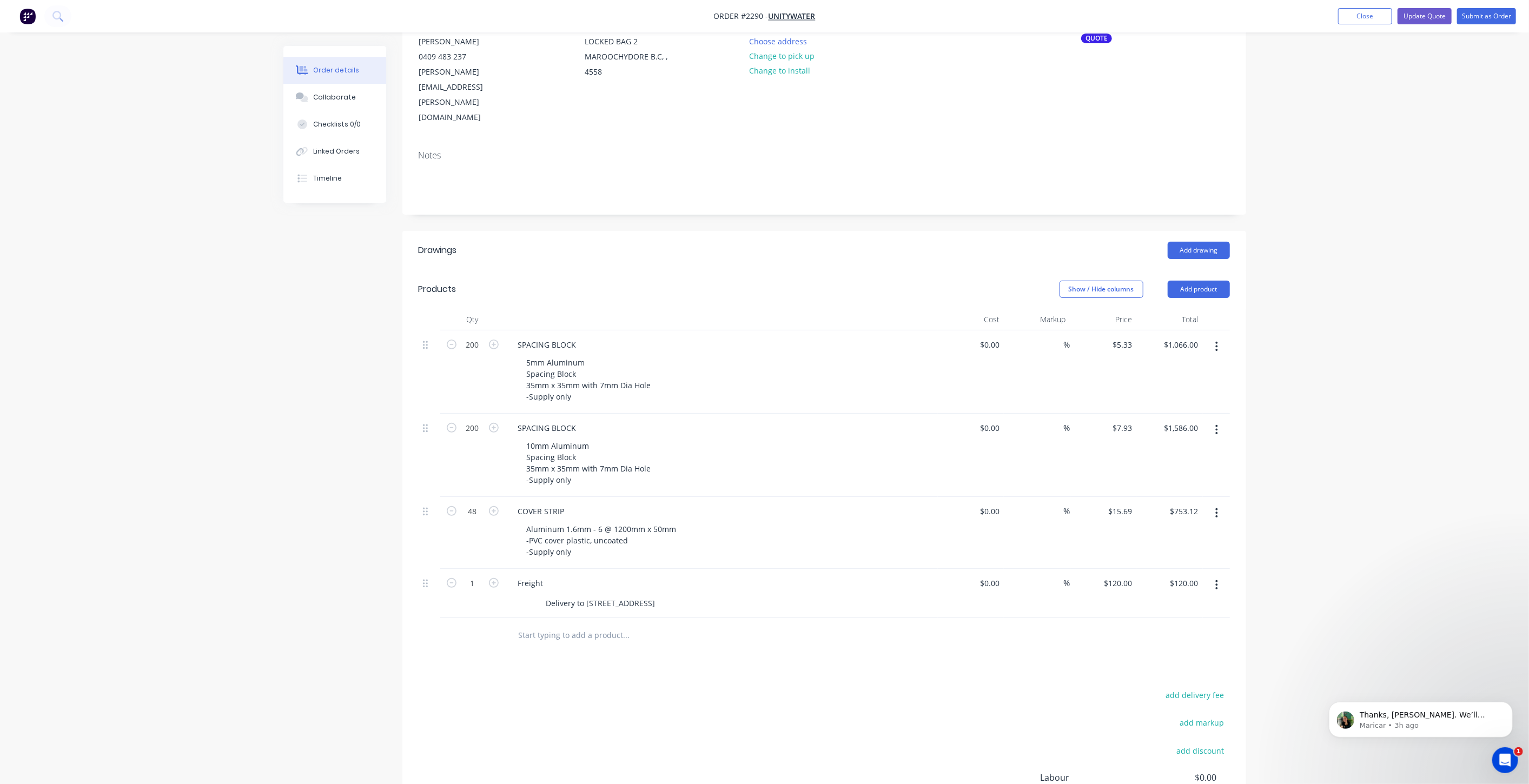
click at [1391, 290] on div "Order details Collaborate Checklists 0/0 Linked Orders Timeline Order details C…" at bounding box center [764, 406] width 1529 height 1046
click at [1425, 18] on button "Update Quote" at bounding box center [1424, 16] width 54 height 16
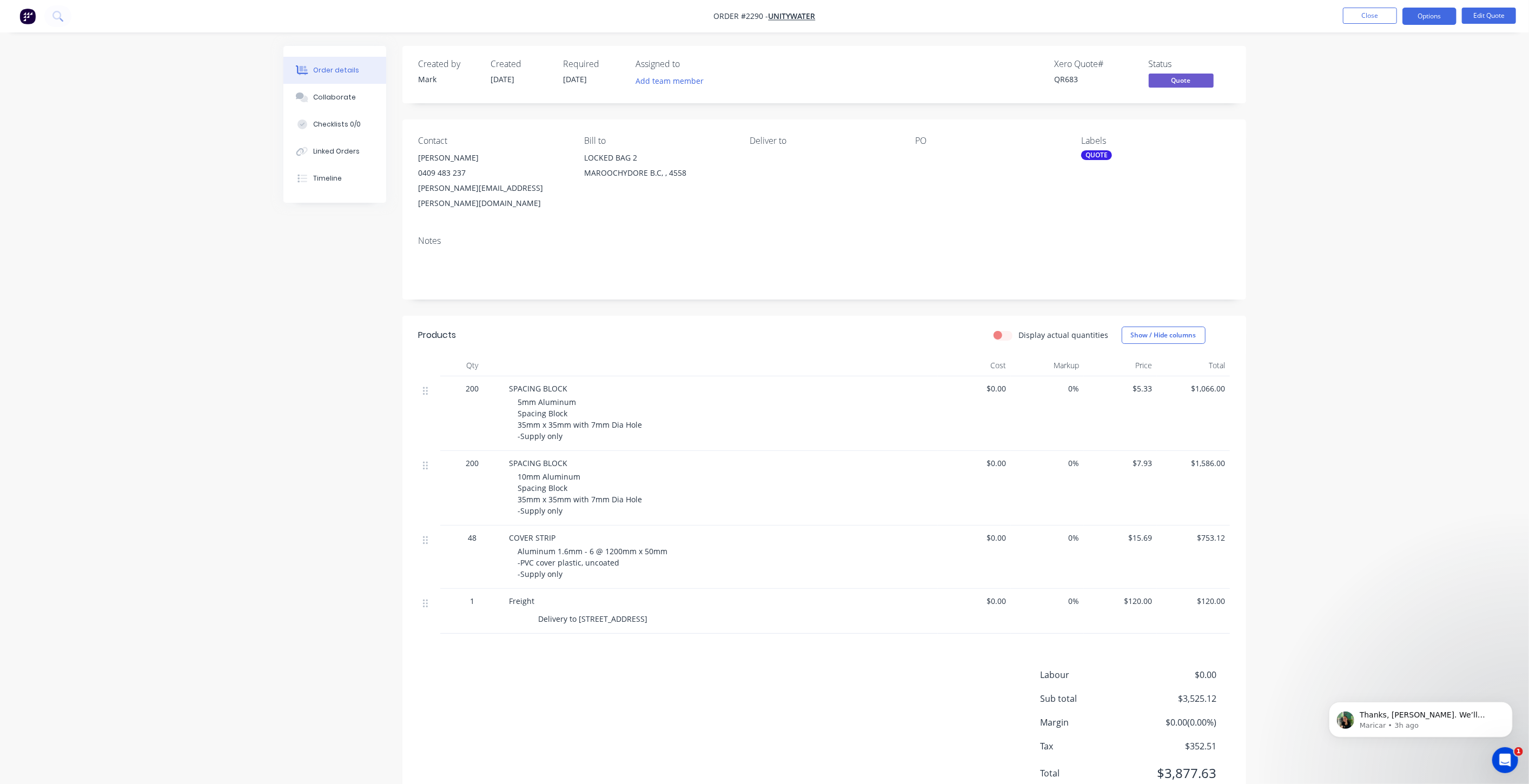
drag, startPoint x: 287, startPoint y: 425, endPoint x: 818, endPoint y: 347, distance: 536.7
click at [291, 424] on div "Created by Mark Created [DATE] Required [DATE] Assigned to Add team member Xero…" at bounding box center [764, 435] width 962 height 780
click at [1361, 16] on button "Close" at bounding box center [1369, 15] width 54 height 16
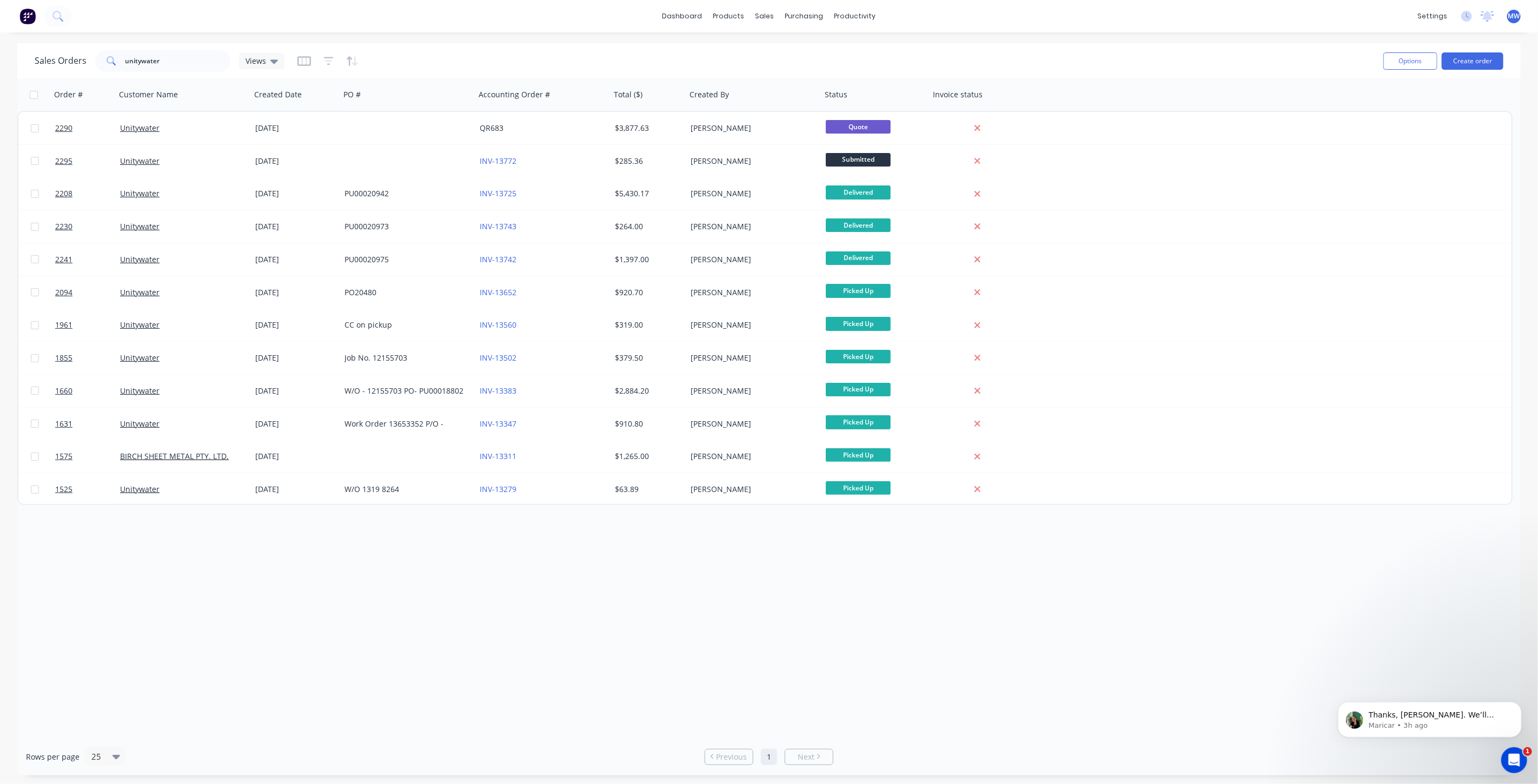
click at [431, 642] on div "Order # Customer Name Created Date PO # Accounting Order # Total ($) Created By…" at bounding box center [769, 408] width 1503 height 659
click at [452, 566] on div "Order # Customer Name Created Date PO # Accounting Order # Total ($) Created By…" at bounding box center [769, 408] width 1503 height 659
click at [223, 603] on div "Order # Customer Name Created Date PO # Accounting Order # Total ($) Created By…" at bounding box center [769, 408] width 1503 height 659
click at [788, 56] on div "Sales Orders" at bounding box center [805, 52] width 44 height 10
click at [359, 566] on div "Order # Customer Name Created Date PO # Accounting Order # Total ($) Created By…" at bounding box center [769, 408] width 1503 height 659
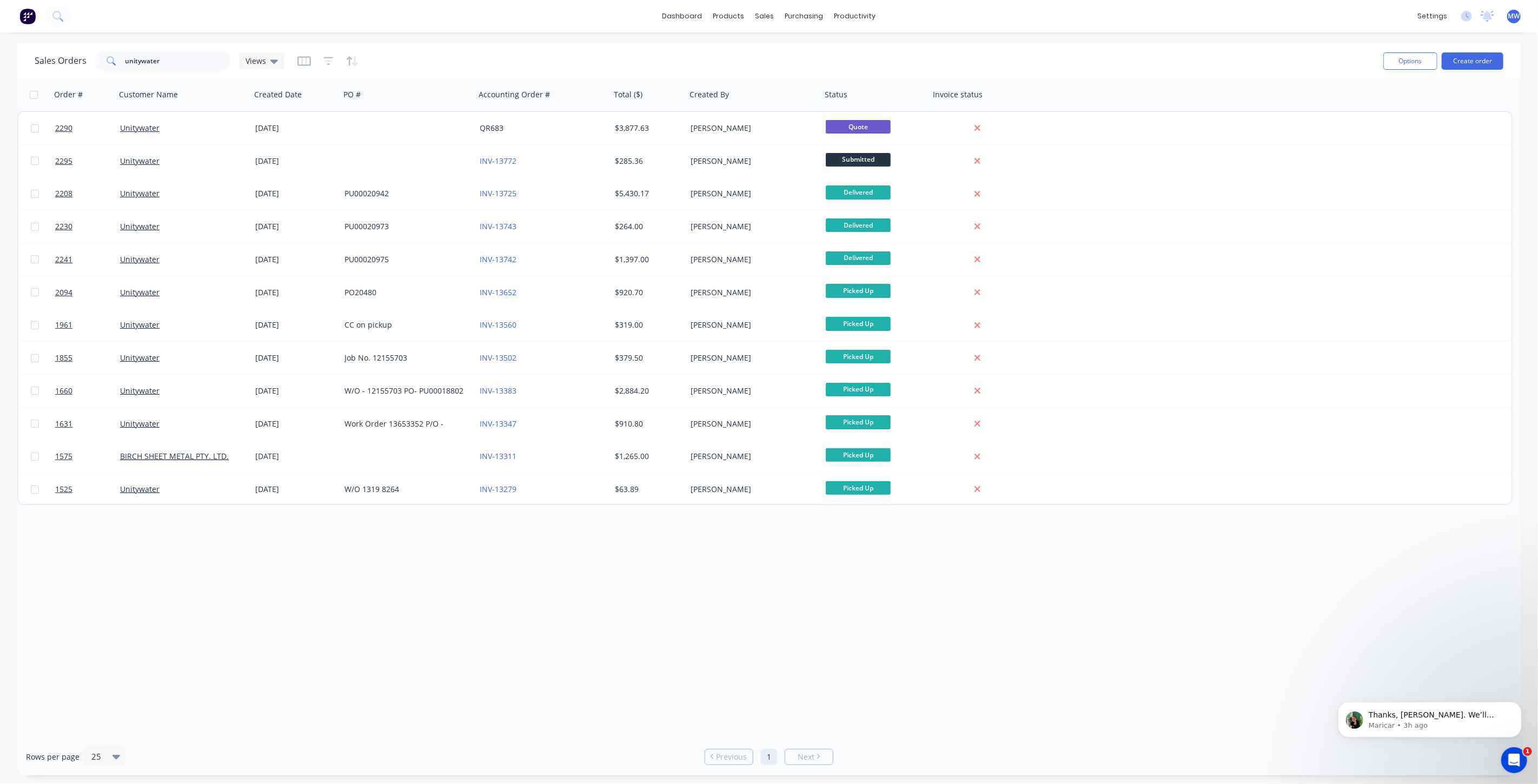
click at [359, 566] on div "Order # Customer Name Created Date PO # Accounting Order # Total ($) Created By…" at bounding box center [769, 408] width 1503 height 659
